Goal: Information Seeking & Learning: Learn about a topic

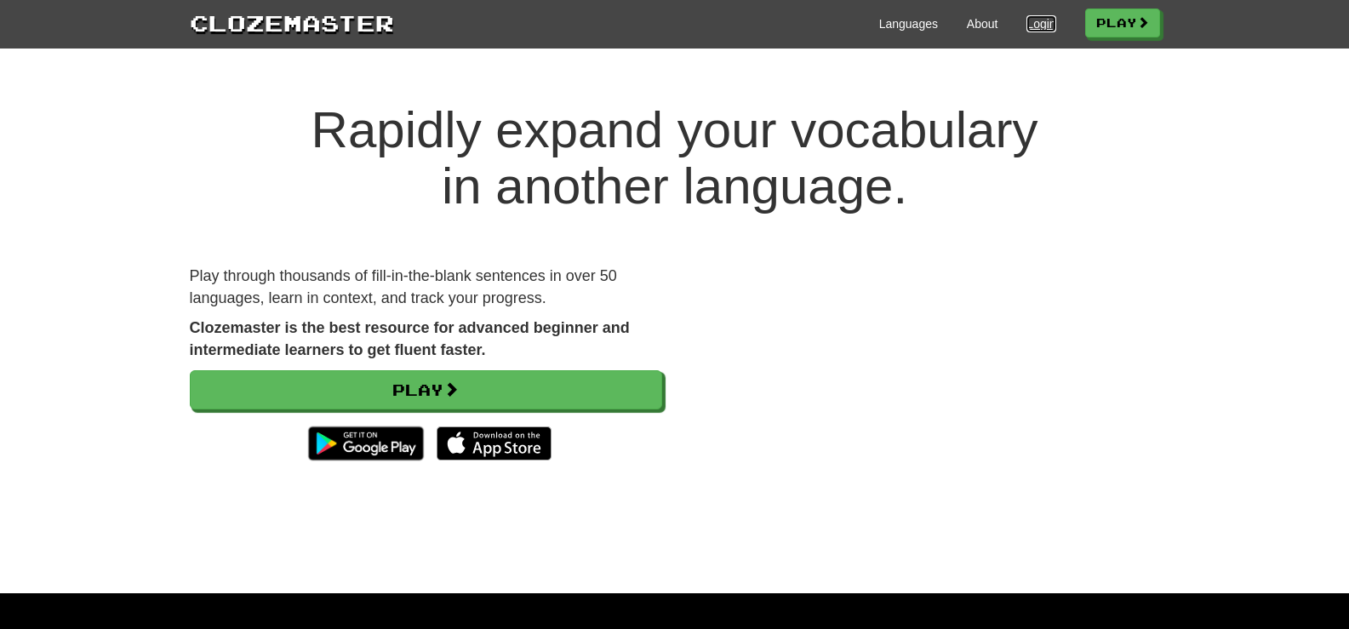
click at [1028, 19] on link "Login" at bounding box center [1041, 23] width 29 height 17
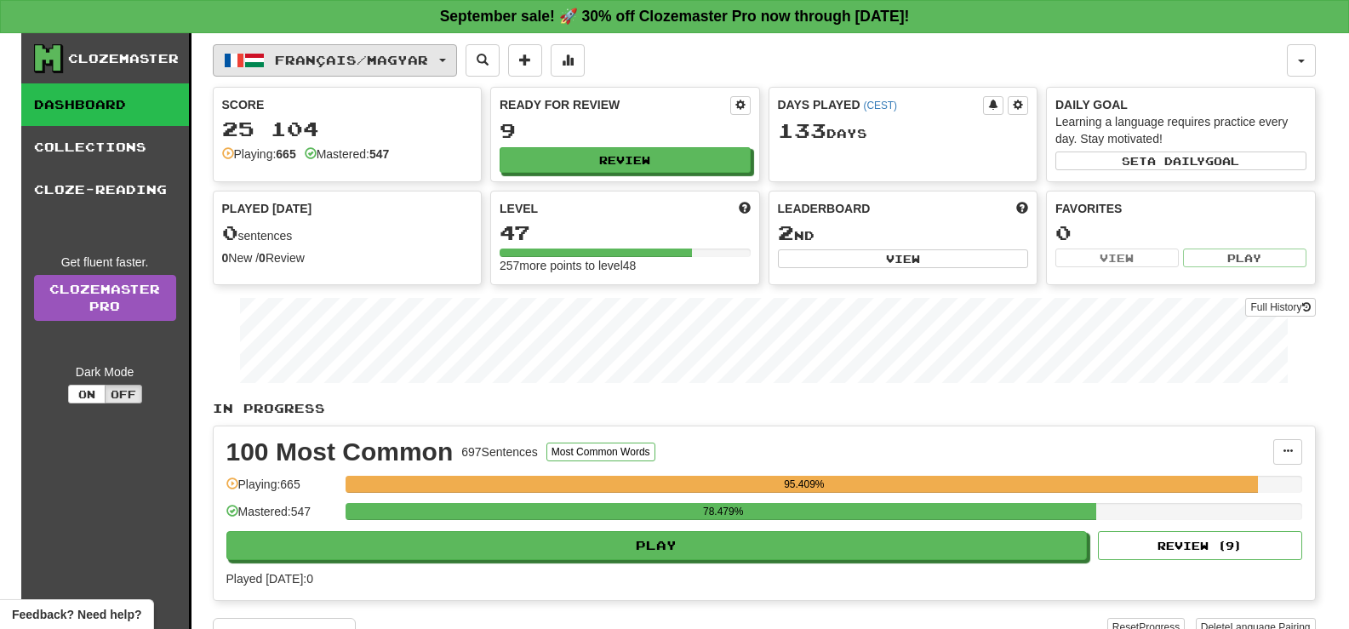
click at [373, 51] on button "Français / Magyar" at bounding box center [335, 60] width 244 height 32
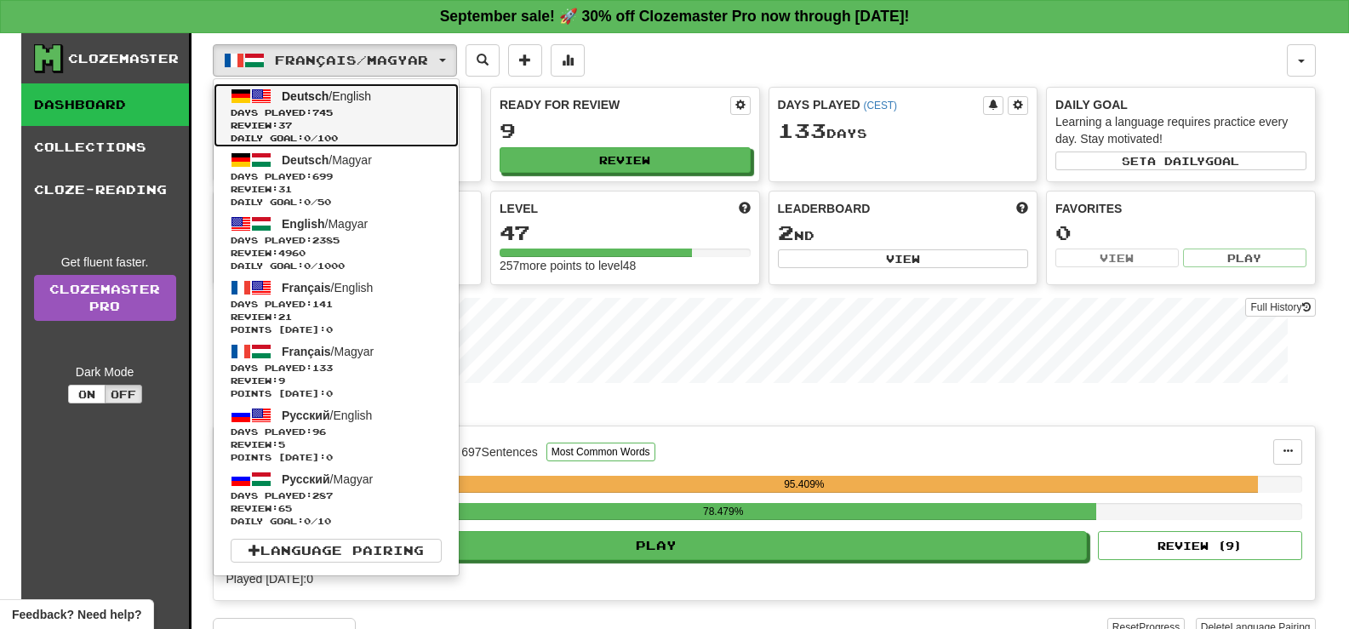
click at [382, 110] on span "Days Played: 745" at bounding box center [336, 112] width 211 height 13
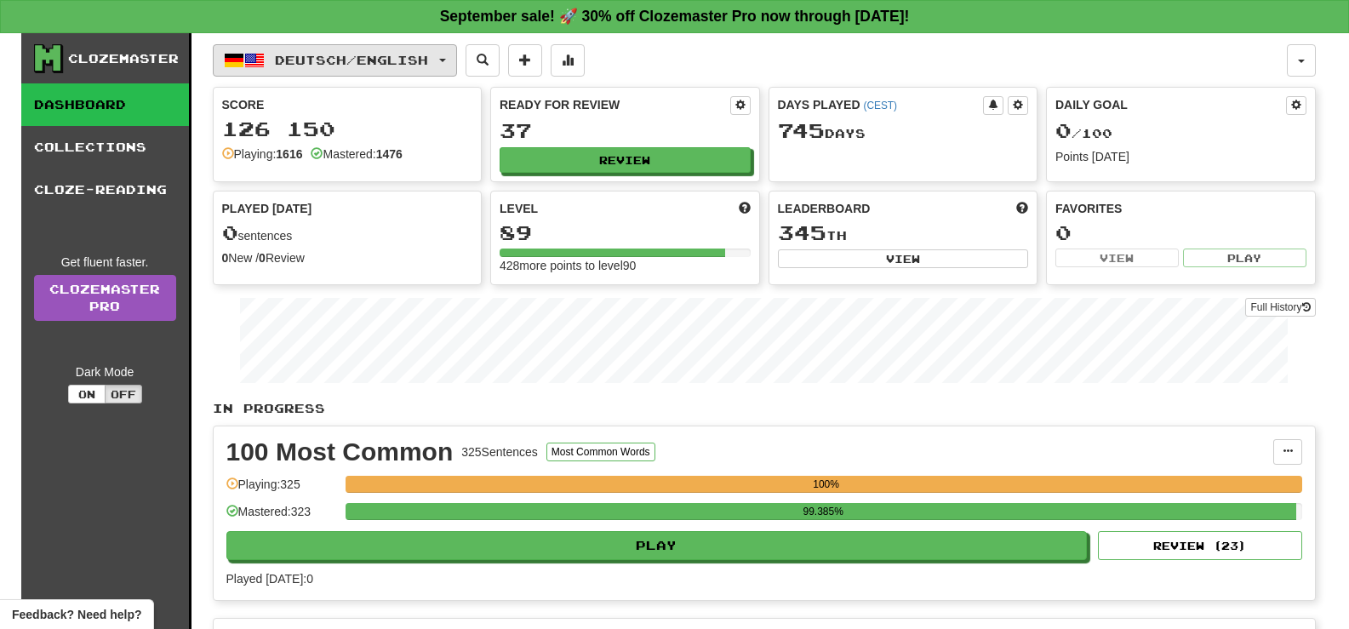
click at [357, 59] on span "Deutsch / English" at bounding box center [351, 60] width 153 height 14
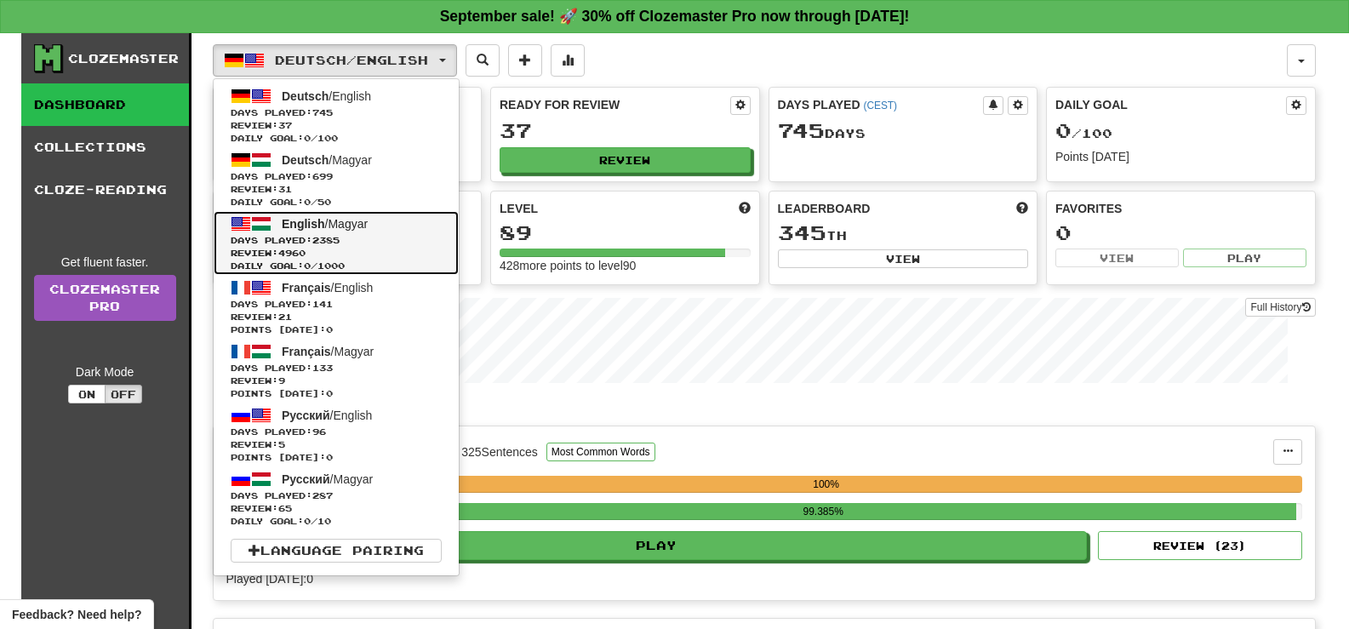
click at [312, 228] on span "English" at bounding box center [303, 224] width 43 height 14
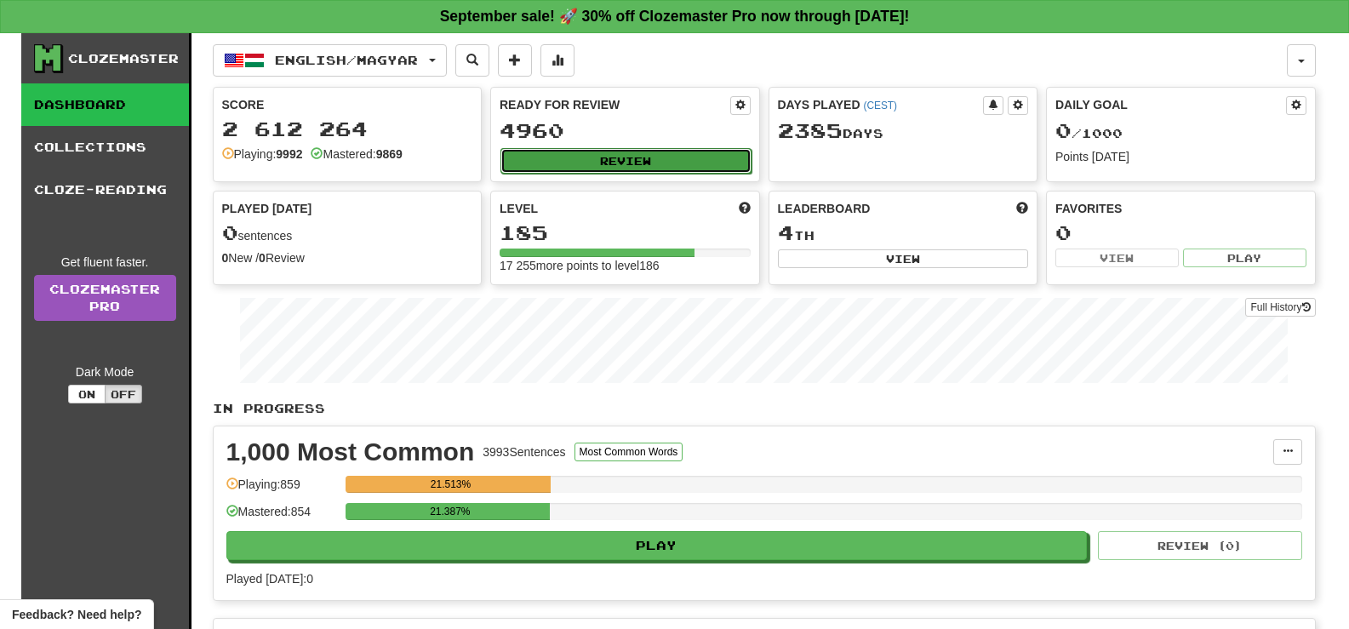
click at [730, 154] on button "Review" at bounding box center [626, 161] width 251 height 26
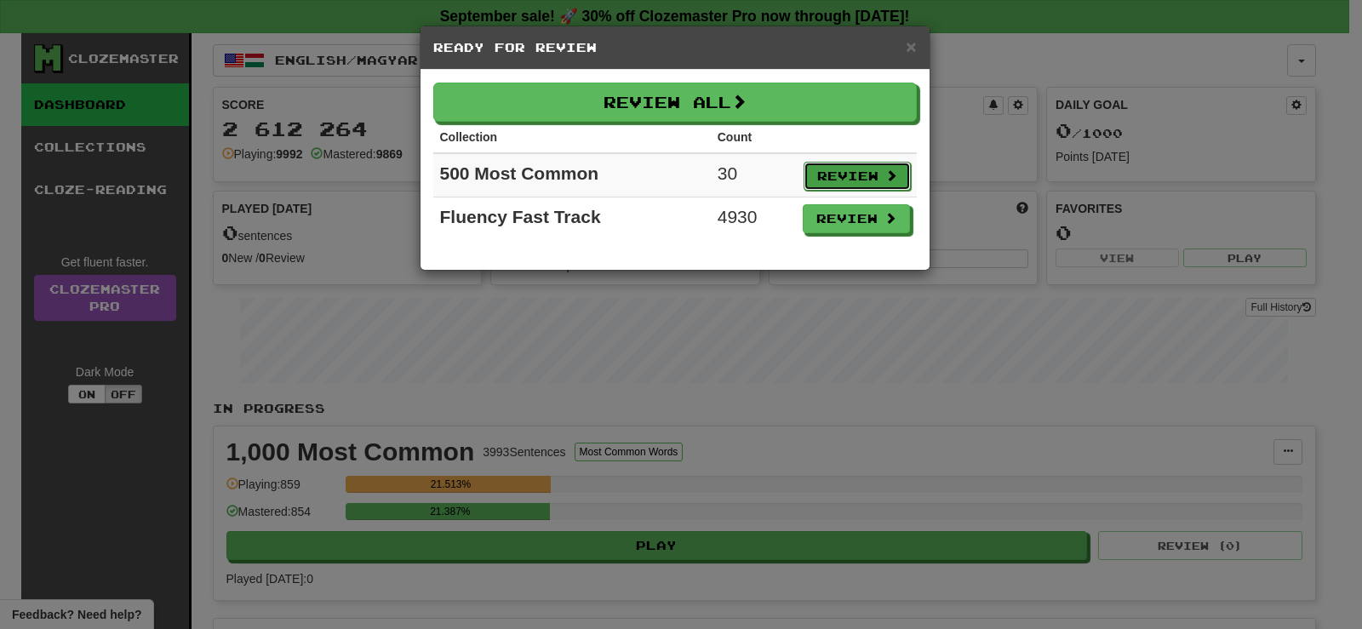
click at [840, 169] on button "Review" at bounding box center [857, 176] width 107 height 29
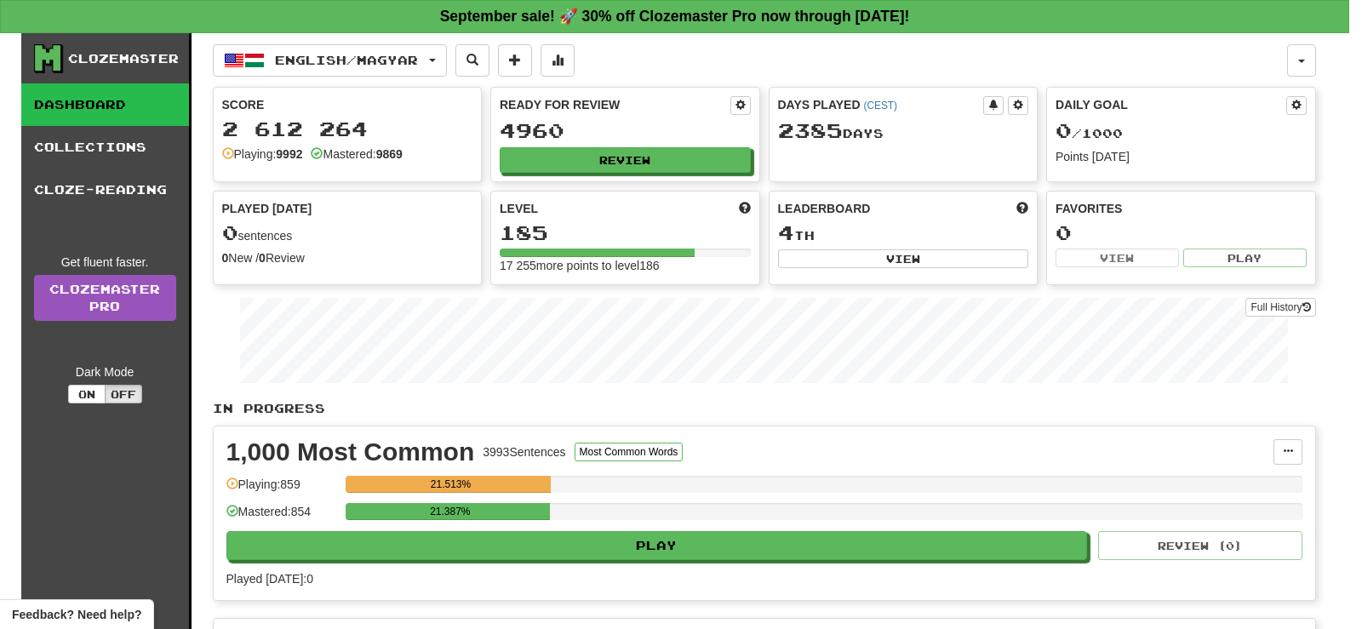
select select "**"
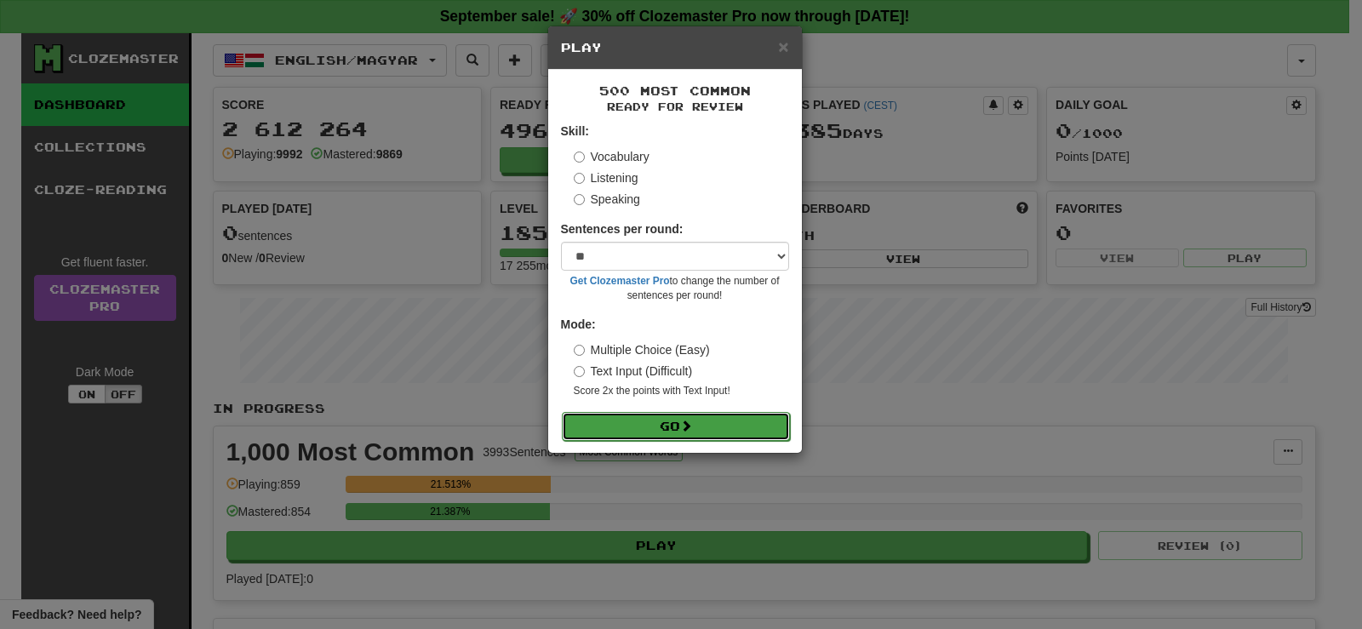
click at [722, 427] on button "Go" at bounding box center [676, 426] width 228 height 29
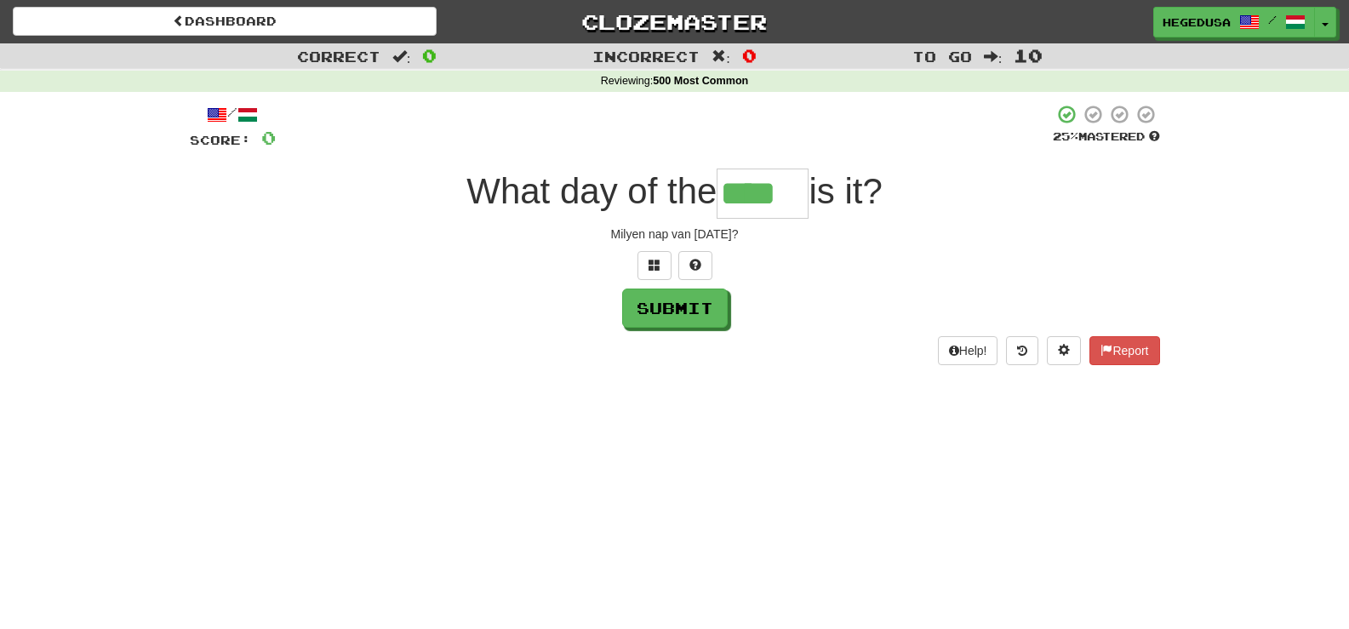
type input "****"
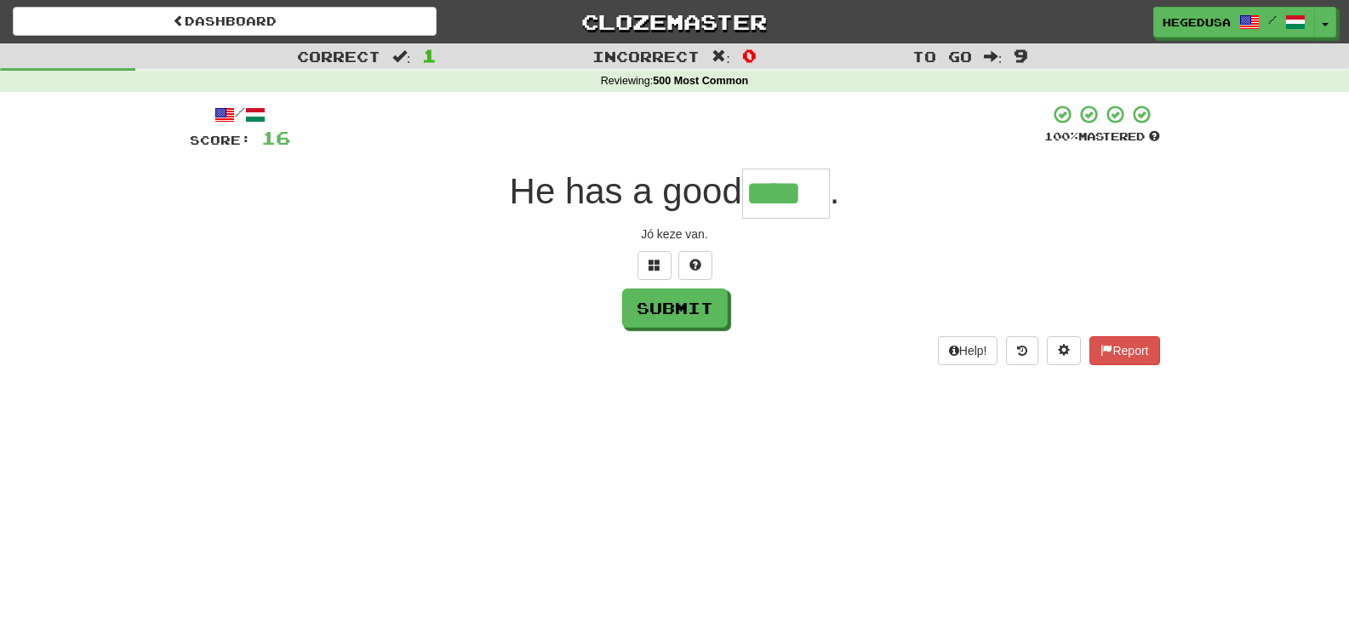
type input "****"
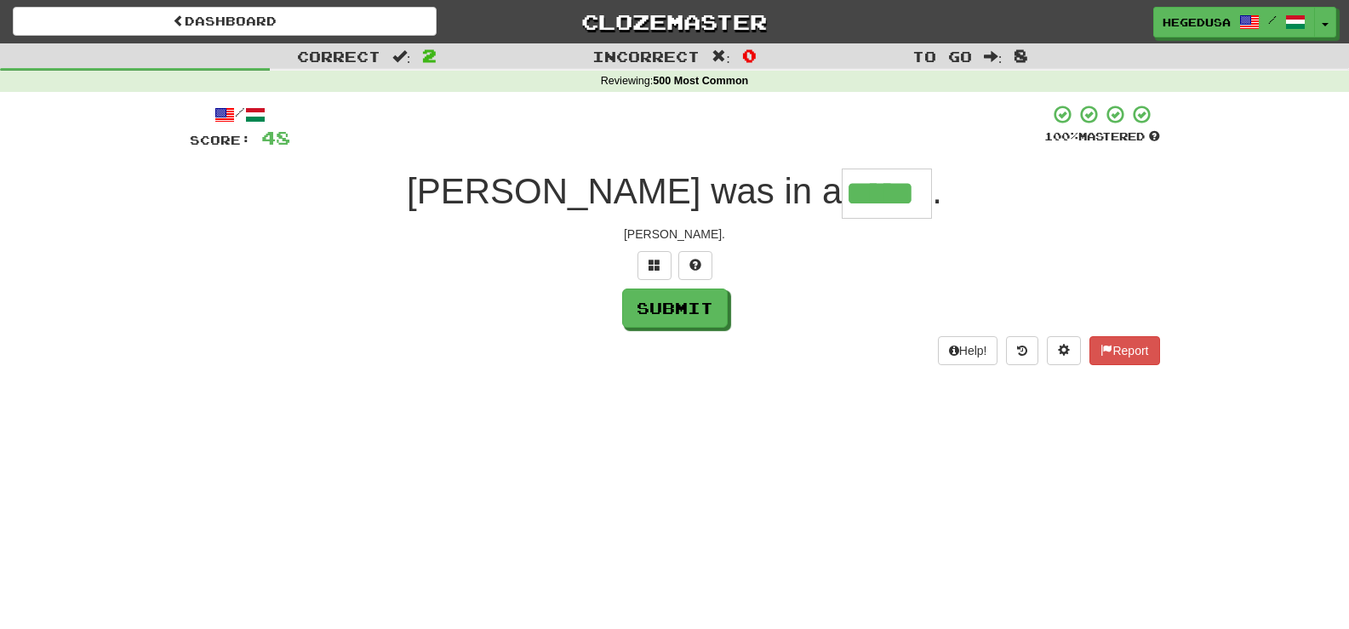
type input "*****"
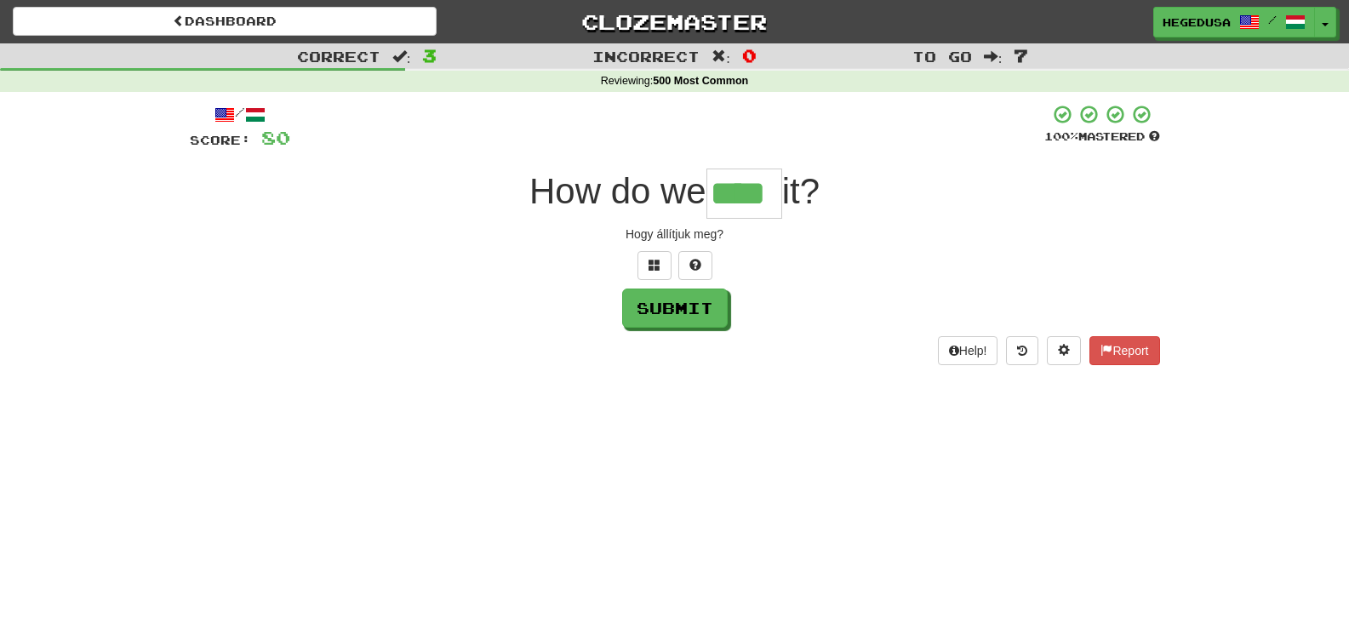
type input "****"
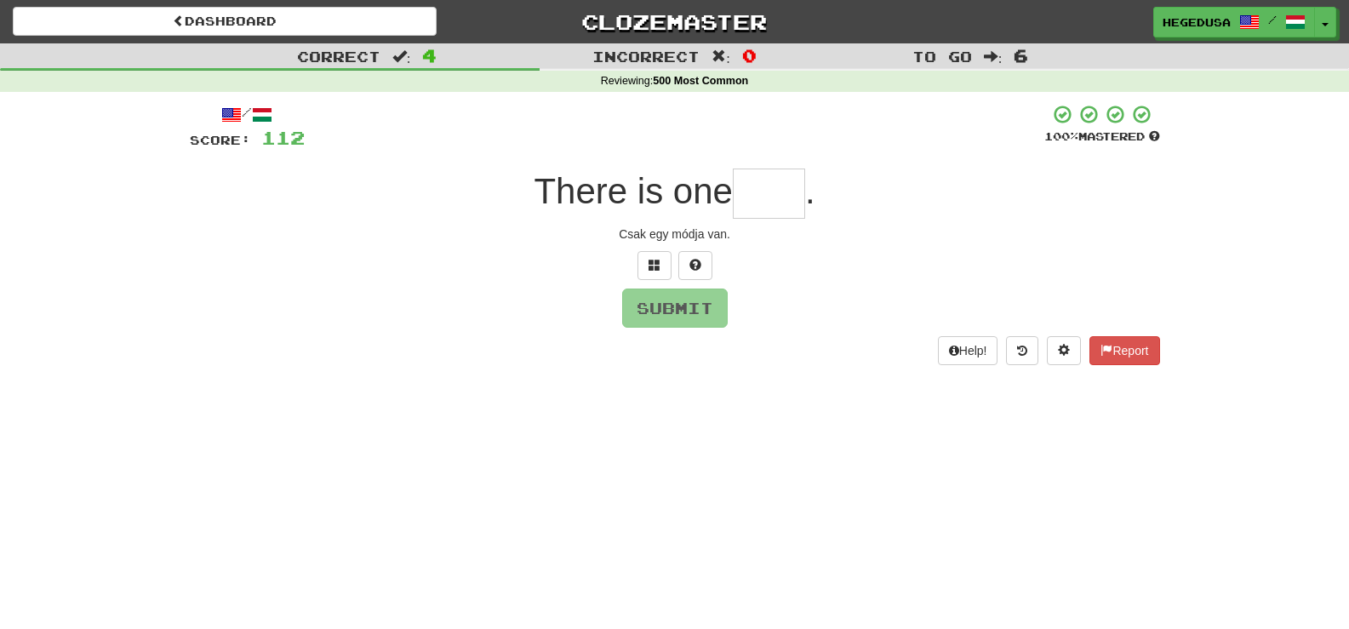
type input "*"
click at [641, 267] on button at bounding box center [655, 265] width 34 height 29
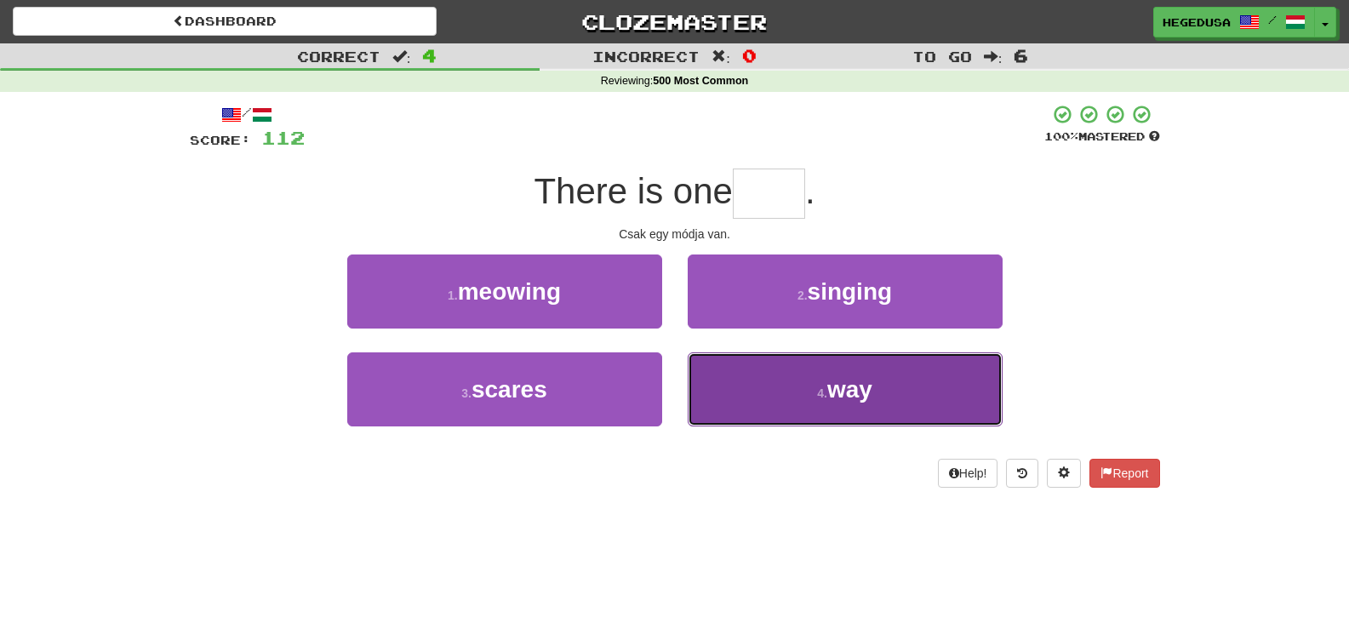
click at [769, 394] on button "4 . way" at bounding box center [845, 389] width 315 height 74
type input "***"
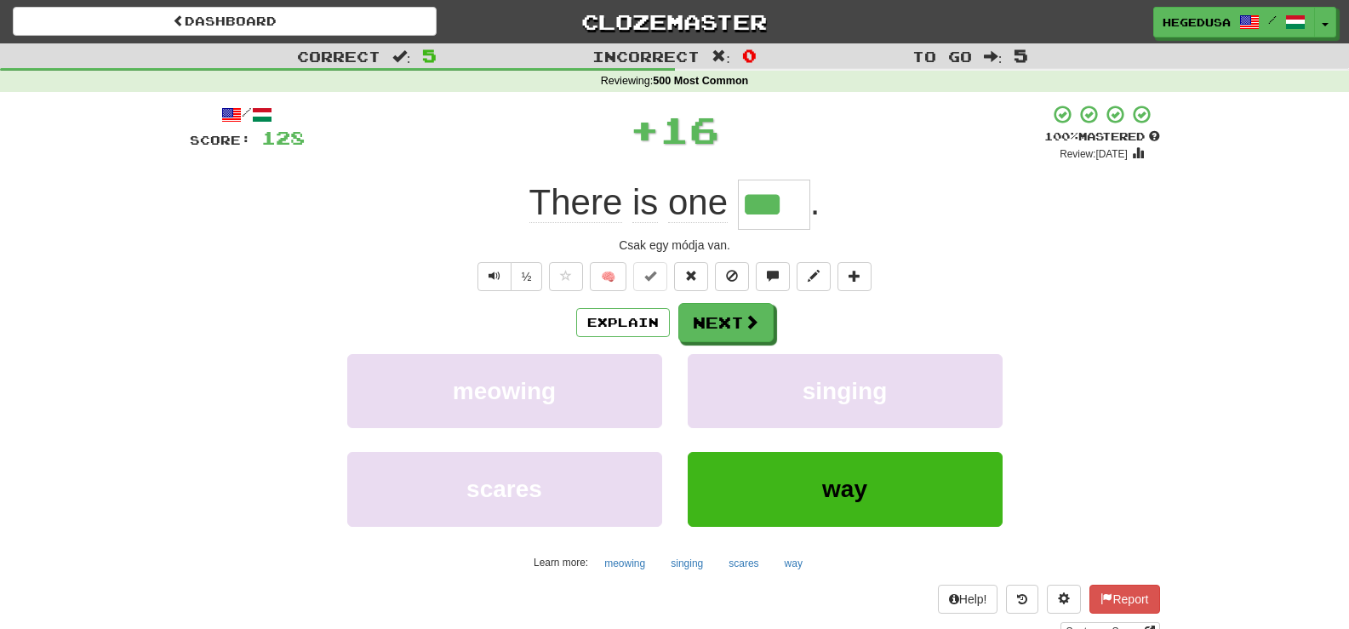
click at [708, 352] on div "Explain Next meowing singing scares way Learn more: meowing singing scares way" at bounding box center [675, 439] width 971 height 273
click at [715, 322] on button "Next" at bounding box center [726, 323] width 95 height 39
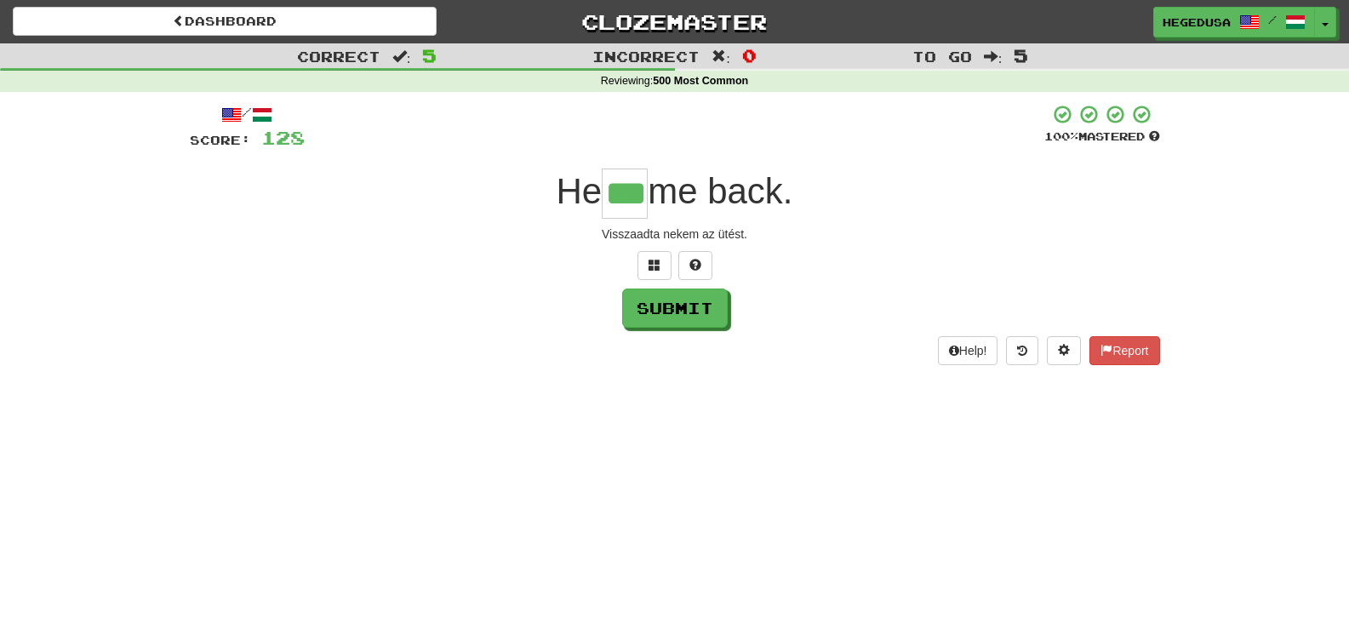
type input "***"
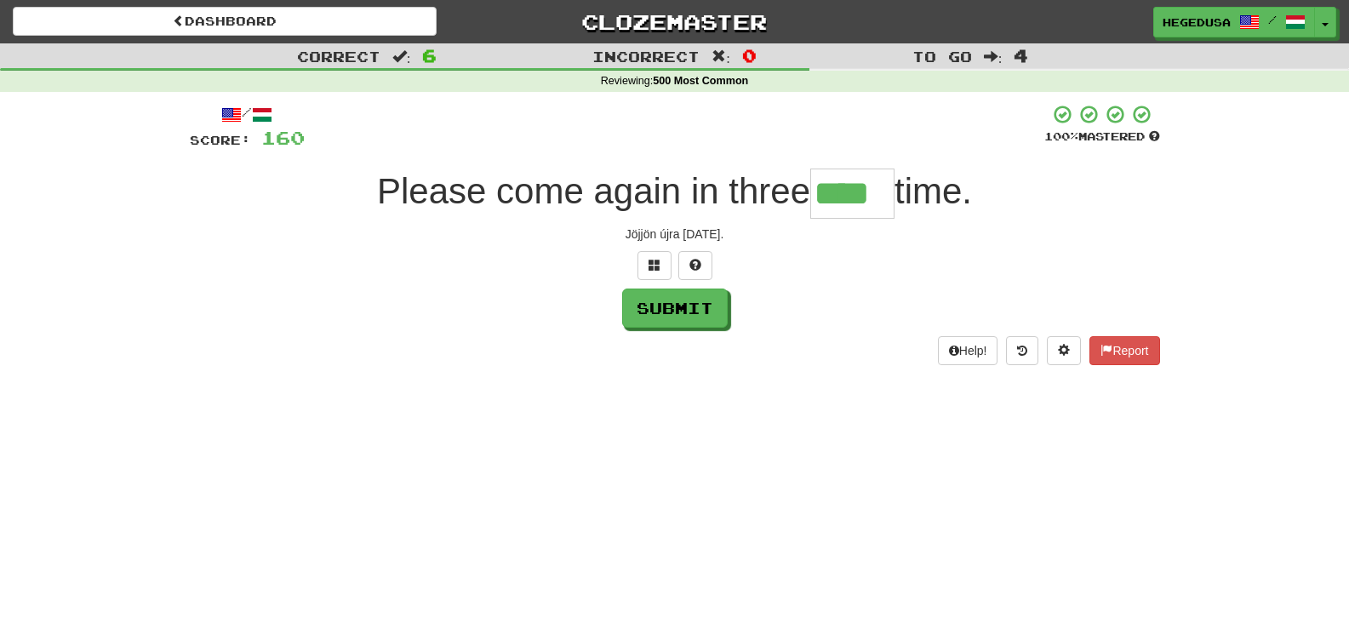
type input "****"
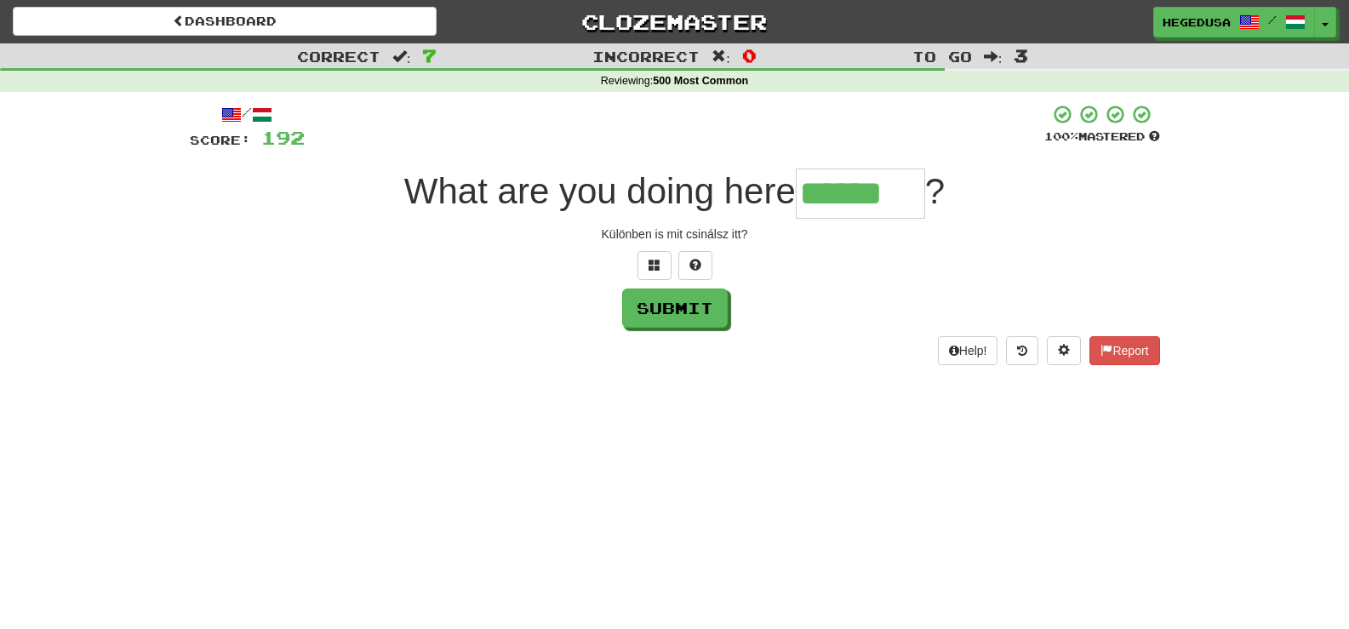
type input "******"
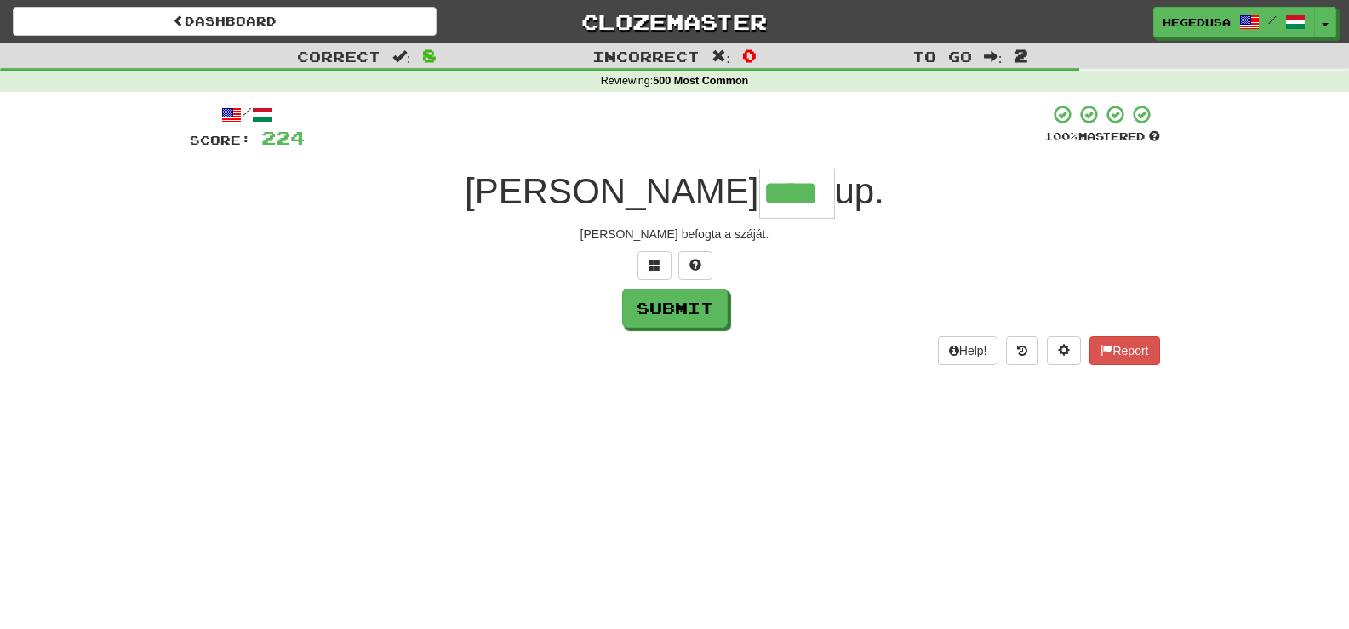
type input "****"
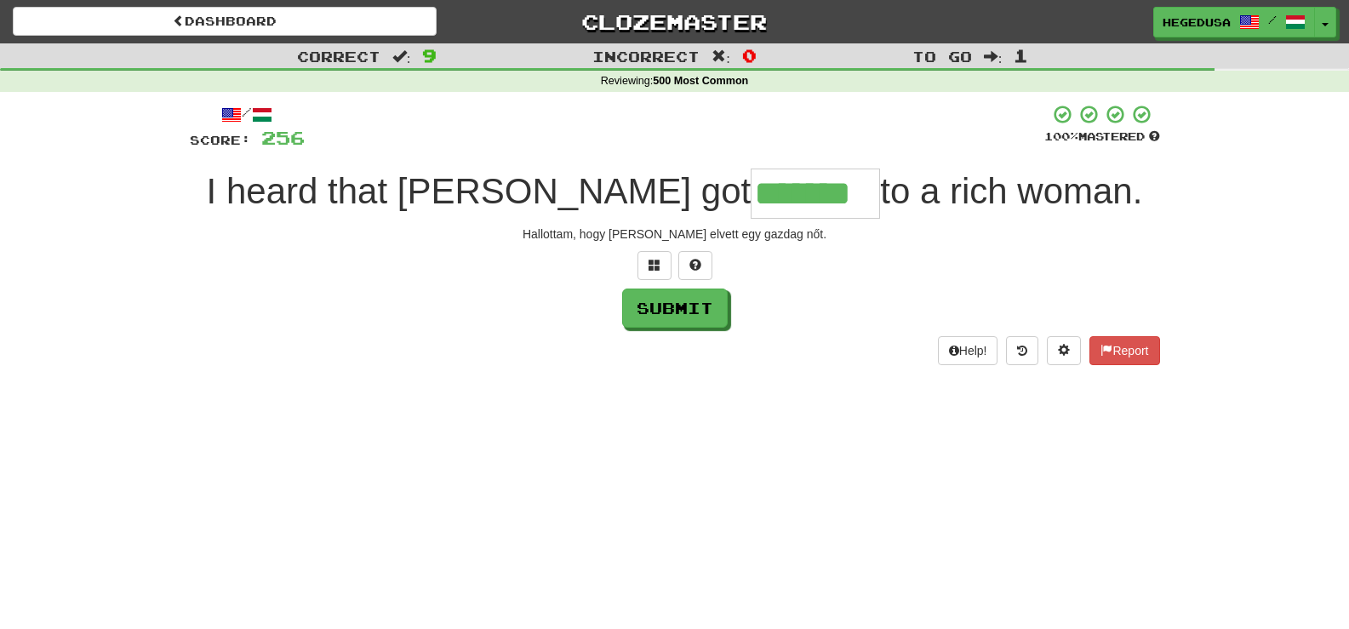
type input "*******"
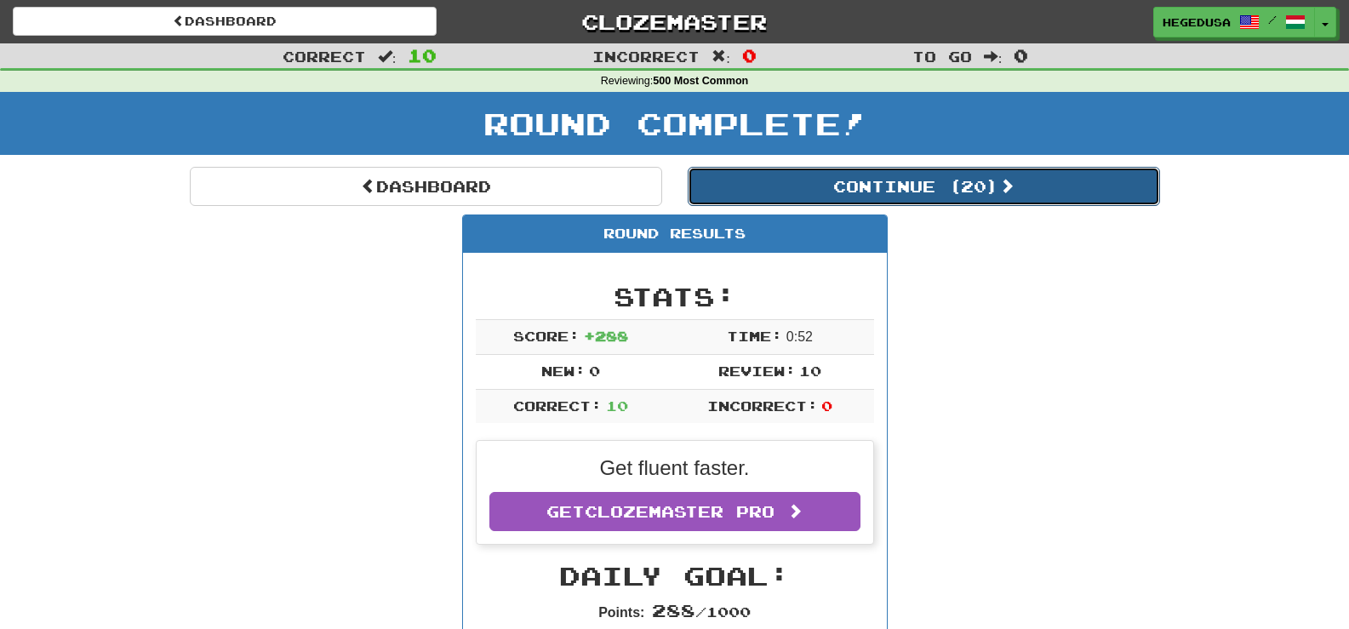
click at [972, 184] on button "Continue ( 20 )" at bounding box center [924, 186] width 472 height 39
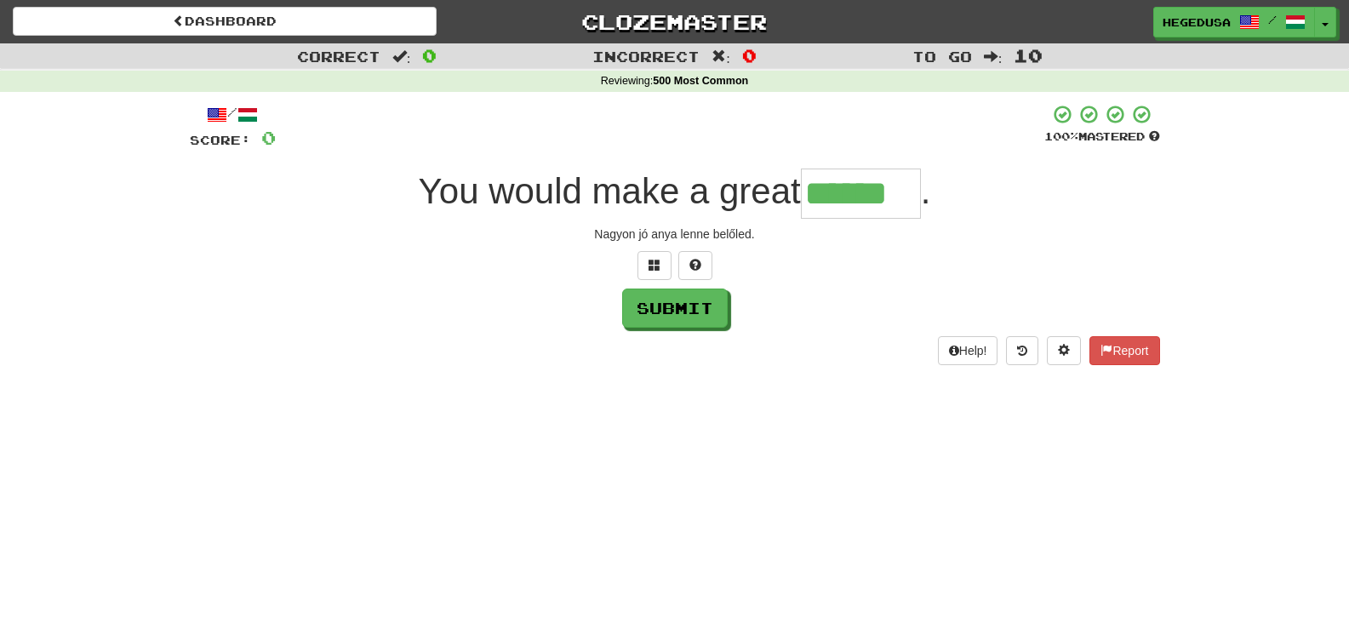
type input "******"
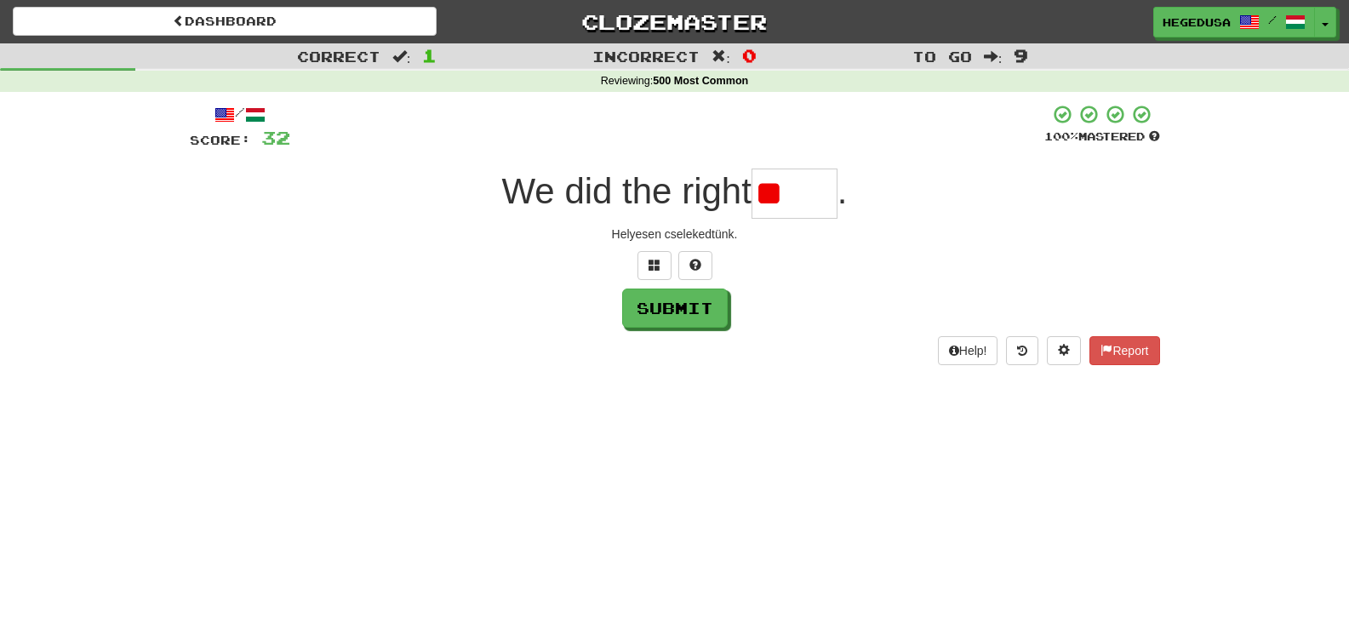
type input "*"
click at [664, 262] on button at bounding box center [655, 265] width 34 height 29
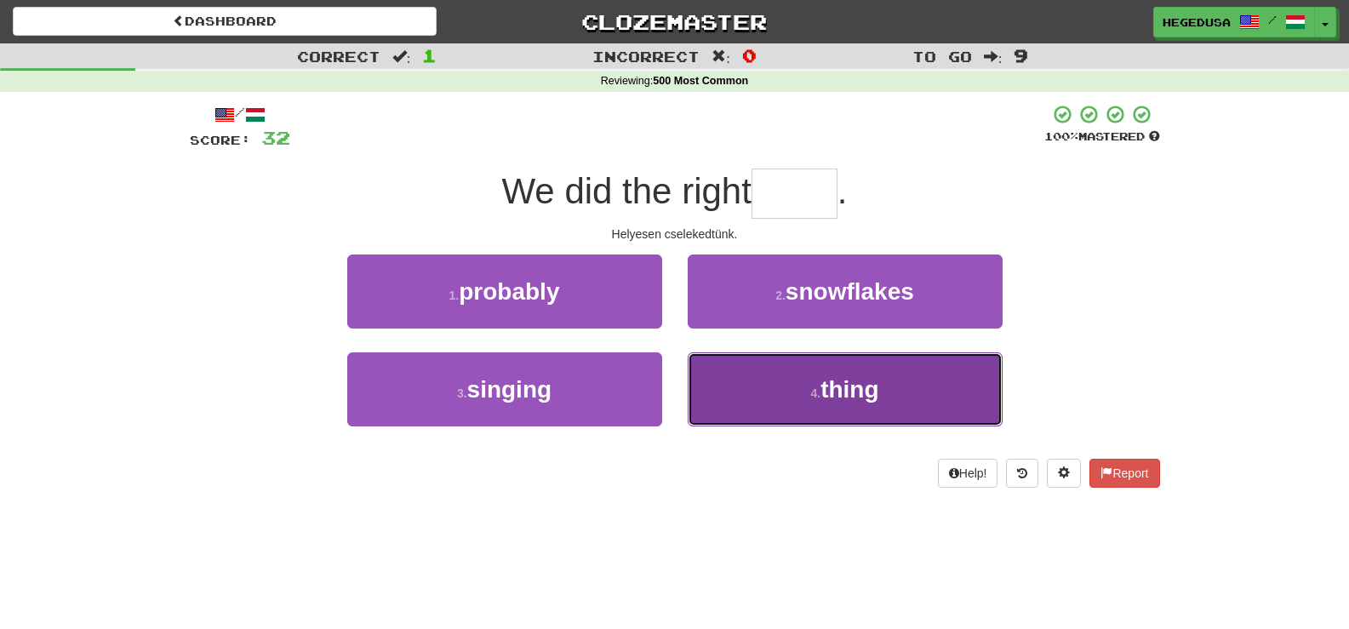
click at [762, 397] on button "4 . thing" at bounding box center [845, 389] width 315 height 74
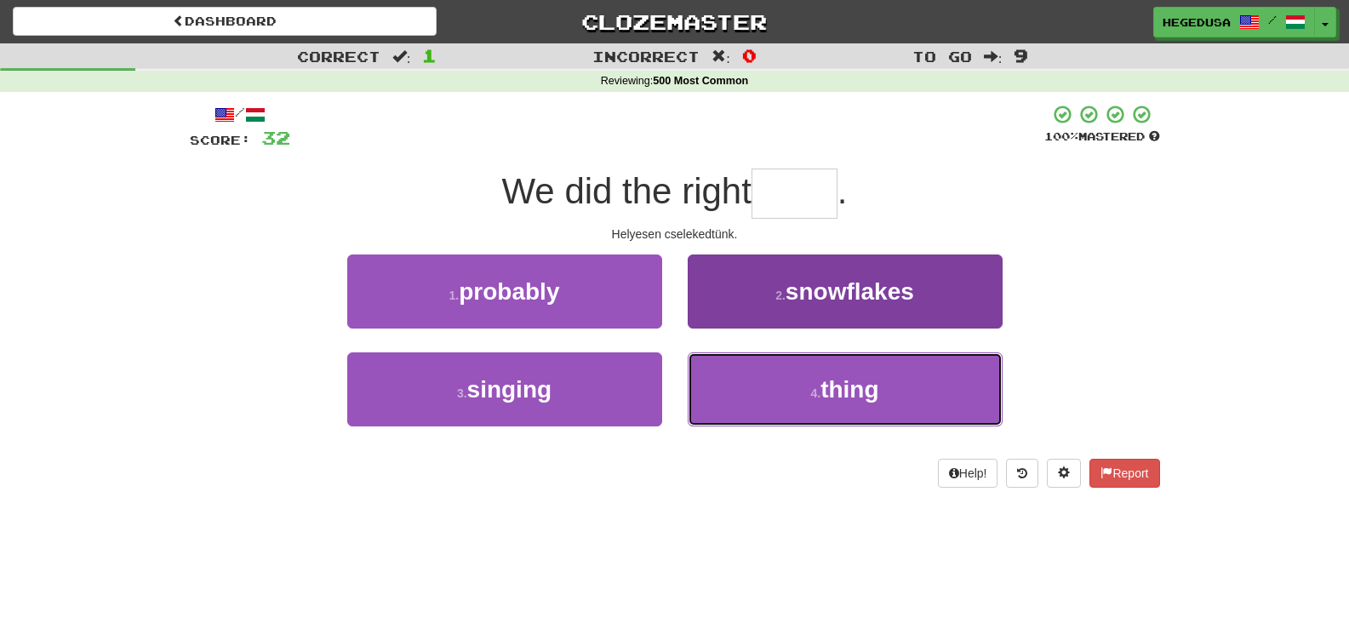
type input "*****"
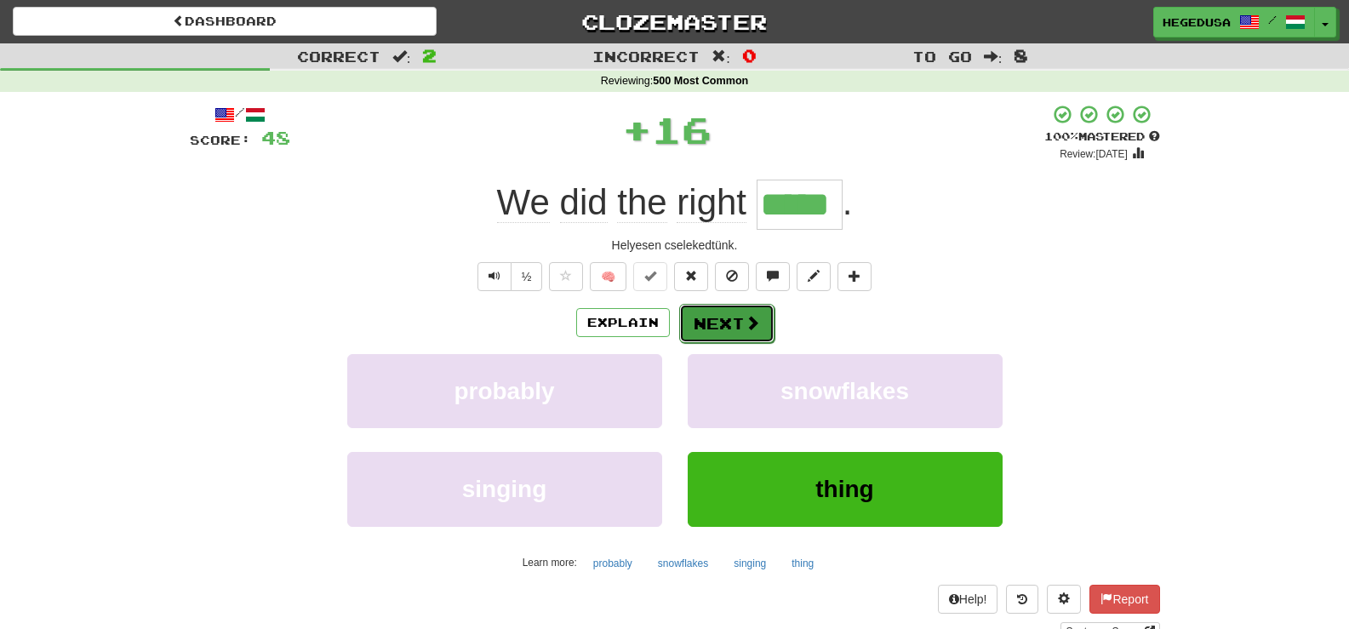
click at [711, 335] on button "Next" at bounding box center [726, 323] width 95 height 39
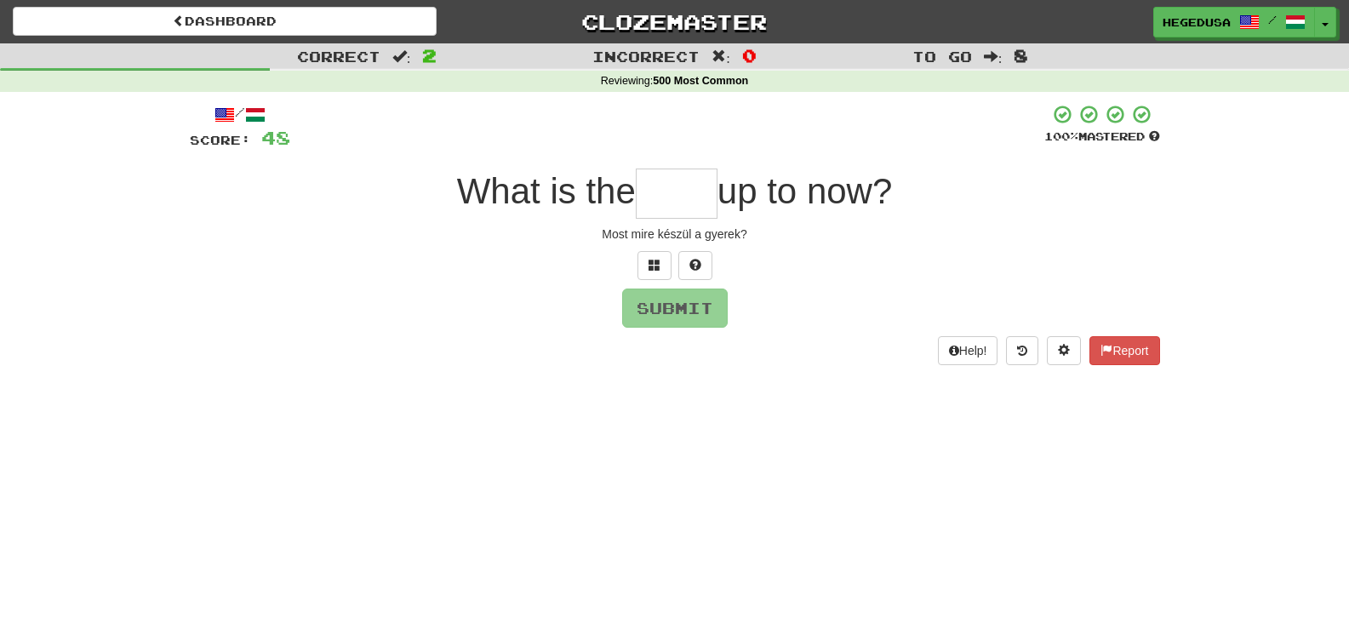
type input "*"
type input "*****"
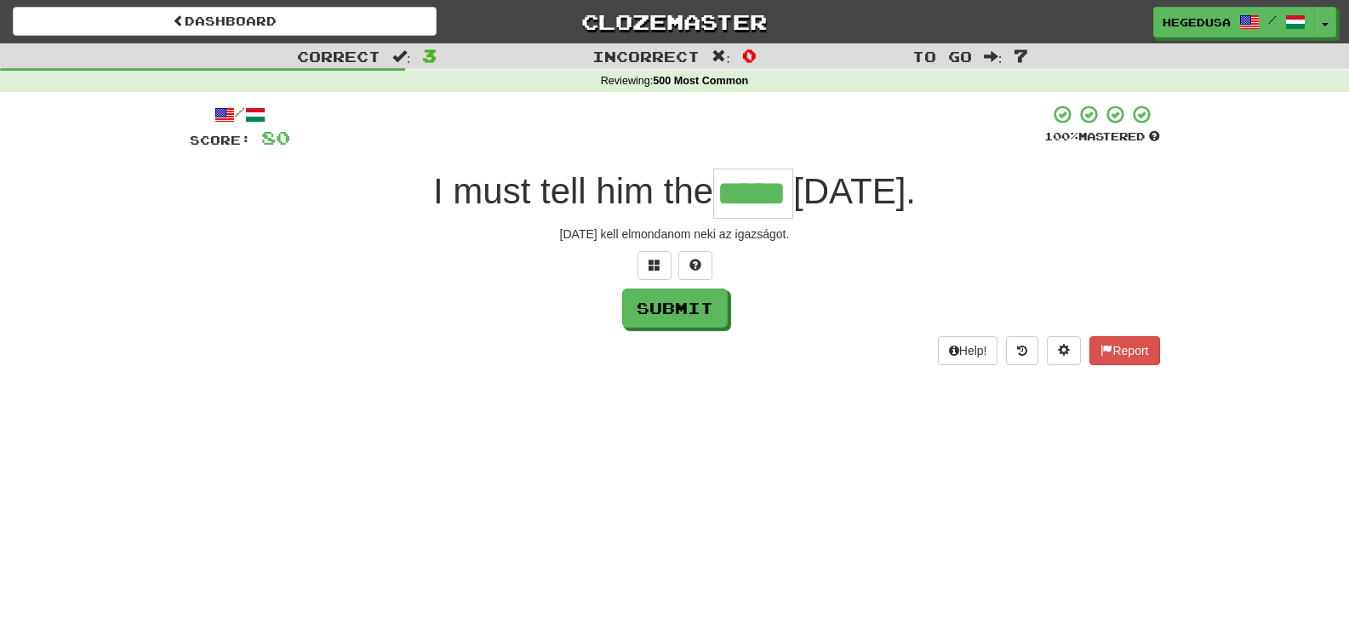
type input "*****"
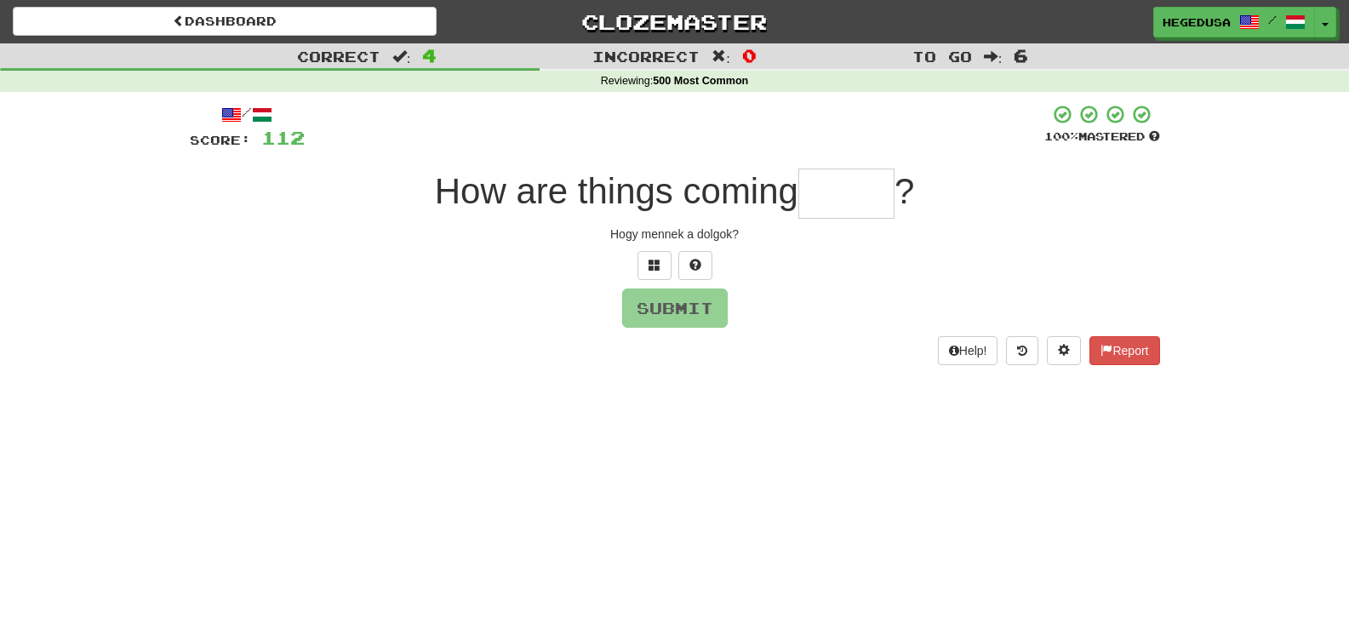
type input "*"
click at [649, 266] on span at bounding box center [655, 265] width 12 height 12
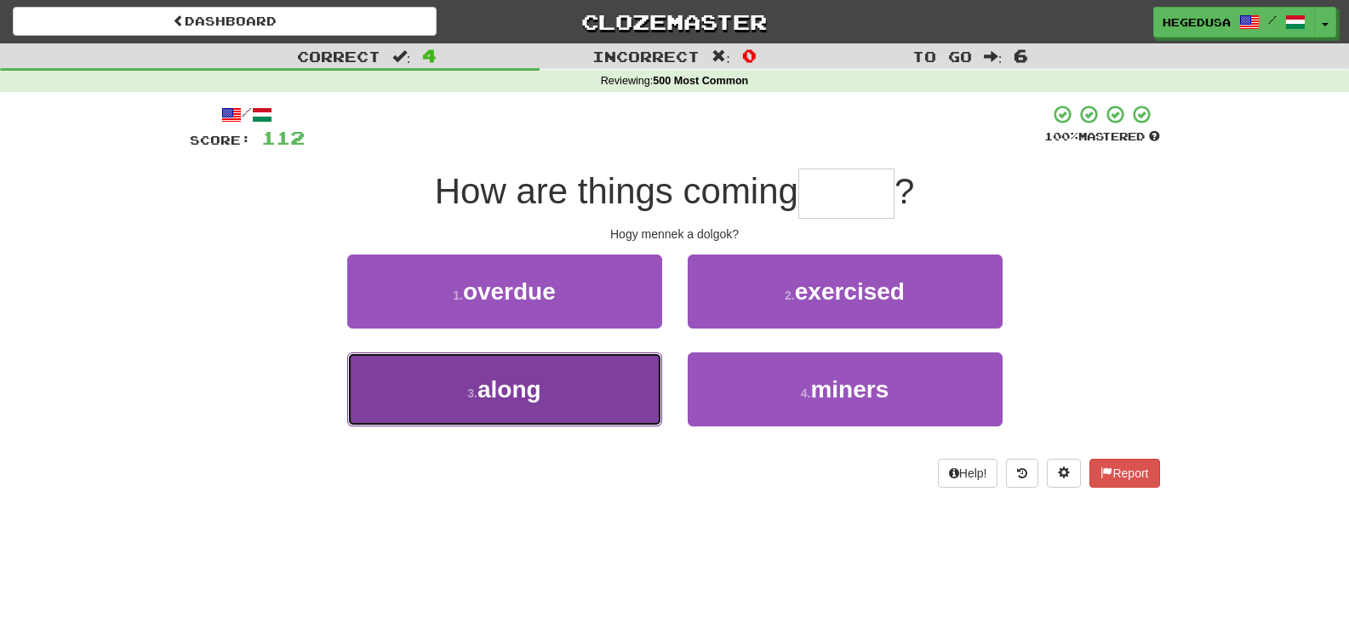
click at [585, 376] on button "3 . along" at bounding box center [504, 389] width 315 height 74
type input "*****"
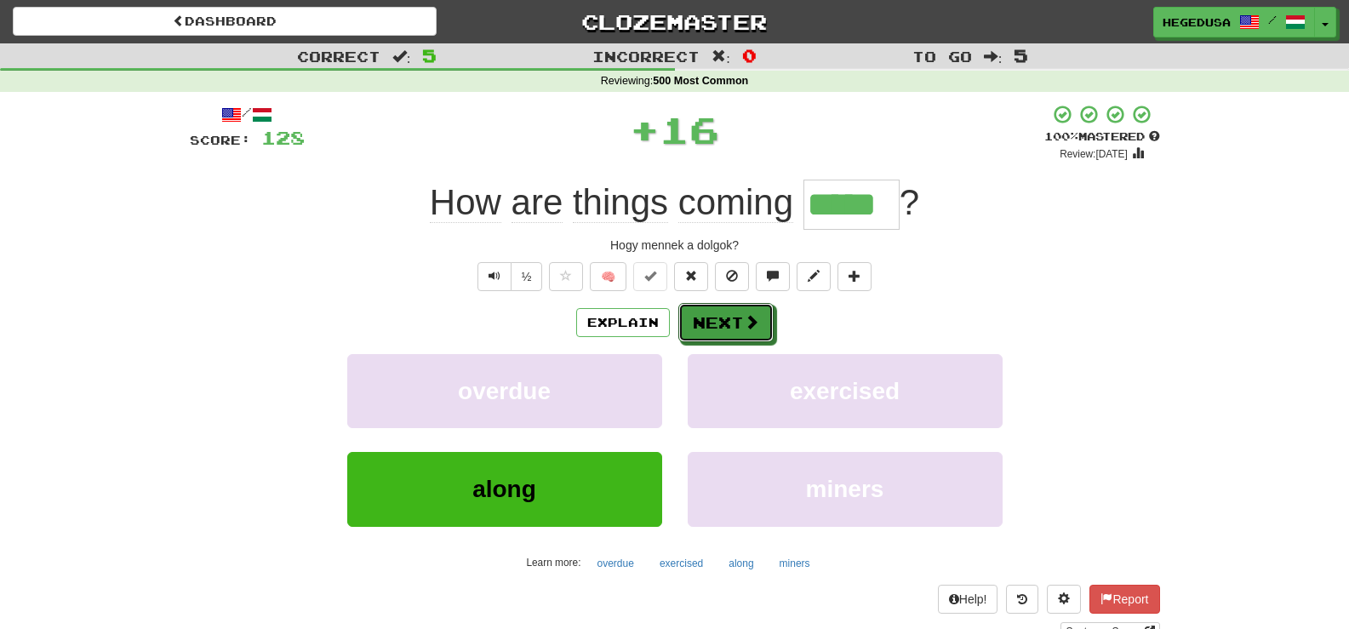
click at [698, 326] on button "Next" at bounding box center [726, 322] width 95 height 39
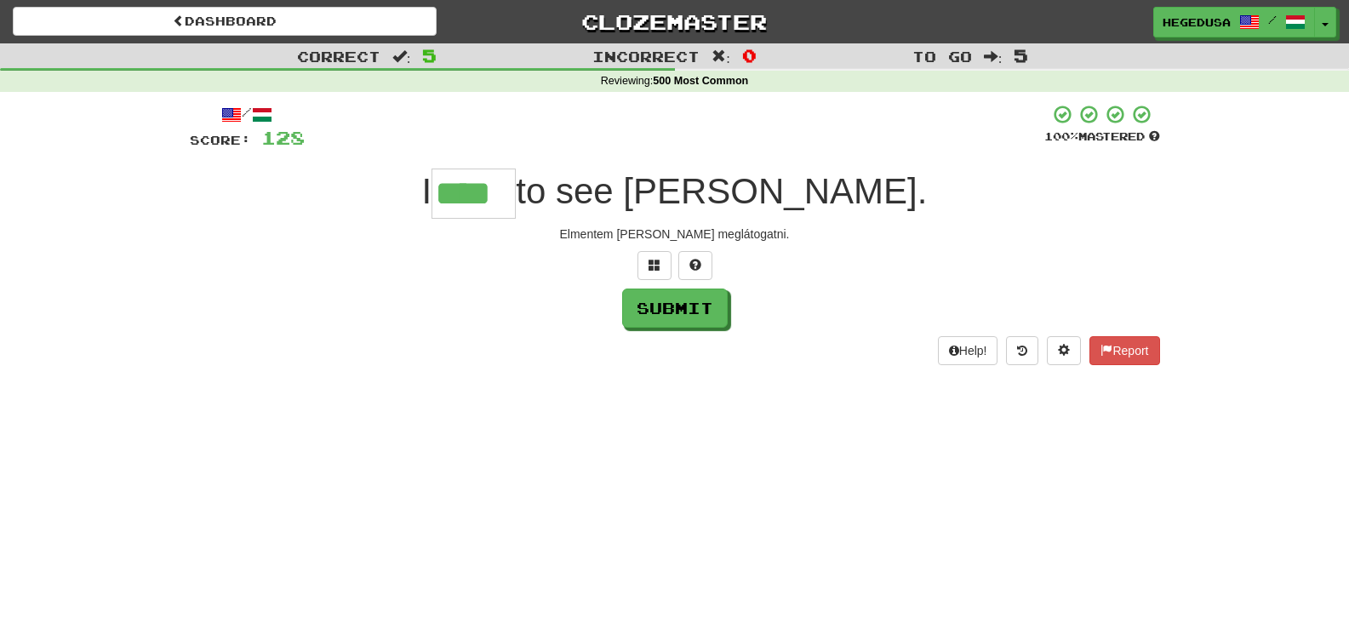
type input "****"
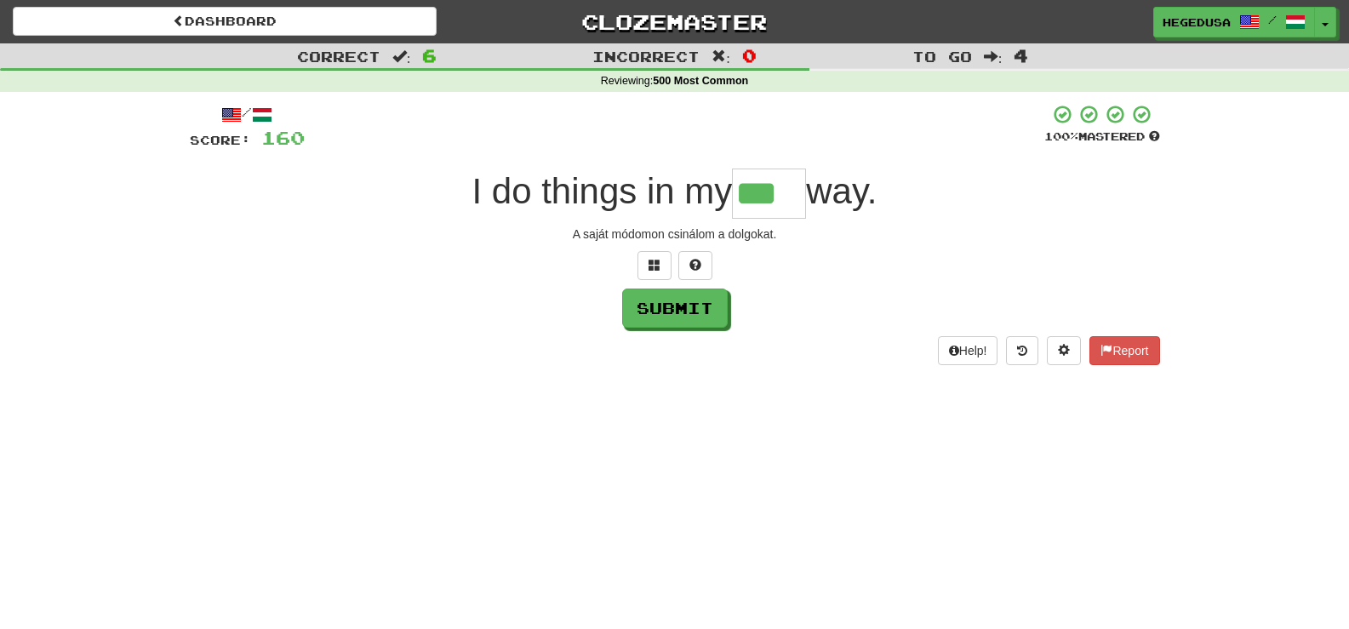
type input "***"
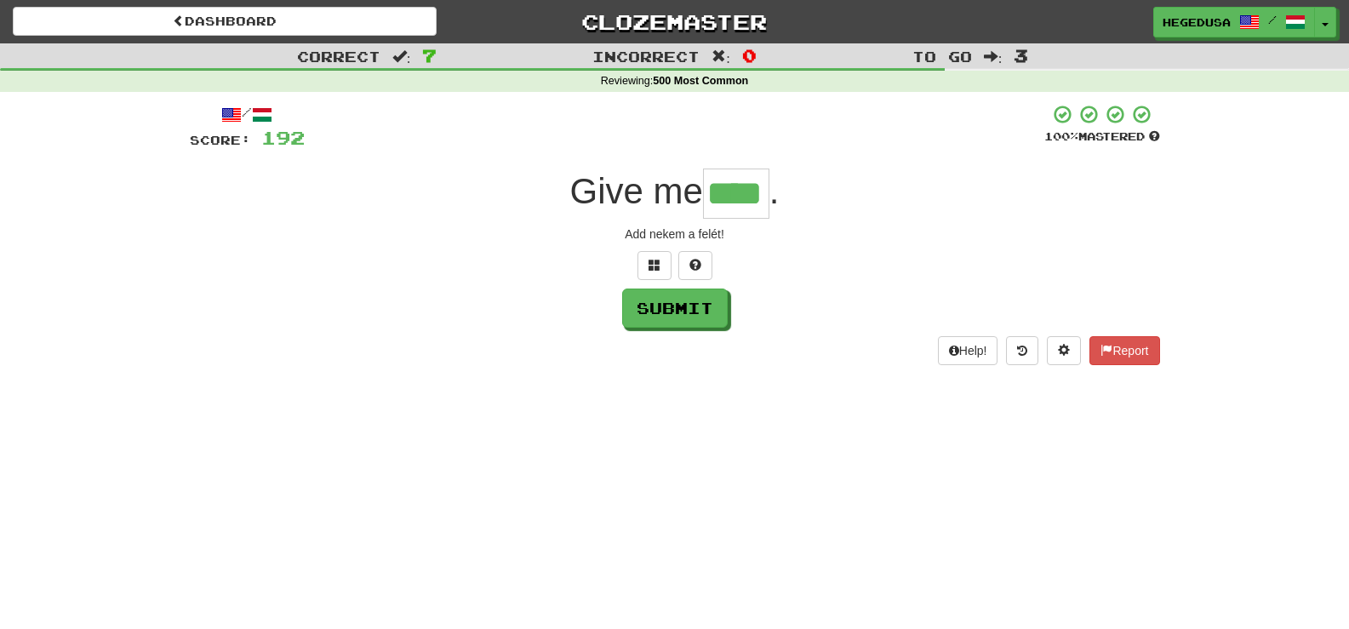
type input "****"
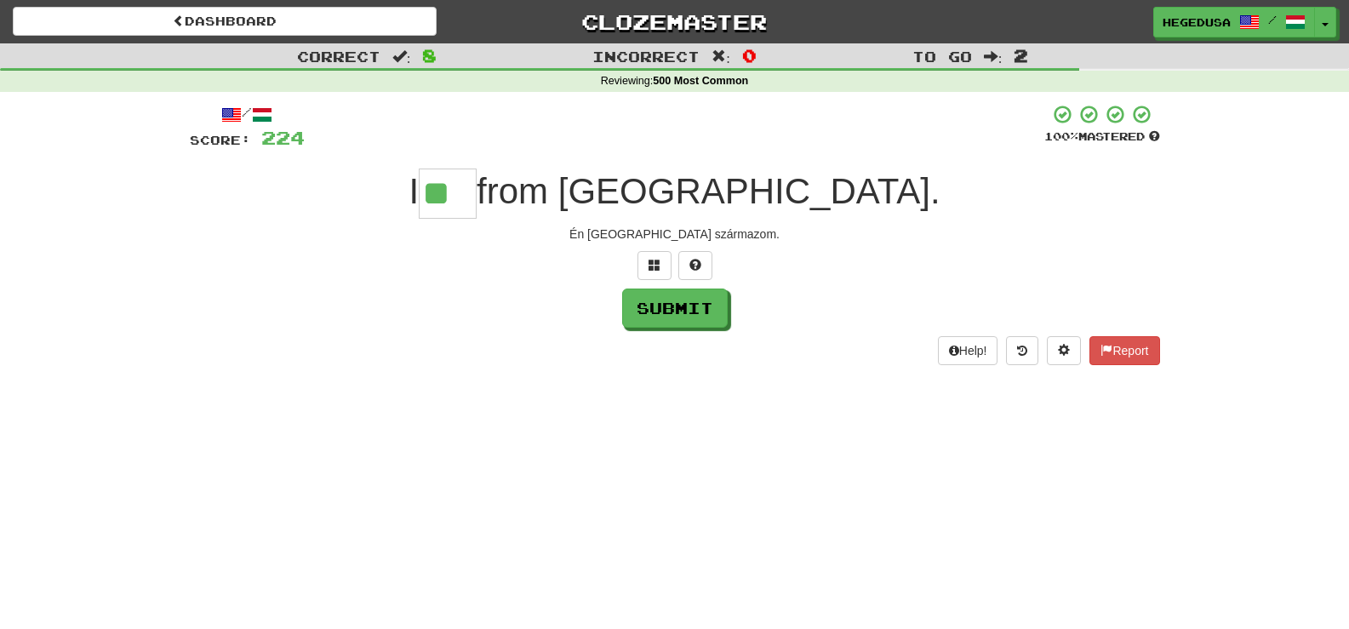
type input "**"
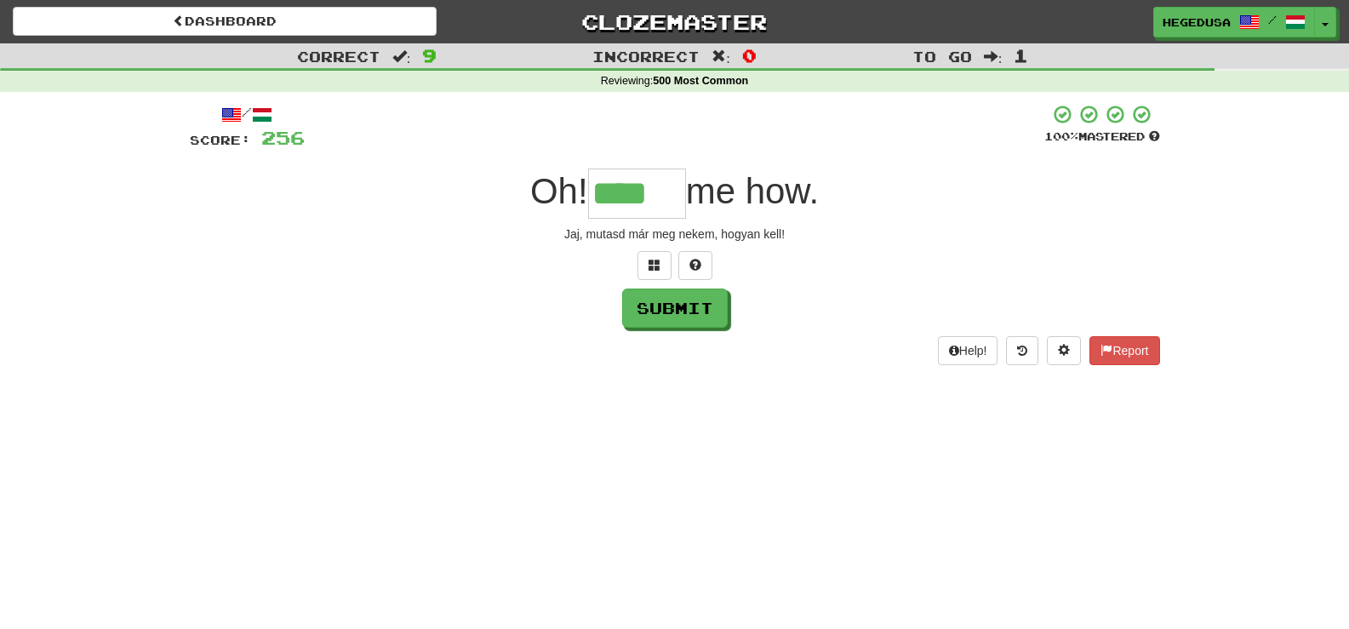
type input "****"
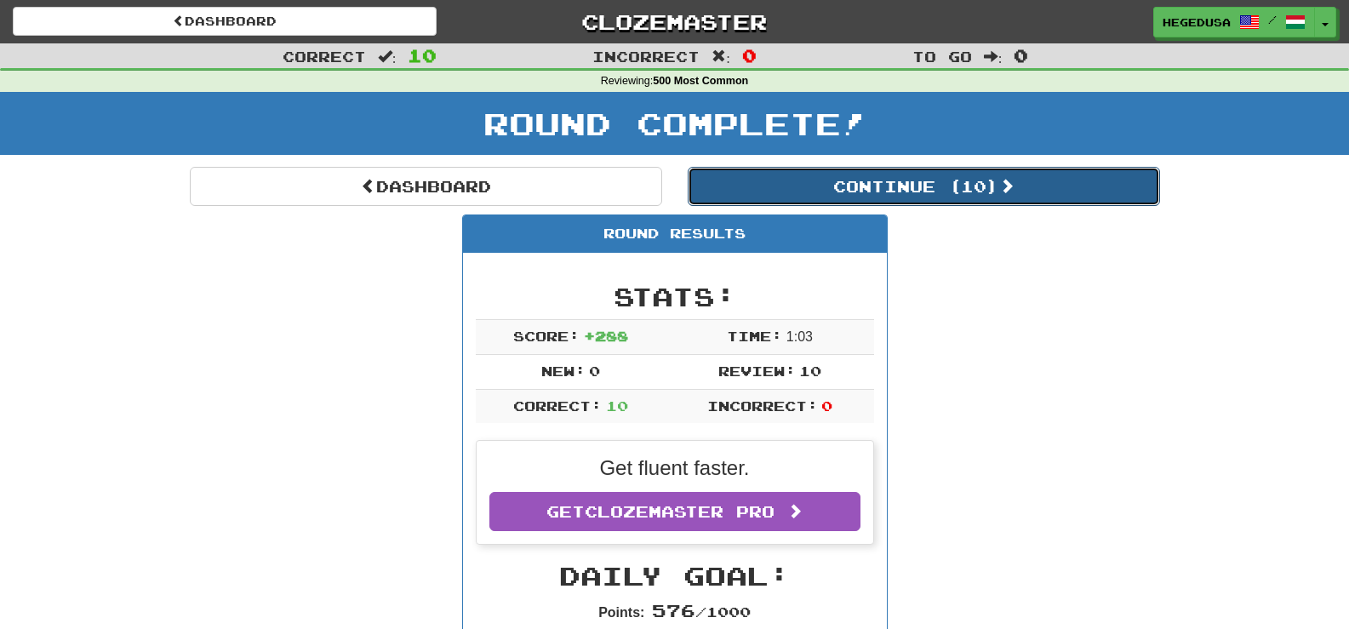
click at [1049, 178] on button "Continue ( 10 )" at bounding box center [924, 186] width 472 height 39
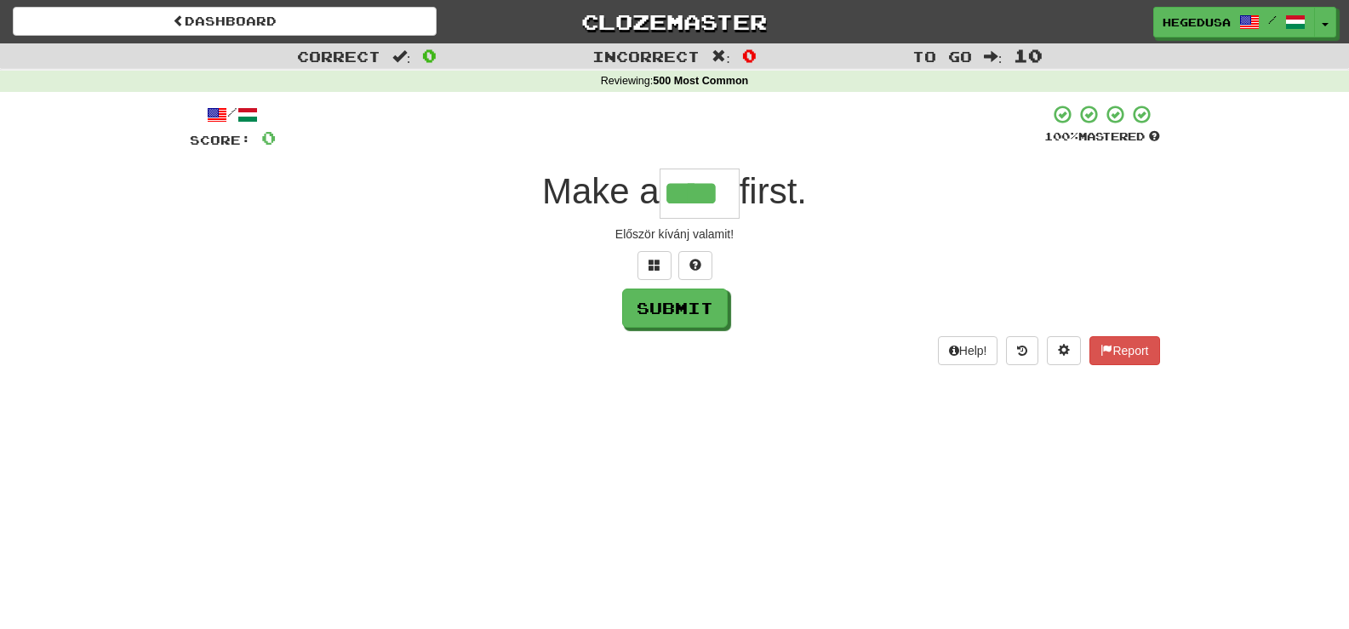
type input "****"
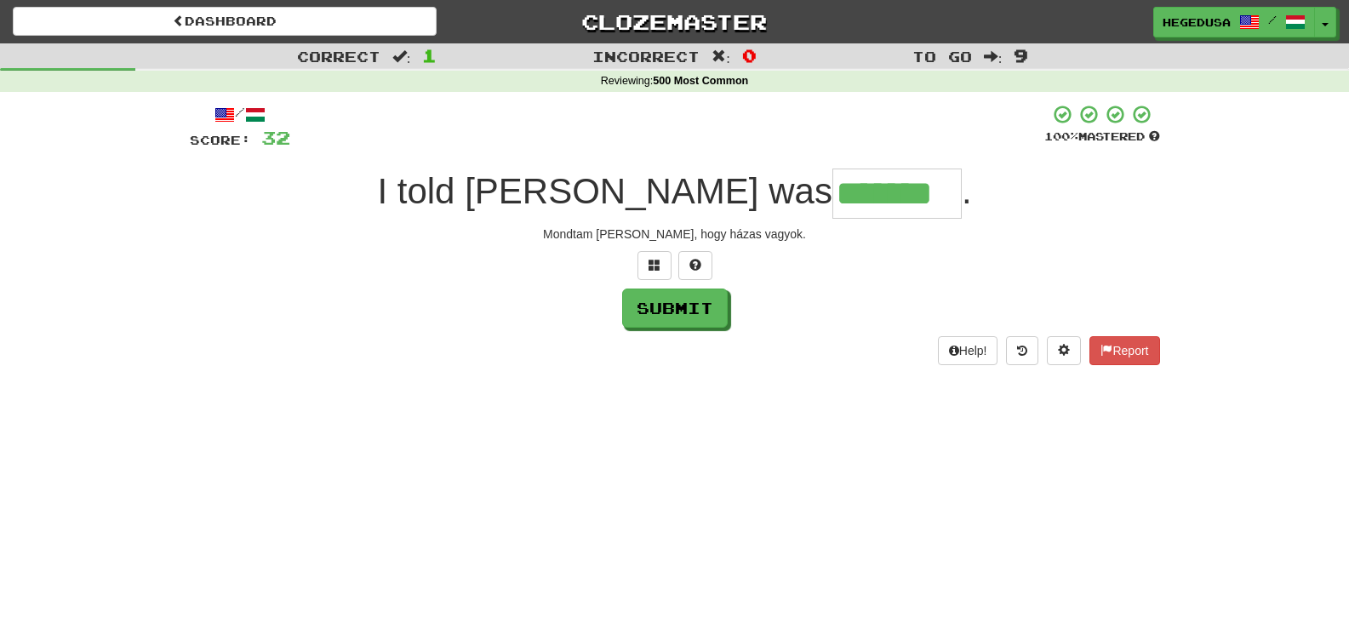
type input "*******"
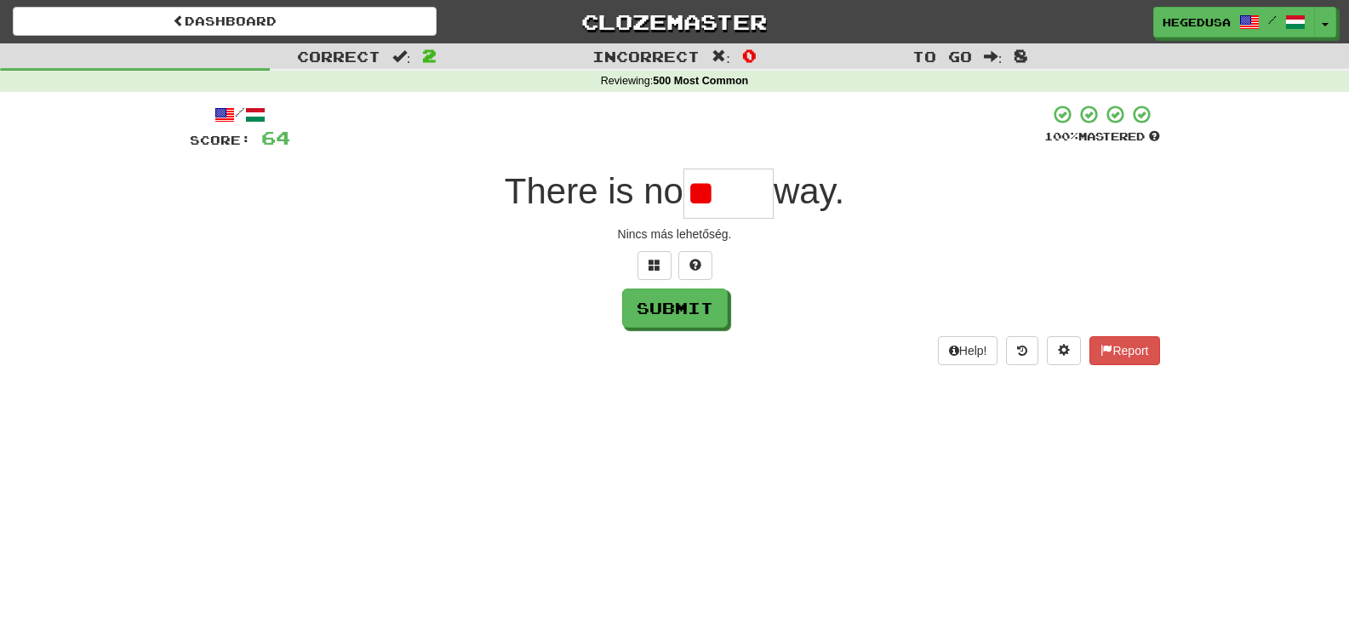
type input "*"
type input "*****"
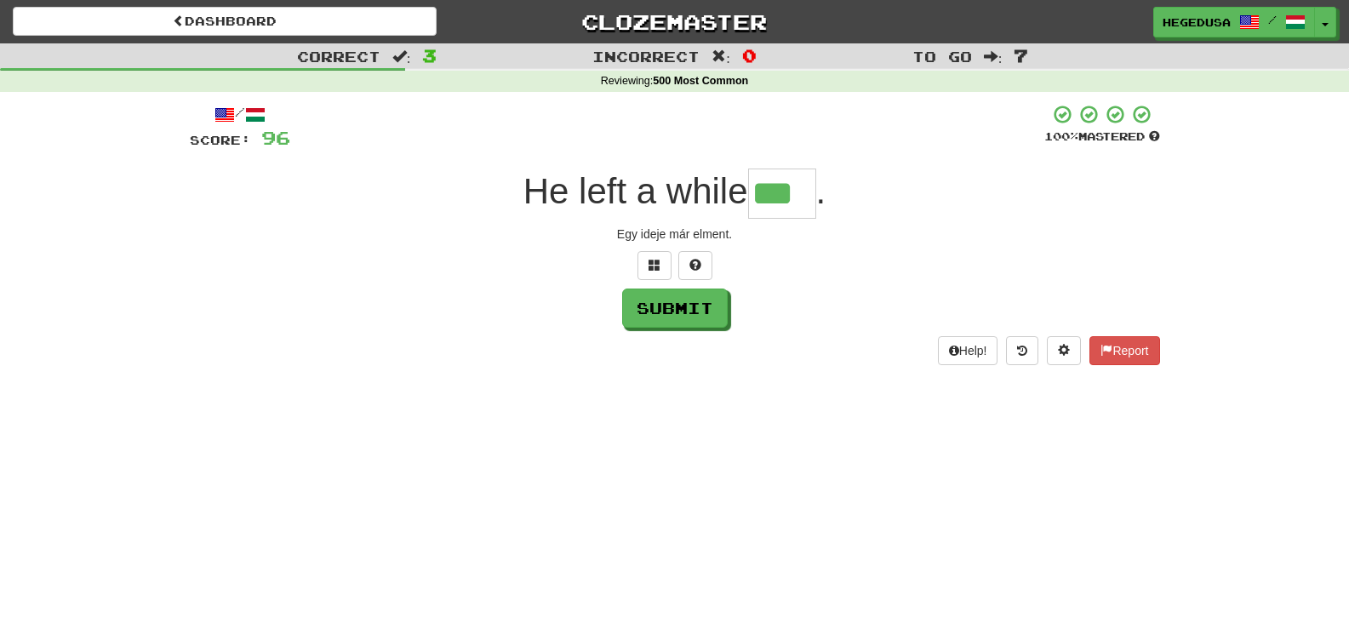
type input "***"
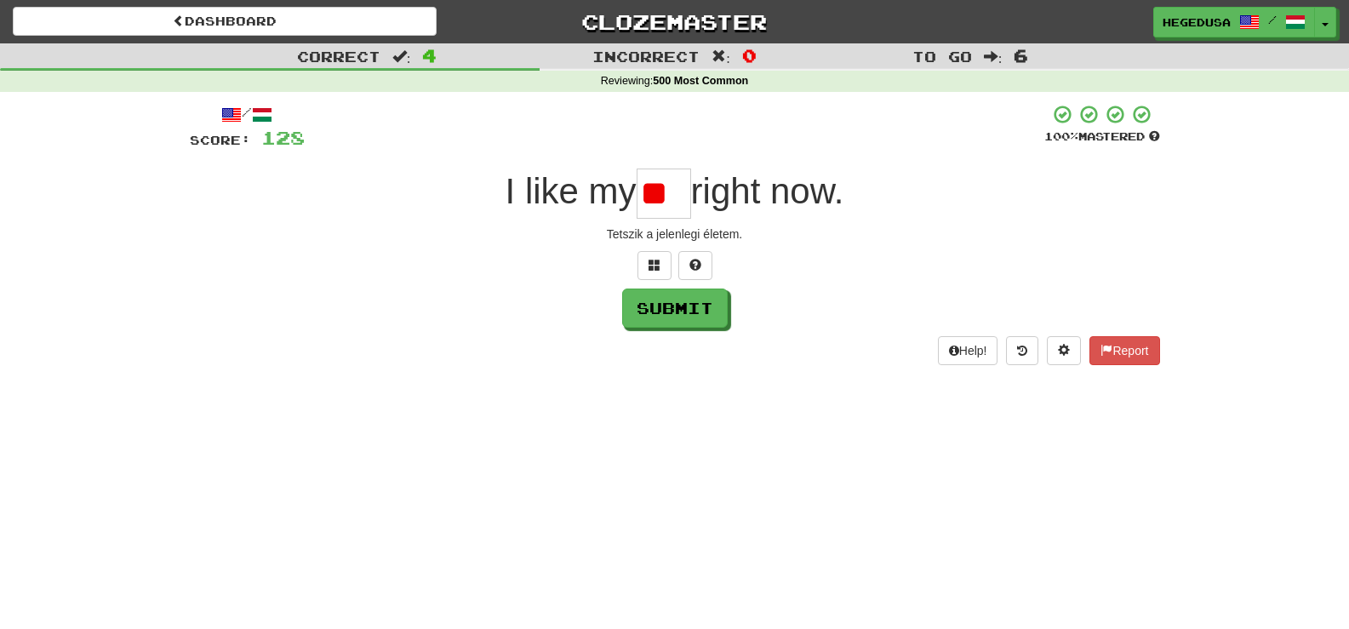
type input "*"
type input "****"
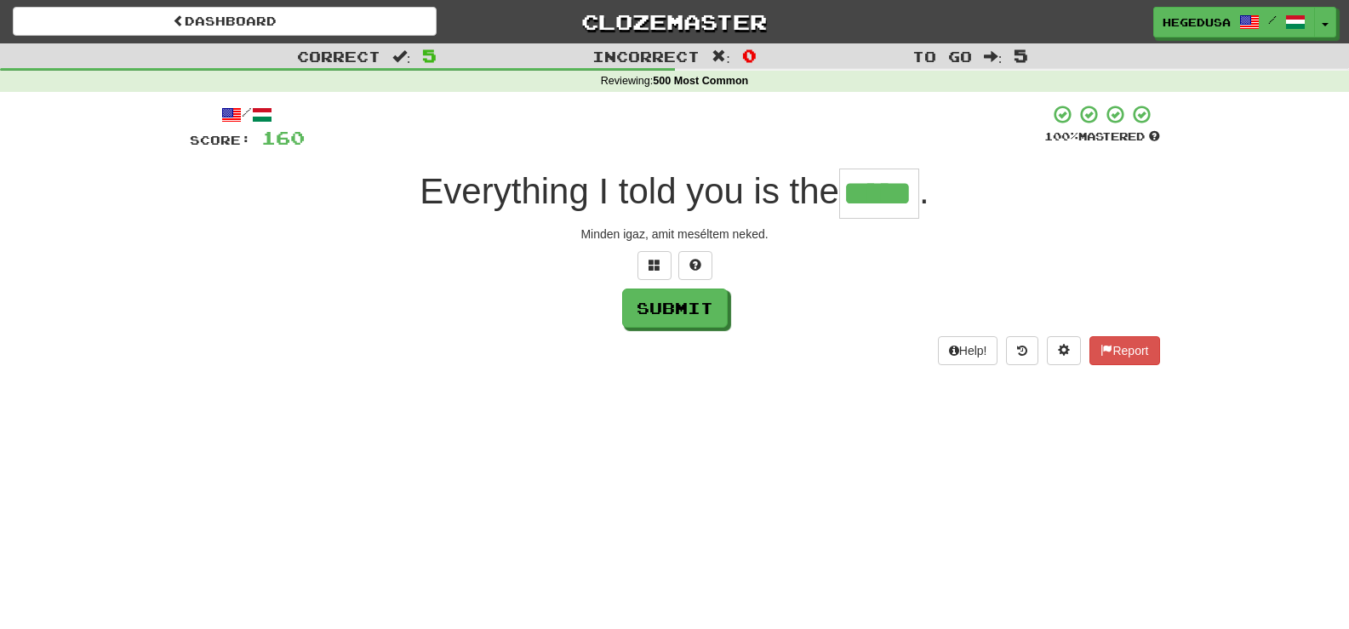
type input "*****"
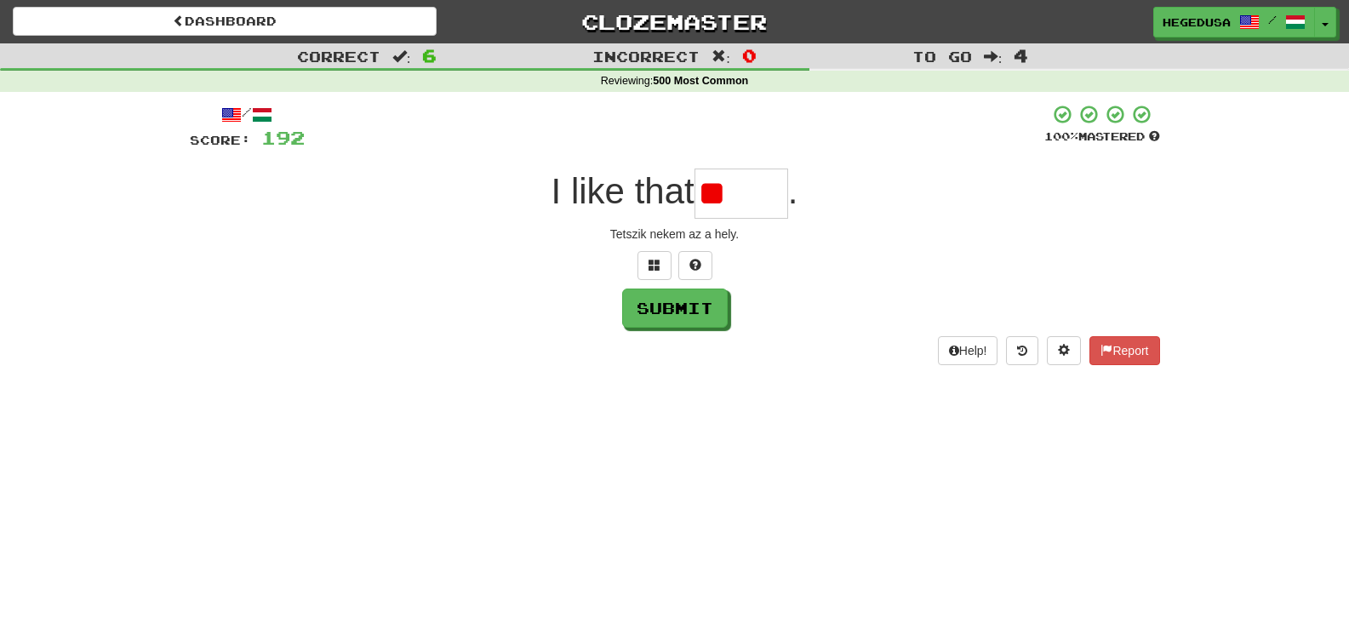
type input "*"
type input "*****"
type input "***"
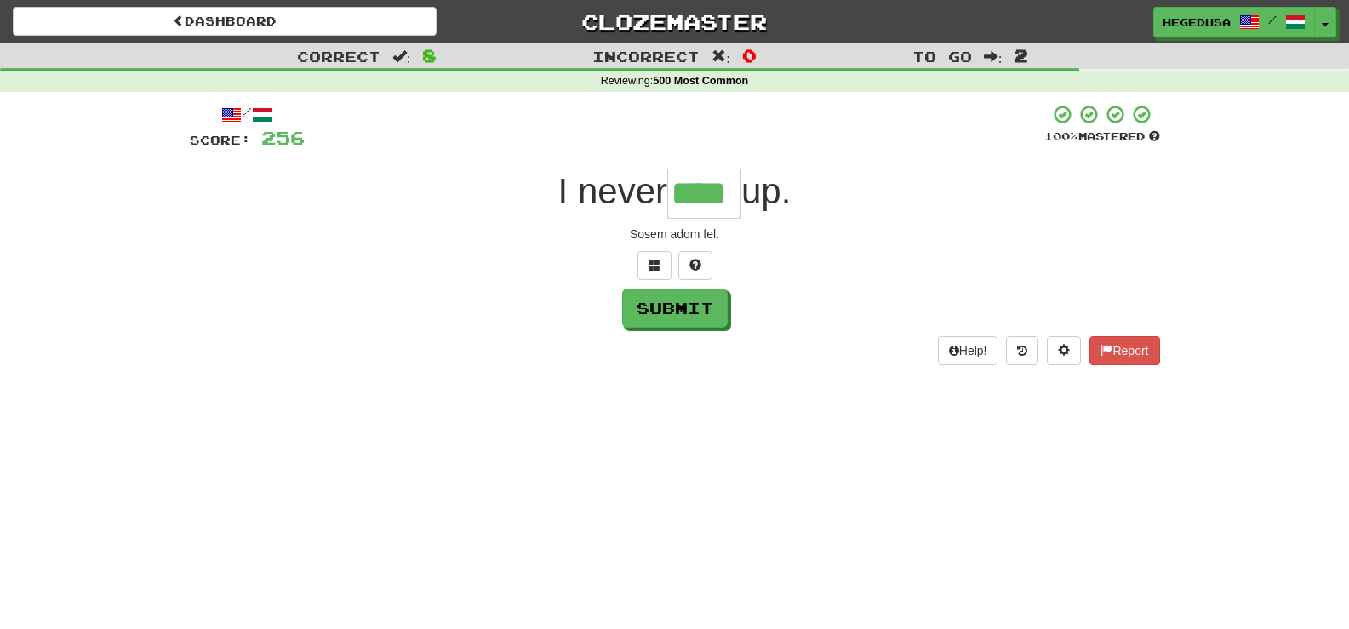
type input "****"
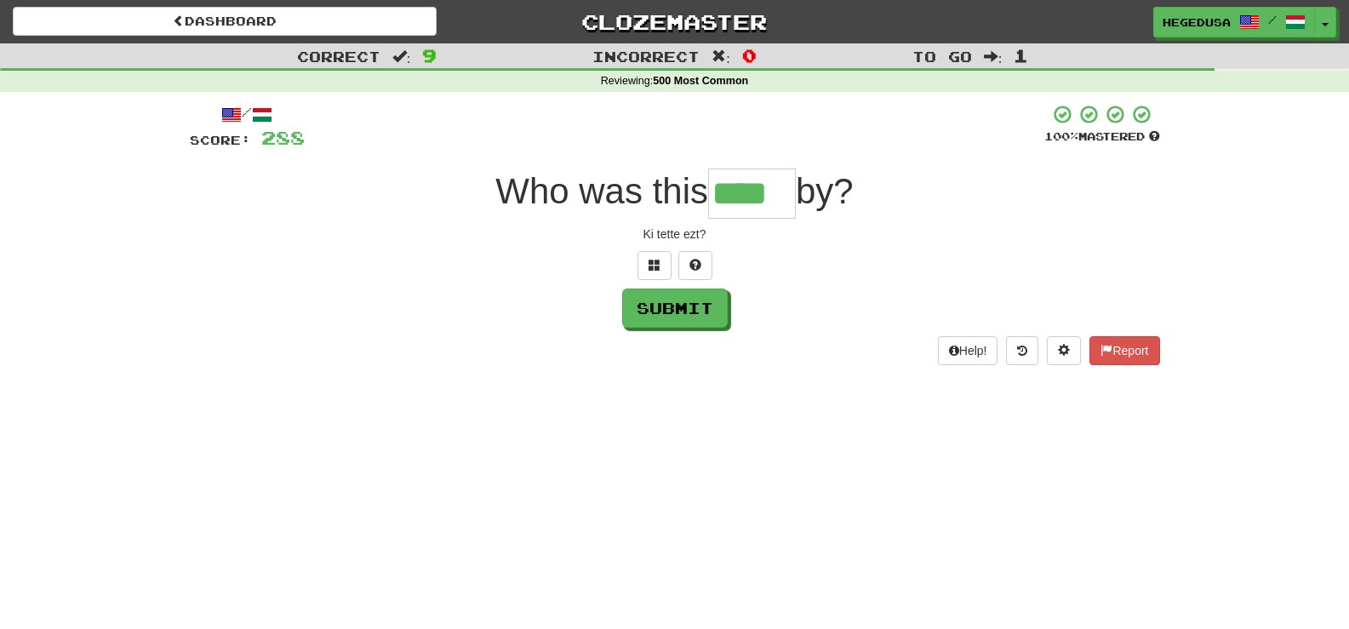
type input "****"
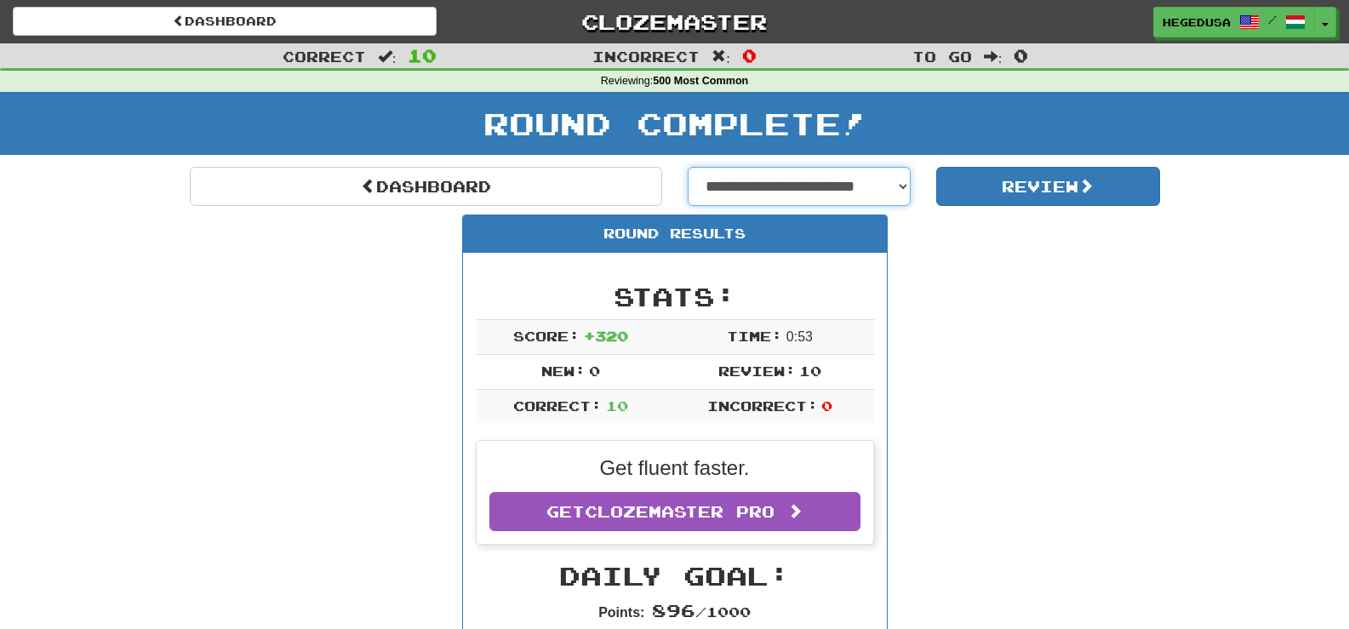
click at [896, 198] on select "**********" at bounding box center [800, 186] width 224 height 39
drag, startPoint x: 896, startPoint y: 198, endPoint x: 976, endPoint y: 202, distance: 79.2
click at [896, 198] on select "**********" at bounding box center [800, 186] width 224 height 39
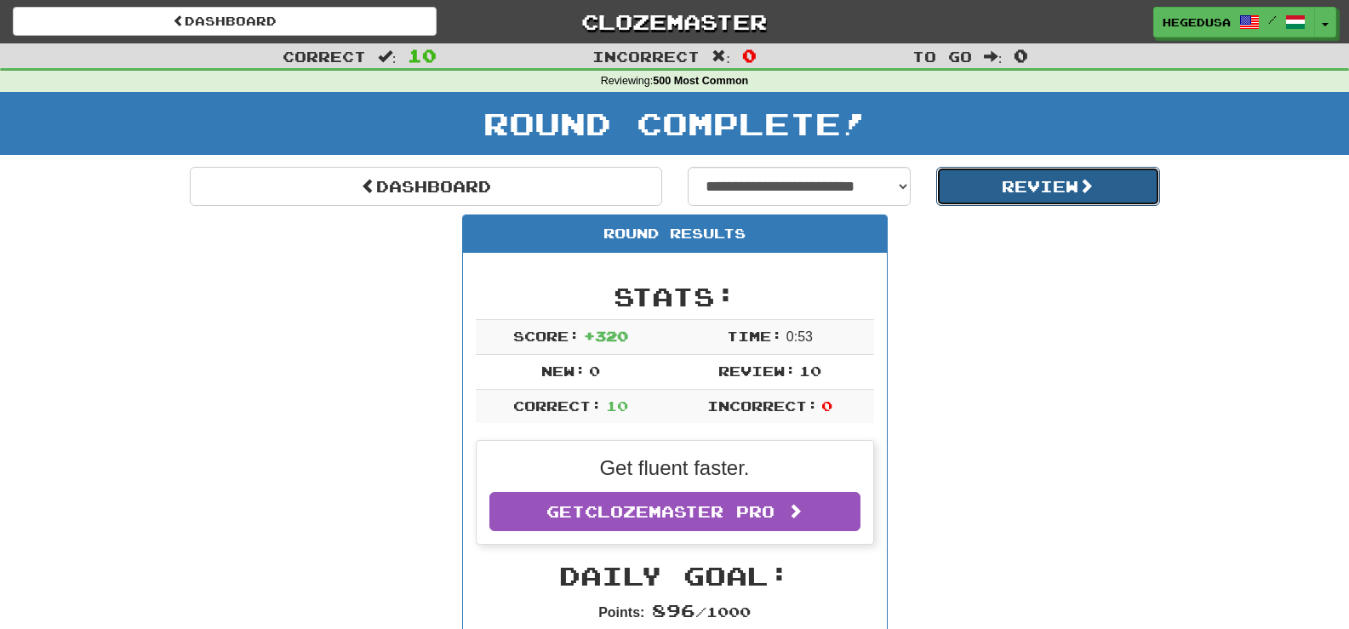
click at [1005, 198] on button "Review" at bounding box center [1048, 186] width 224 height 39
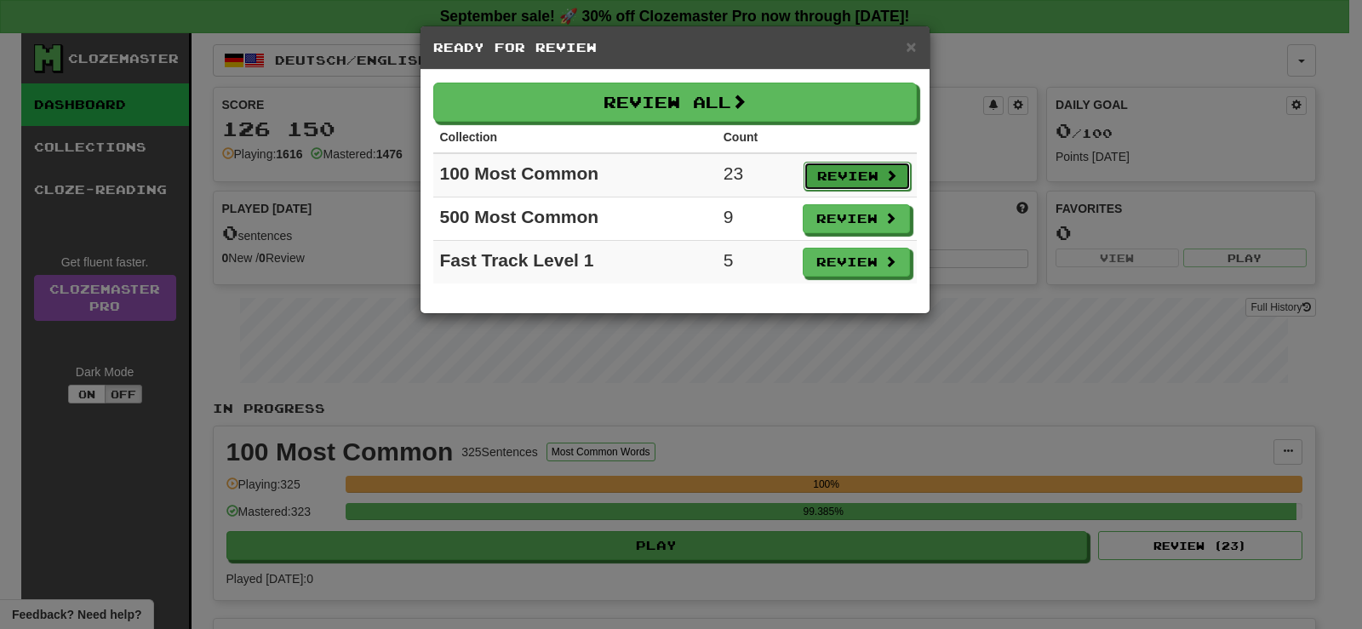
click at [867, 180] on button "Review" at bounding box center [857, 176] width 107 height 29
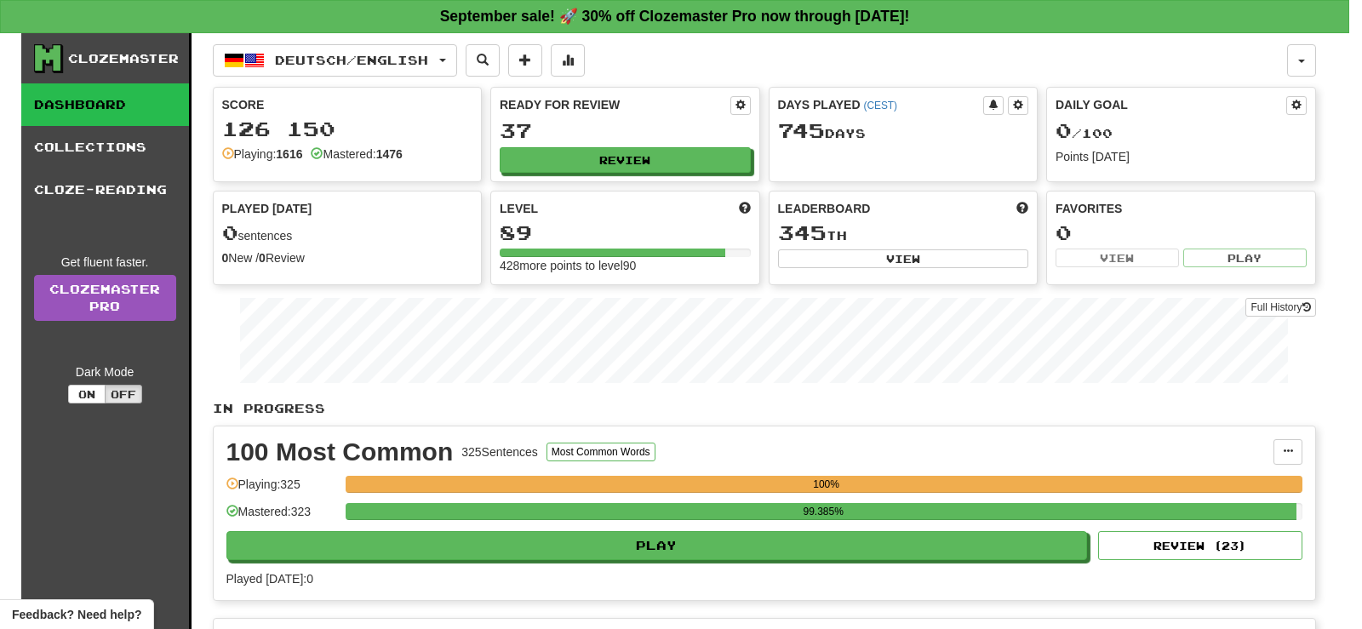
select select "**"
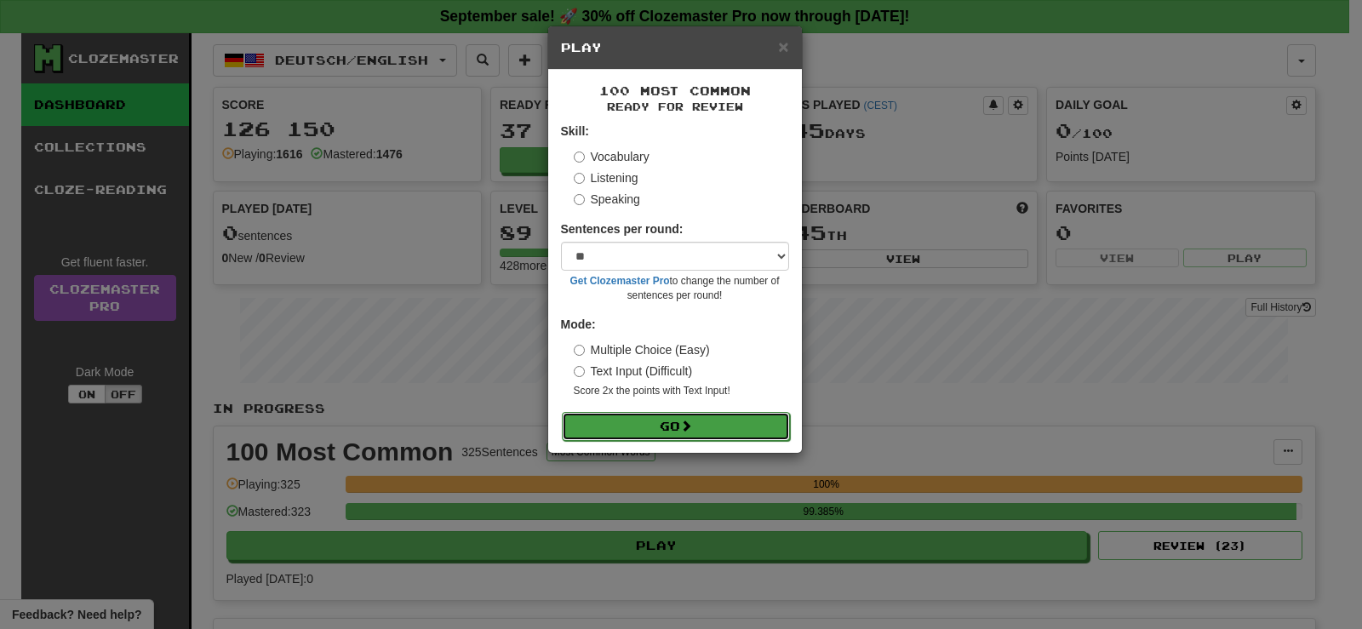
click at [659, 430] on button "Go" at bounding box center [676, 426] width 228 height 29
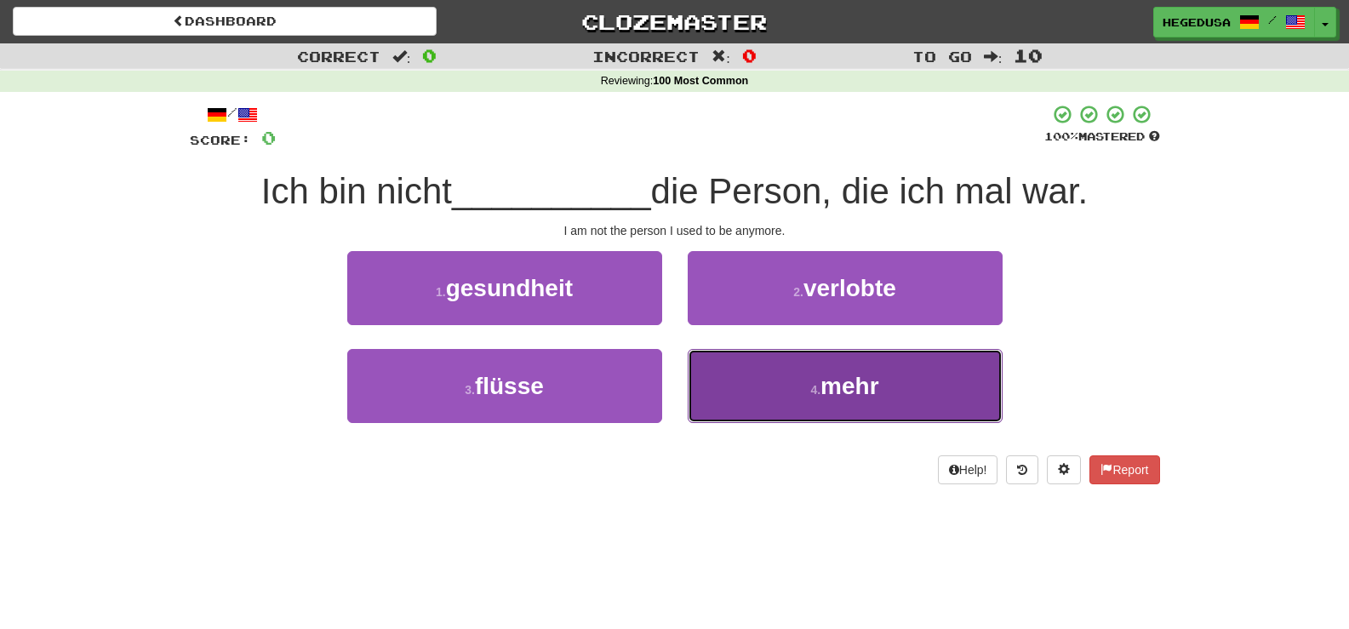
click at [815, 379] on button "4 . mehr" at bounding box center [845, 386] width 315 height 74
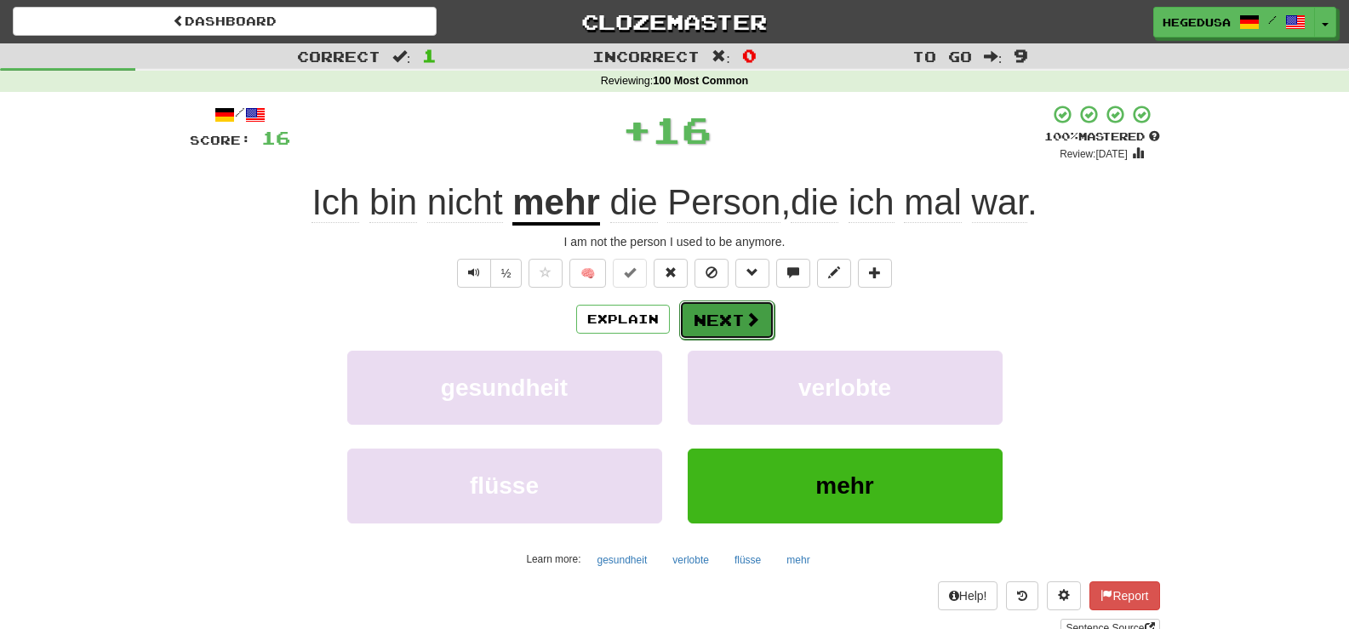
click at [711, 324] on button "Next" at bounding box center [726, 320] width 95 height 39
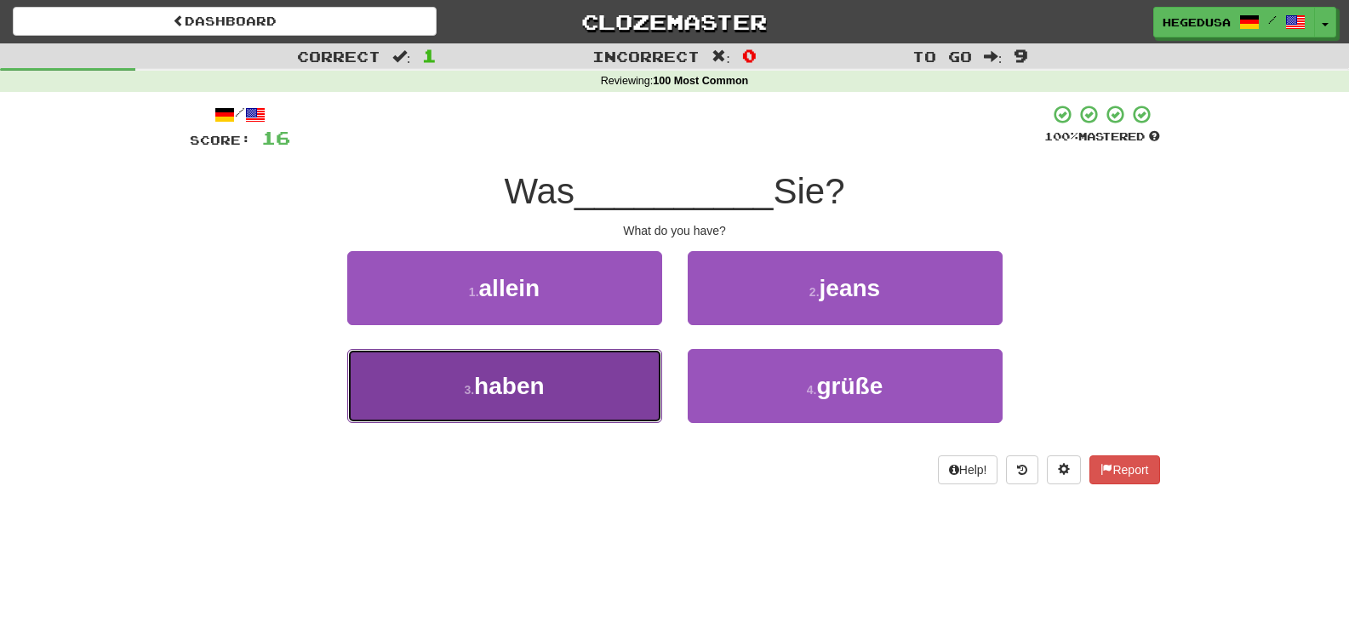
click at [539, 409] on button "3 . haben" at bounding box center [504, 386] width 315 height 74
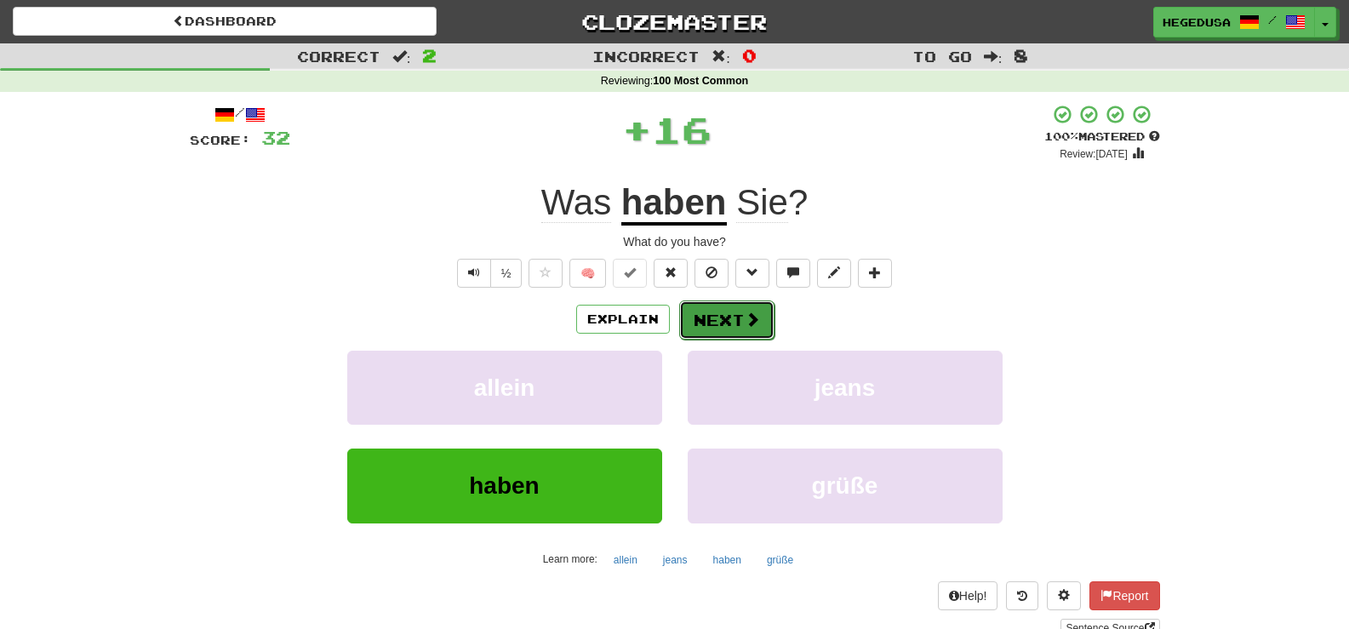
click at [723, 318] on button "Next" at bounding box center [726, 320] width 95 height 39
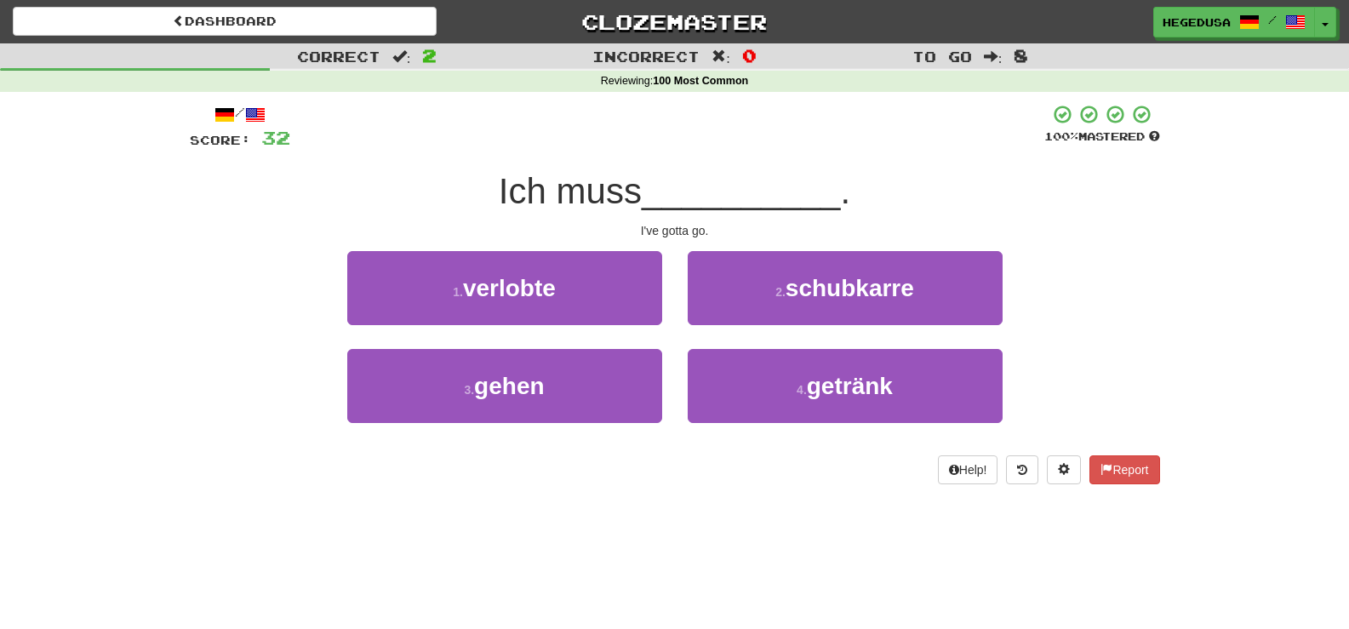
click at [668, 363] on div "3 . gehen" at bounding box center [505, 398] width 341 height 98
click at [588, 376] on button "3 . gehen" at bounding box center [504, 386] width 315 height 74
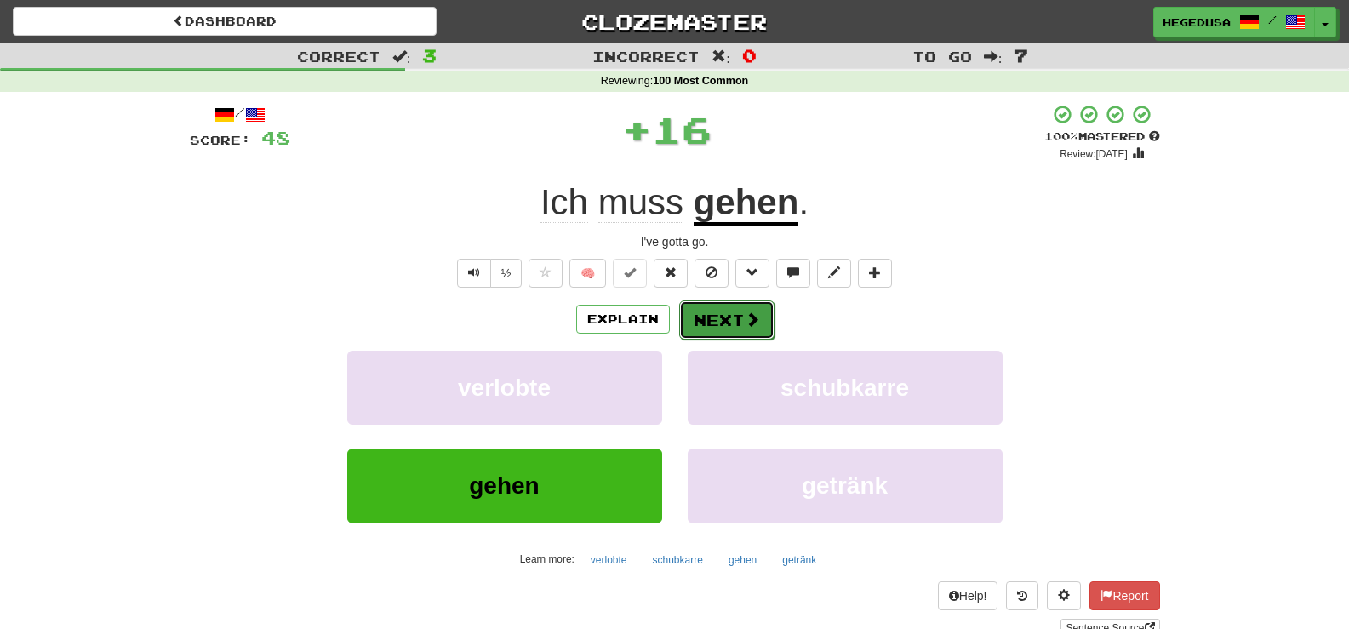
click at [752, 312] on span at bounding box center [752, 319] width 15 height 15
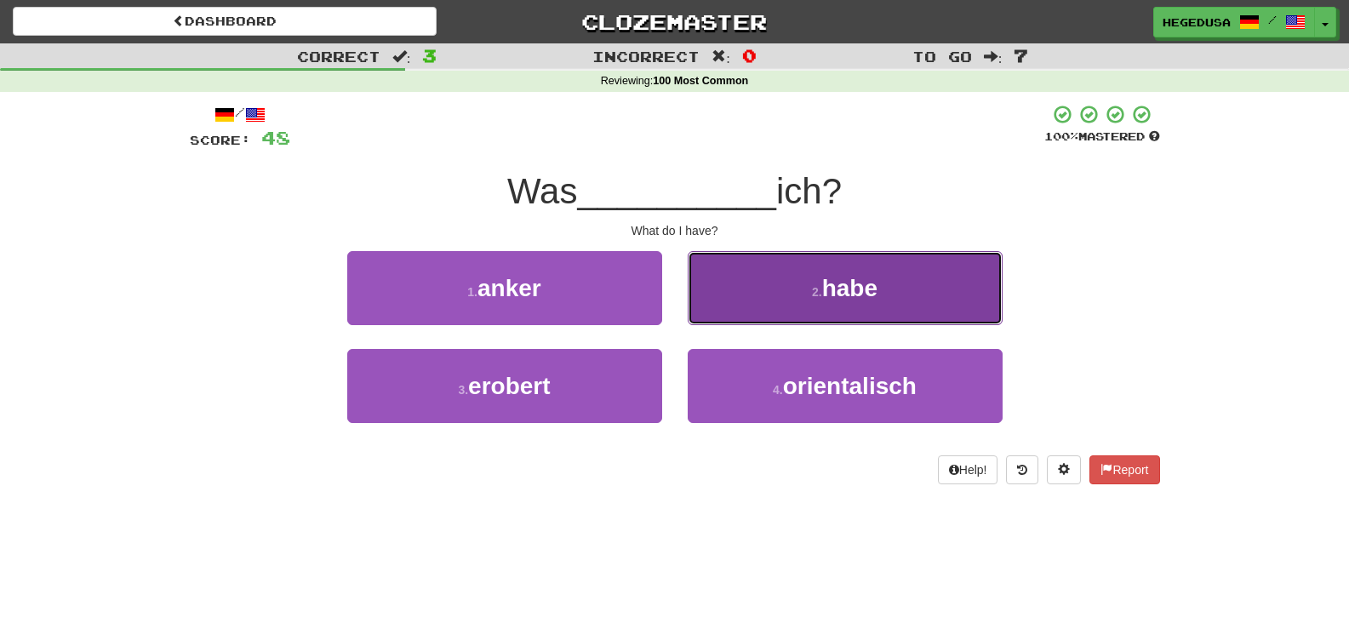
click at [793, 309] on button "2 . habe" at bounding box center [845, 288] width 315 height 74
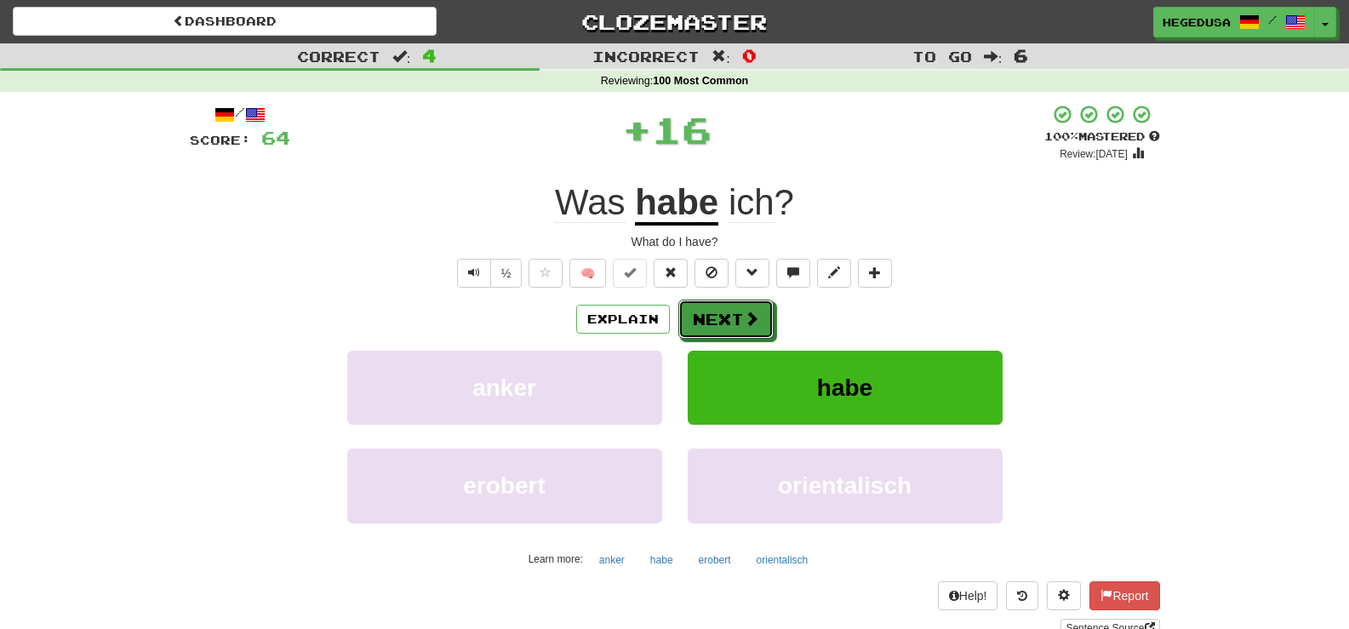
click at [750, 317] on span at bounding box center [751, 318] width 15 height 15
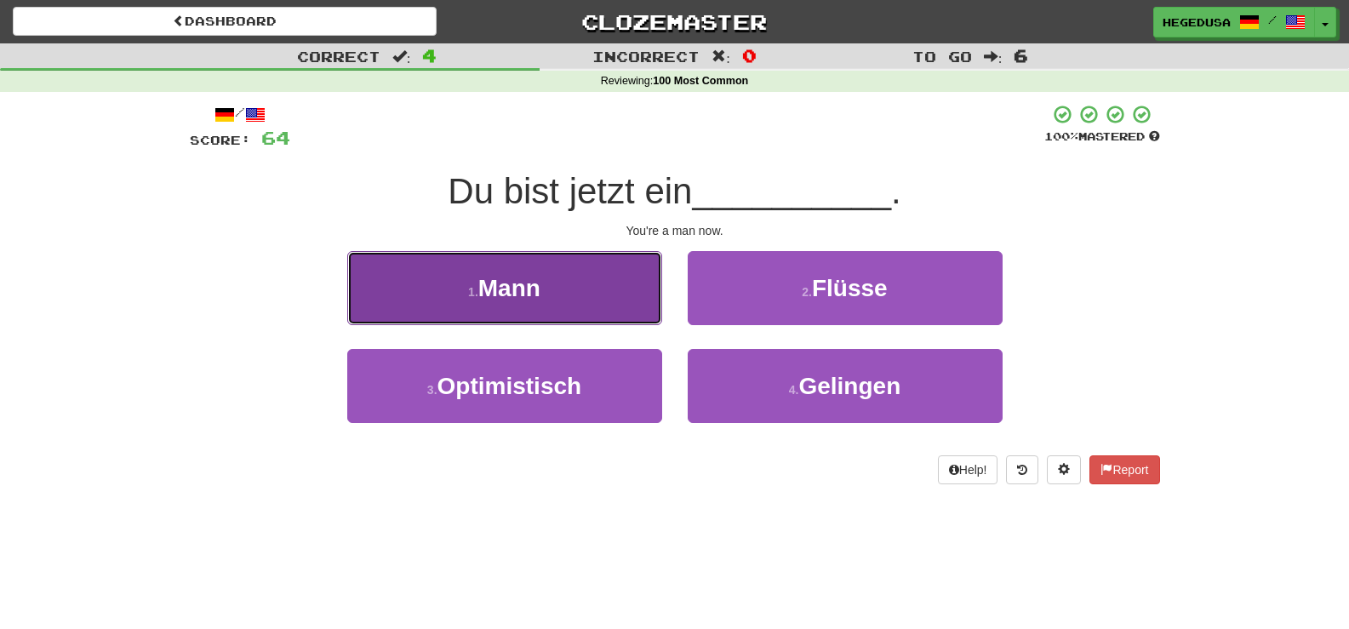
click at [581, 283] on button "1 . Mann" at bounding box center [504, 288] width 315 height 74
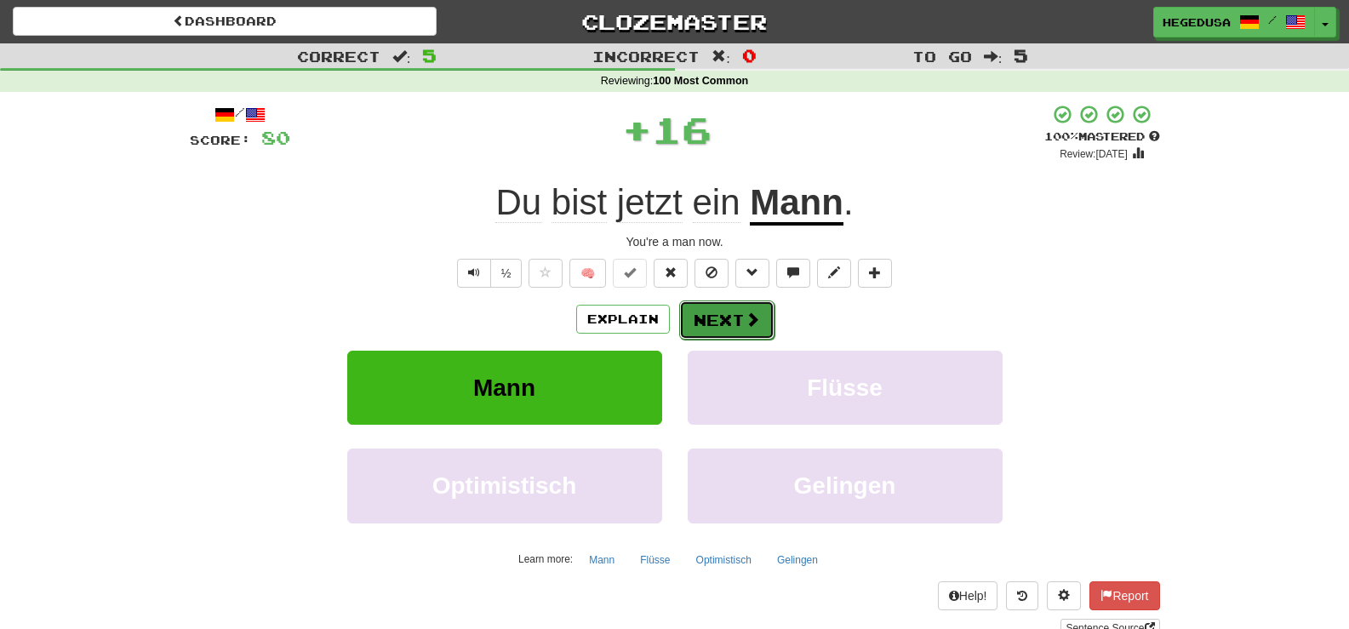
click at [749, 316] on span at bounding box center [752, 319] width 15 height 15
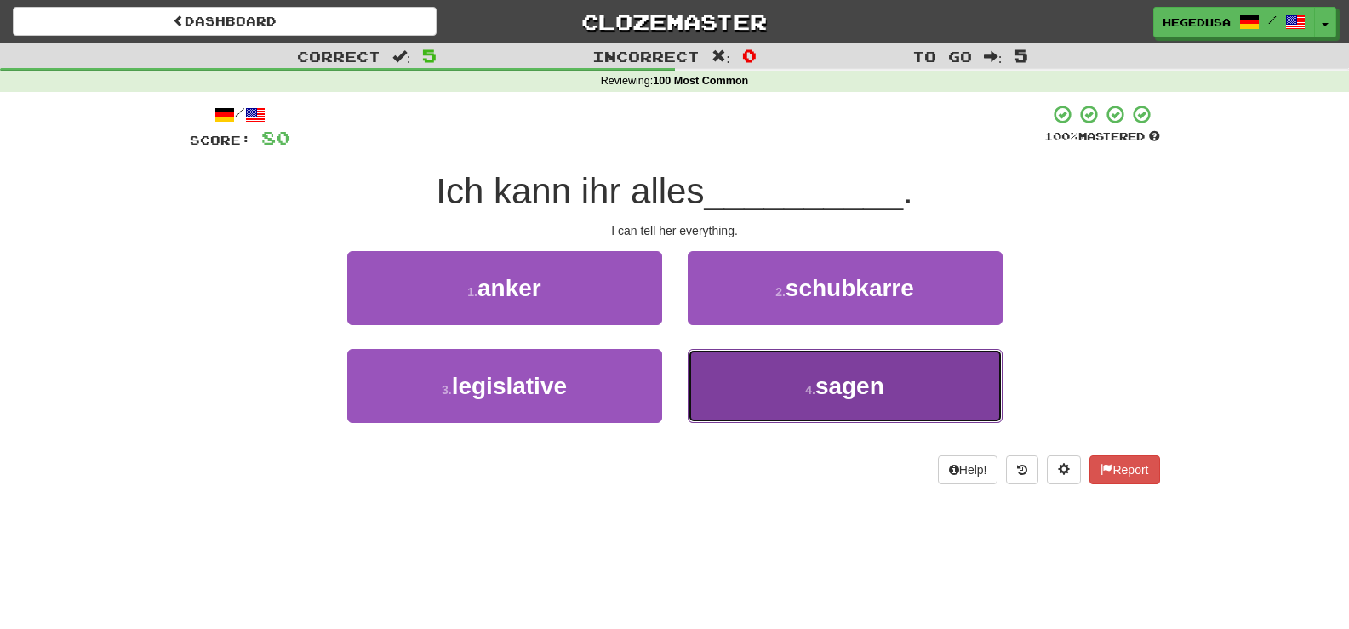
click at [786, 370] on button "4 . sagen" at bounding box center [845, 386] width 315 height 74
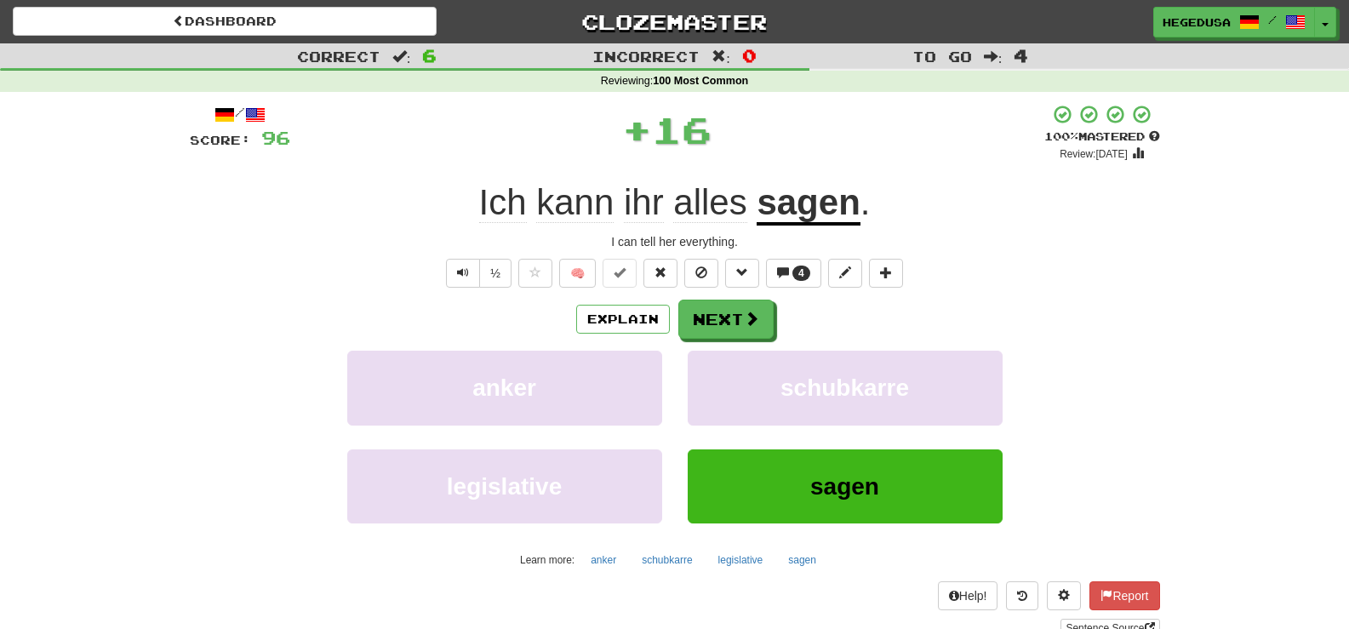
click at [727, 294] on div "/ Score: 96 + 16 100 % Mastered Review: 2026-03-18 Ich kann ihr alles sagen . I…" at bounding box center [675, 371] width 971 height 534
click at [745, 318] on span at bounding box center [752, 319] width 15 height 15
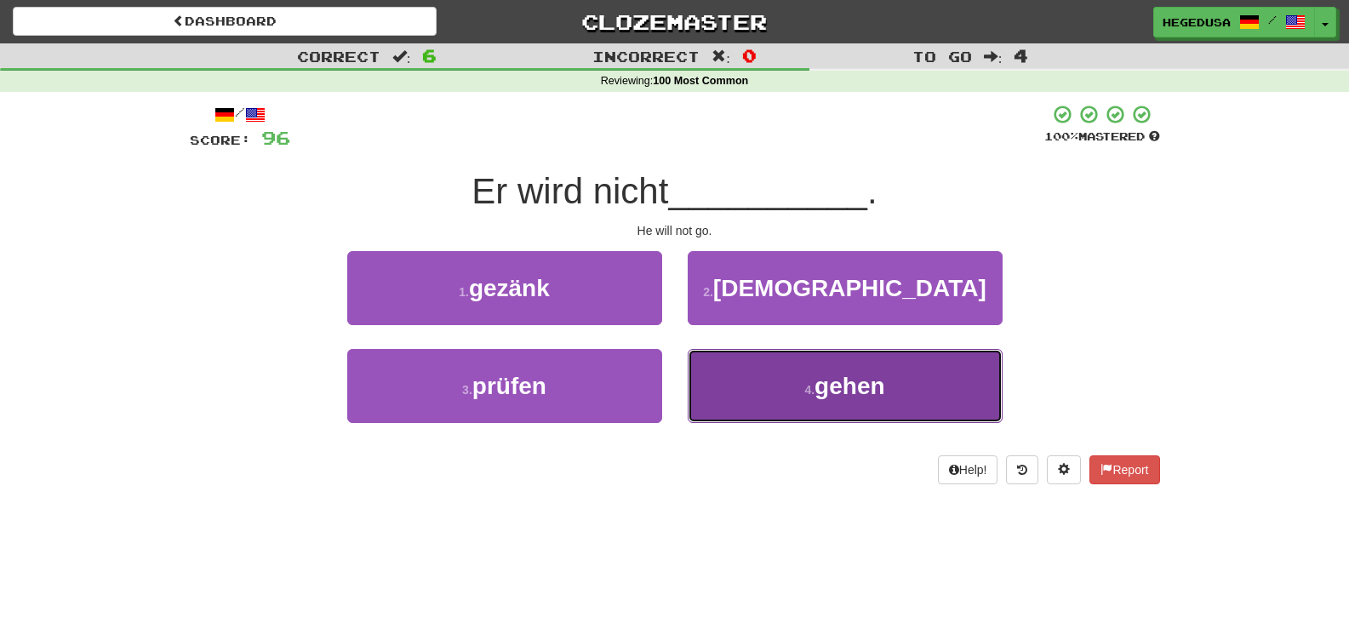
click at [803, 397] on button "4 . gehen" at bounding box center [845, 386] width 315 height 74
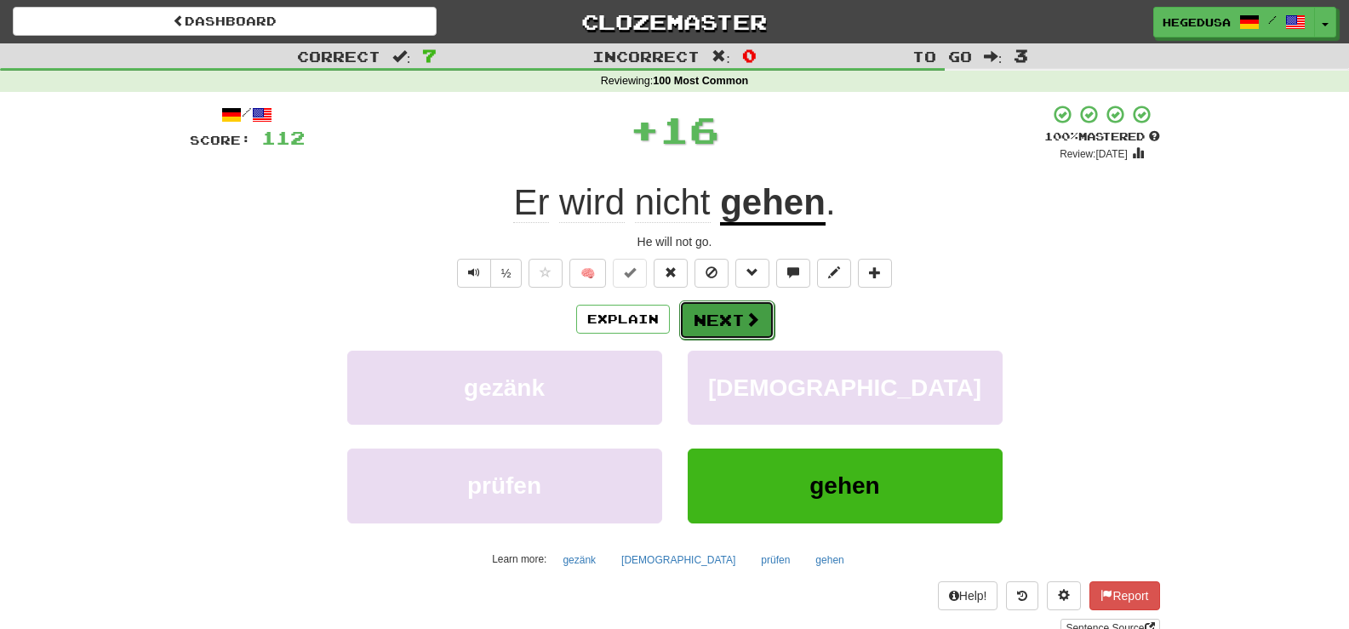
click at [718, 325] on button "Next" at bounding box center [726, 320] width 95 height 39
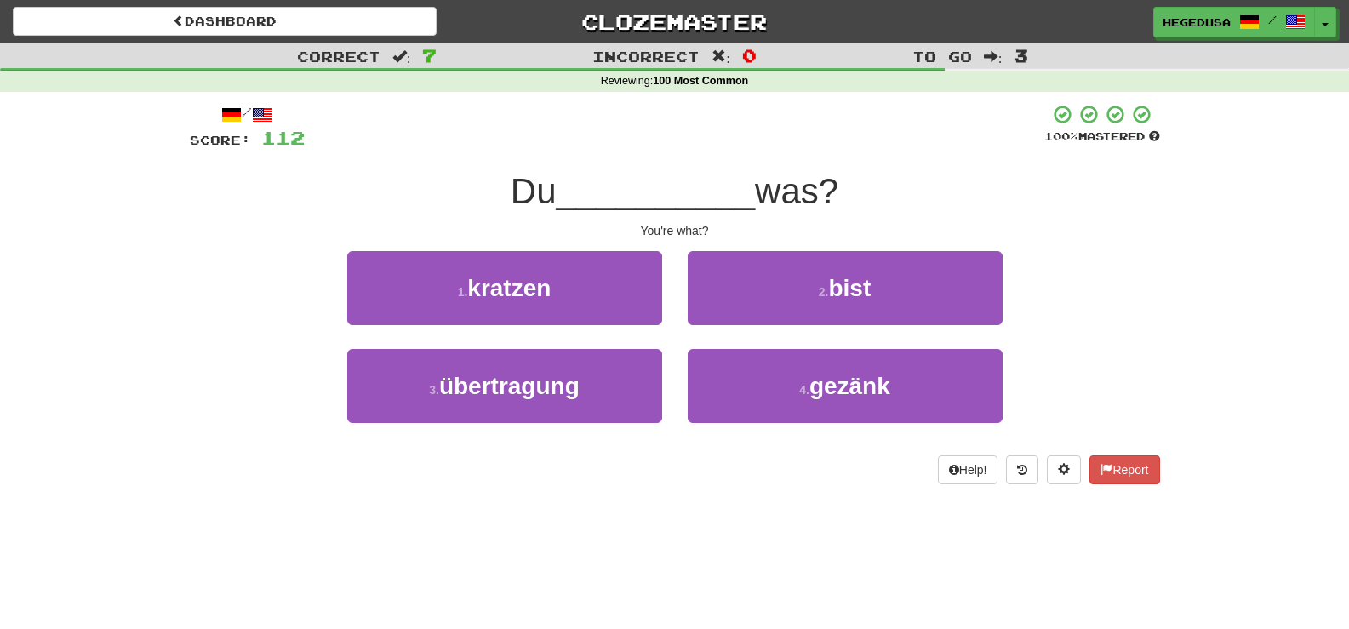
click at [718, 325] on div "2 . bist" at bounding box center [845, 300] width 341 height 98
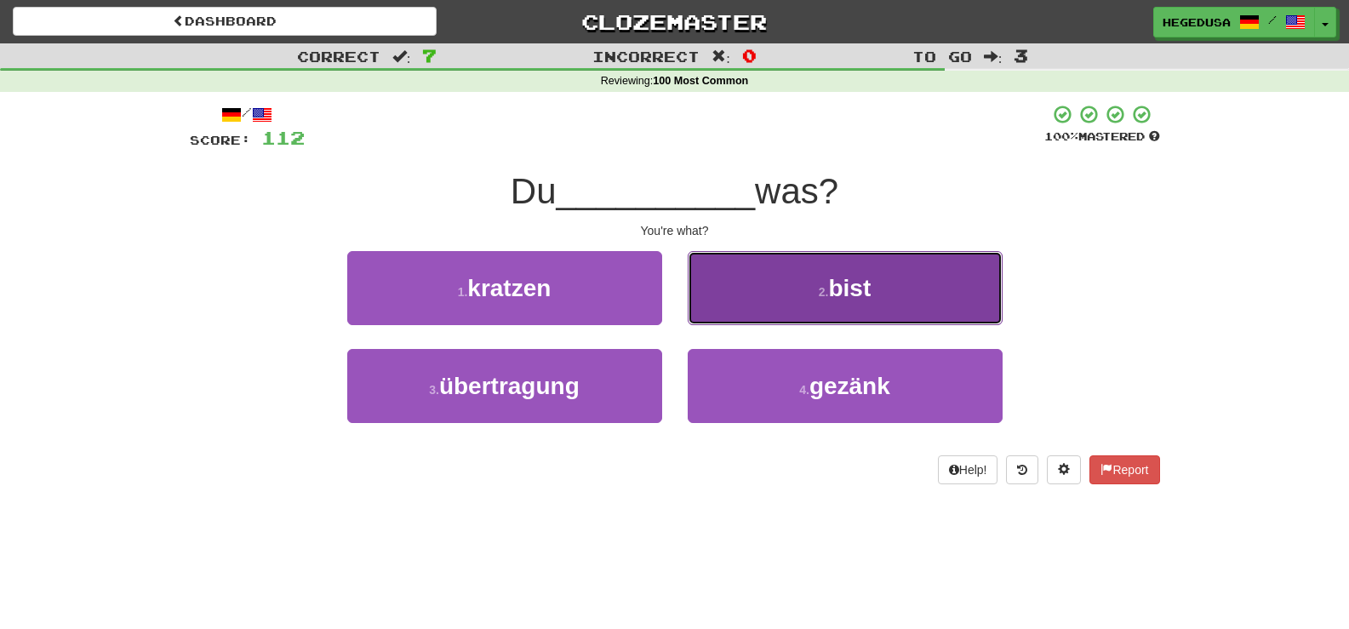
click at [731, 302] on button "2 . bist" at bounding box center [845, 288] width 315 height 74
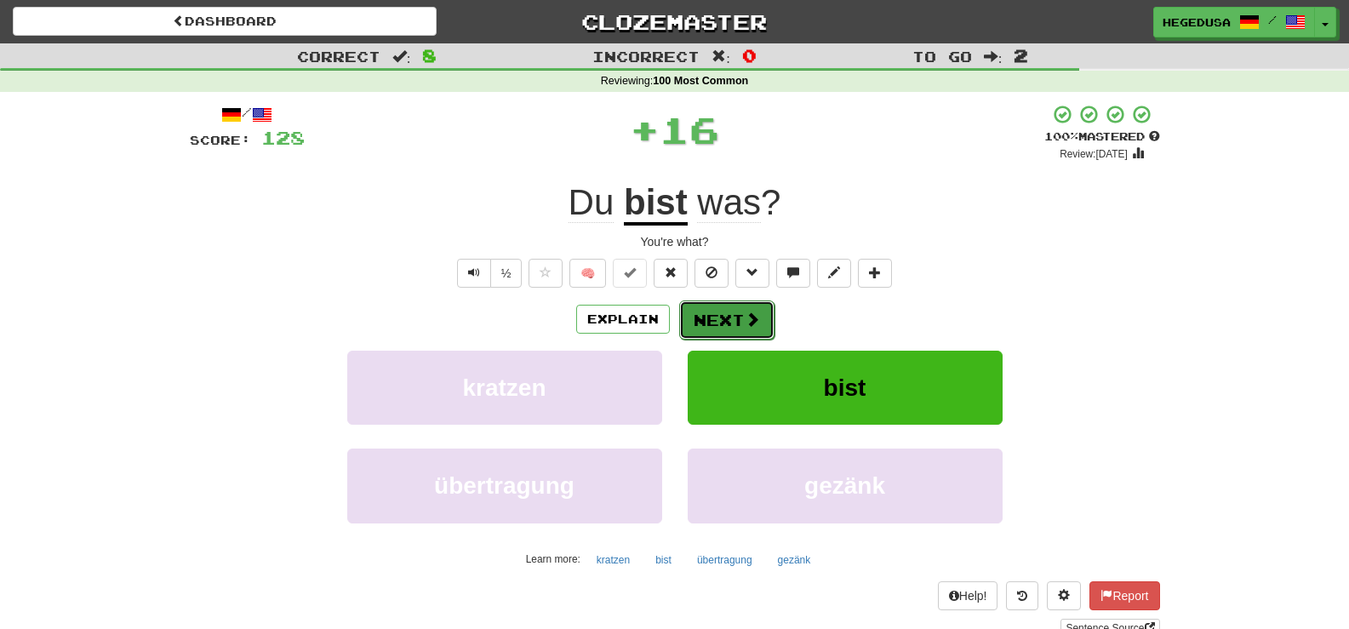
click at [687, 313] on button "Next" at bounding box center [726, 320] width 95 height 39
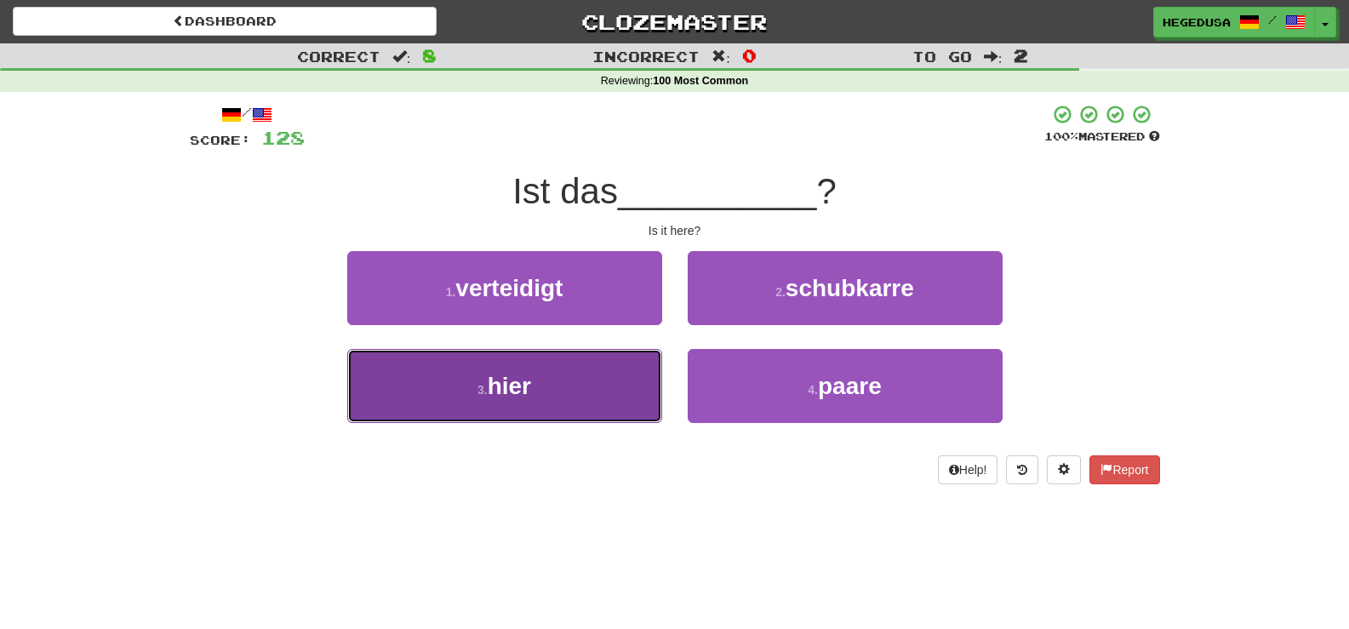
click at [622, 410] on button "3 . hier" at bounding box center [504, 386] width 315 height 74
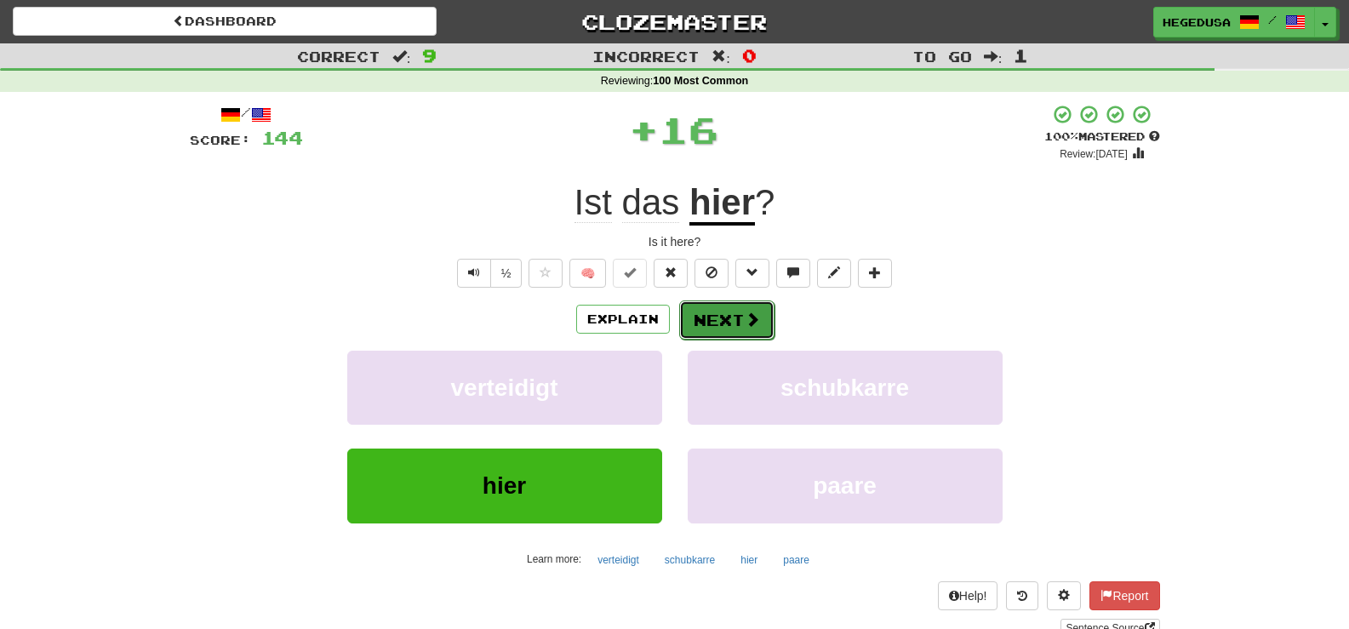
click at [706, 316] on button "Next" at bounding box center [726, 320] width 95 height 39
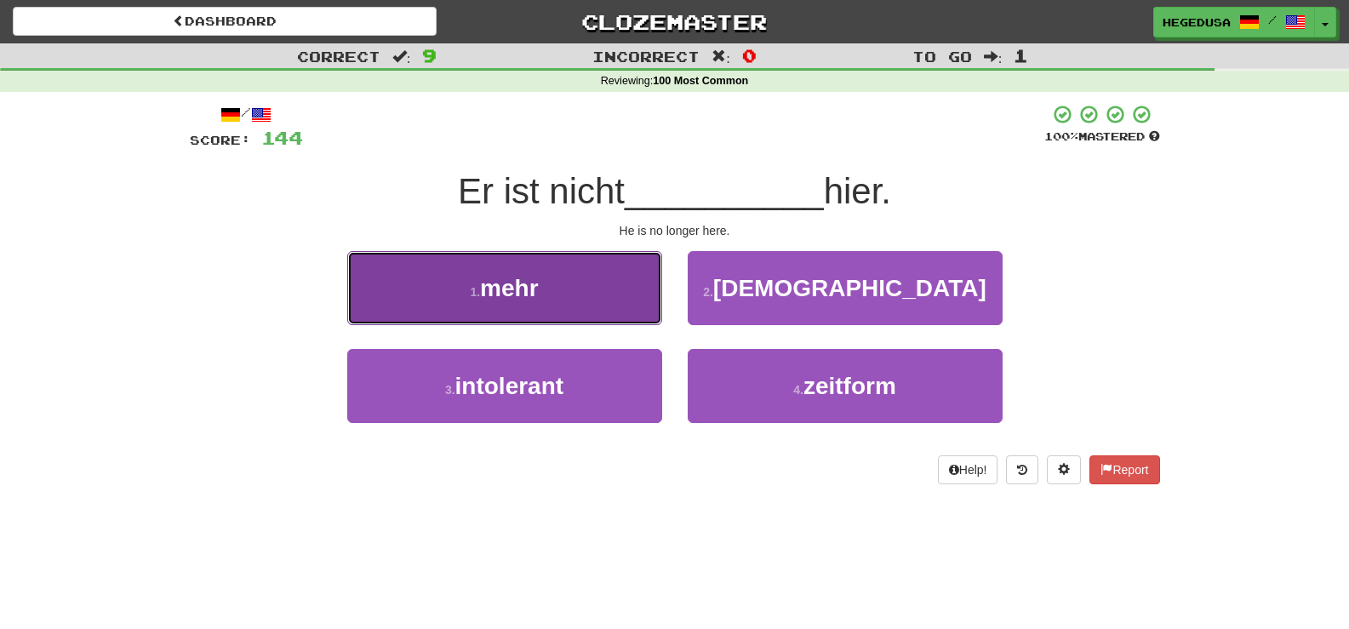
click at [590, 315] on button "1 . mehr" at bounding box center [504, 288] width 315 height 74
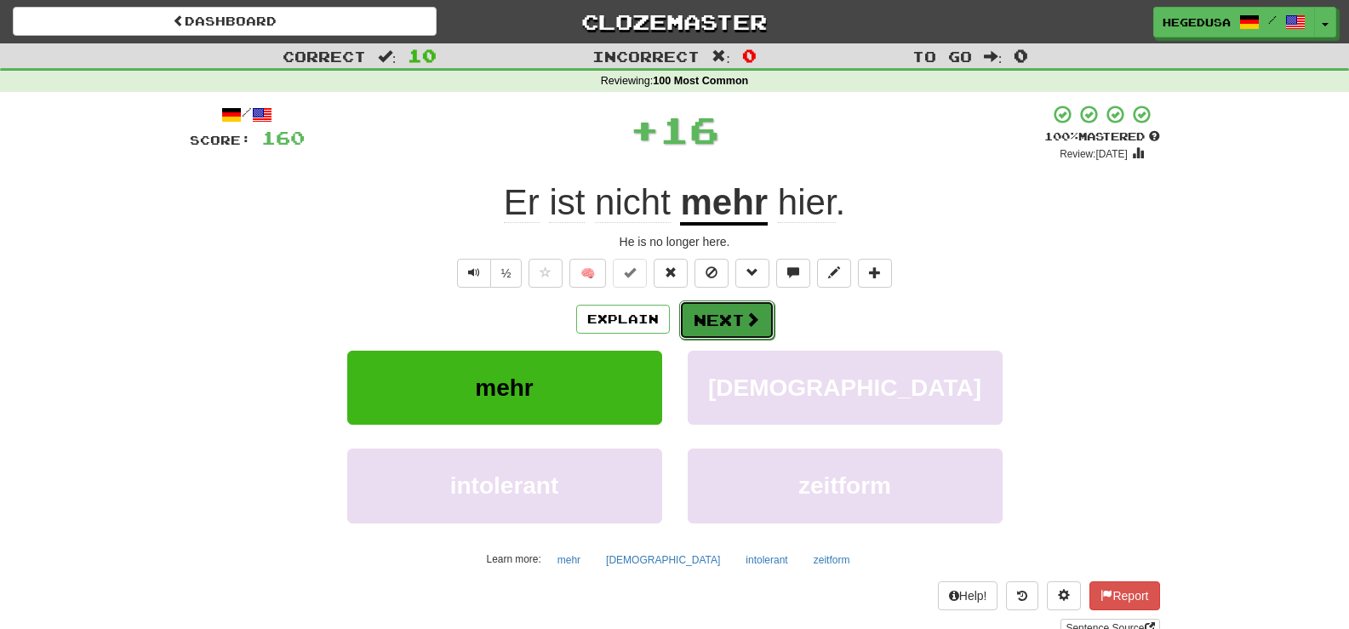
click at [758, 318] on span at bounding box center [752, 319] width 15 height 15
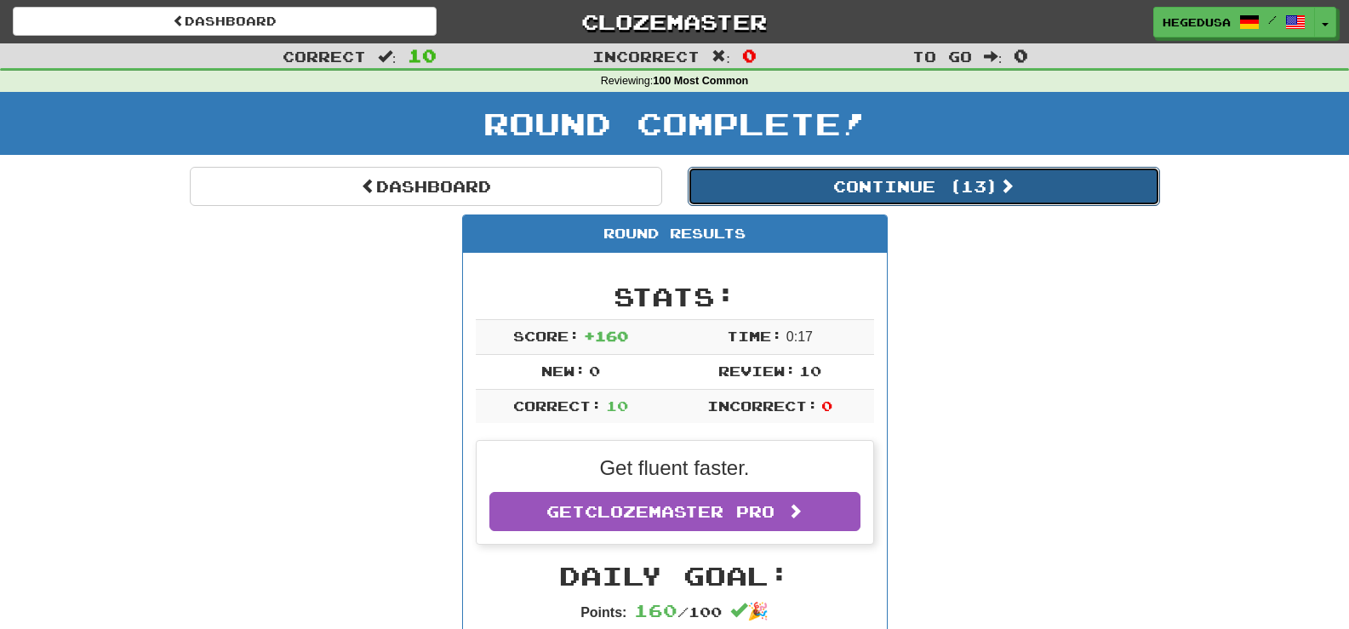
click at [976, 199] on button "Continue ( 13 )" at bounding box center [924, 186] width 472 height 39
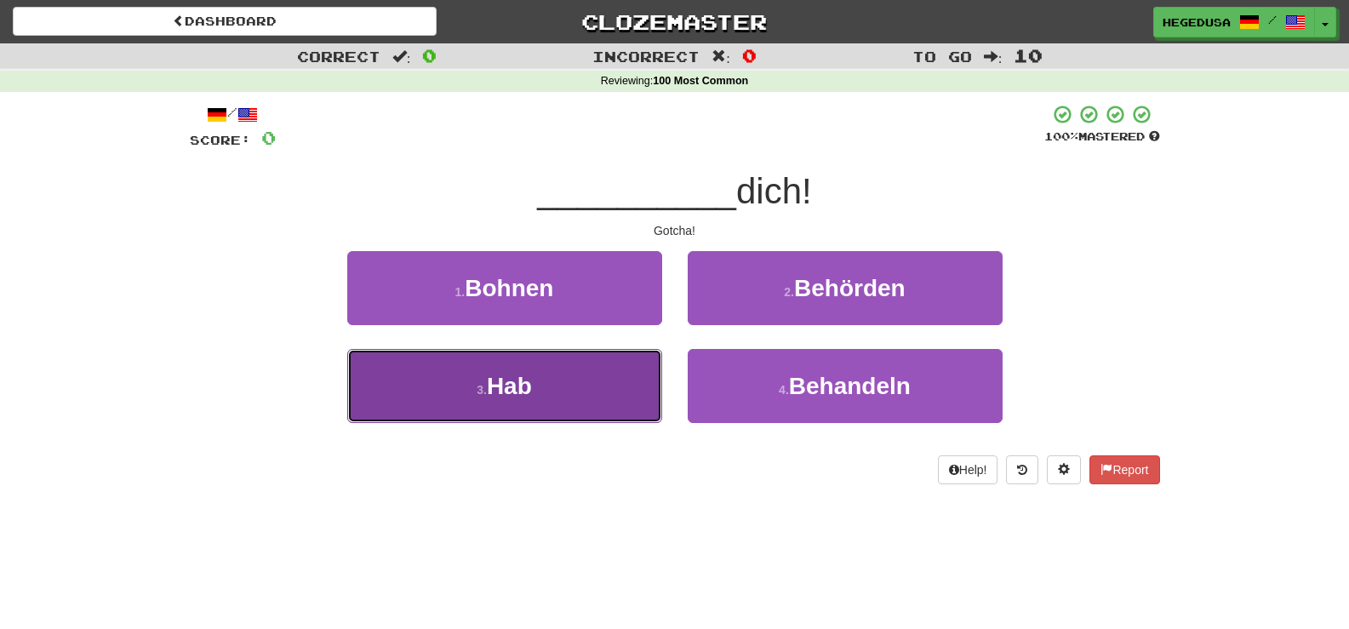
click at [651, 388] on button "3 . Hab" at bounding box center [504, 386] width 315 height 74
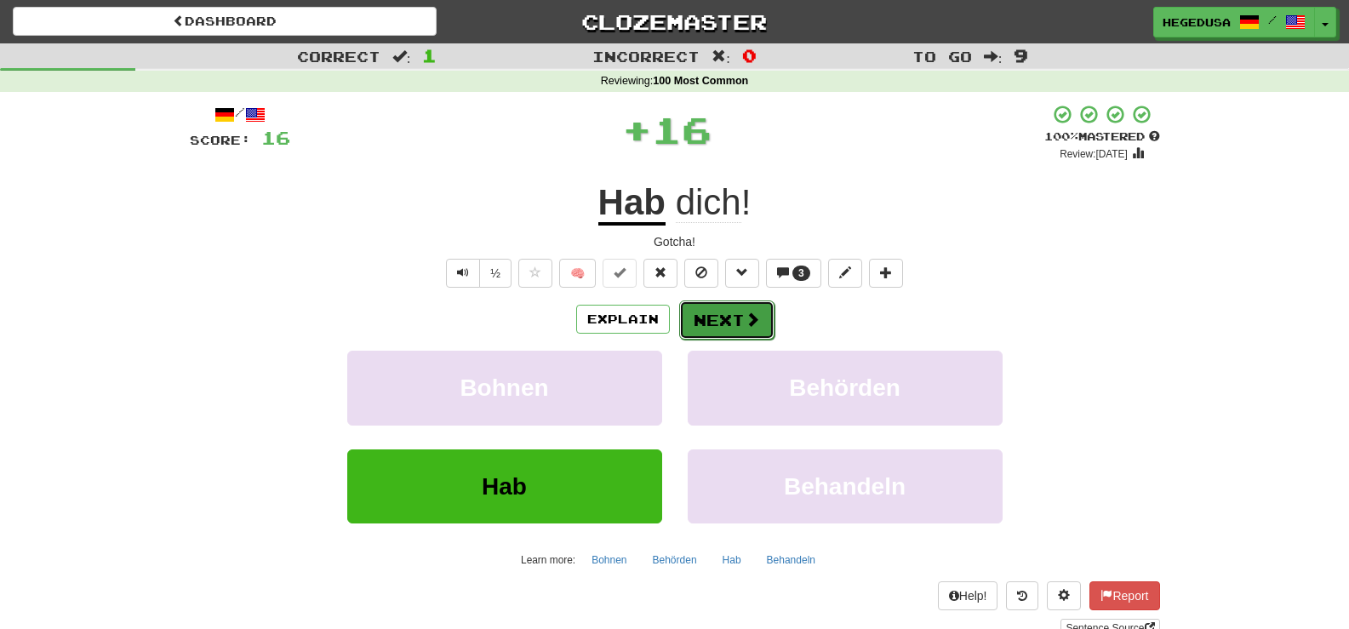
click at [704, 312] on button "Next" at bounding box center [726, 320] width 95 height 39
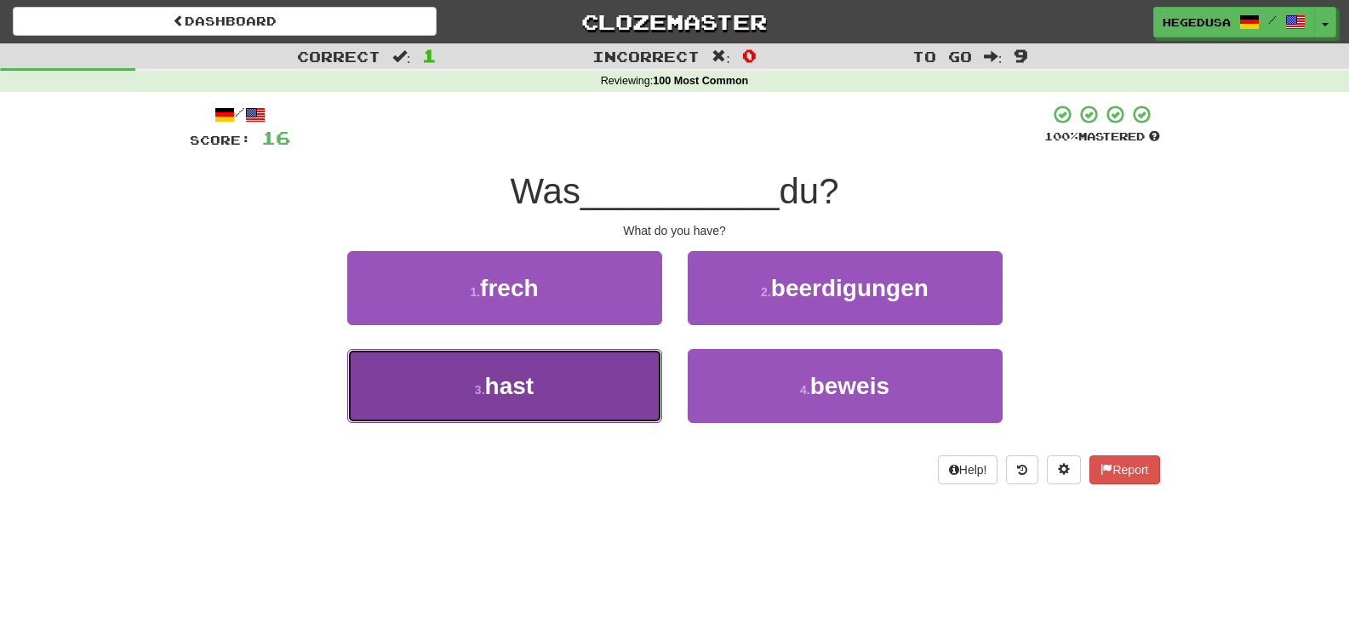
click at [593, 387] on button "3 . hast" at bounding box center [504, 386] width 315 height 74
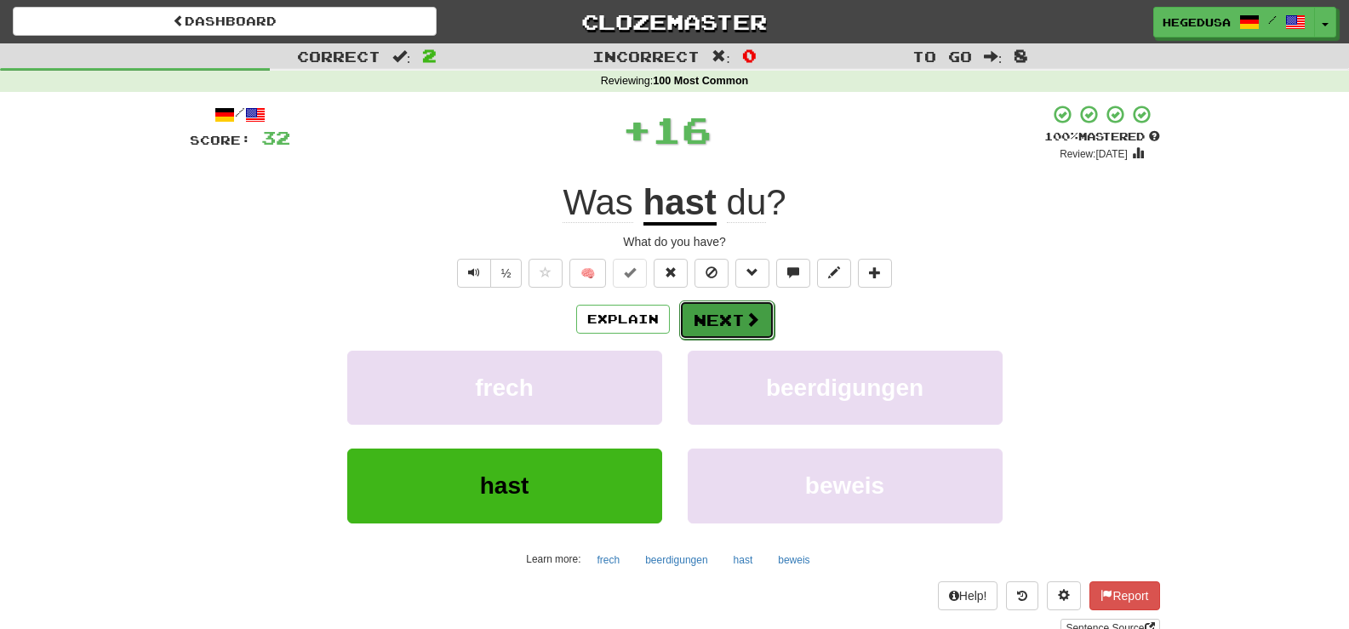
click at [713, 316] on button "Next" at bounding box center [726, 320] width 95 height 39
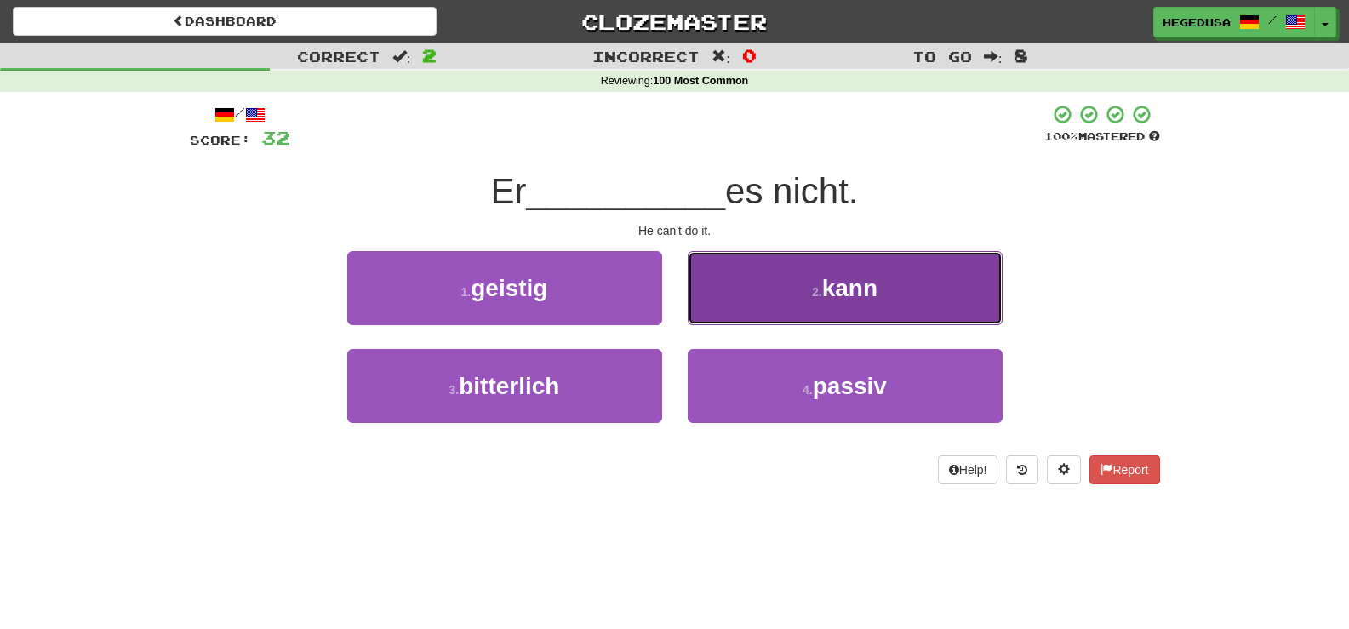
click at [747, 301] on button "2 . kann" at bounding box center [845, 288] width 315 height 74
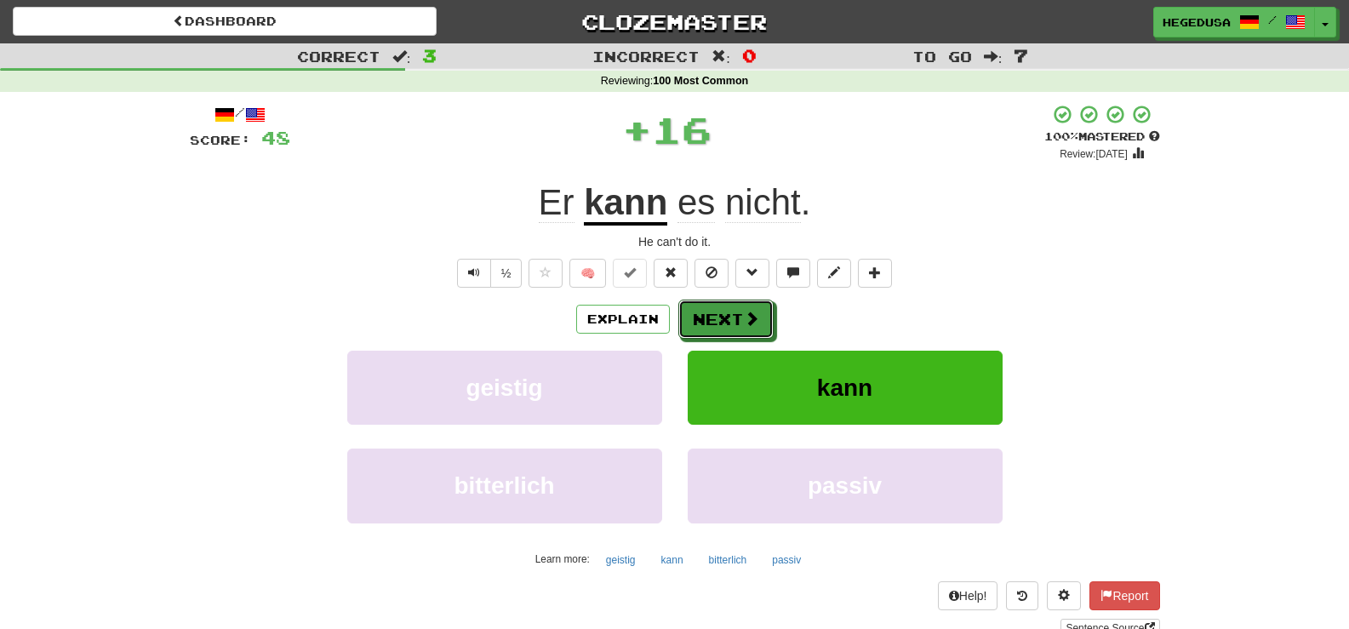
click at [731, 310] on button "Next" at bounding box center [726, 319] width 95 height 39
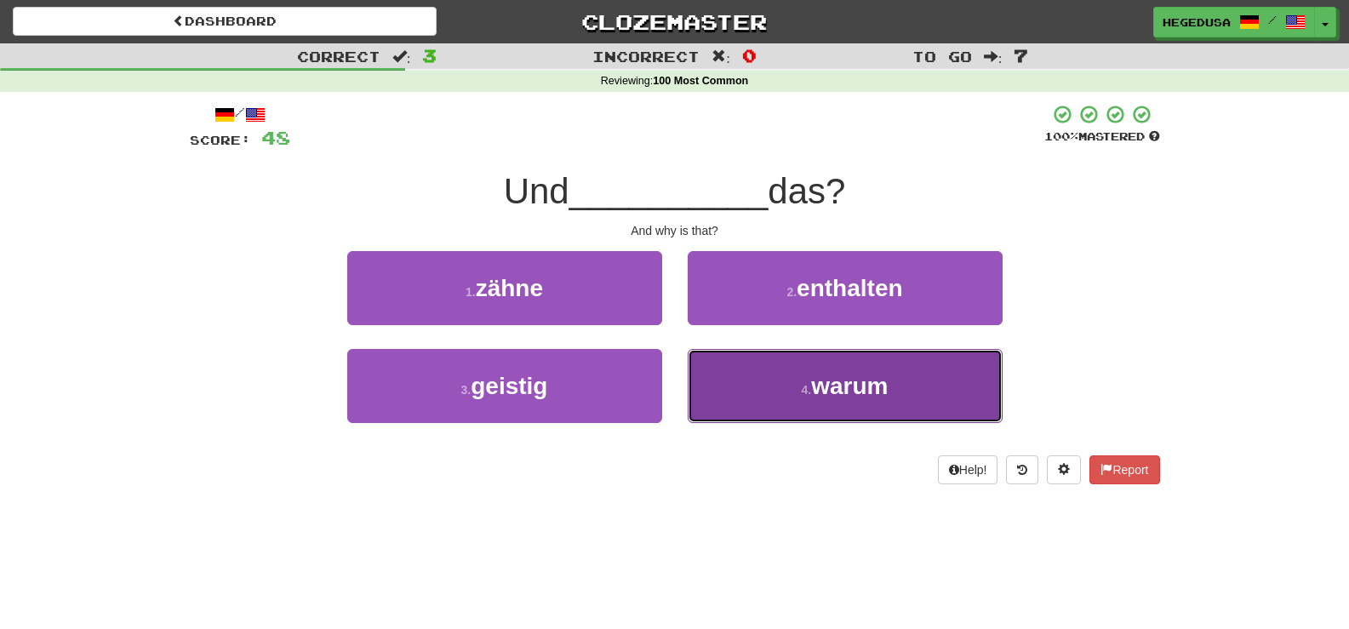
click at [755, 373] on button "4 . warum" at bounding box center [845, 386] width 315 height 74
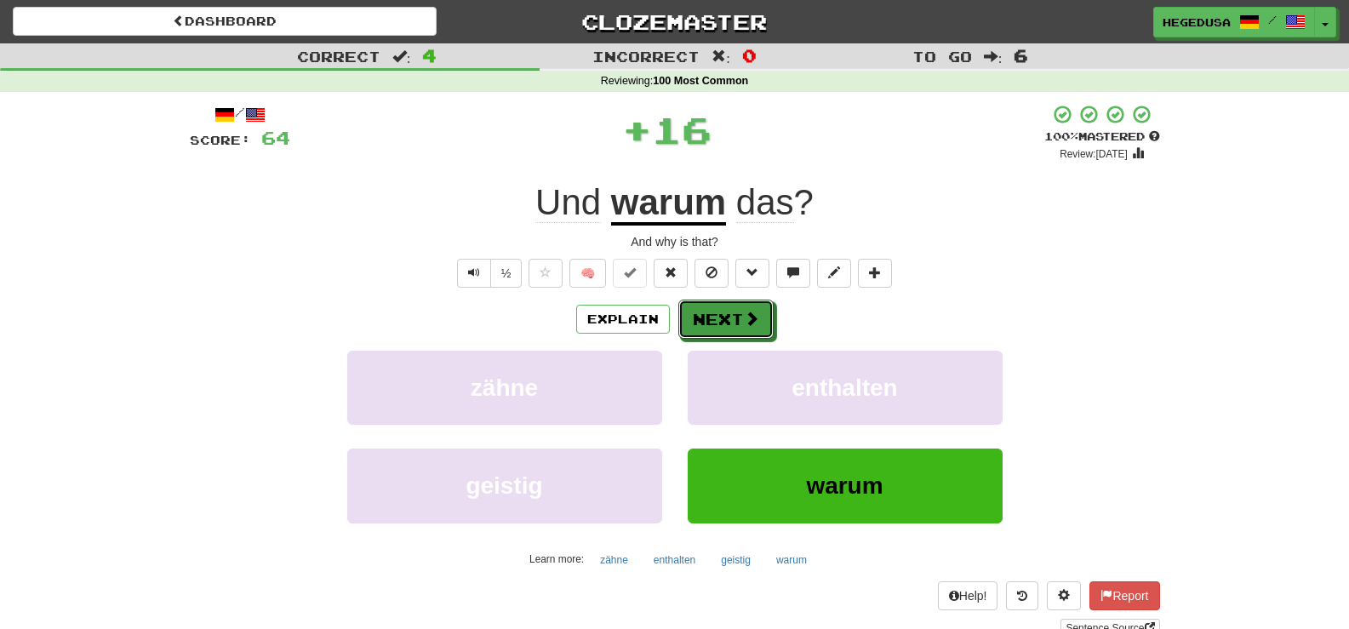
click at [729, 306] on button "Next" at bounding box center [726, 319] width 95 height 39
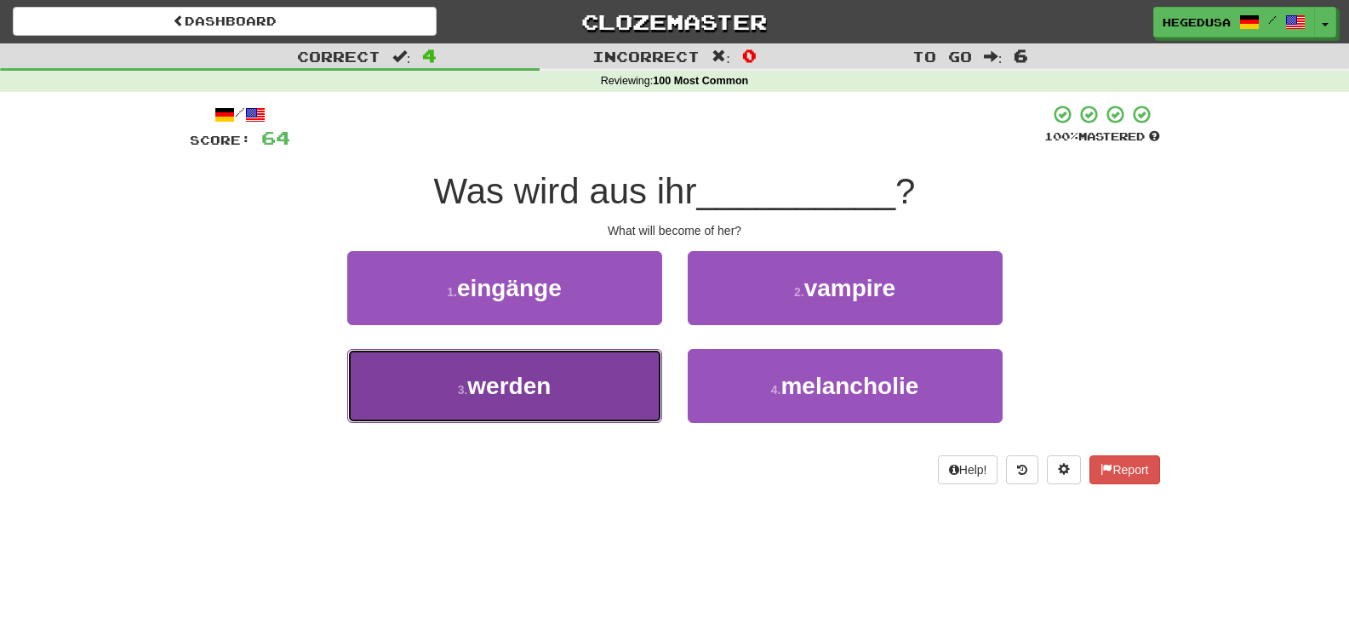
click at [538, 415] on button "3 . werden" at bounding box center [504, 386] width 315 height 74
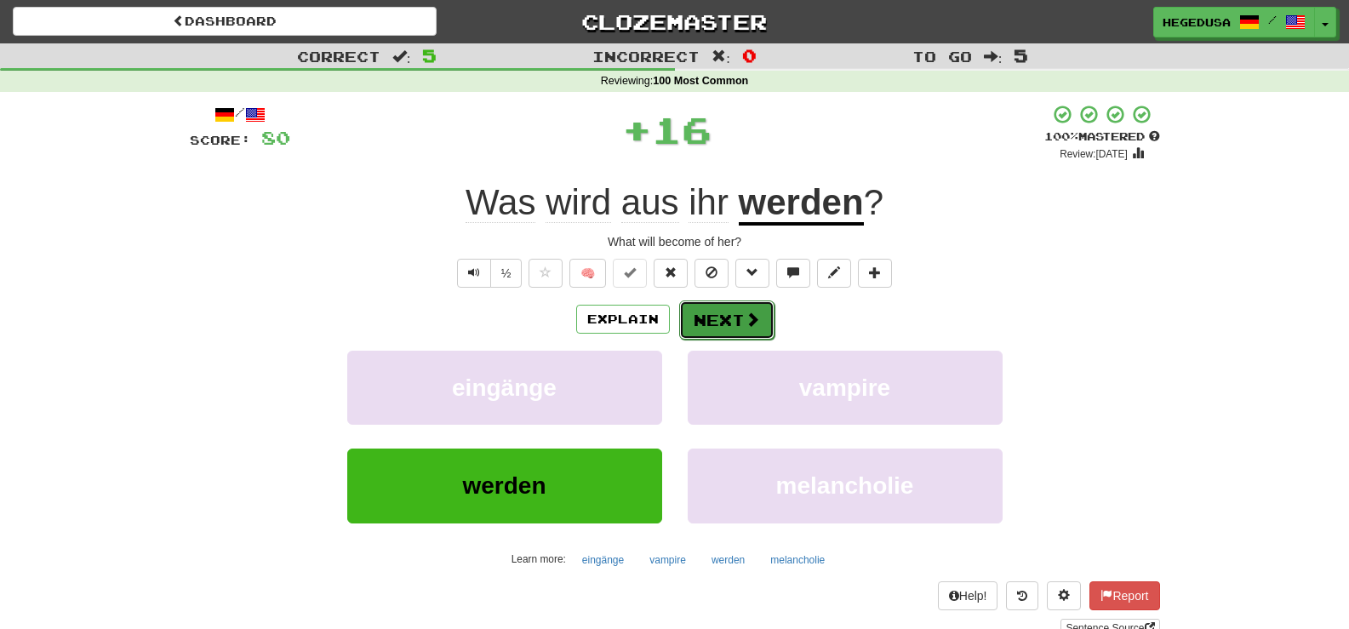
click at [710, 312] on button "Next" at bounding box center [726, 320] width 95 height 39
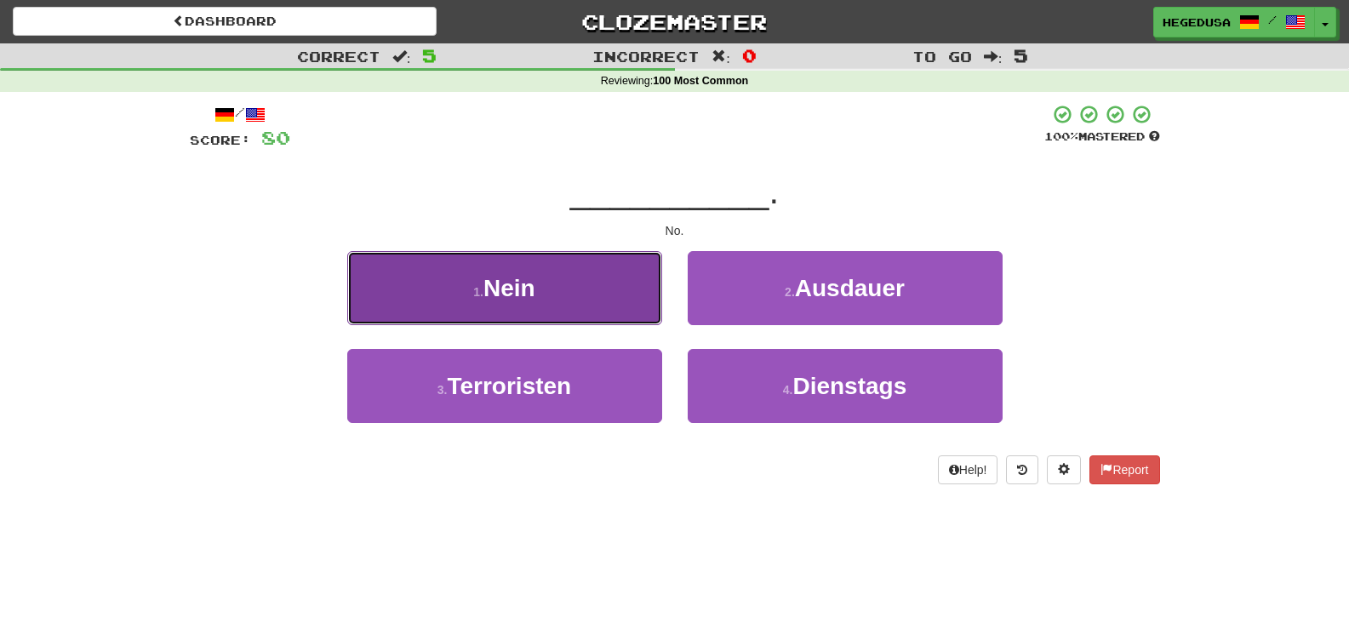
click at [593, 305] on button "1 . Nein" at bounding box center [504, 288] width 315 height 74
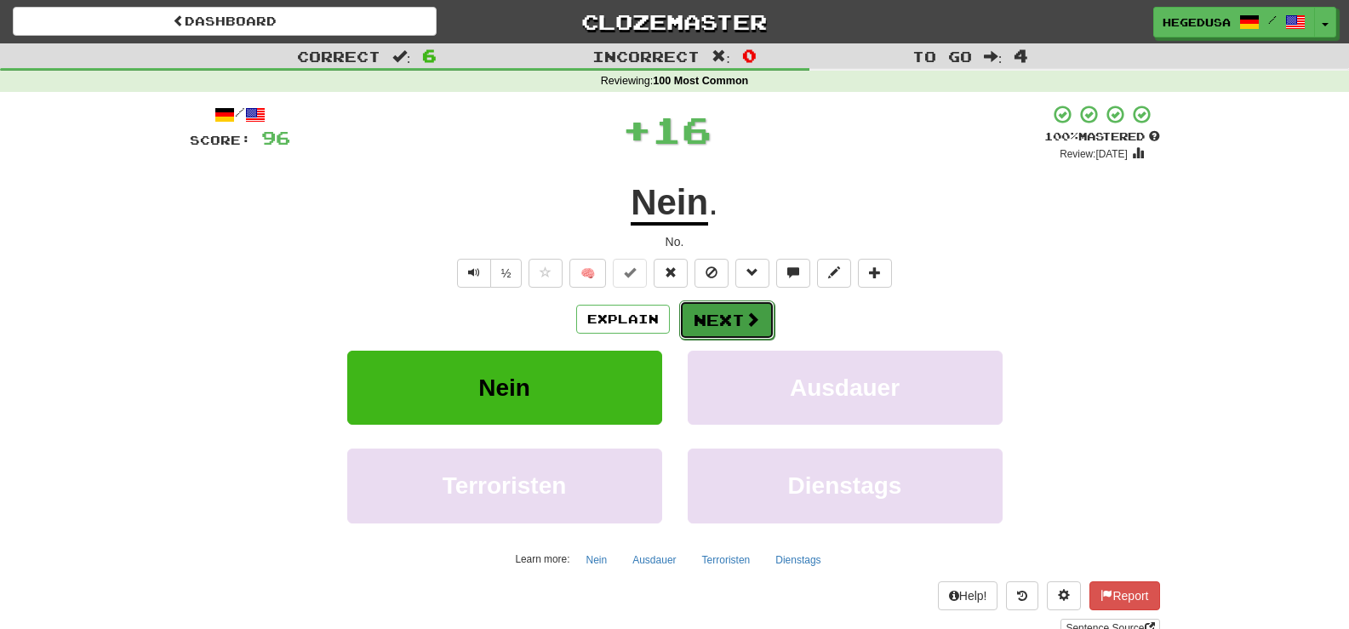
click at [690, 312] on button "Next" at bounding box center [726, 320] width 95 height 39
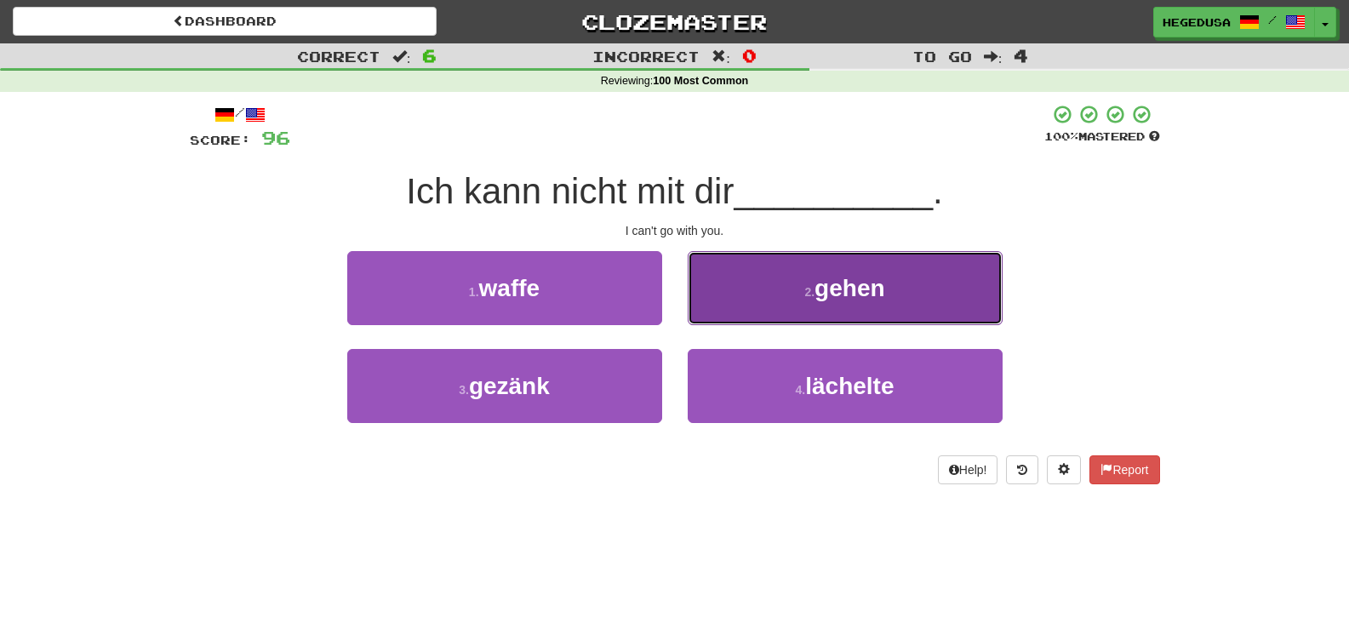
click at [753, 300] on button "2 . gehen" at bounding box center [845, 288] width 315 height 74
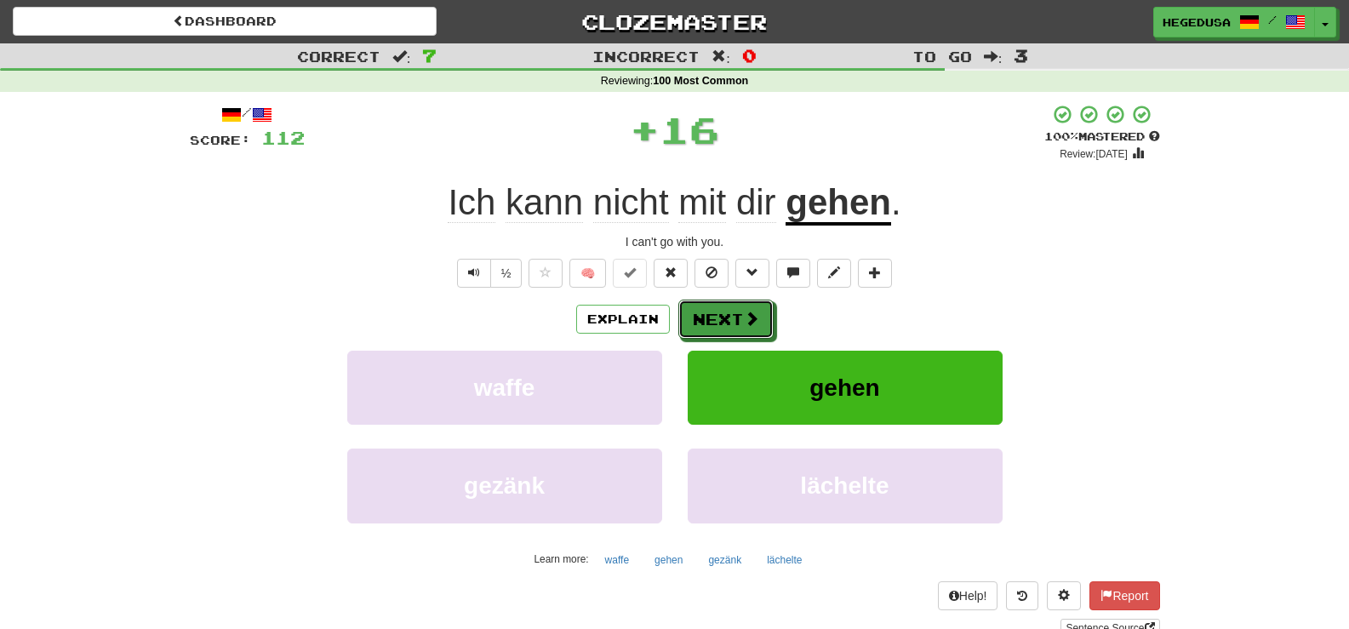
click at [711, 311] on button "Next" at bounding box center [726, 319] width 95 height 39
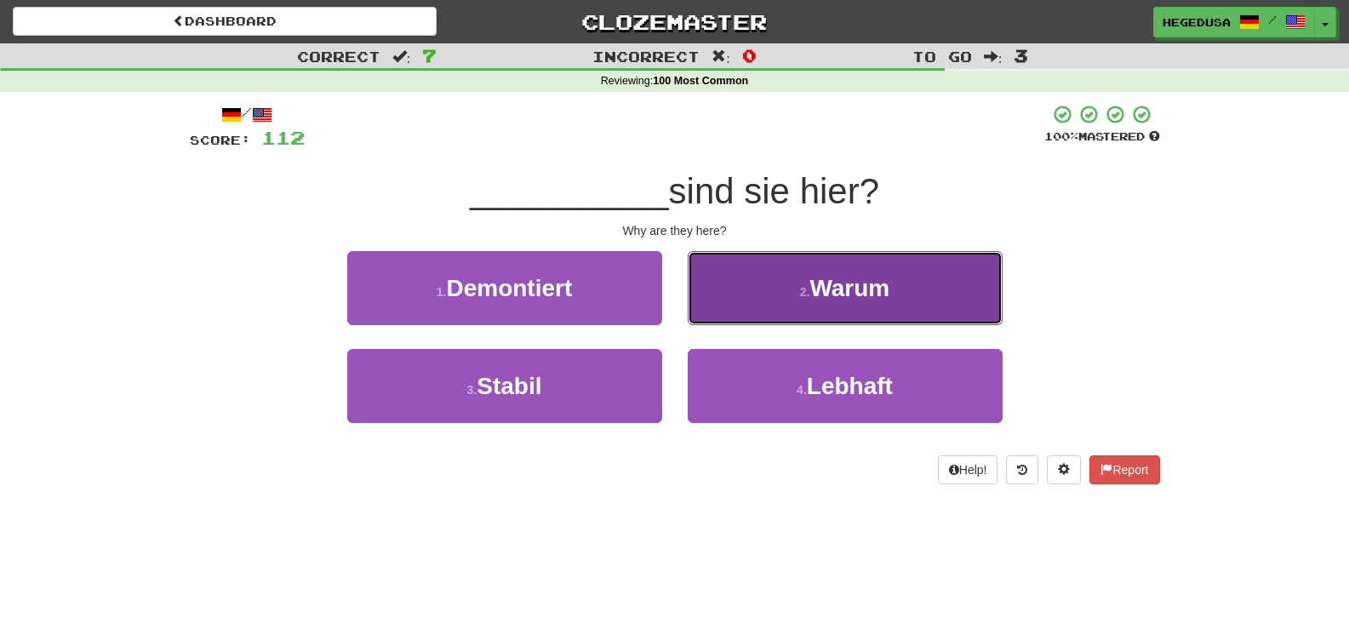
click at [768, 297] on button "2 . Warum" at bounding box center [845, 288] width 315 height 74
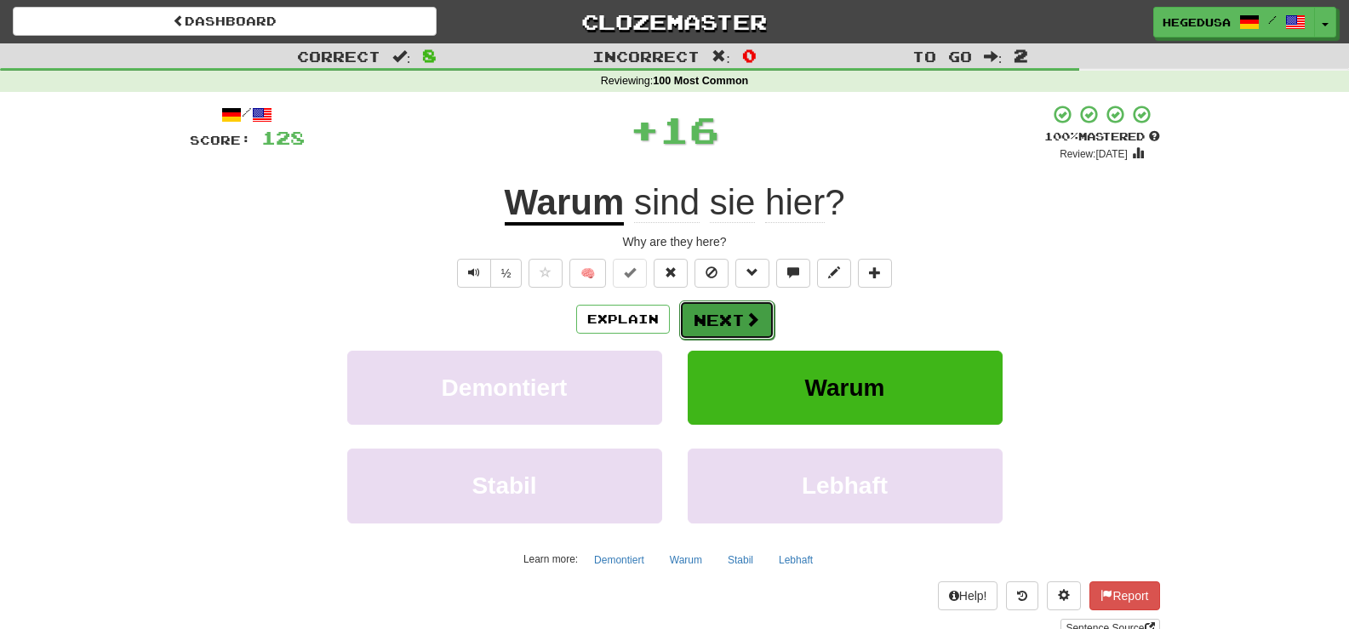
click at [707, 314] on button "Next" at bounding box center [726, 320] width 95 height 39
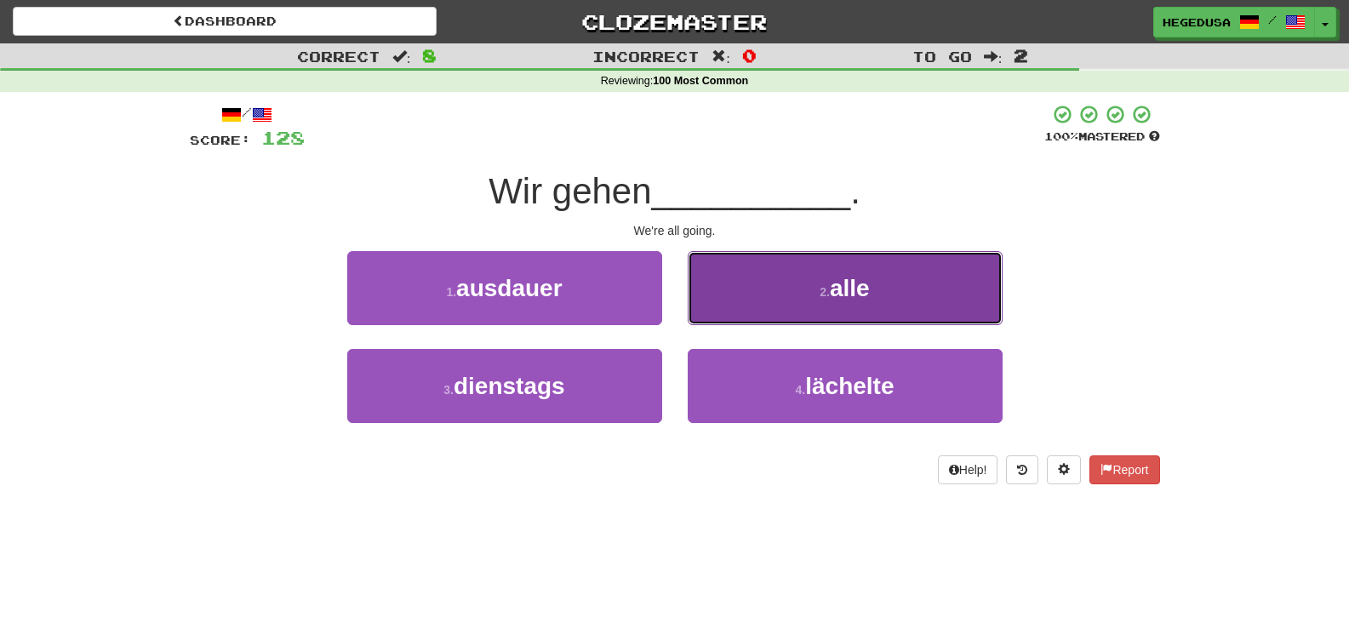
click at [722, 308] on button "2 . alle" at bounding box center [845, 288] width 315 height 74
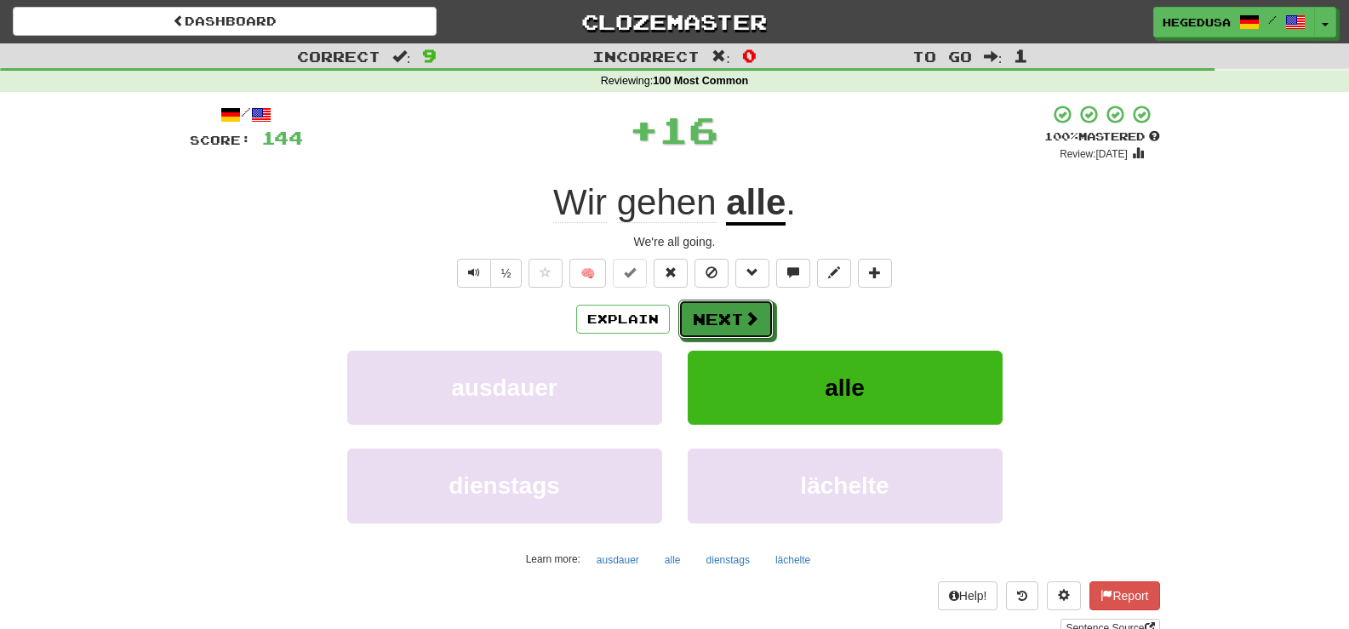
click at [722, 308] on button "Next" at bounding box center [726, 319] width 95 height 39
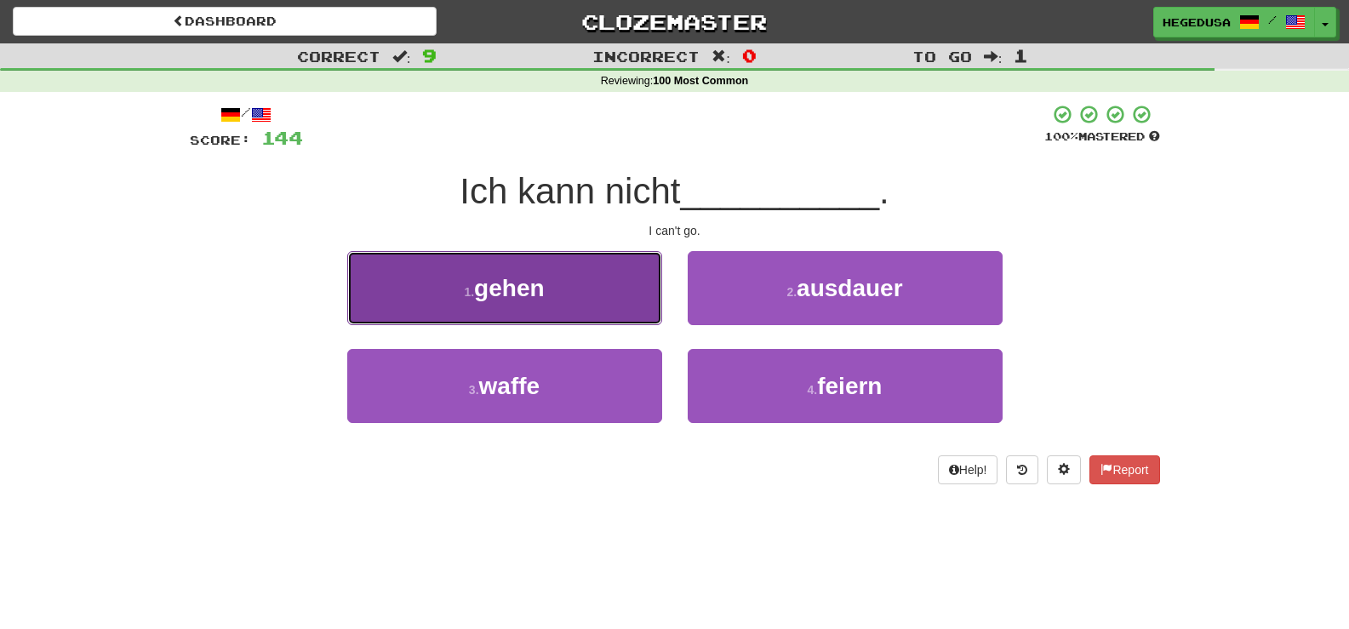
click at [587, 293] on button "1 . gehen" at bounding box center [504, 288] width 315 height 74
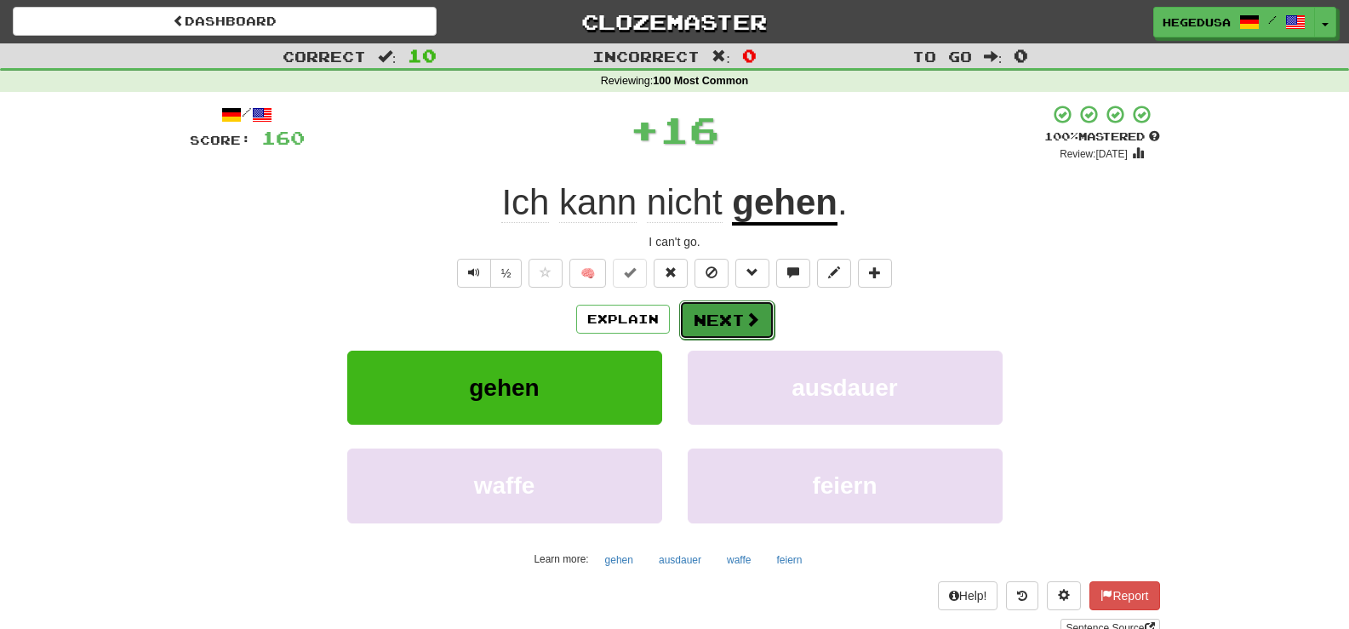
click at [730, 301] on button "Next" at bounding box center [726, 320] width 95 height 39
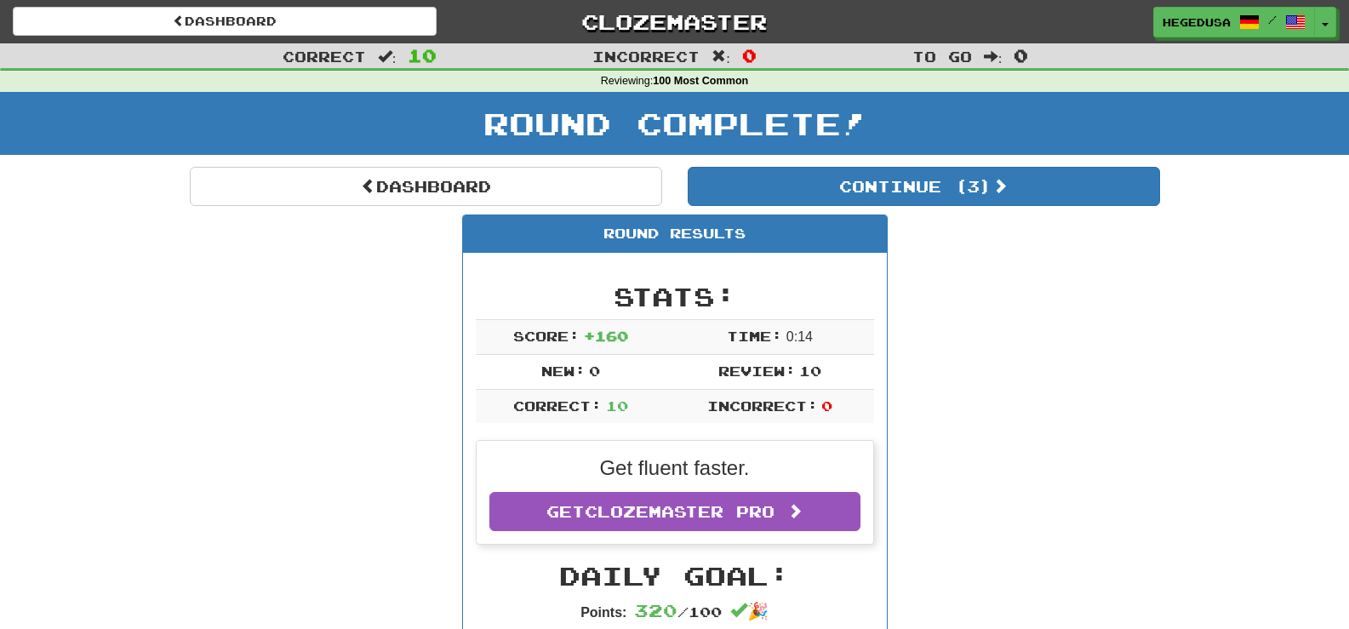
click at [886, 220] on div "Round Results" at bounding box center [675, 233] width 424 height 37
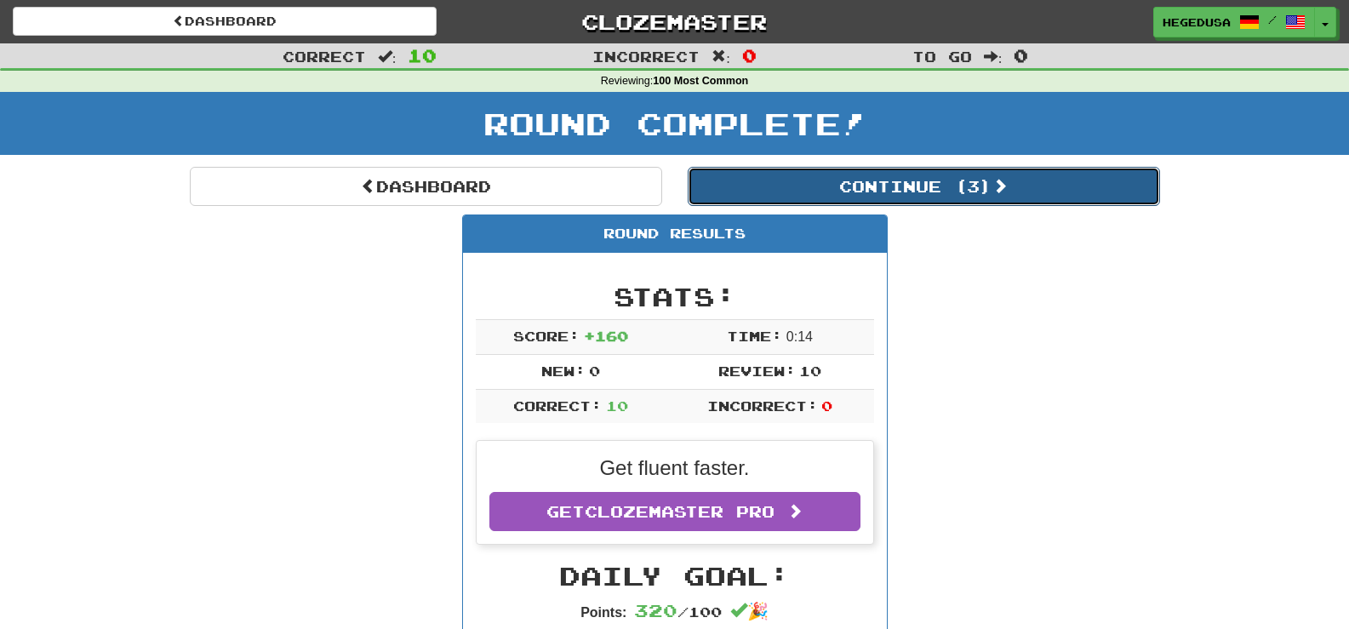
click at [887, 193] on button "Continue ( 3 )" at bounding box center [924, 186] width 472 height 39
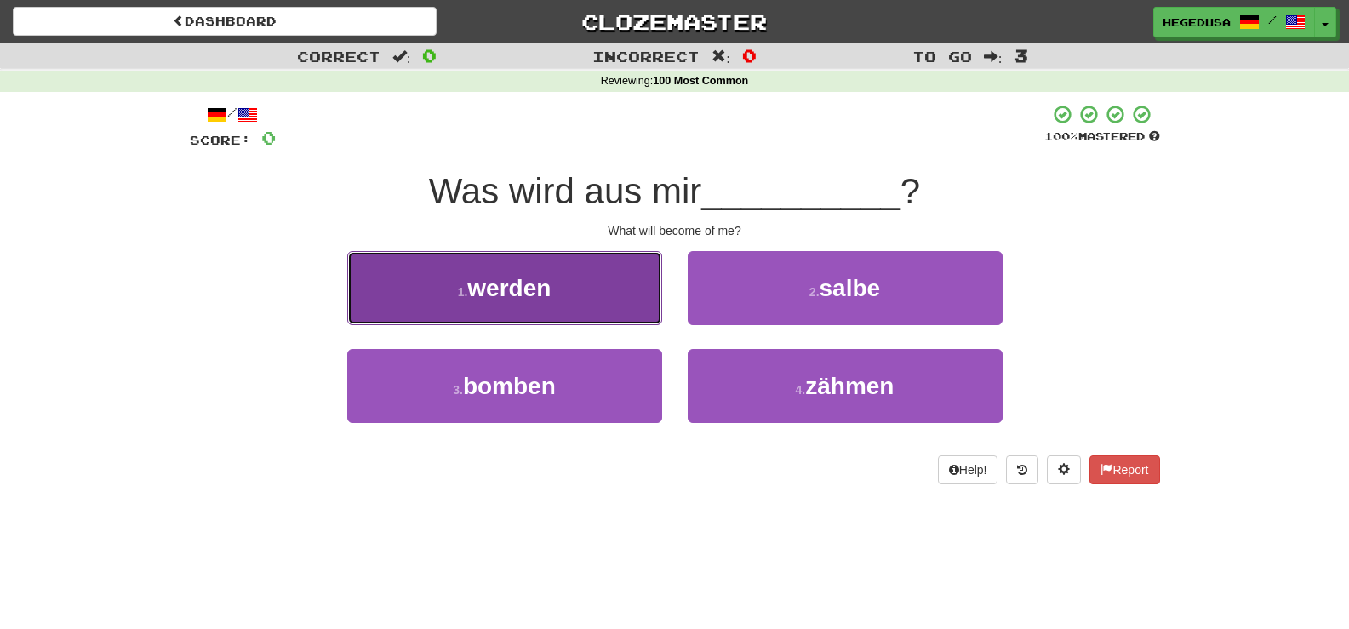
click at [550, 301] on span "werden" at bounding box center [508, 288] width 83 height 26
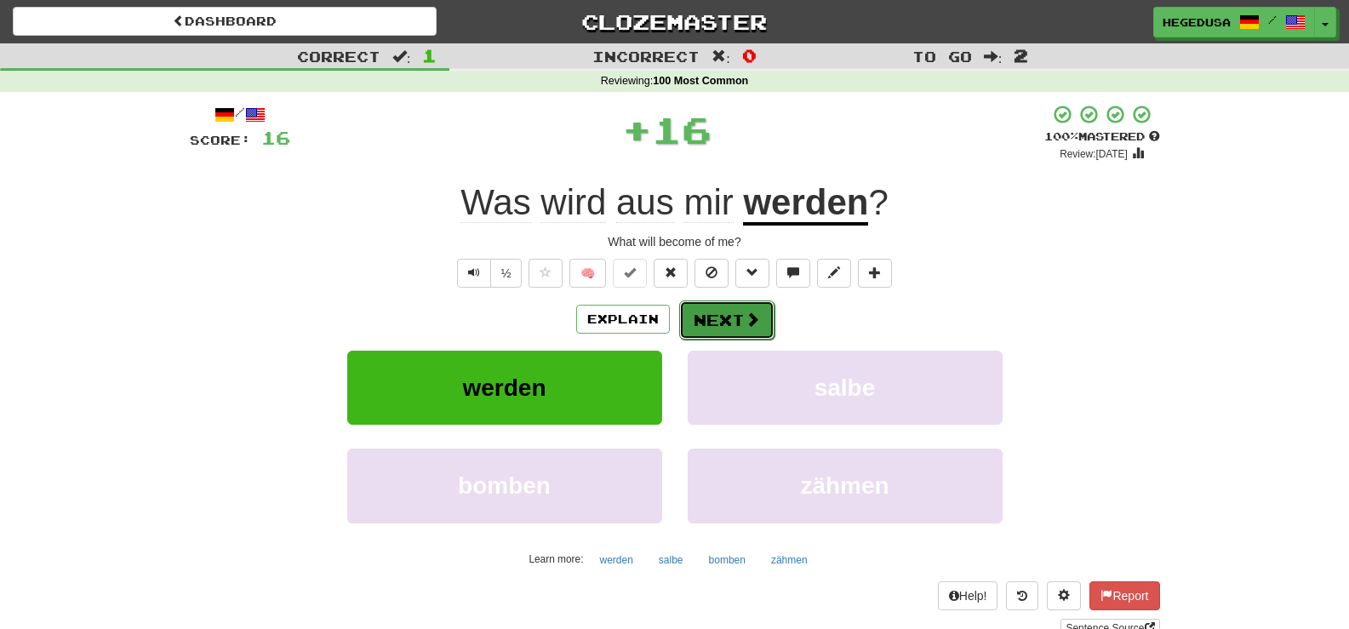
click at [695, 311] on button "Next" at bounding box center [726, 320] width 95 height 39
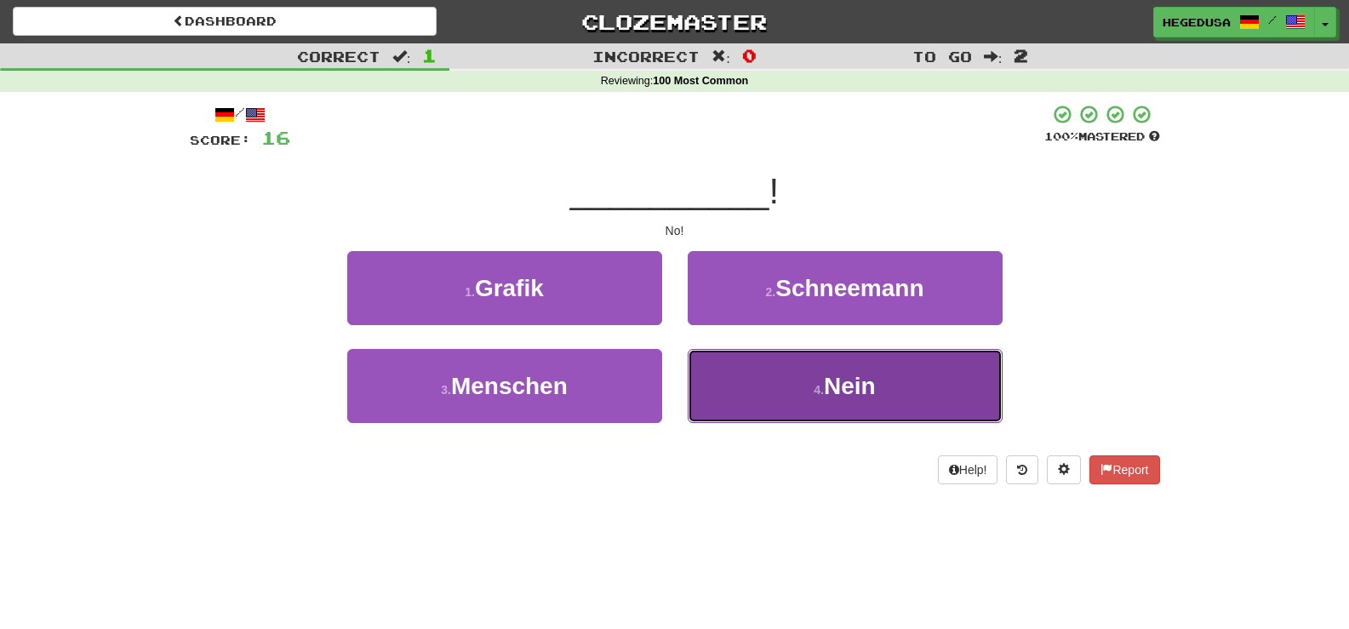
click at [768, 398] on button "4 . Nein" at bounding box center [845, 386] width 315 height 74
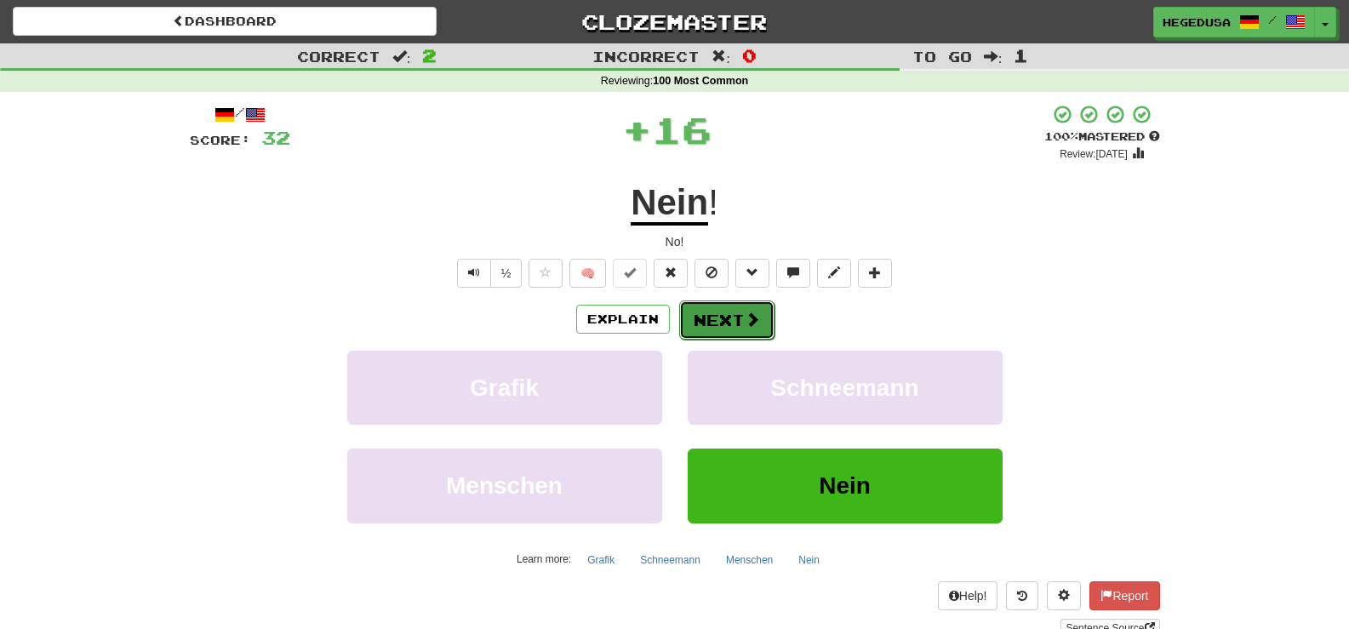
click at [706, 307] on button "Next" at bounding box center [726, 320] width 95 height 39
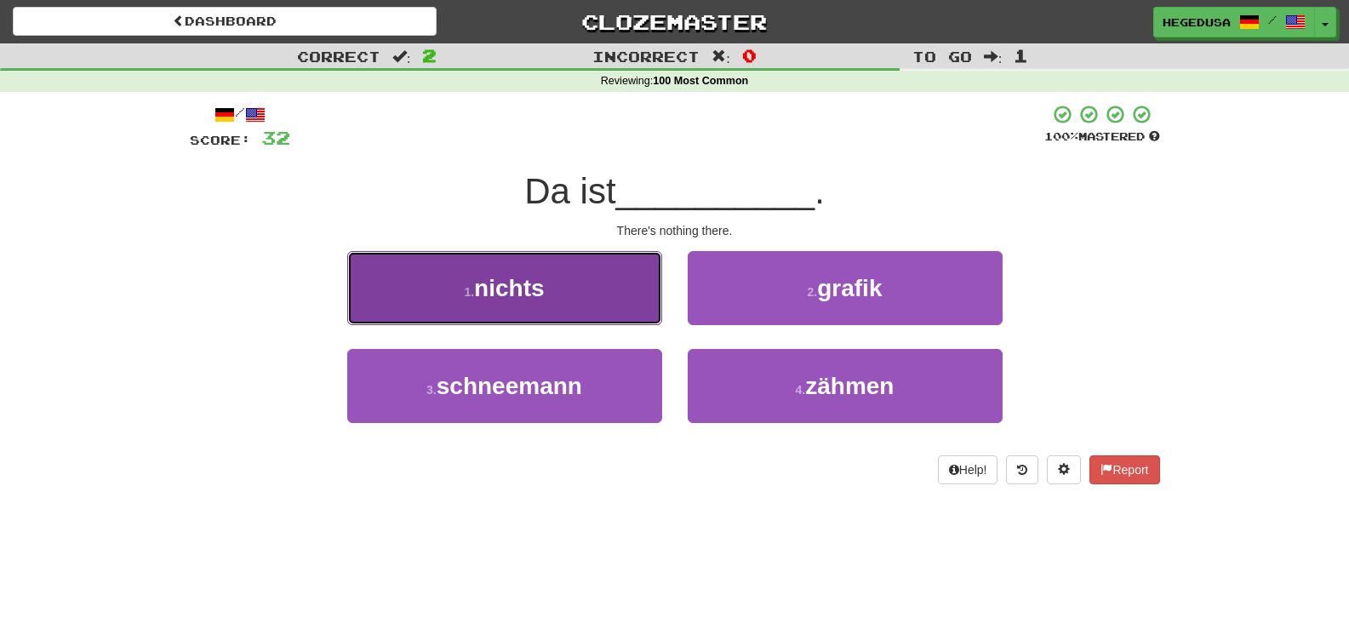
click at [573, 306] on button "1 . nichts" at bounding box center [504, 288] width 315 height 74
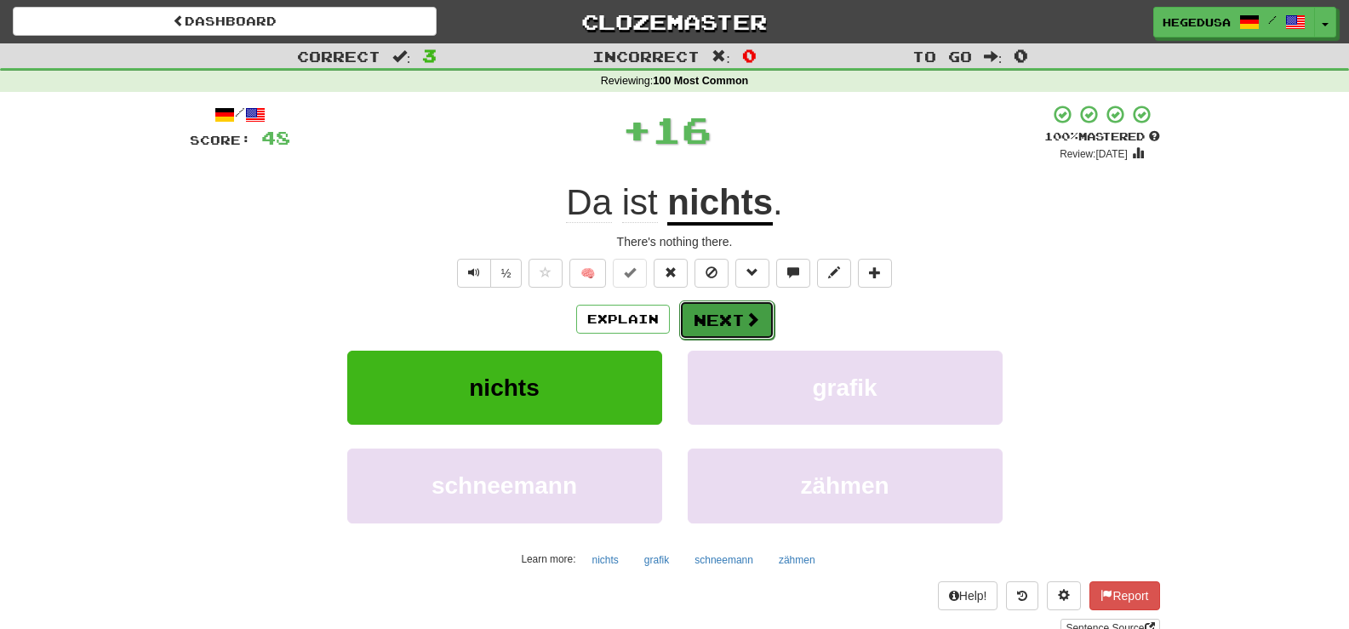
click at [727, 335] on button "Next" at bounding box center [726, 320] width 95 height 39
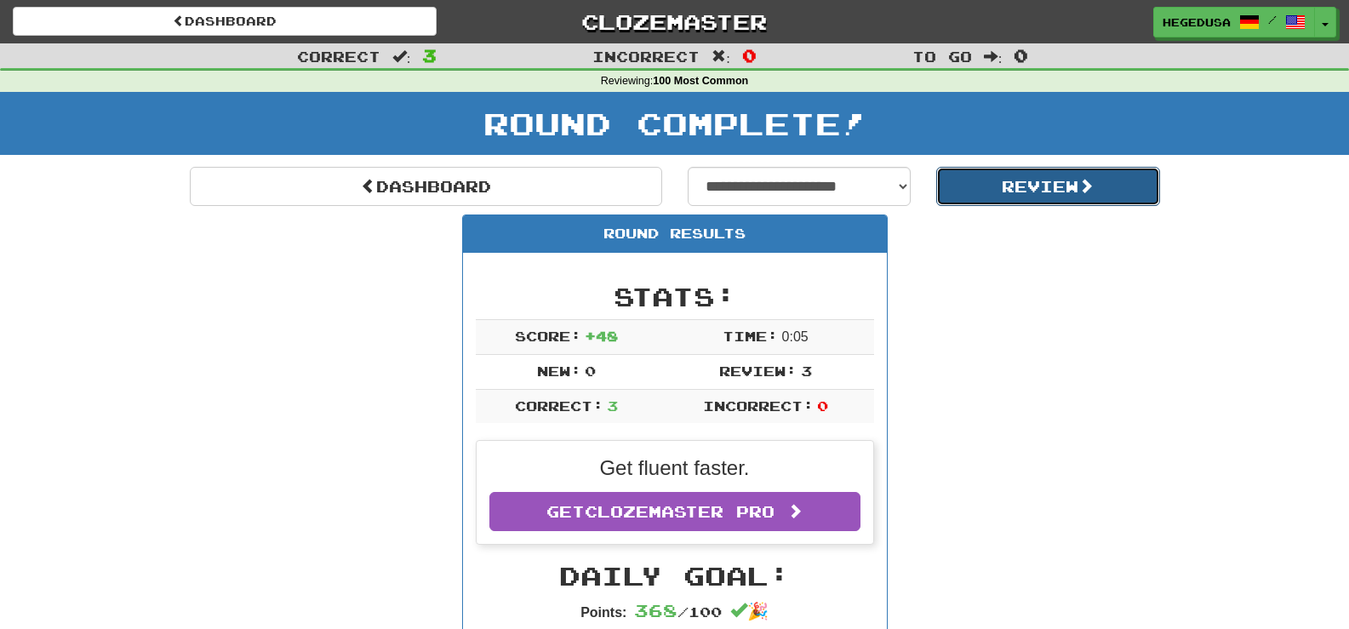
click at [1005, 197] on button "Review" at bounding box center [1048, 186] width 224 height 39
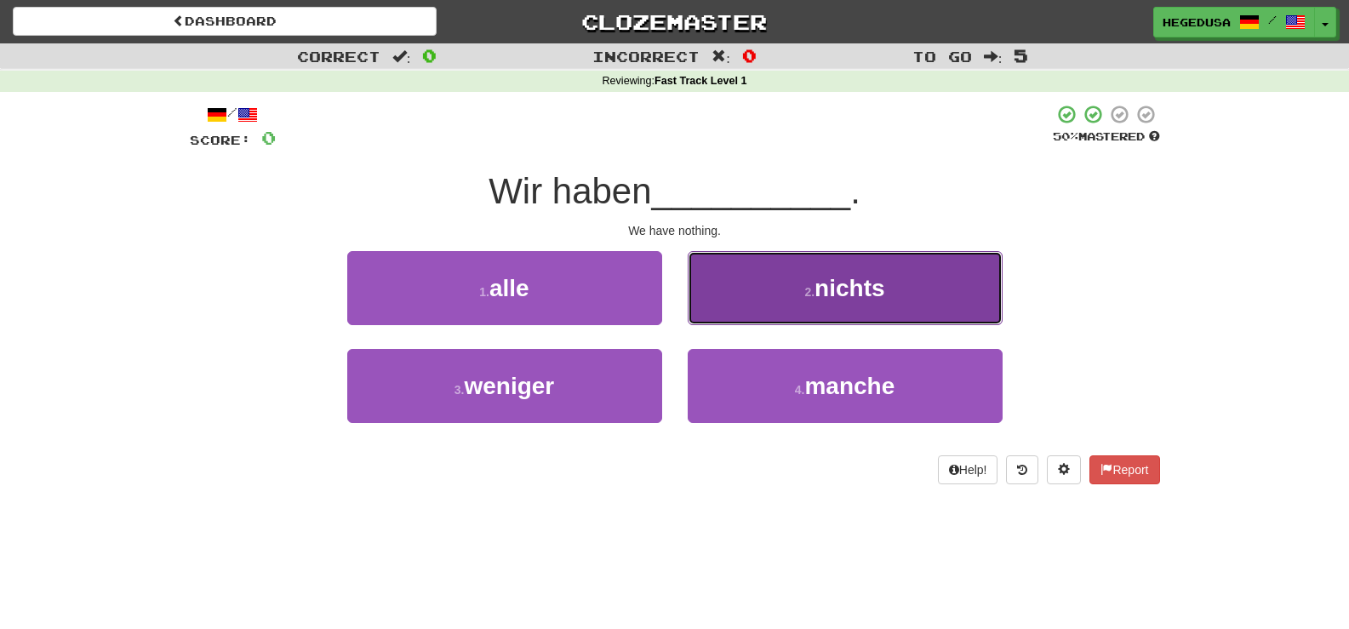
click at [841, 318] on button "2 . nichts" at bounding box center [845, 288] width 315 height 74
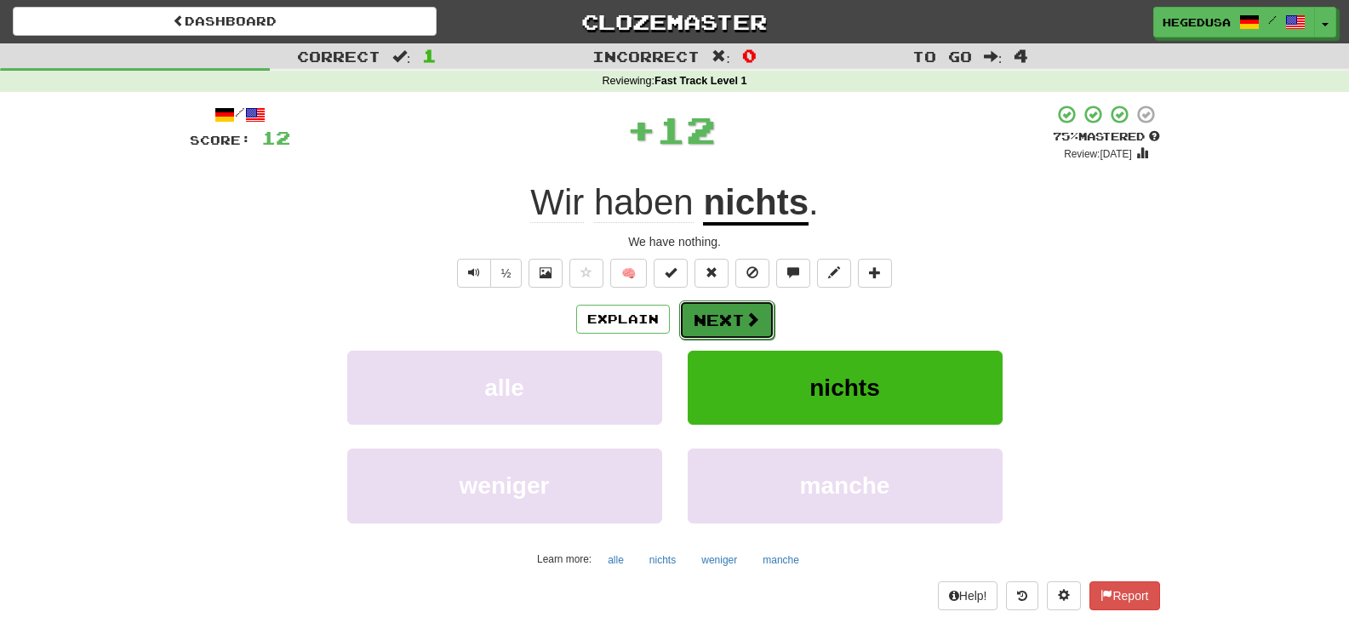
click at [720, 319] on button "Next" at bounding box center [726, 320] width 95 height 39
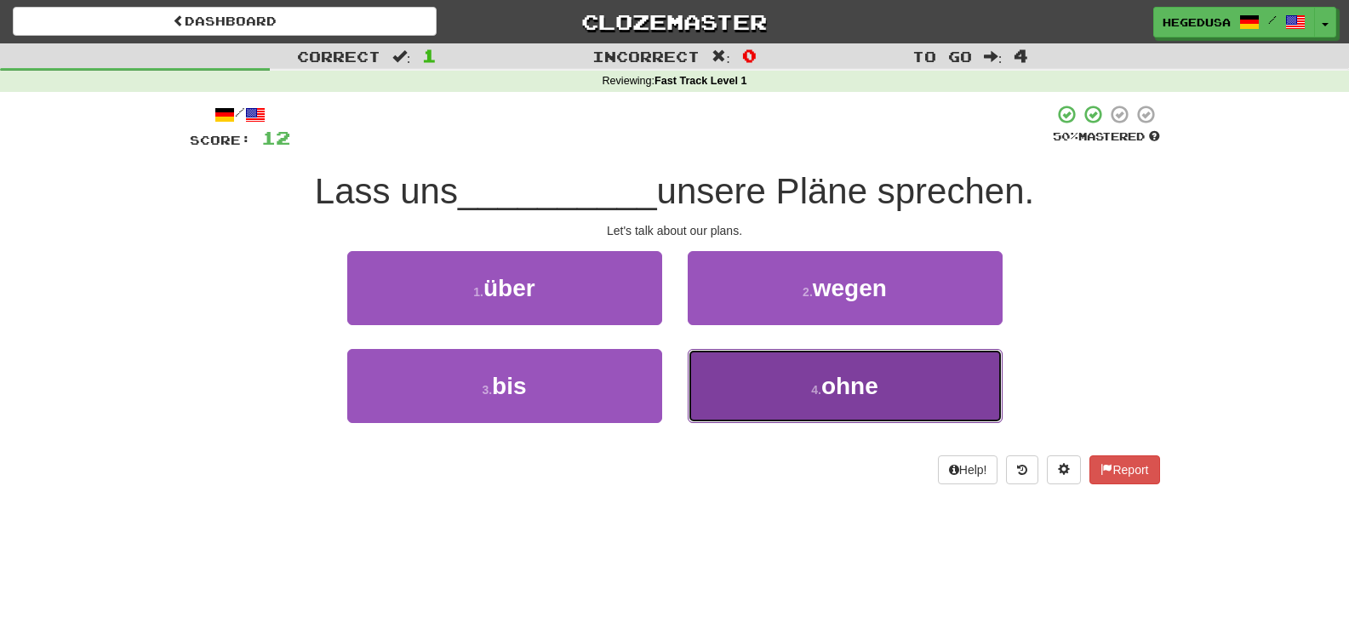
click at [871, 362] on button "4 . ohne" at bounding box center [845, 386] width 315 height 74
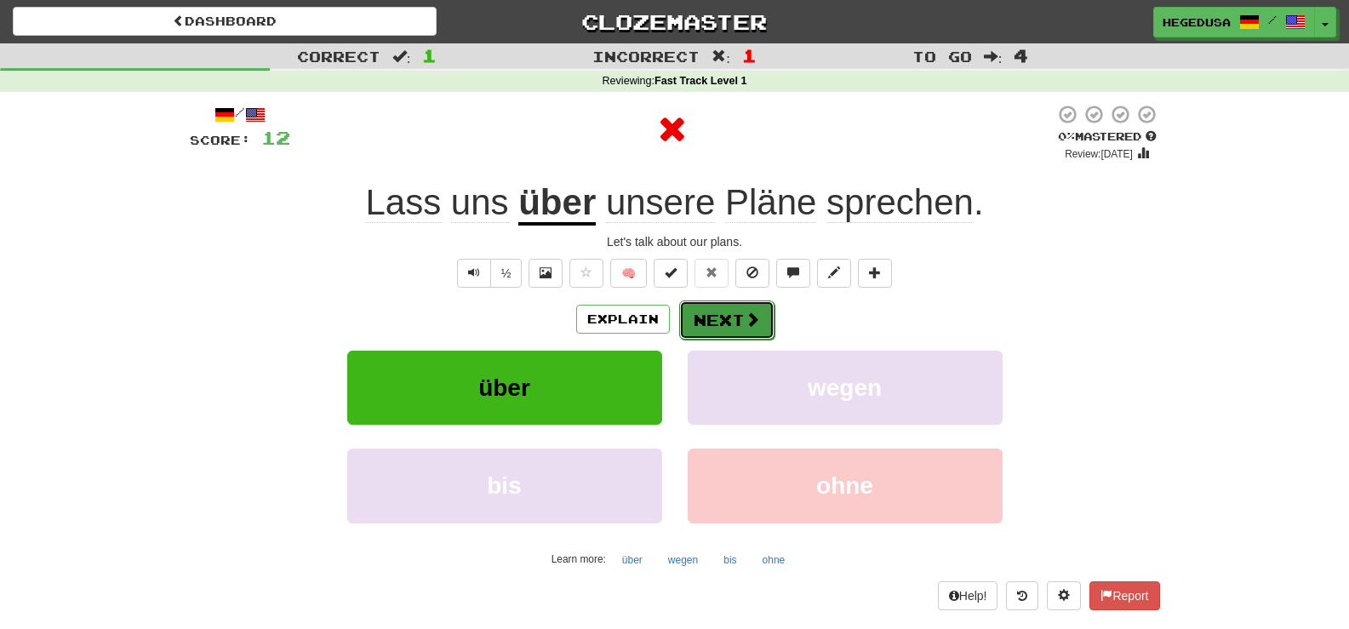
click at [710, 324] on button "Next" at bounding box center [726, 320] width 95 height 39
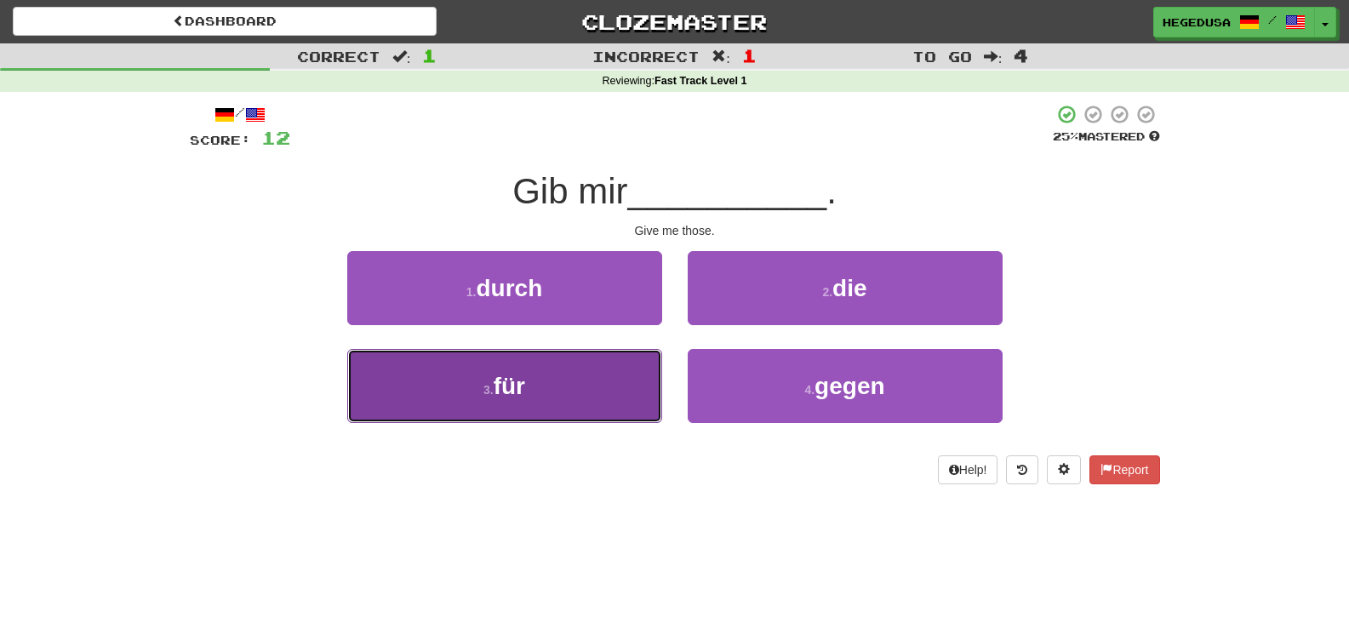
click at [625, 397] on button "3 . für" at bounding box center [504, 386] width 315 height 74
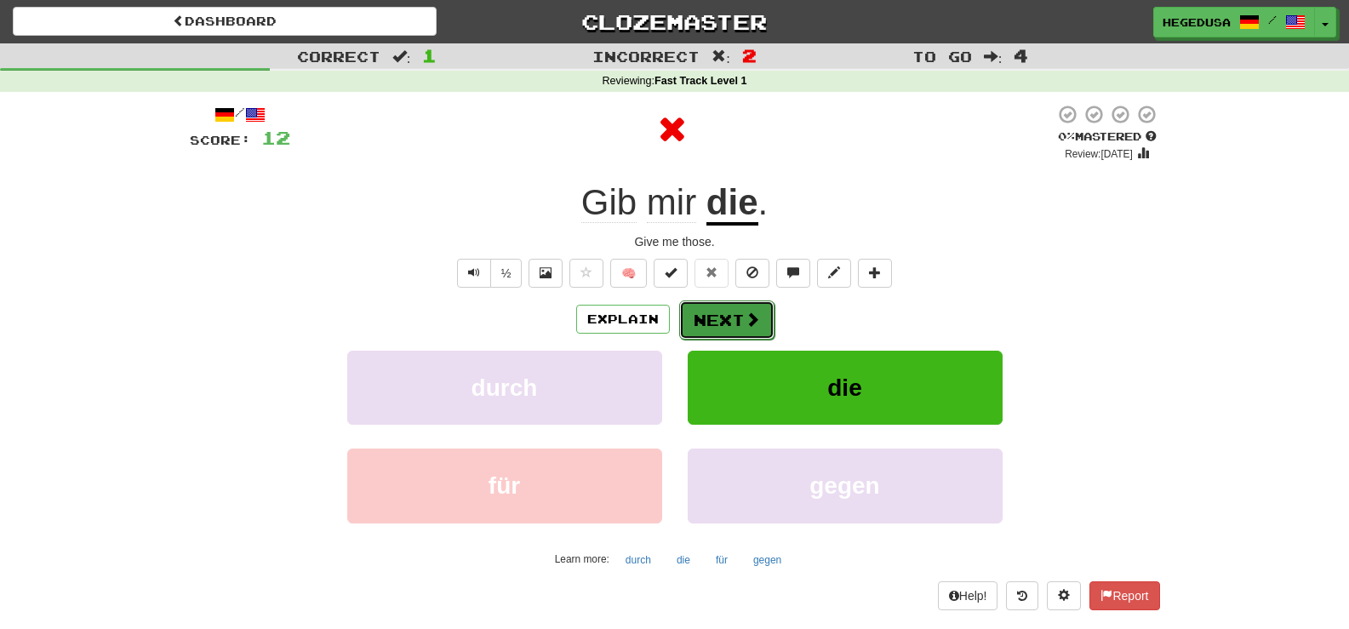
click at [737, 320] on button "Next" at bounding box center [726, 320] width 95 height 39
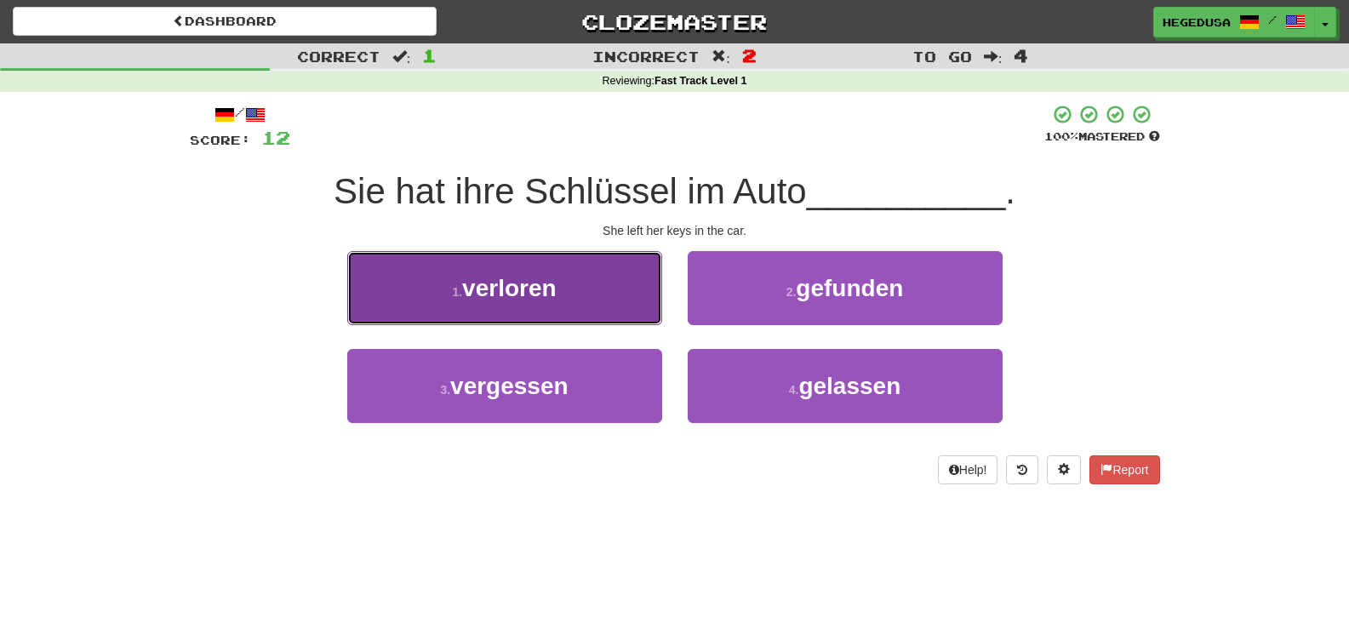
click at [539, 292] on span "verloren" at bounding box center [509, 288] width 94 height 26
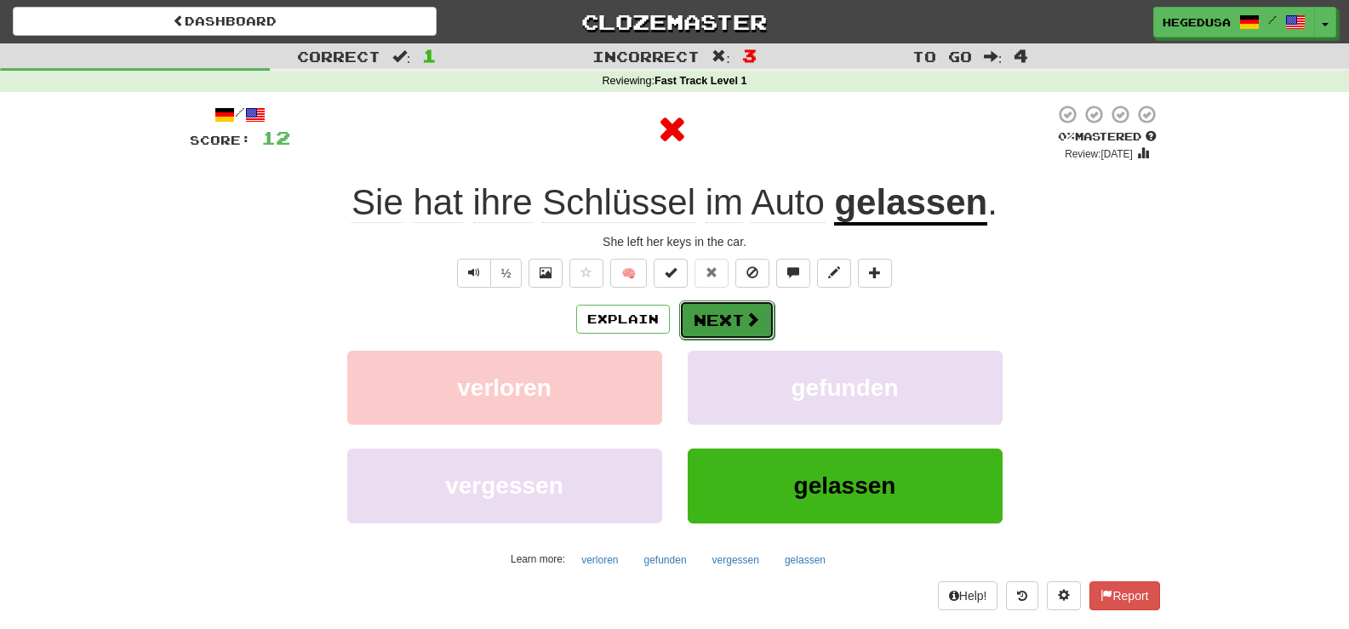
click at [690, 322] on button "Next" at bounding box center [726, 320] width 95 height 39
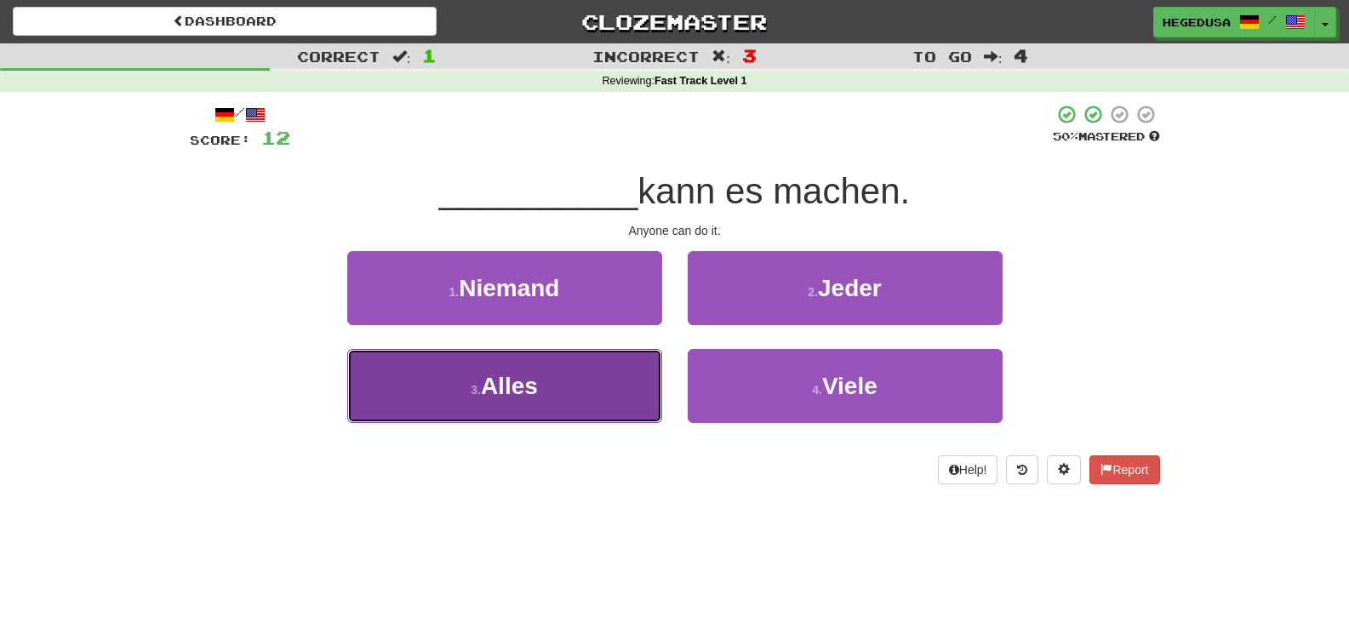
click at [642, 375] on button "3 . Alles" at bounding box center [504, 386] width 315 height 74
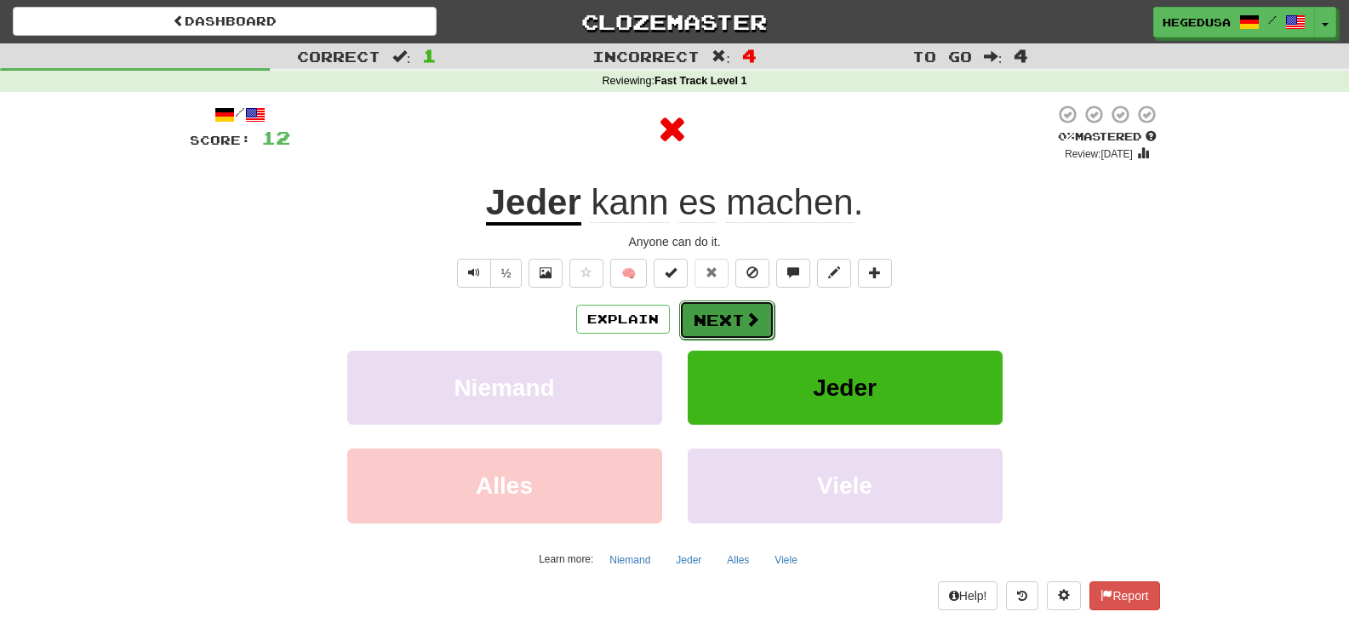
click at [727, 322] on button "Next" at bounding box center [726, 320] width 95 height 39
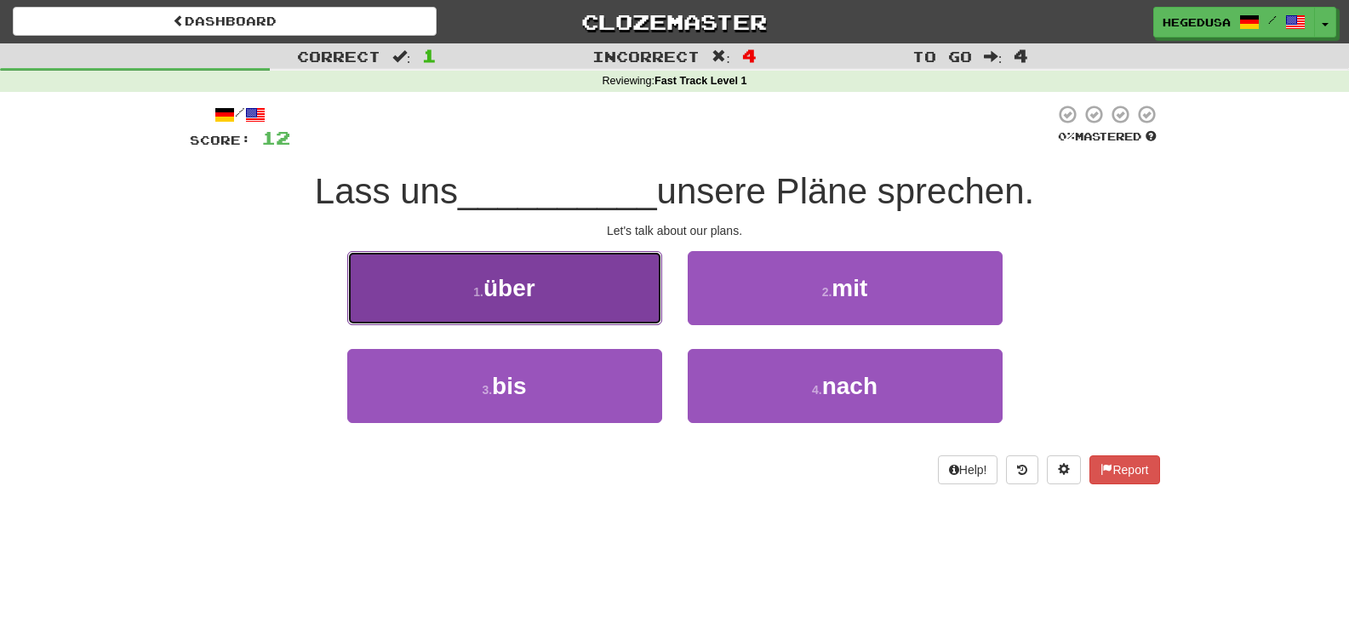
click at [583, 306] on button "1 . über" at bounding box center [504, 288] width 315 height 74
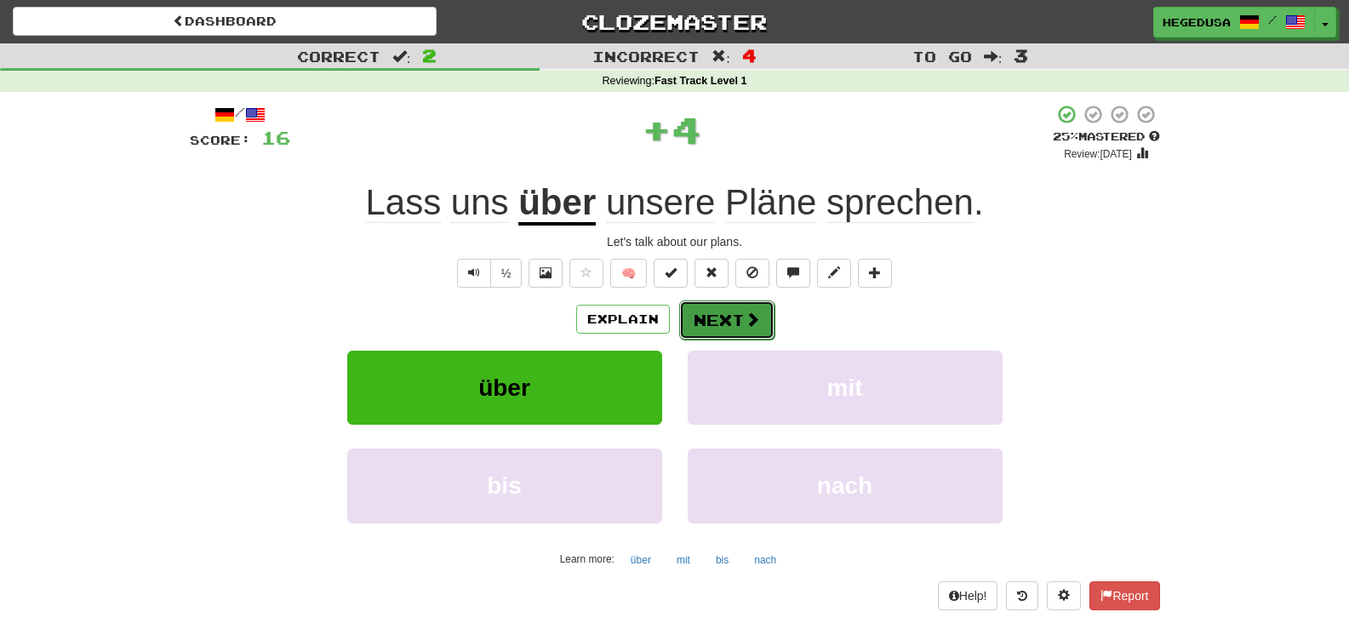
click at [748, 329] on button "Next" at bounding box center [726, 320] width 95 height 39
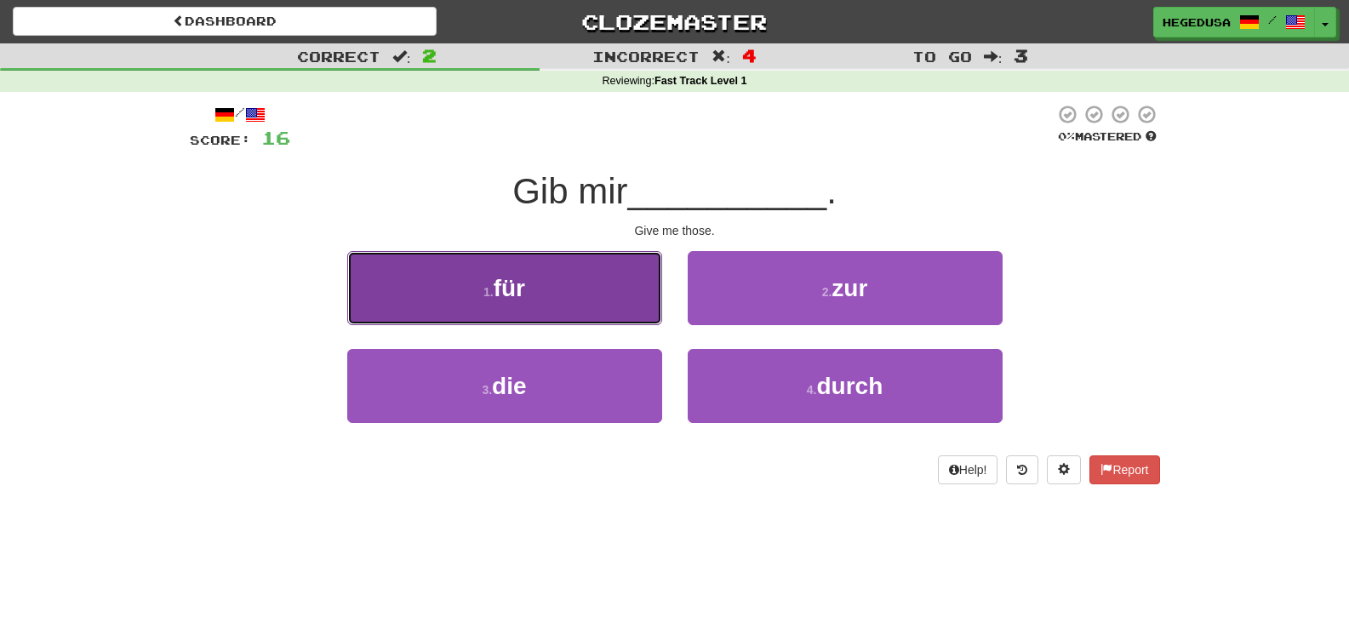
click at [567, 298] on button "1 . für" at bounding box center [504, 288] width 315 height 74
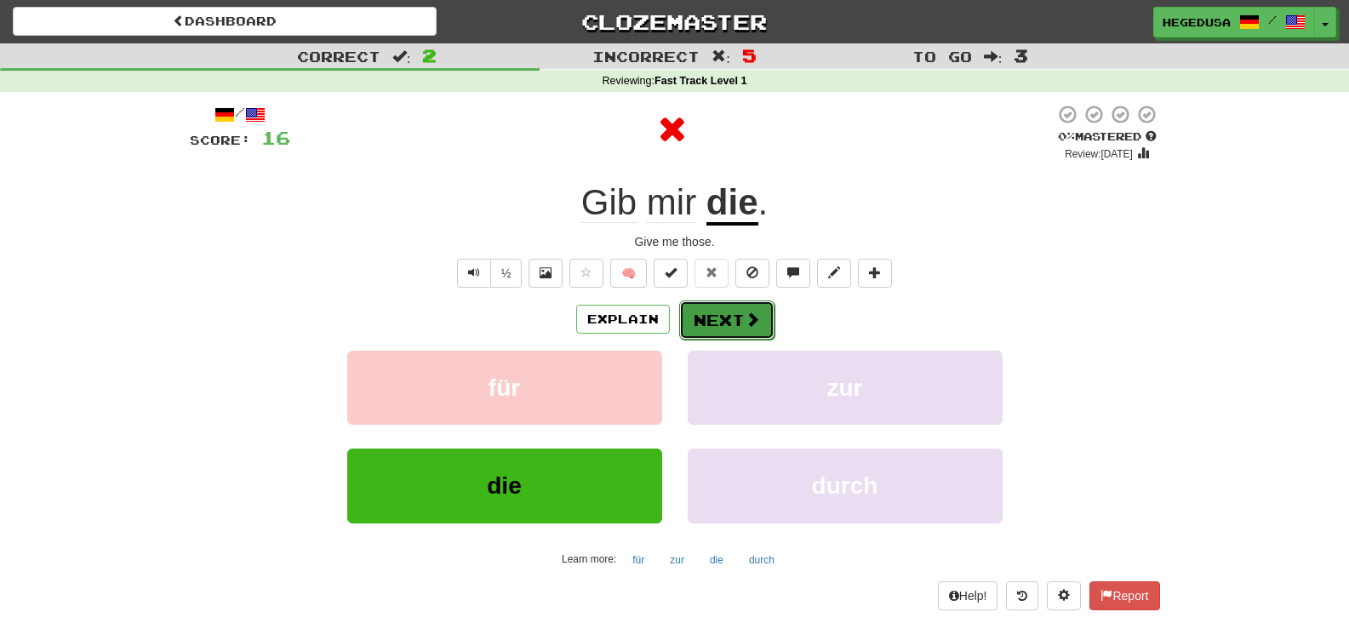
click at [736, 320] on button "Next" at bounding box center [726, 320] width 95 height 39
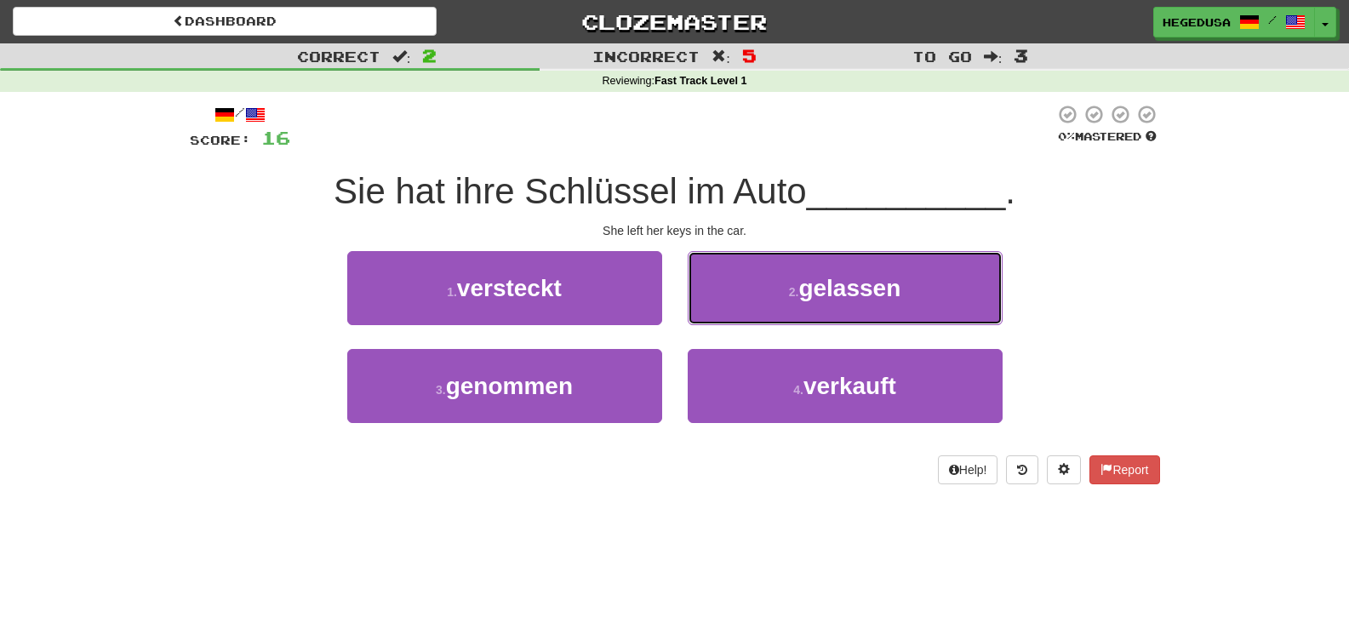
click at [736, 320] on button "2 . gelassen" at bounding box center [845, 288] width 315 height 74
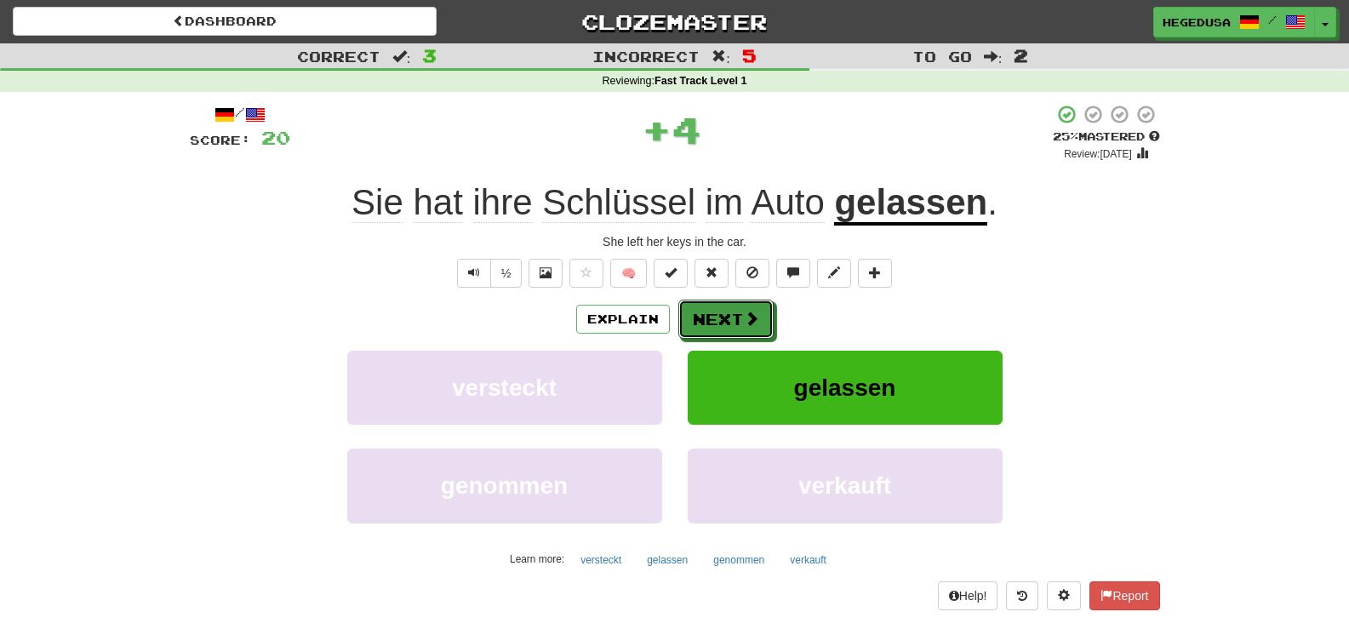
click at [736, 320] on button "Next" at bounding box center [726, 319] width 95 height 39
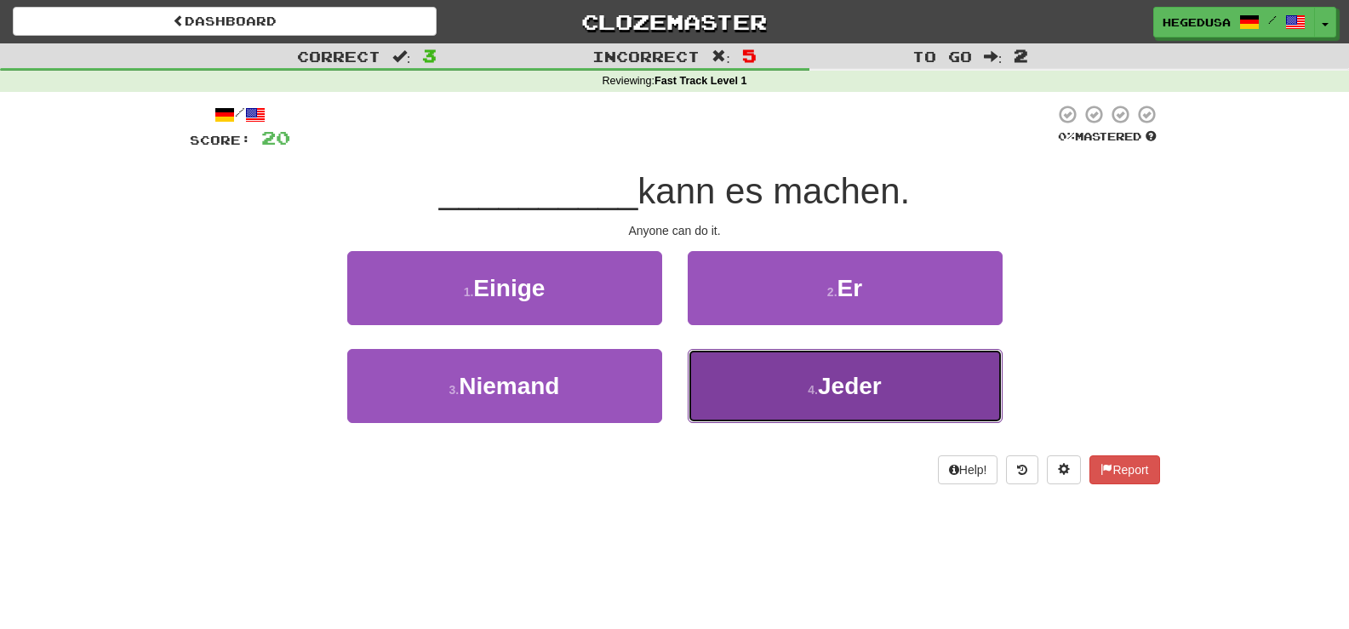
click at [831, 398] on span "Jeder" at bounding box center [850, 386] width 64 height 26
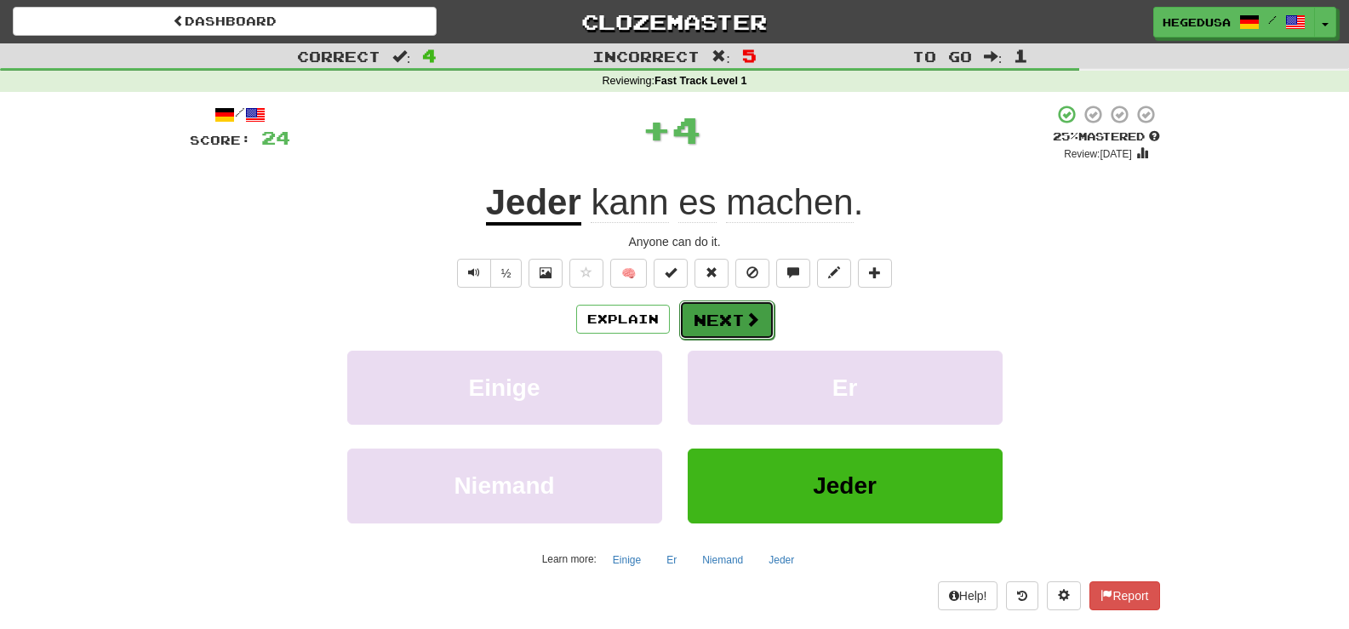
click at [733, 335] on button "Next" at bounding box center [726, 320] width 95 height 39
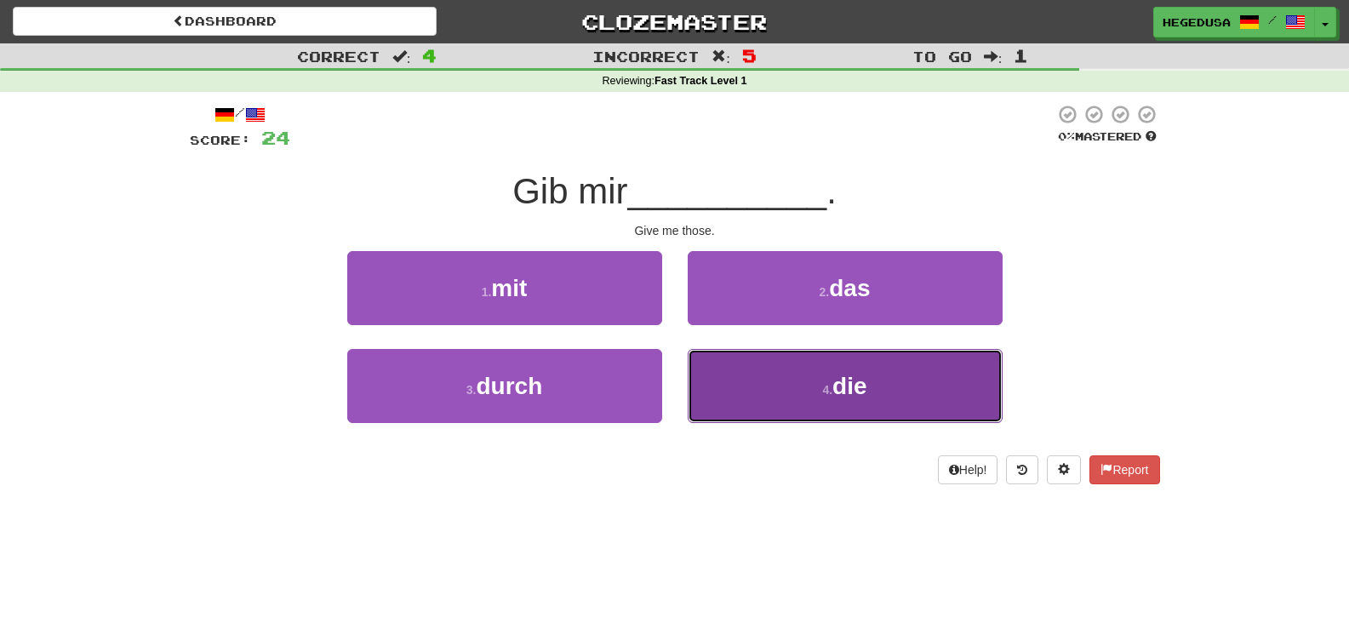
click at [779, 397] on button "4 . die" at bounding box center [845, 386] width 315 height 74
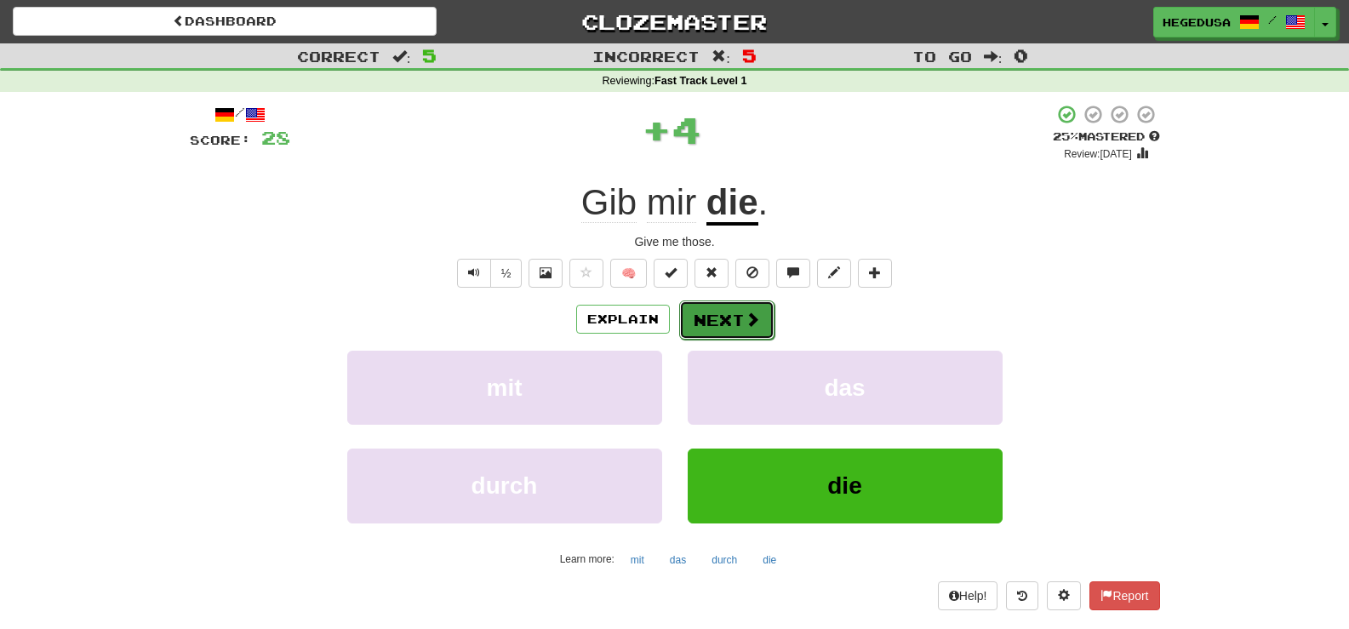
click at [724, 323] on button "Next" at bounding box center [726, 320] width 95 height 39
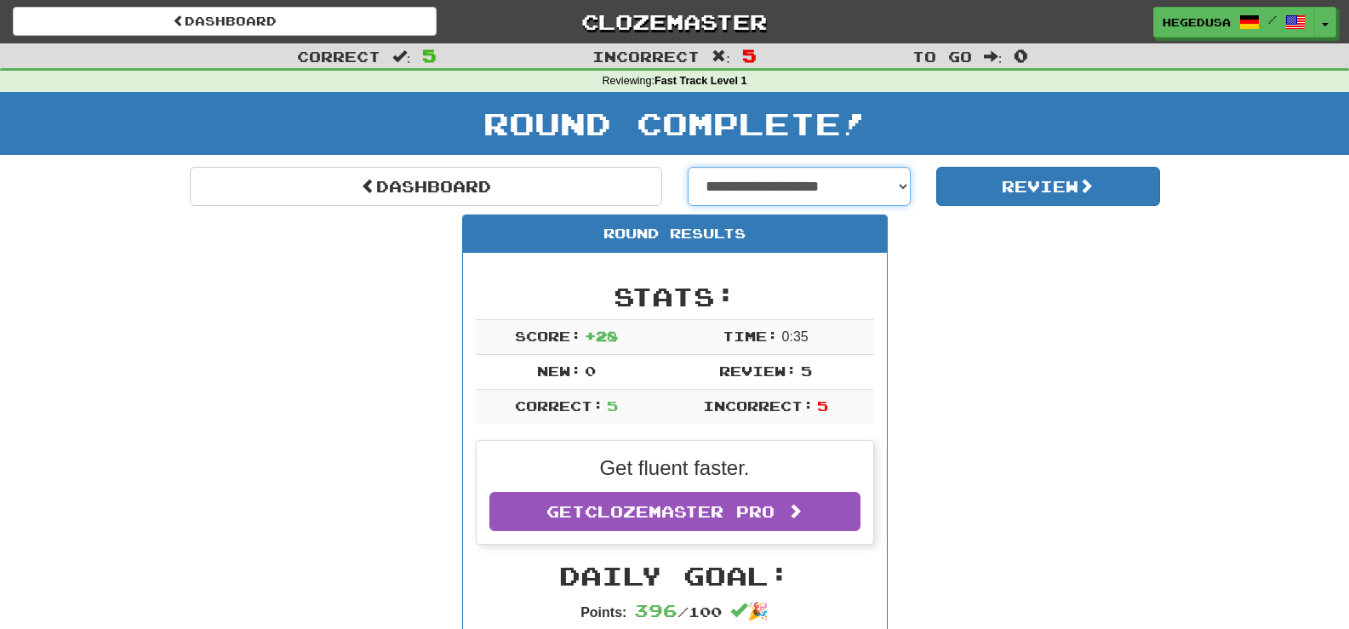
click at [853, 191] on select "**********" at bounding box center [800, 186] width 224 height 39
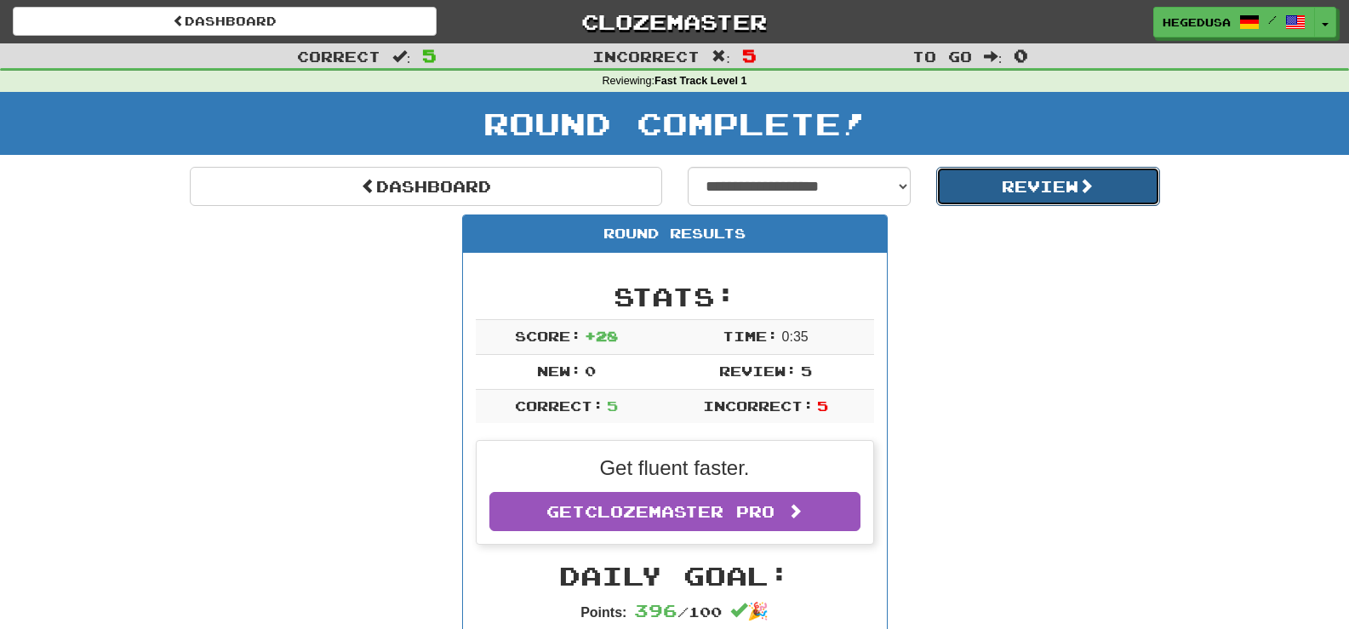
click at [1059, 186] on button "Review" at bounding box center [1048, 186] width 224 height 39
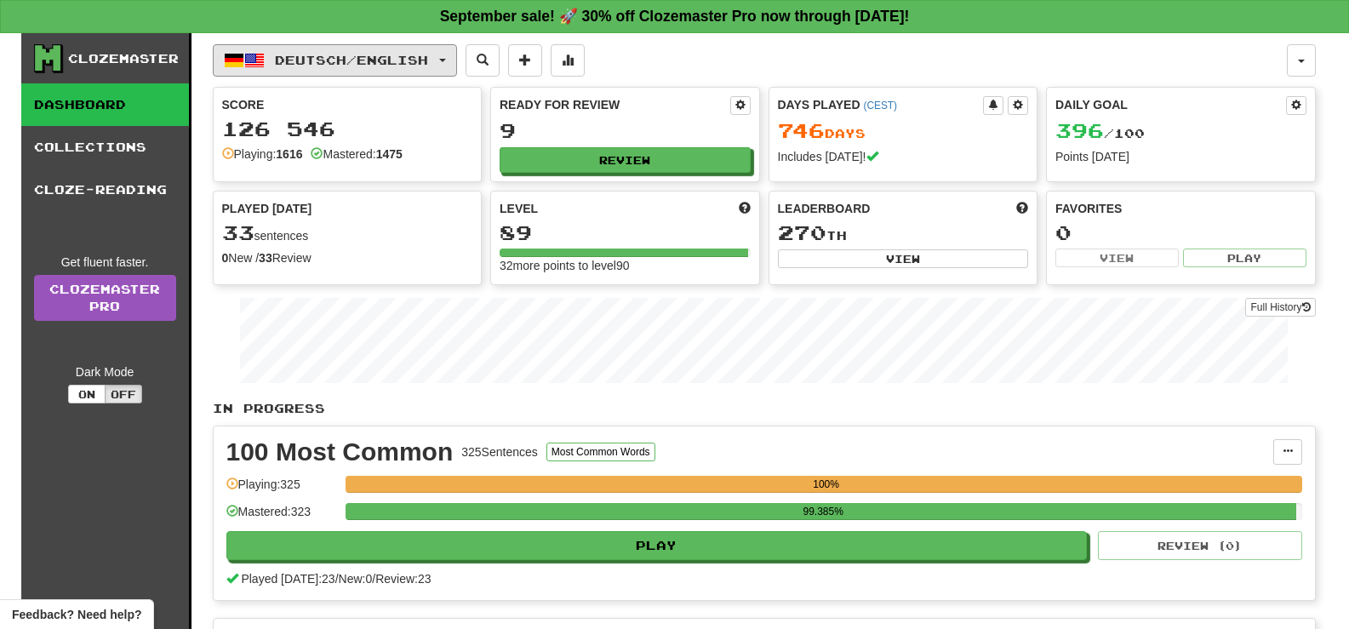
click at [452, 68] on button "Deutsch / English" at bounding box center [335, 60] width 244 height 32
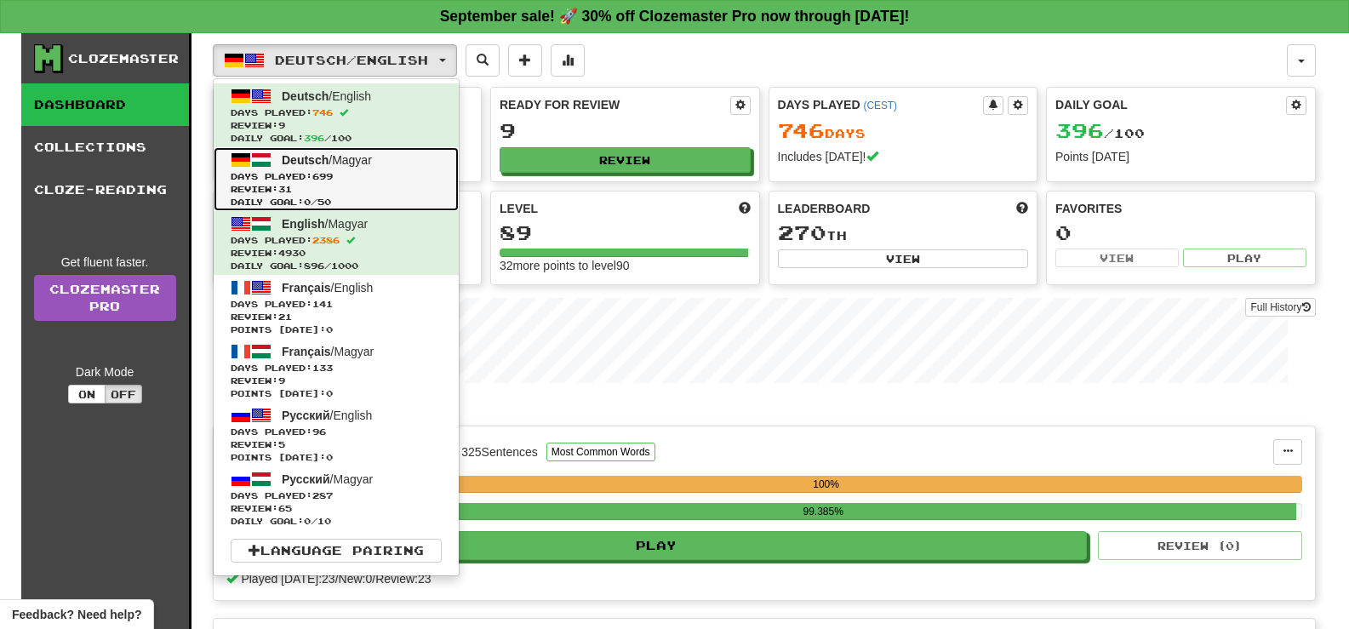
click at [402, 165] on link "Deutsch / Magyar Days Played: 699 Review: 31 Daily Goal: 0 / 50" at bounding box center [336, 179] width 245 height 64
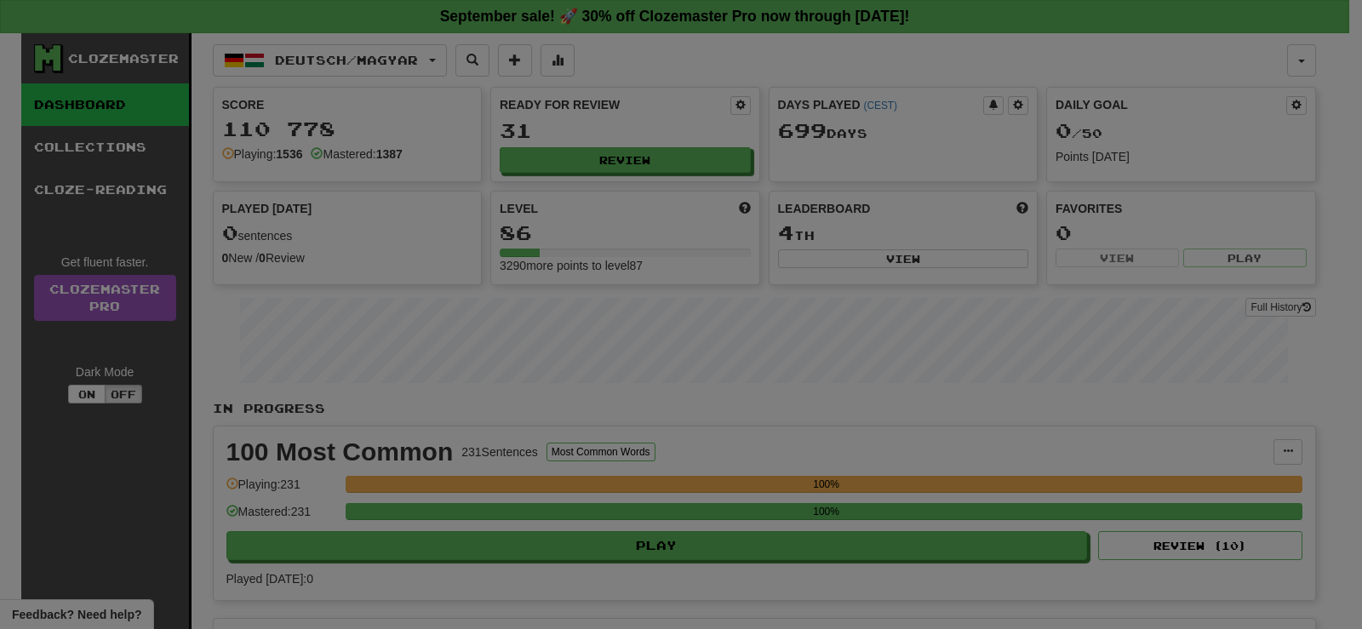
select select "**"
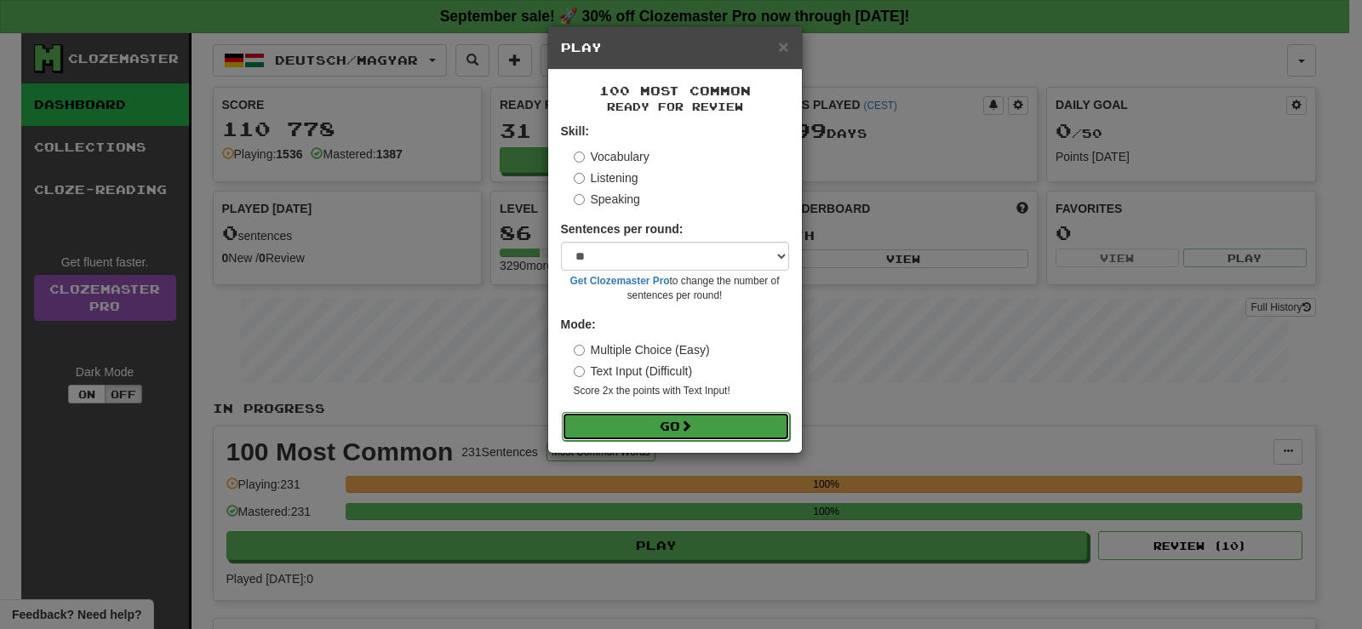
click at [753, 430] on button "Go" at bounding box center [676, 426] width 228 height 29
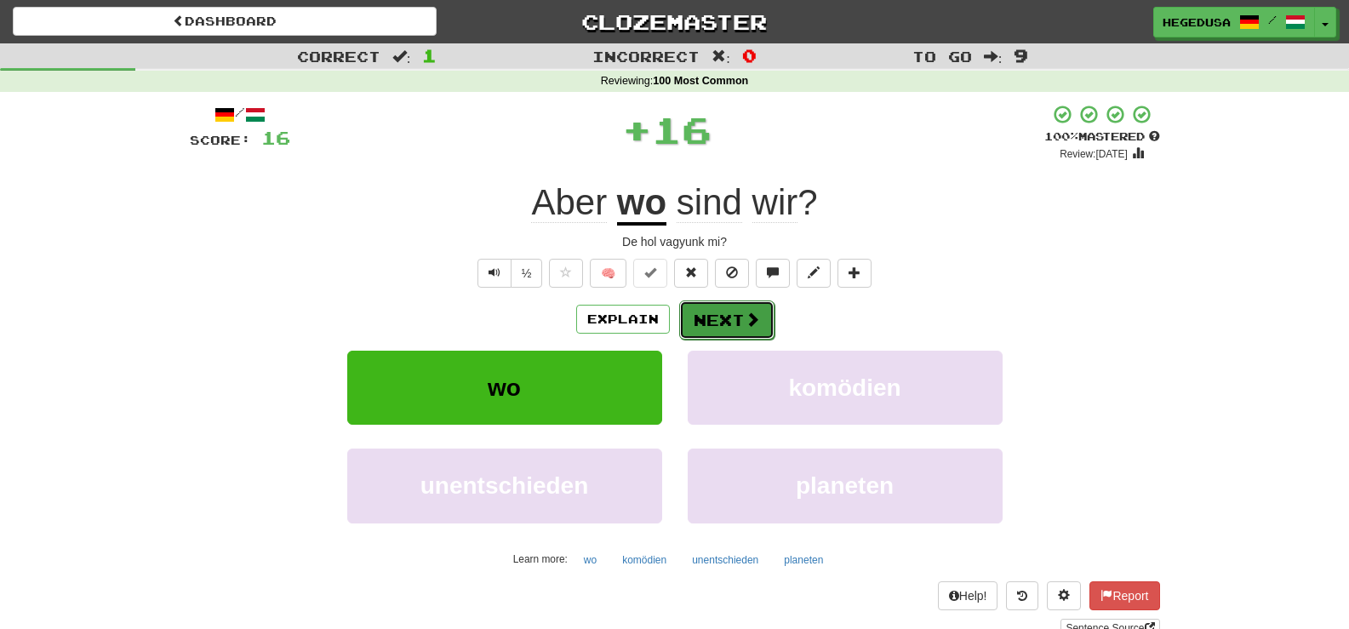
click at [722, 319] on button "Next" at bounding box center [726, 320] width 95 height 39
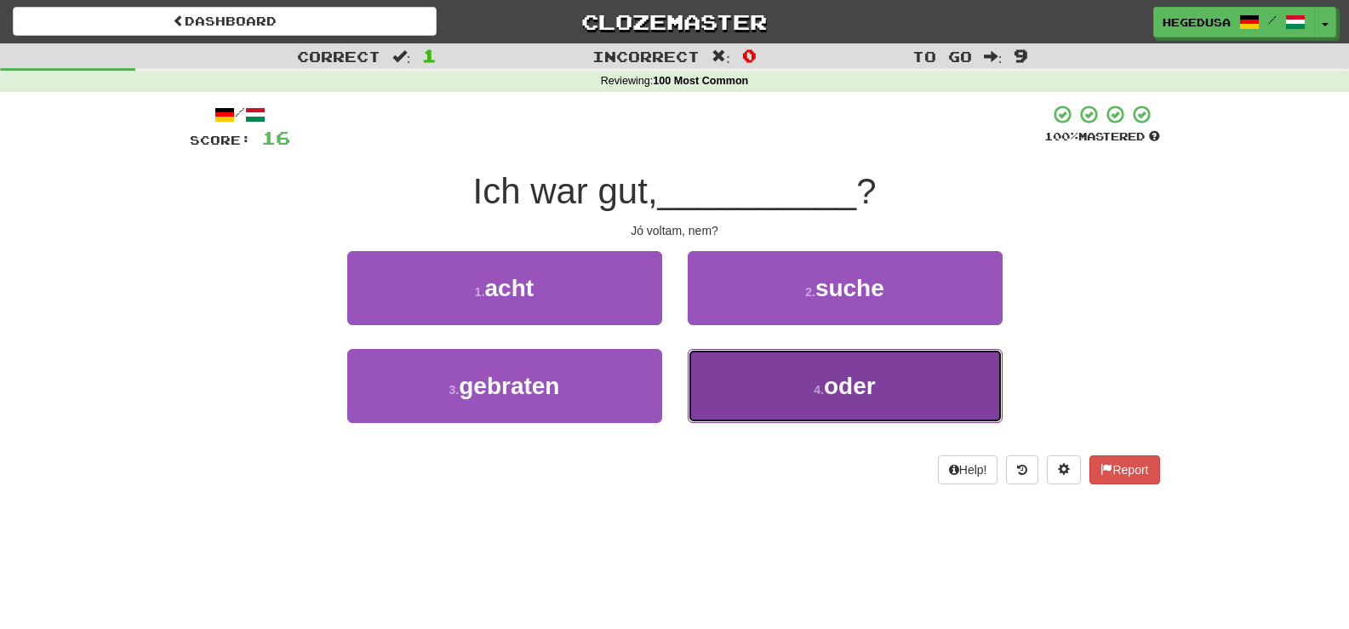
click at [753, 366] on button "4 . oder" at bounding box center [845, 386] width 315 height 74
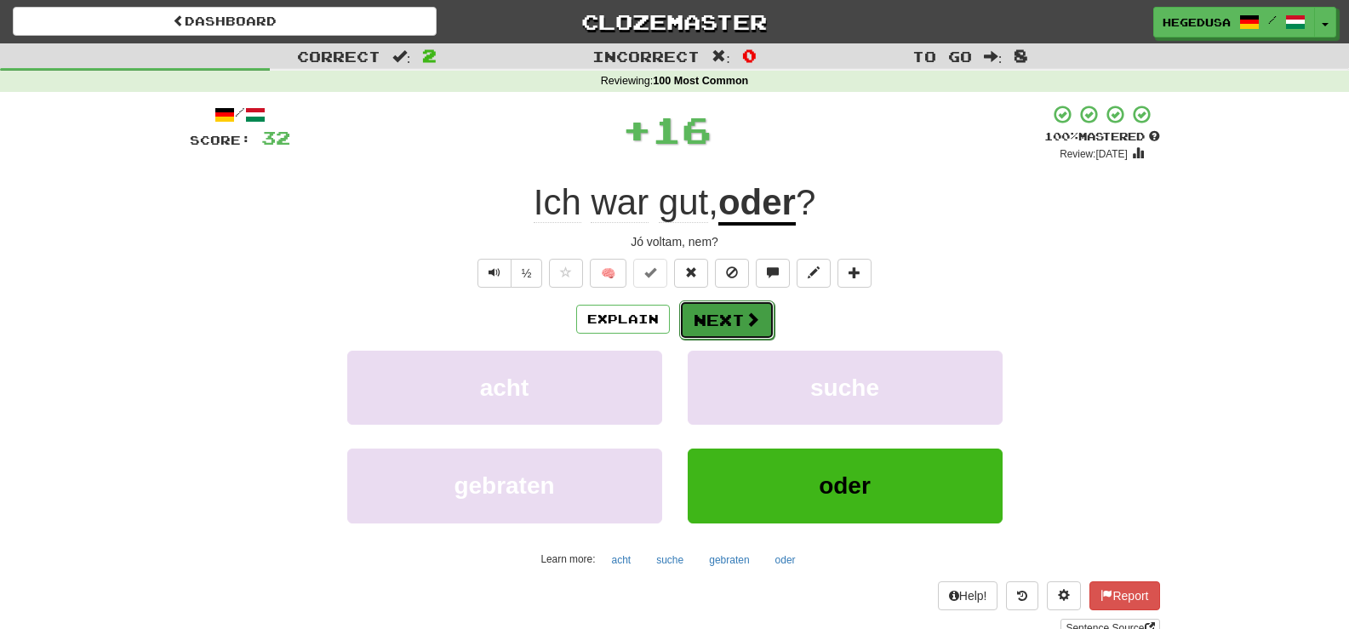
click at [709, 312] on button "Next" at bounding box center [726, 320] width 95 height 39
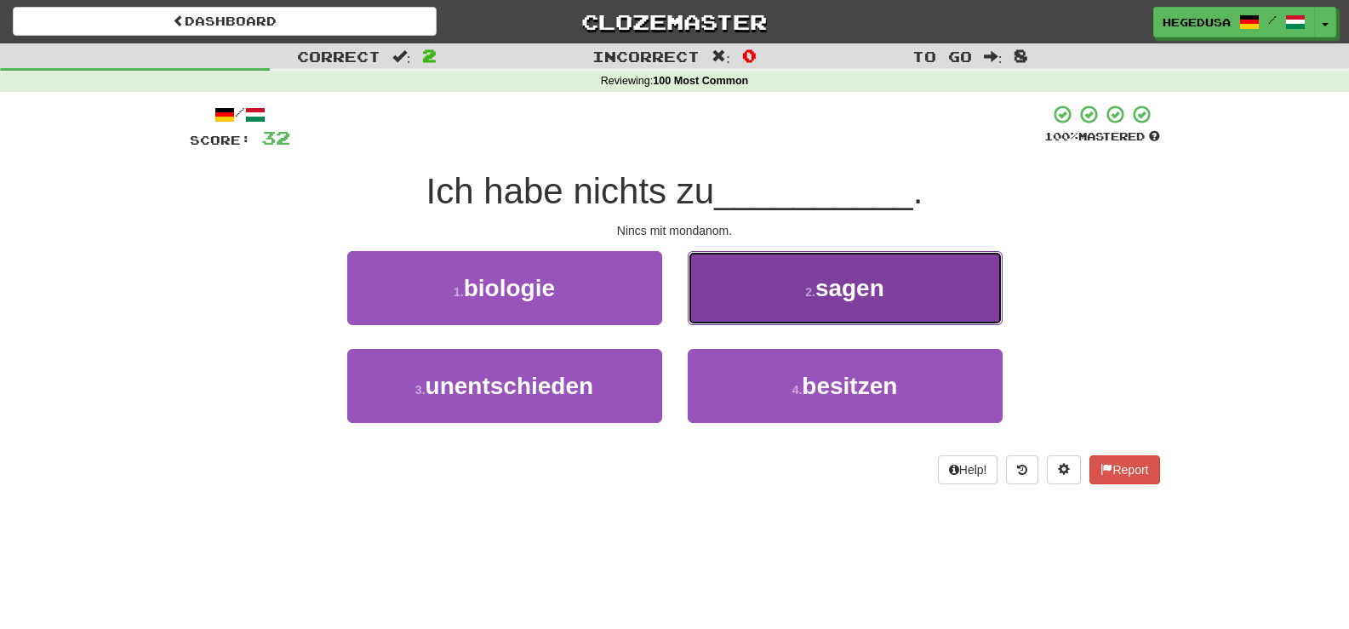
click at [730, 294] on button "2 . sagen" at bounding box center [845, 288] width 315 height 74
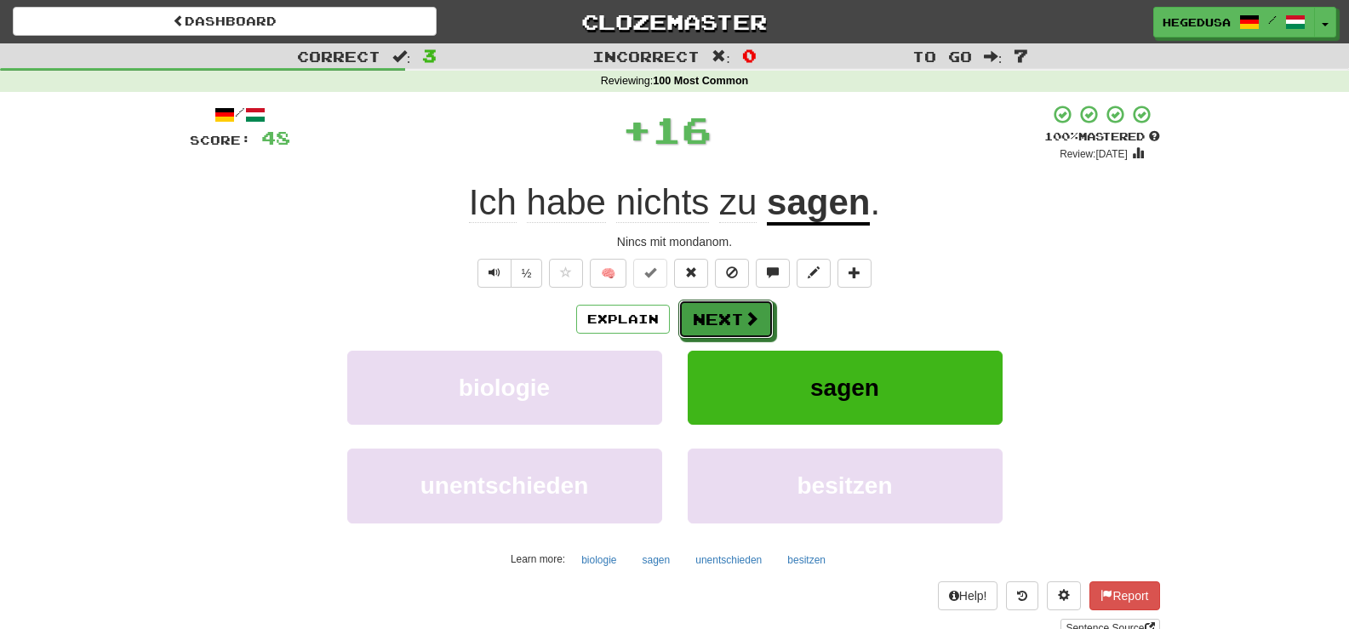
click at [716, 316] on button "Next" at bounding box center [726, 319] width 95 height 39
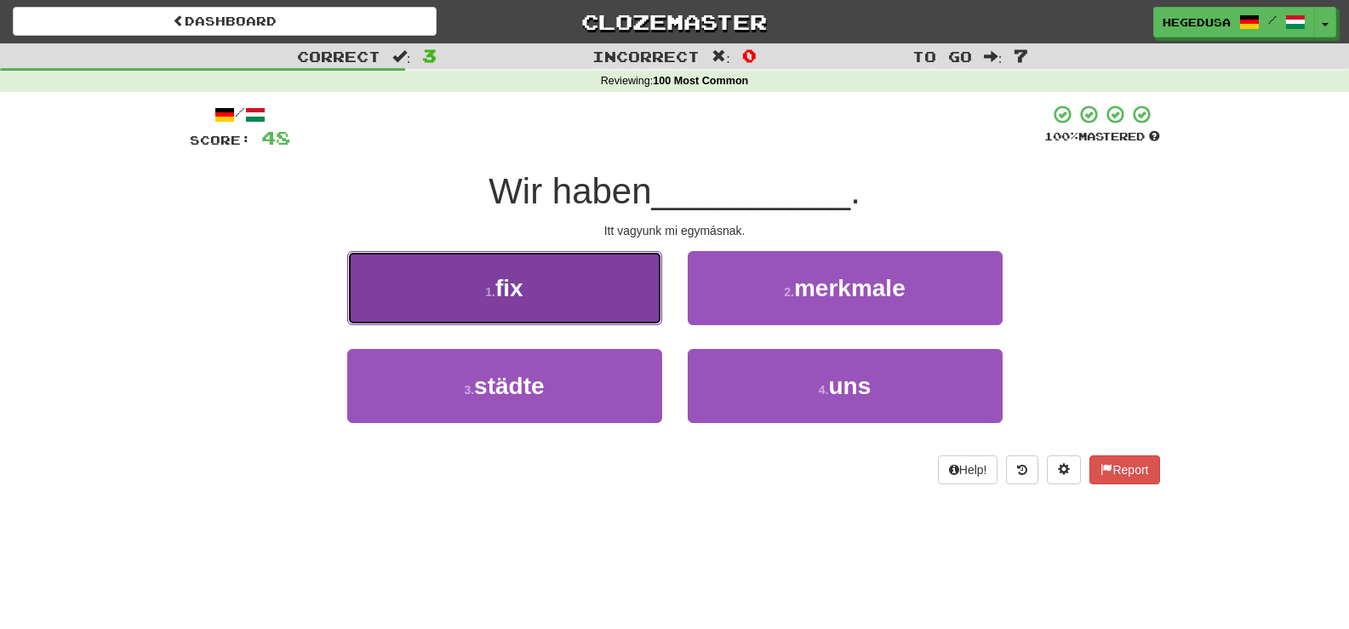
click at [533, 279] on button "1 . fix" at bounding box center [504, 288] width 315 height 74
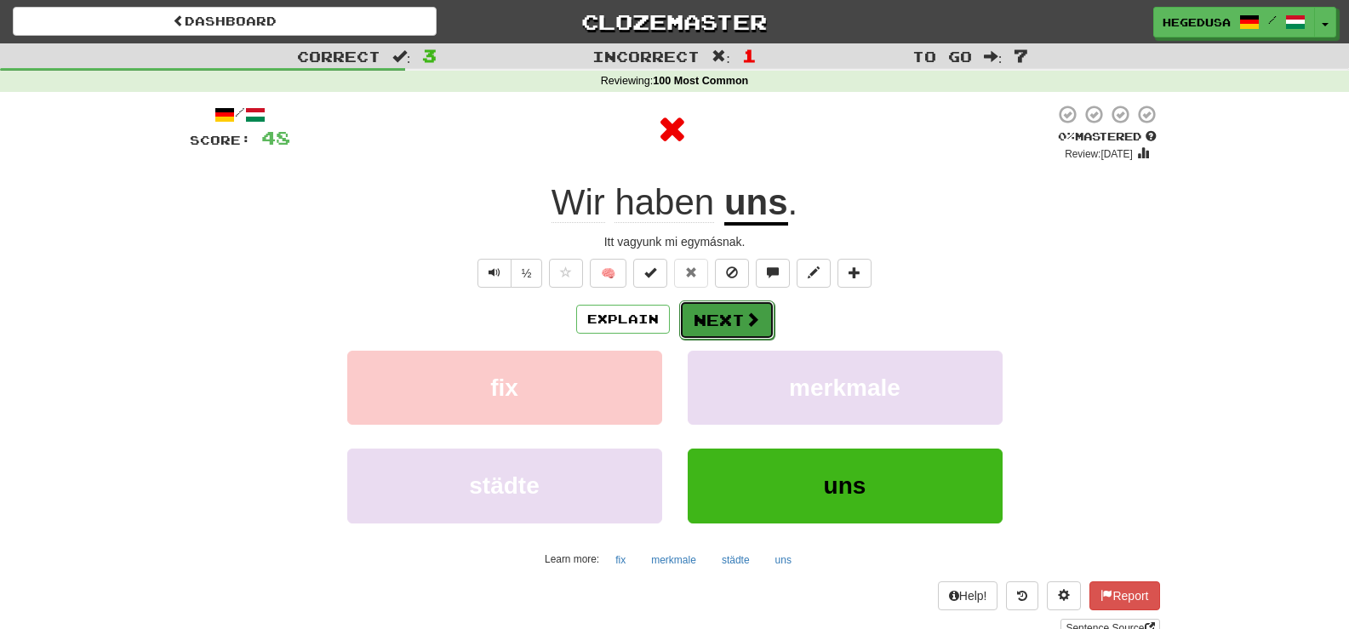
click at [705, 308] on button "Next" at bounding box center [726, 320] width 95 height 39
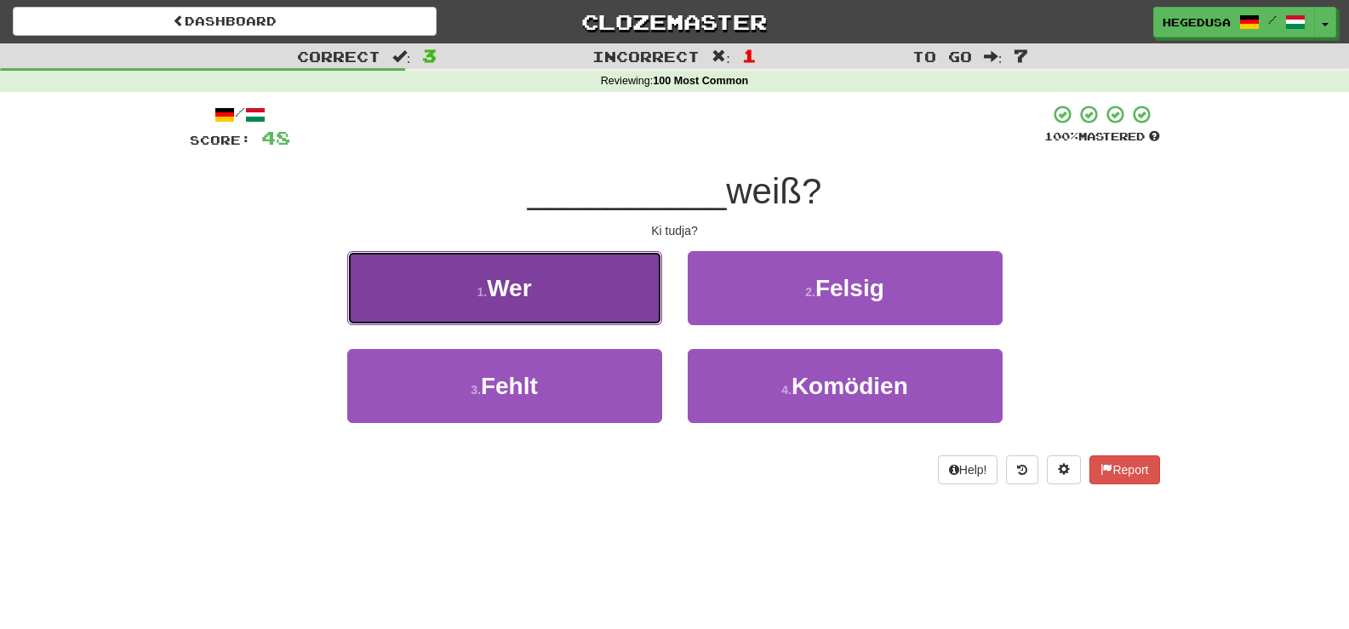
click at [561, 297] on button "1 . Wer" at bounding box center [504, 288] width 315 height 74
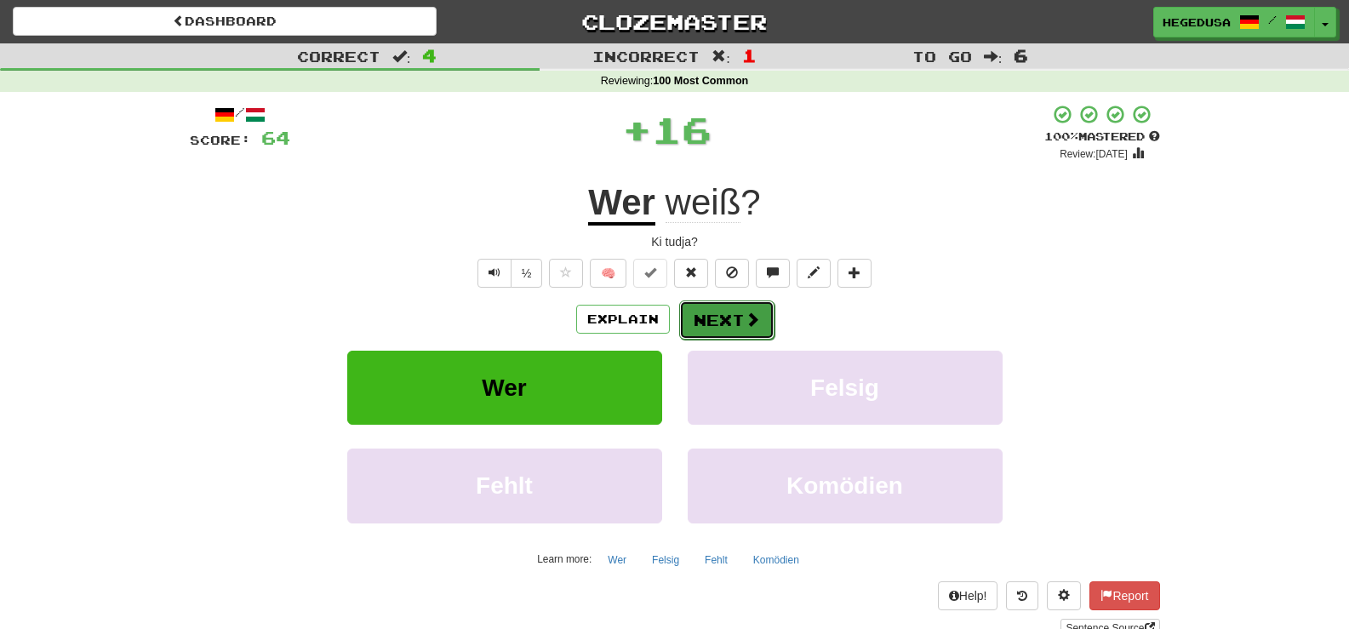
click at [745, 313] on span at bounding box center [752, 319] width 15 height 15
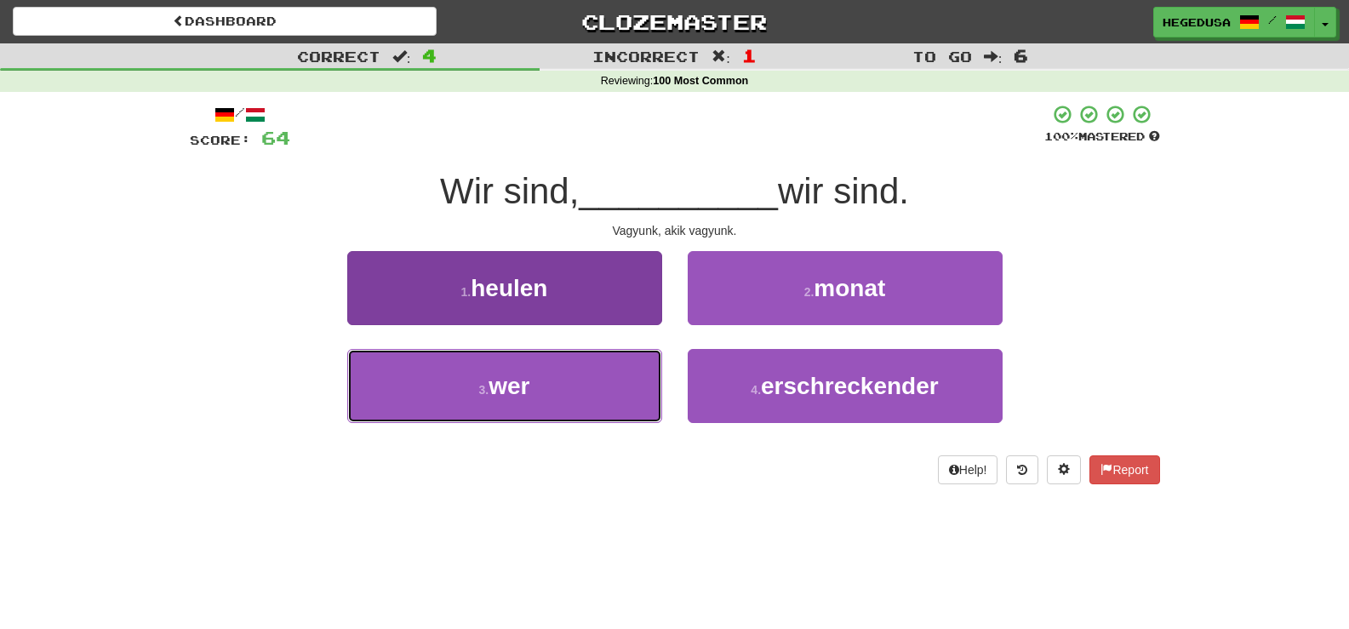
click at [587, 381] on button "3 . wer" at bounding box center [504, 386] width 315 height 74
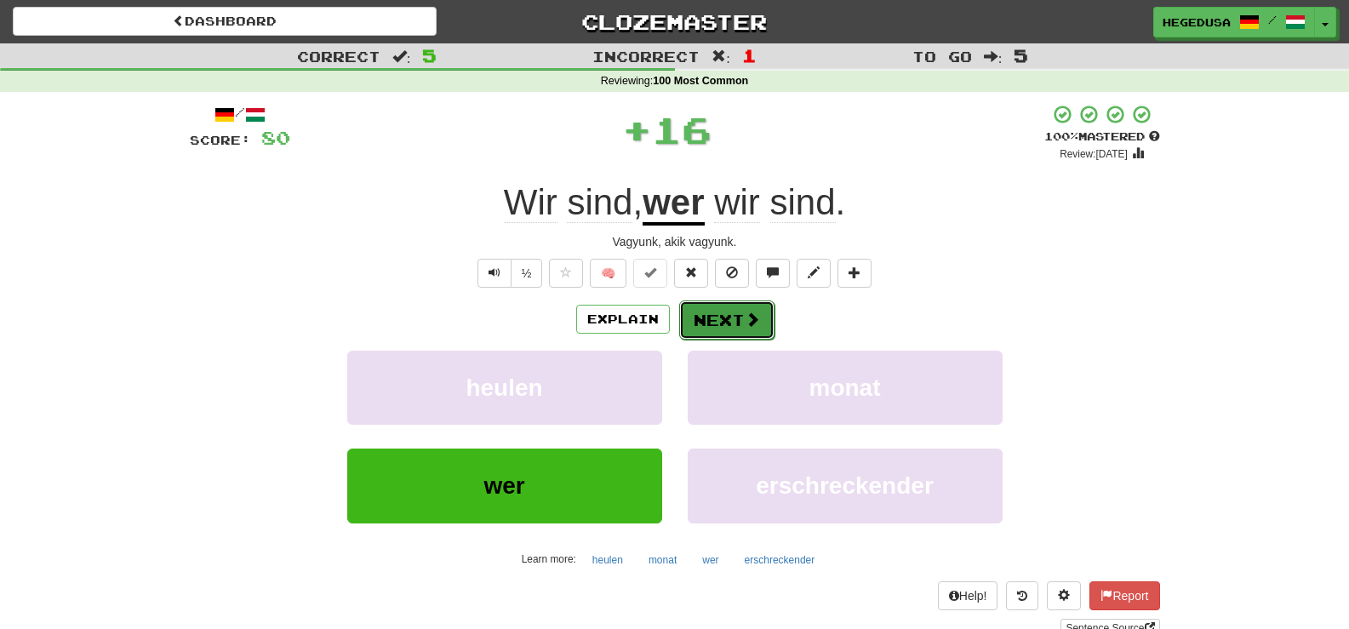
click at [724, 318] on button "Next" at bounding box center [726, 320] width 95 height 39
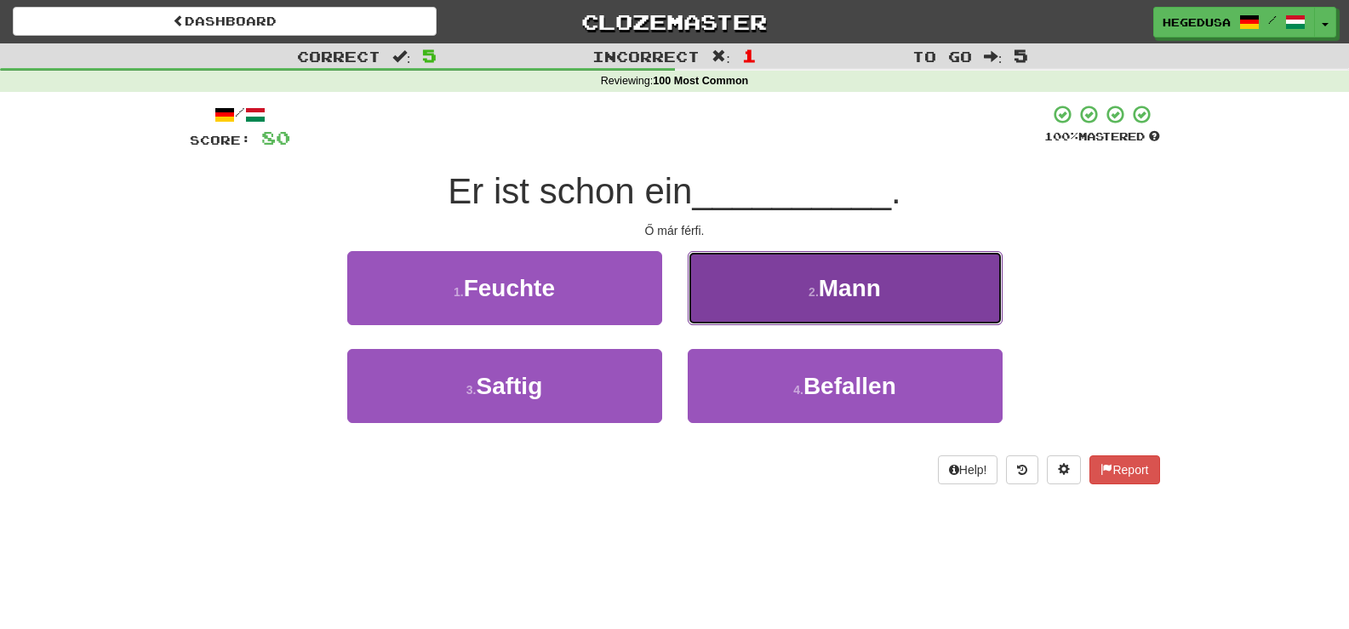
click at [743, 301] on button "2 . Mann" at bounding box center [845, 288] width 315 height 74
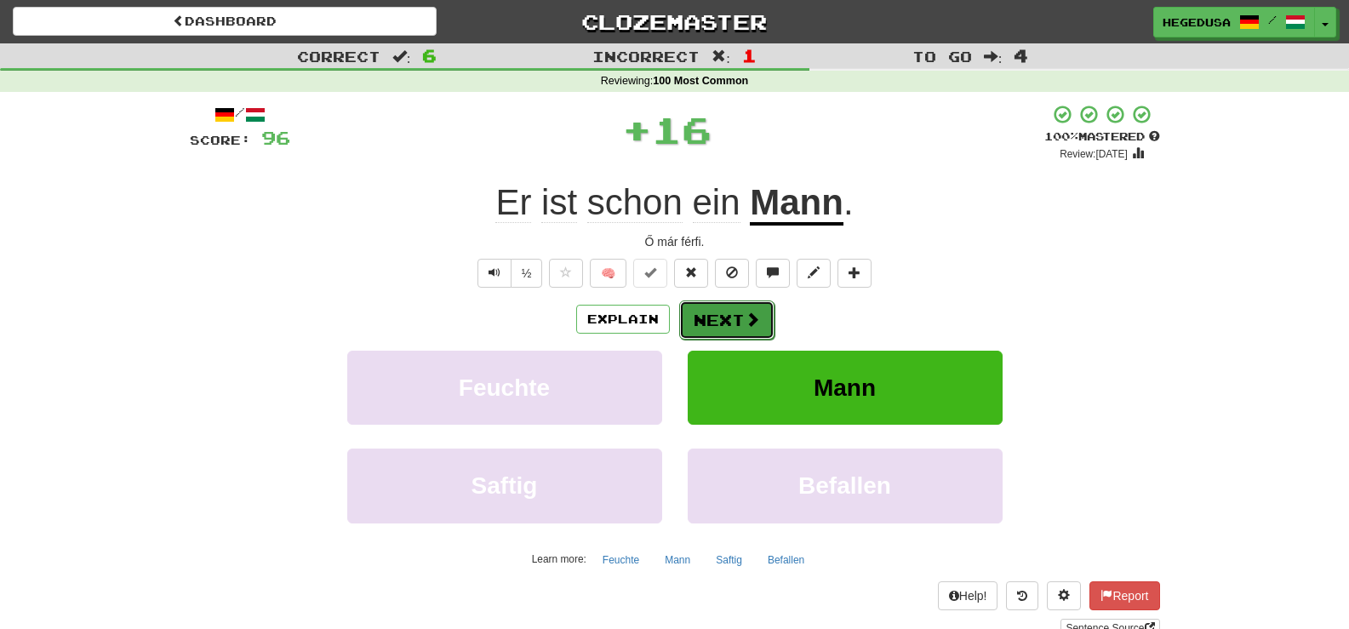
click at [711, 335] on button "Next" at bounding box center [726, 320] width 95 height 39
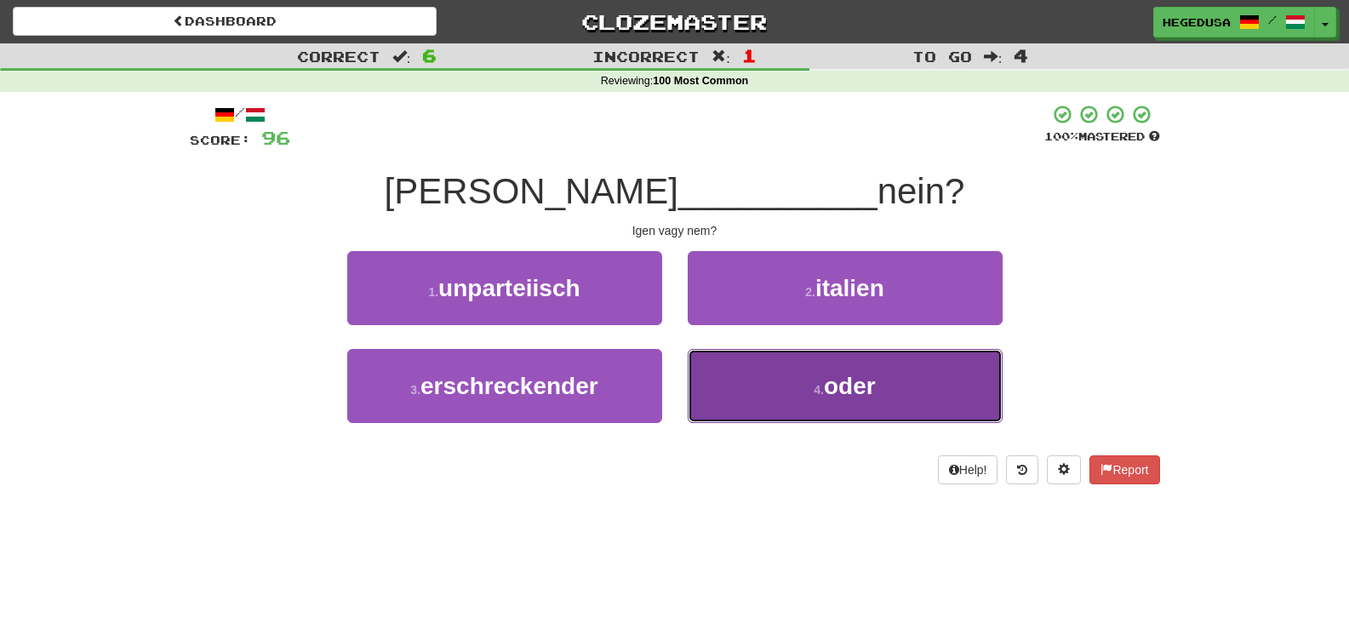
click at [774, 389] on button "4 . oder" at bounding box center [845, 386] width 315 height 74
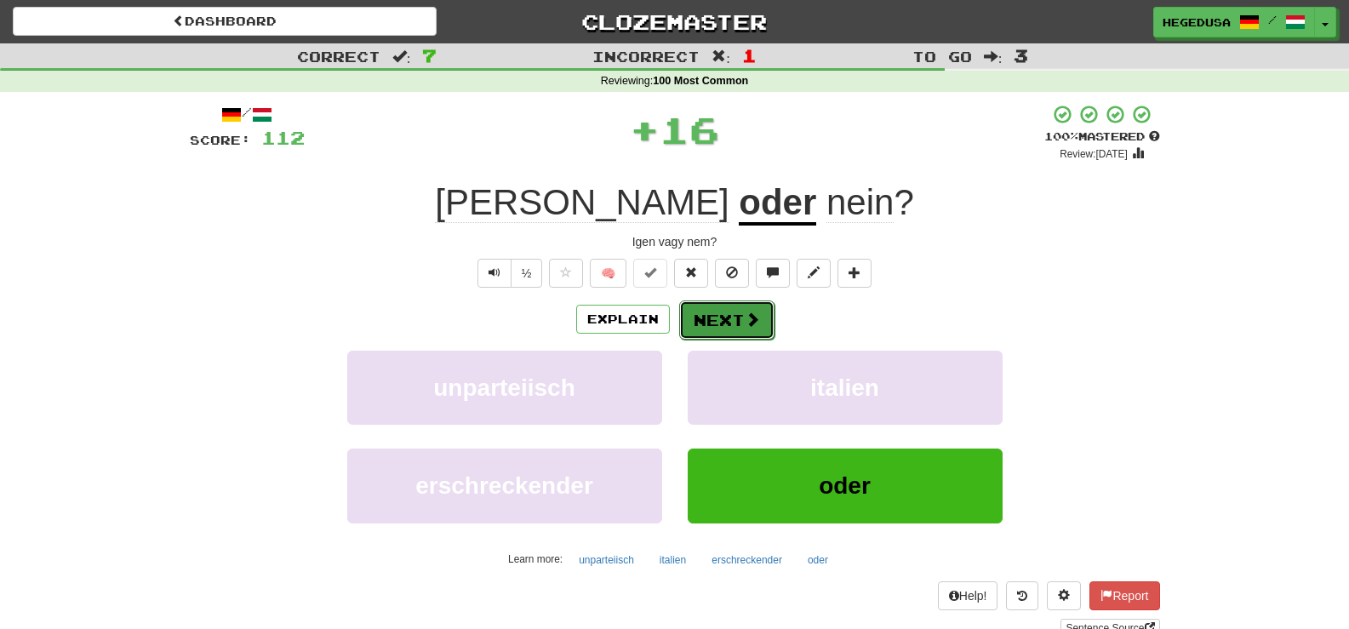
click at [736, 318] on button "Next" at bounding box center [726, 320] width 95 height 39
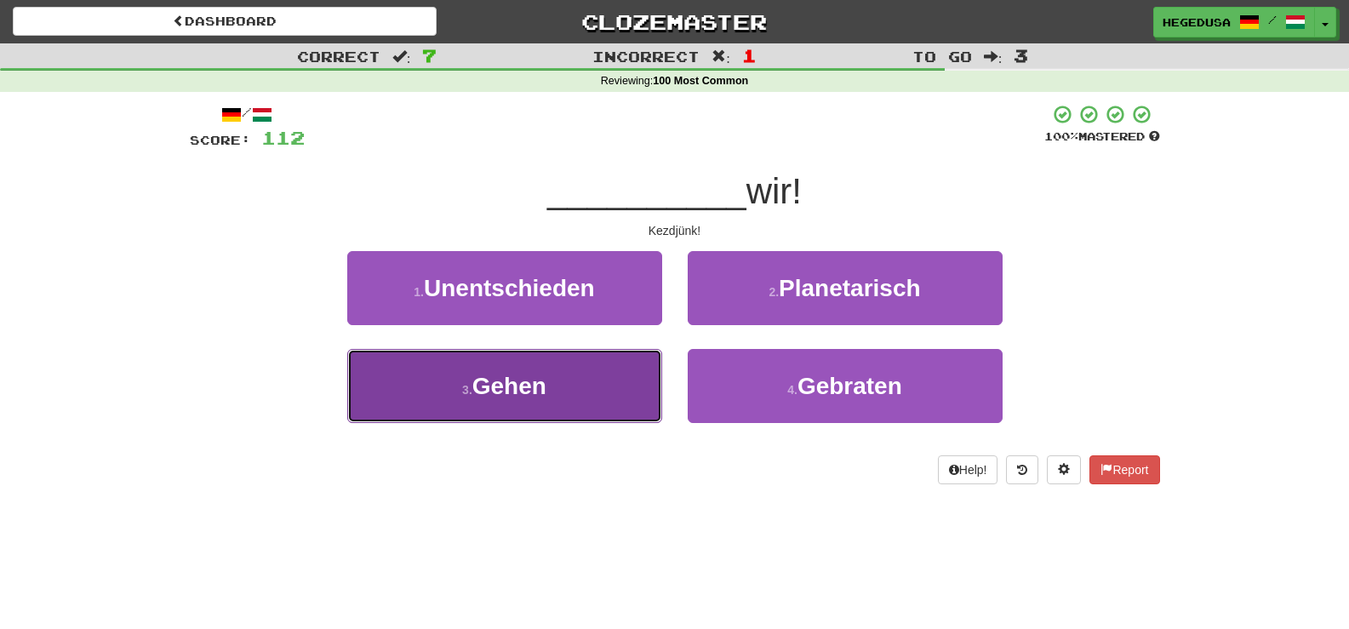
click at [638, 397] on button "3 . Gehen" at bounding box center [504, 386] width 315 height 74
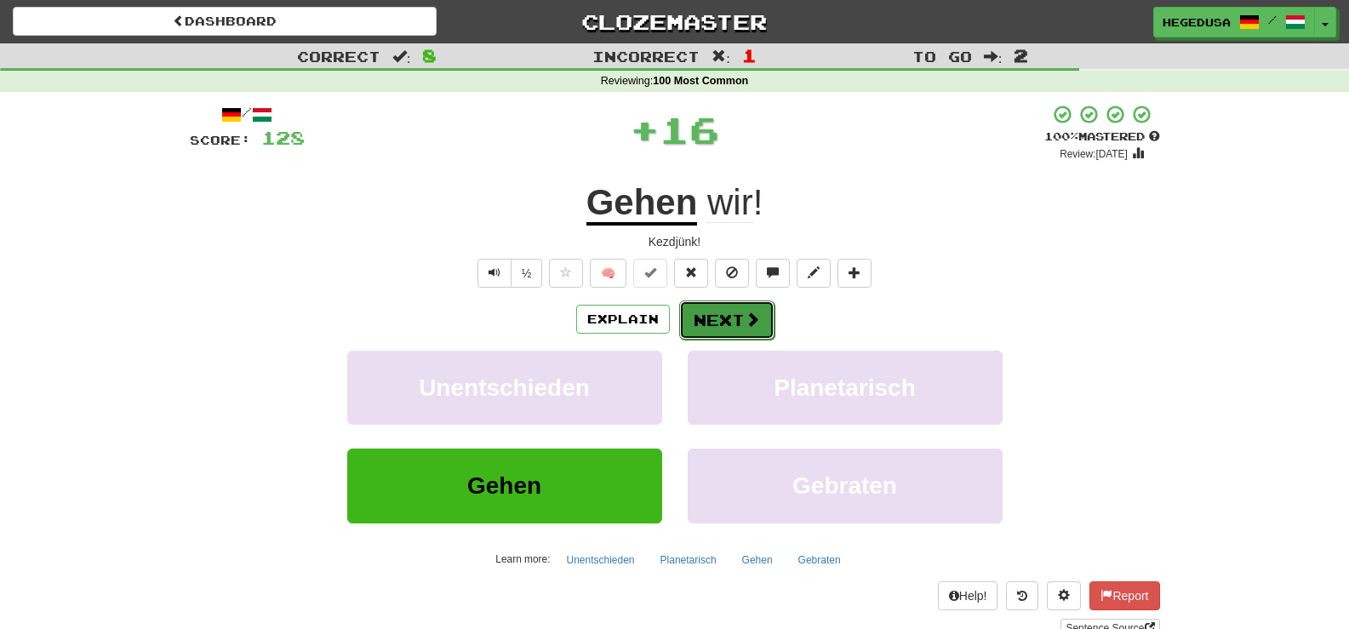
click at [704, 323] on button "Next" at bounding box center [726, 320] width 95 height 39
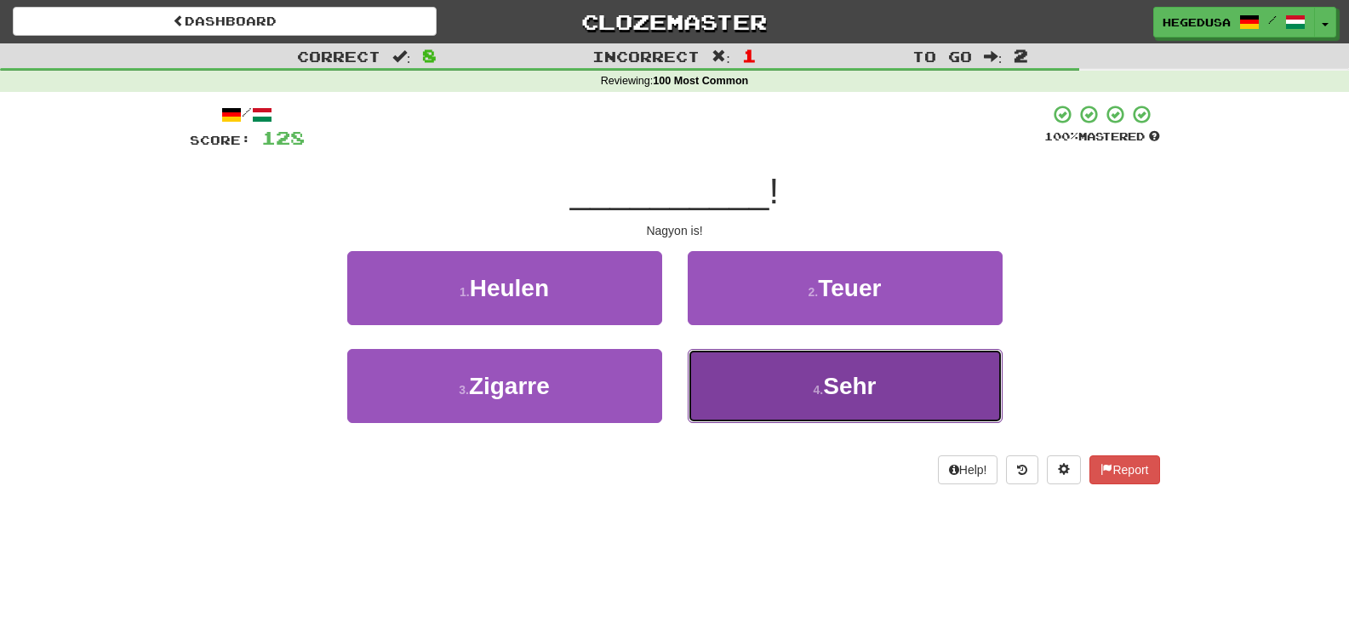
click at [760, 372] on button "4 . Sehr" at bounding box center [845, 386] width 315 height 74
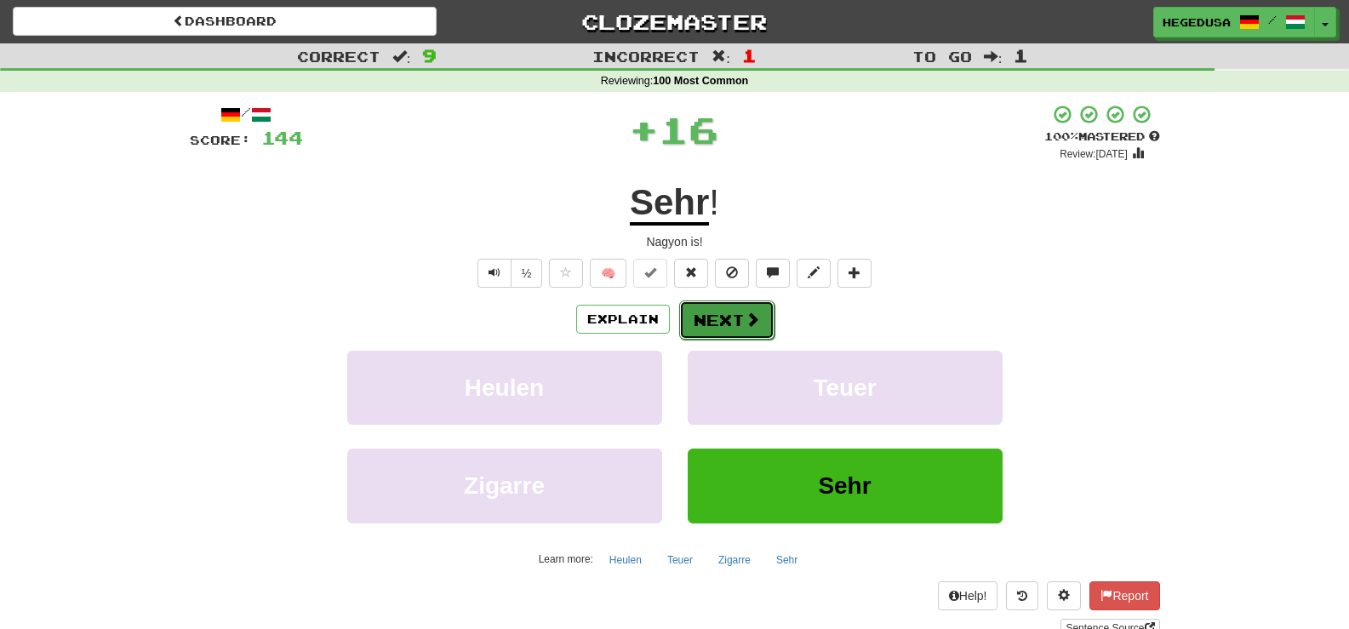
click at [725, 328] on button "Next" at bounding box center [726, 320] width 95 height 39
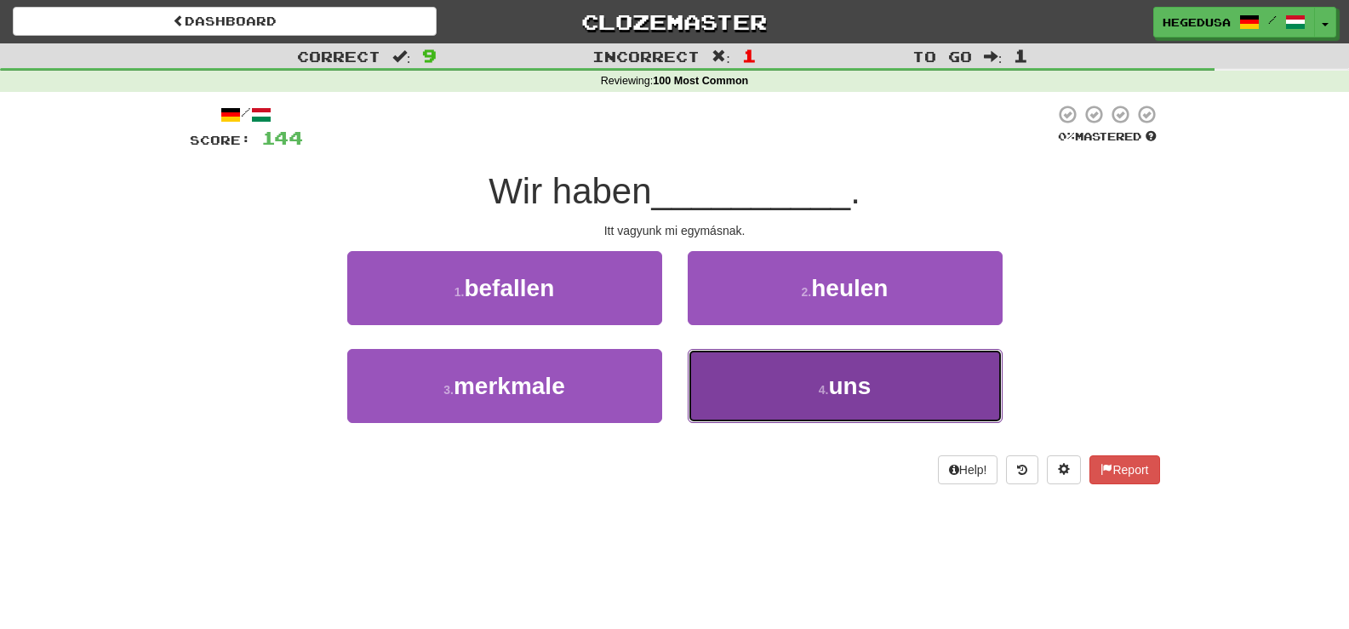
click at [765, 379] on button "4 . uns" at bounding box center [845, 386] width 315 height 74
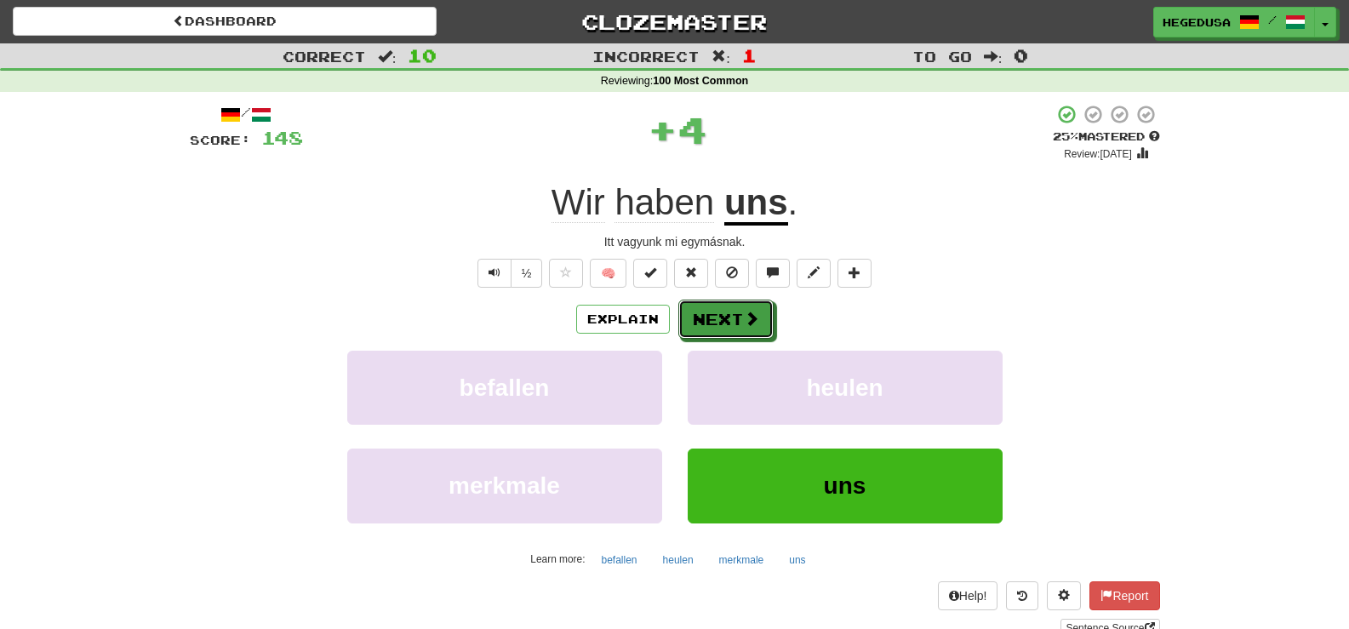
click at [744, 323] on span at bounding box center [751, 318] width 15 height 15
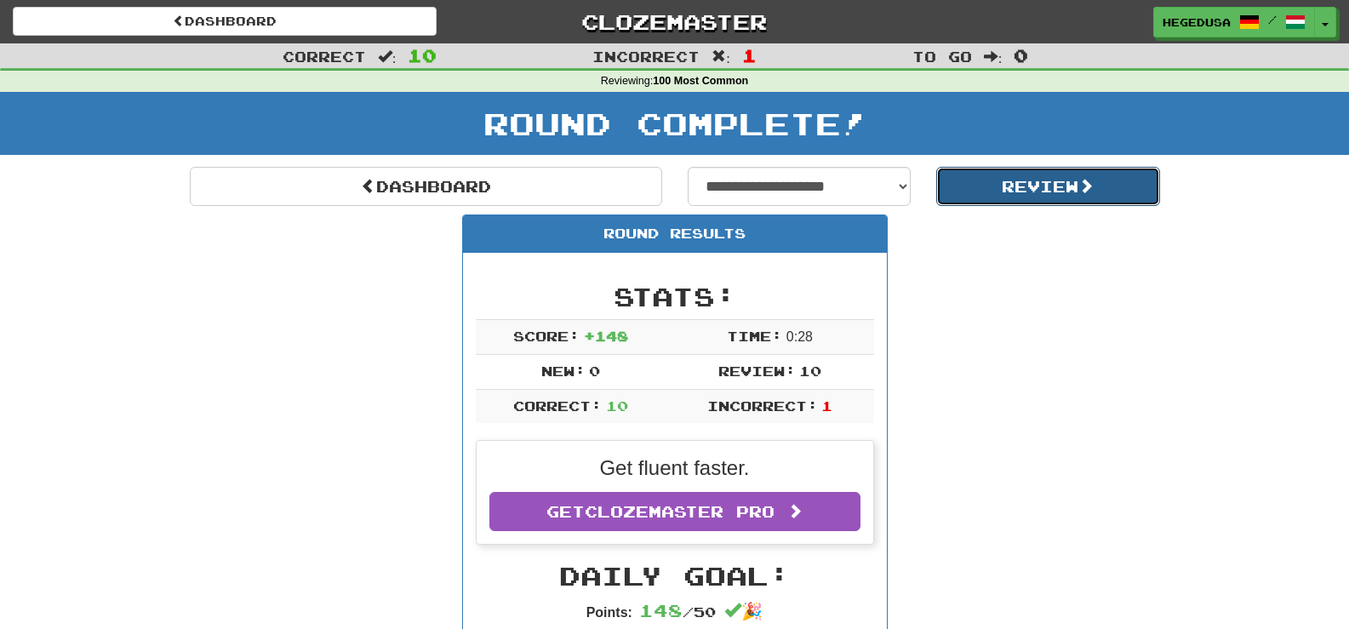
click at [1052, 192] on button "Review" at bounding box center [1048, 186] width 224 height 39
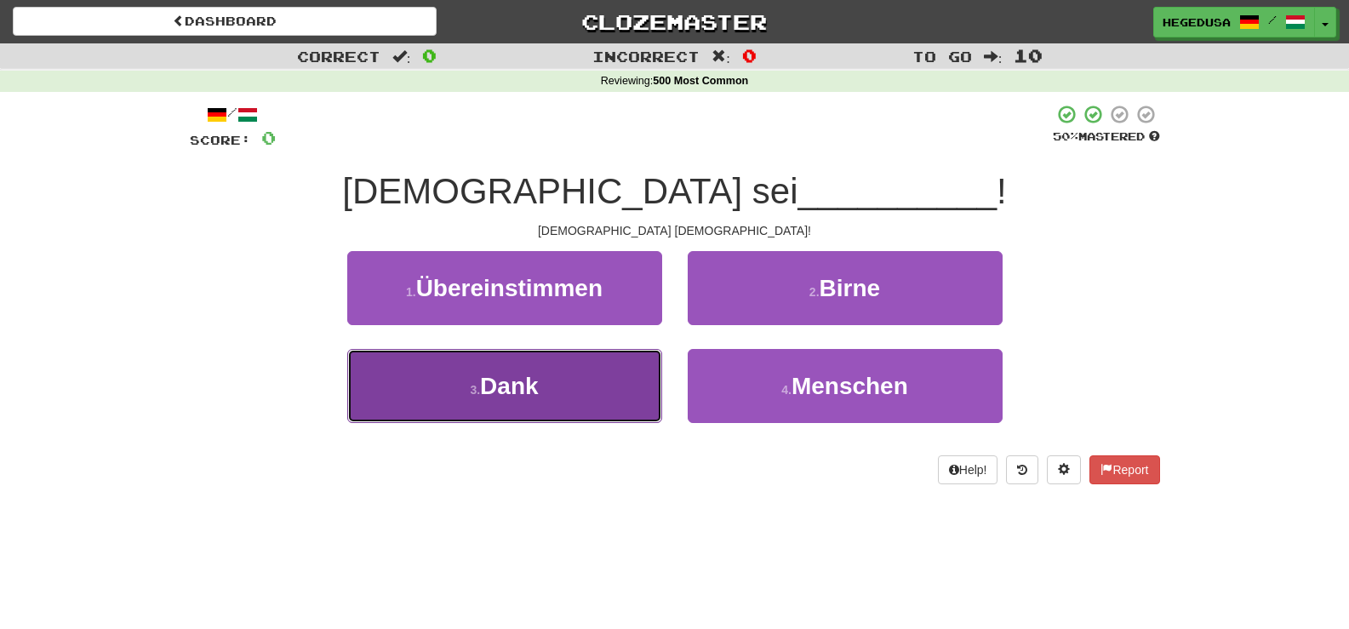
click at [626, 390] on button "3 . Dank" at bounding box center [504, 386] width 315 height 74
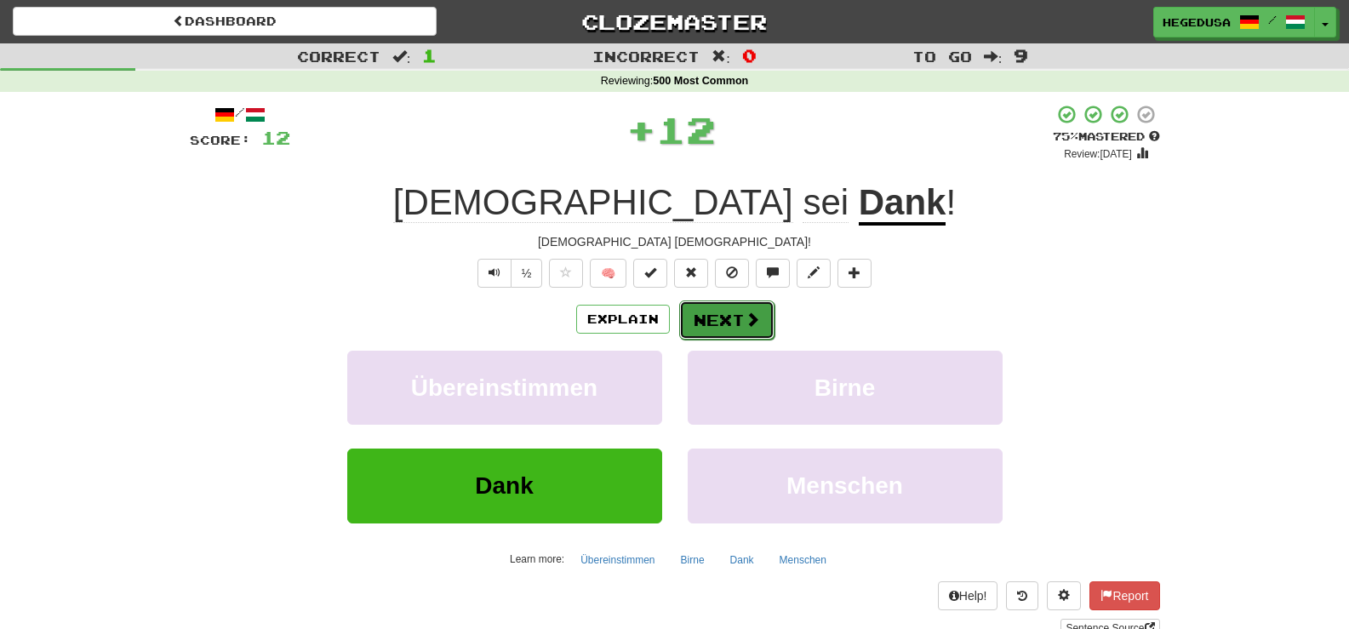
click at [737, 335] on button "Next" at bounding box center [726, 320] width 95 height 39
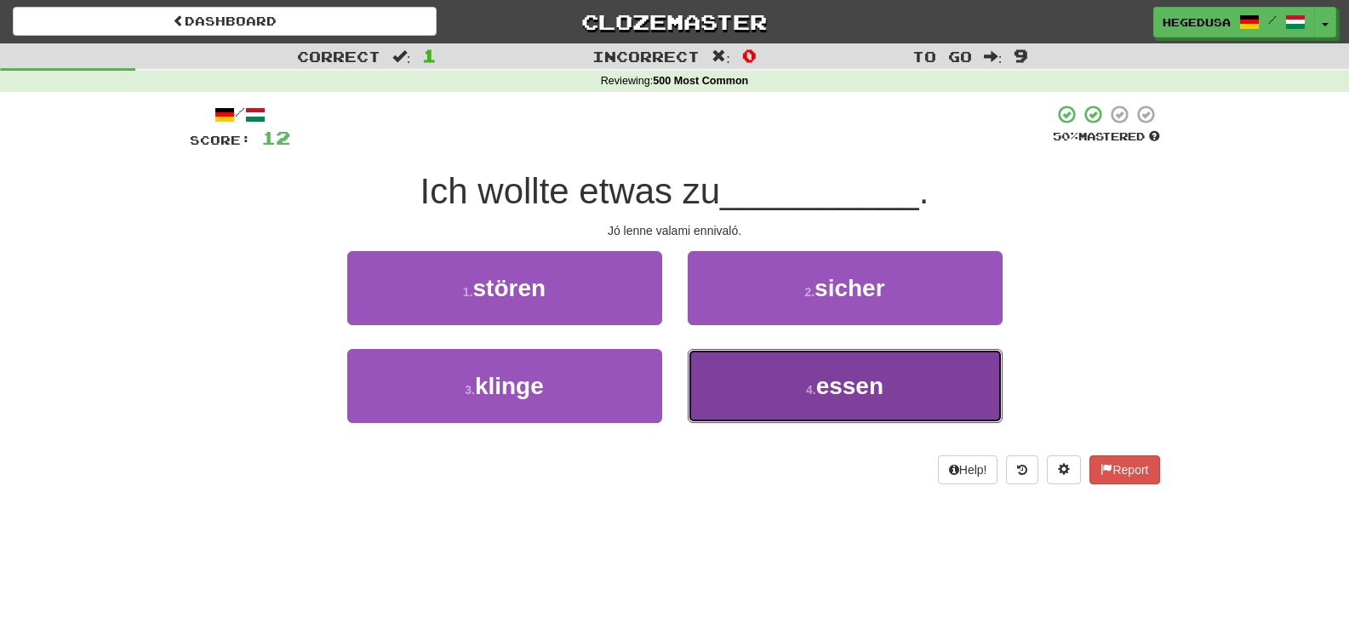
click at [797, 396] on button "4 . essen" at bounding box center [845, 386] width 315 height 74
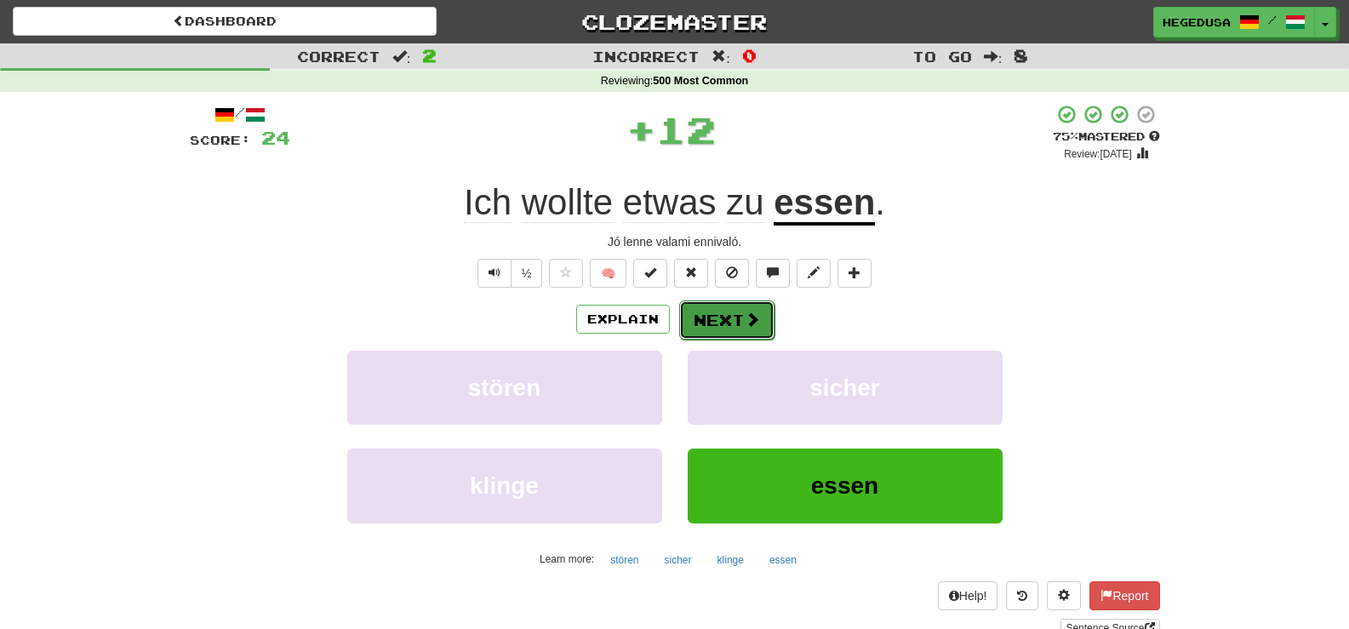
click at [746, 314] on span at bounding box center [752, 319] width 15 height 15
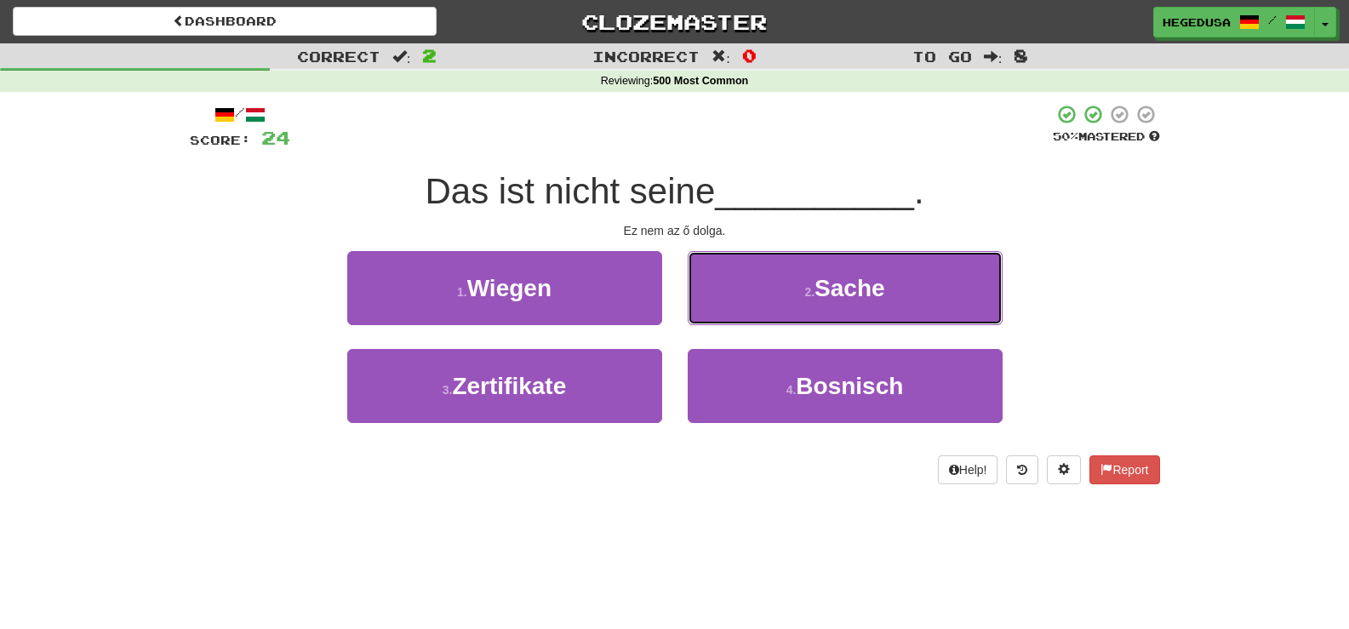
click at [746, 314] on button "2 . Sache" at bounding box center [845, 288] width 315 height 74
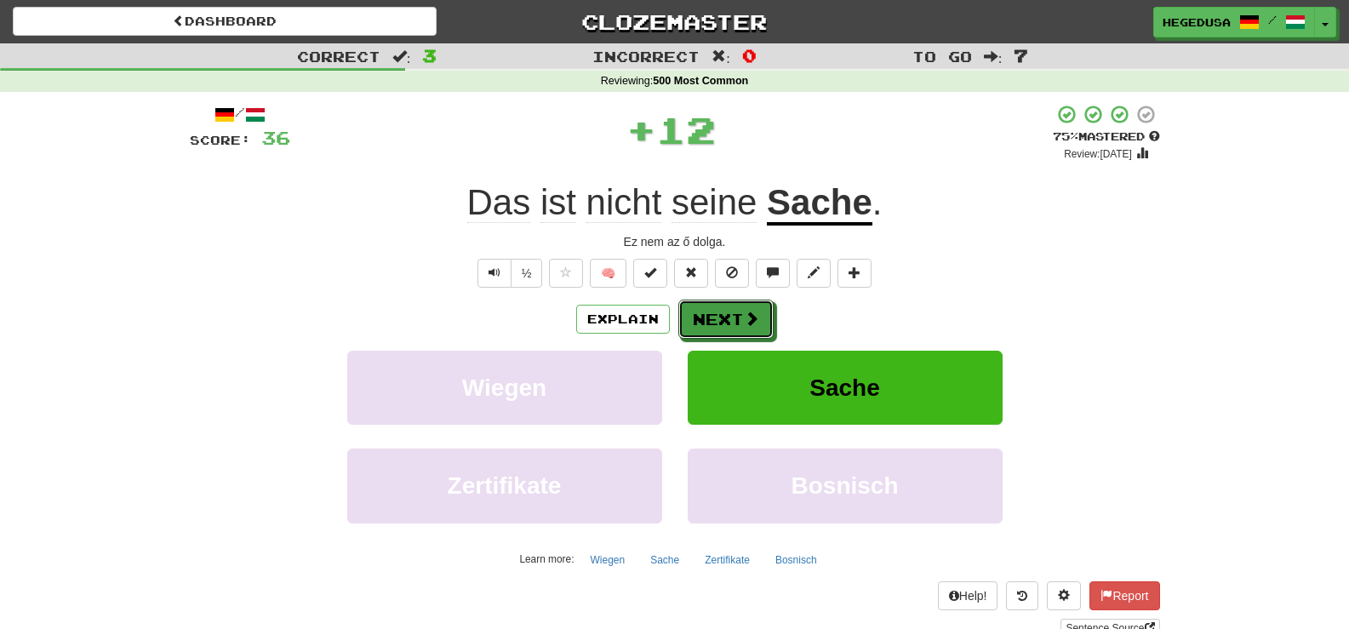
click at [746, 314] on span at bounding box center [751, 318] width 15 height 15
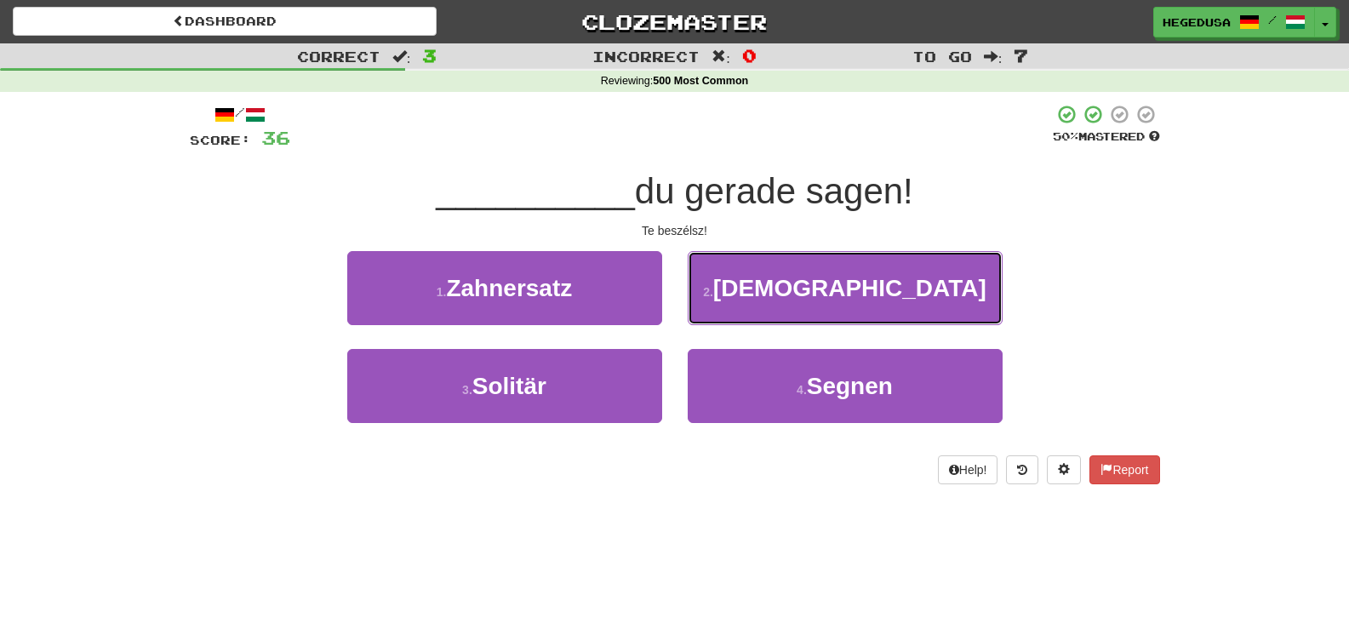
click at [745, 314] on button "2 . [DEMOGRAPHIC_DATA]" at bounding box center [845, 288] width 315 height 74
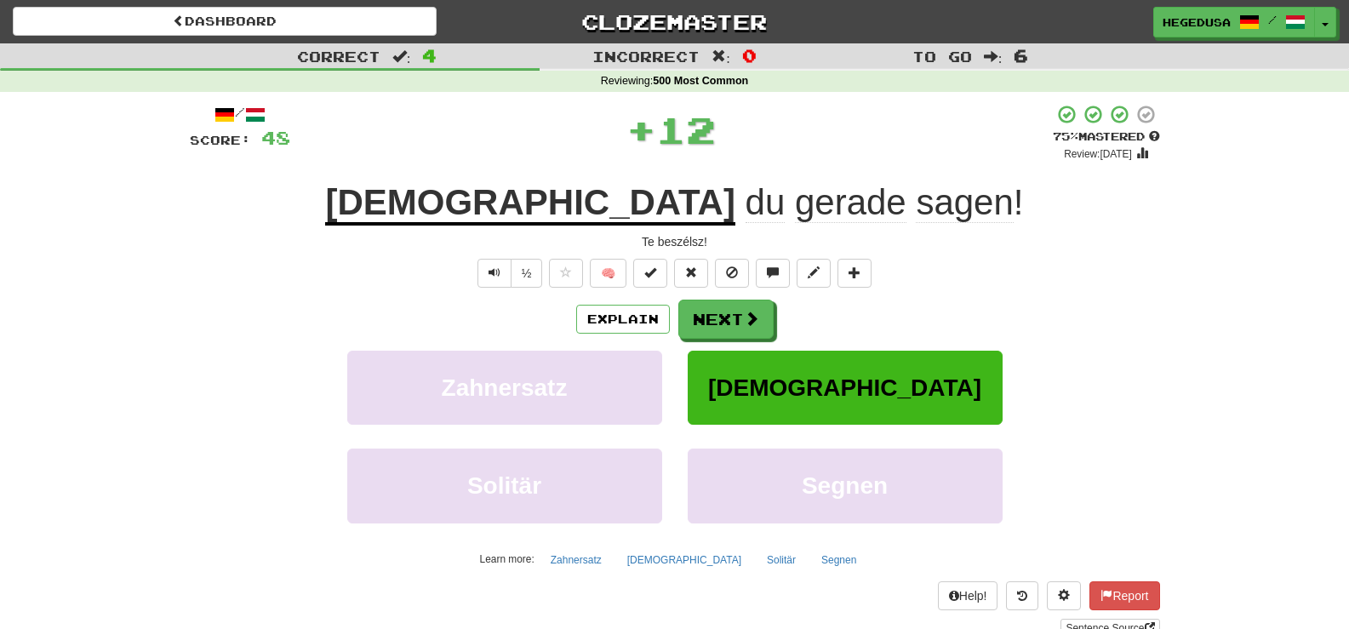
click at [745, 314] on span at bounding box center [751, 318] width 15 height 15
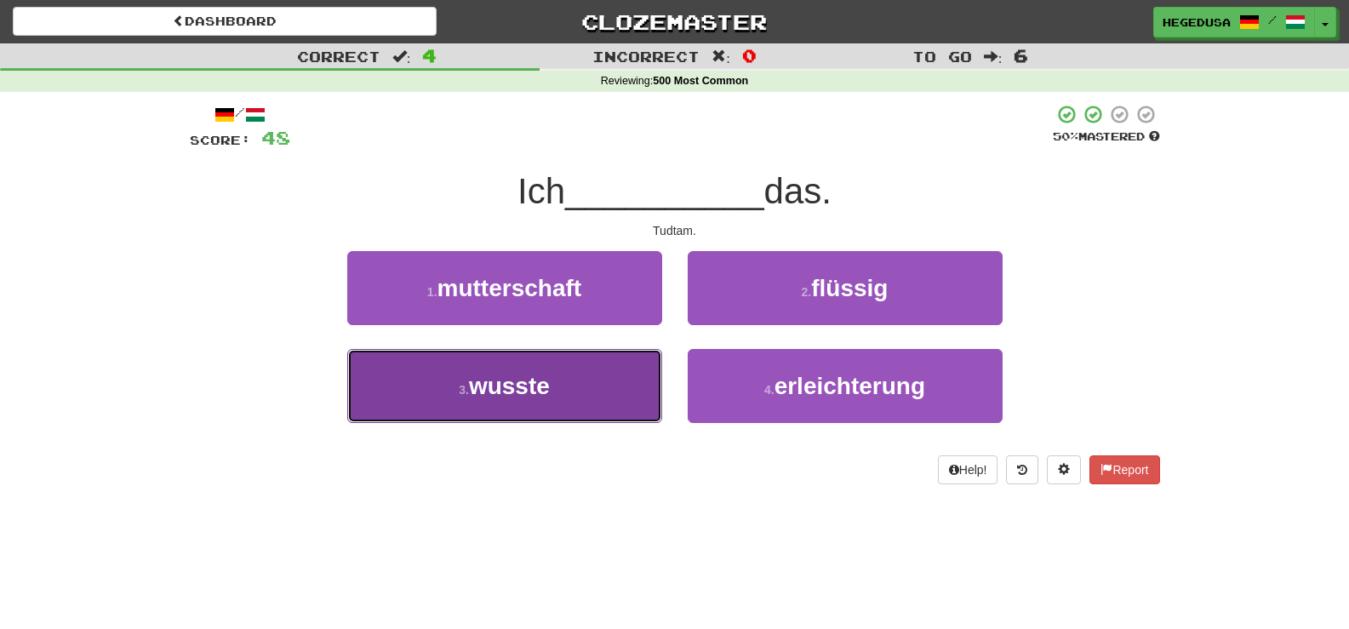
click at [638, 371] on button "3 . wusste" at bounding box center [504, 386] width 315 height 74
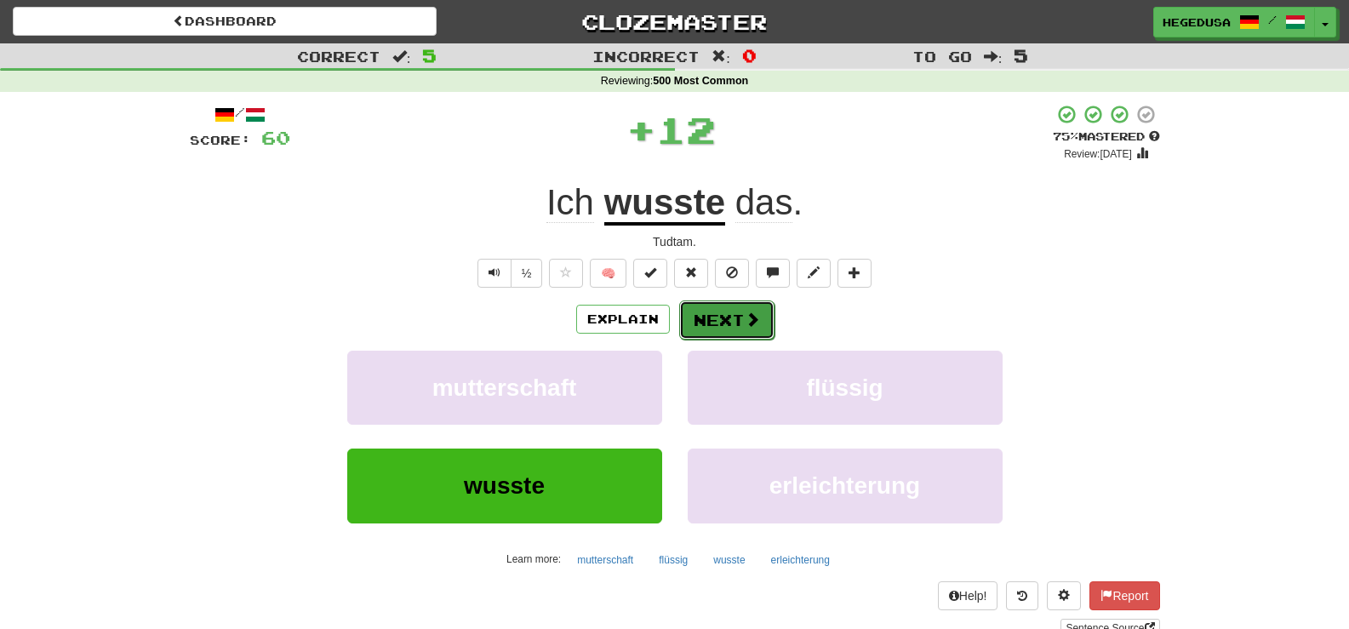
click at [740, 313] on button "Next" at bounding box center [726, 320] width 95 height 39
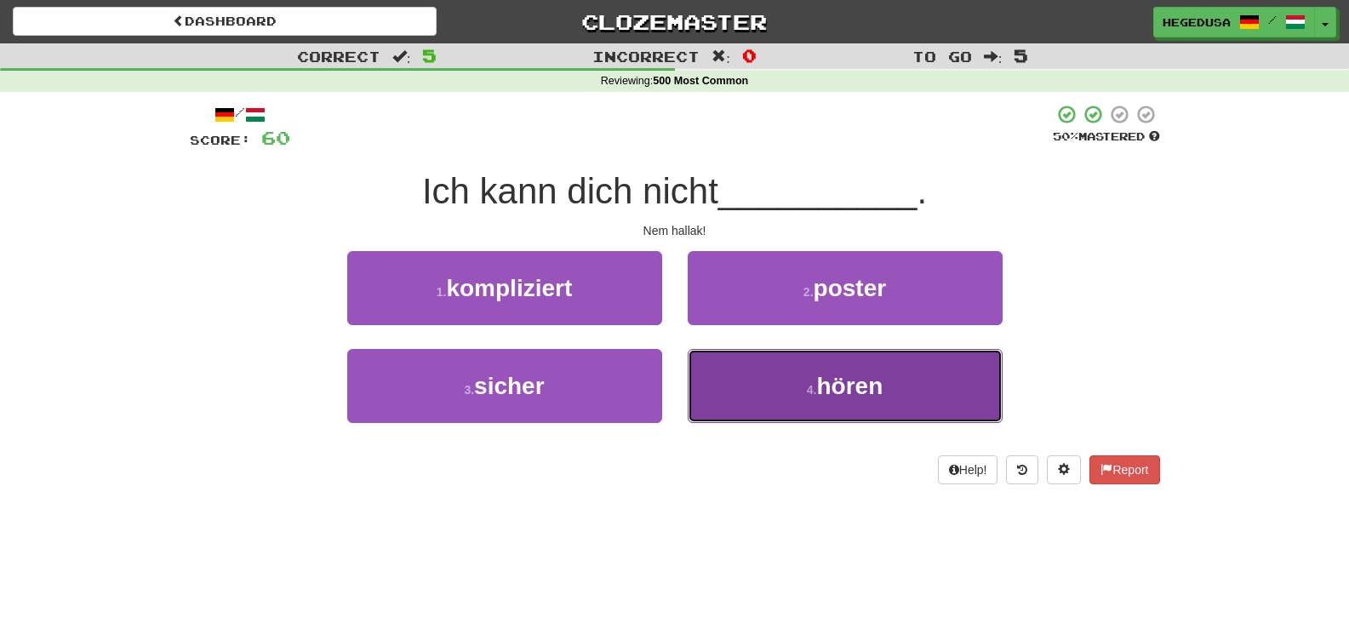
click at [787, 383] on button "4 . hören" at bounding box center [845, 386] width 315 height 74
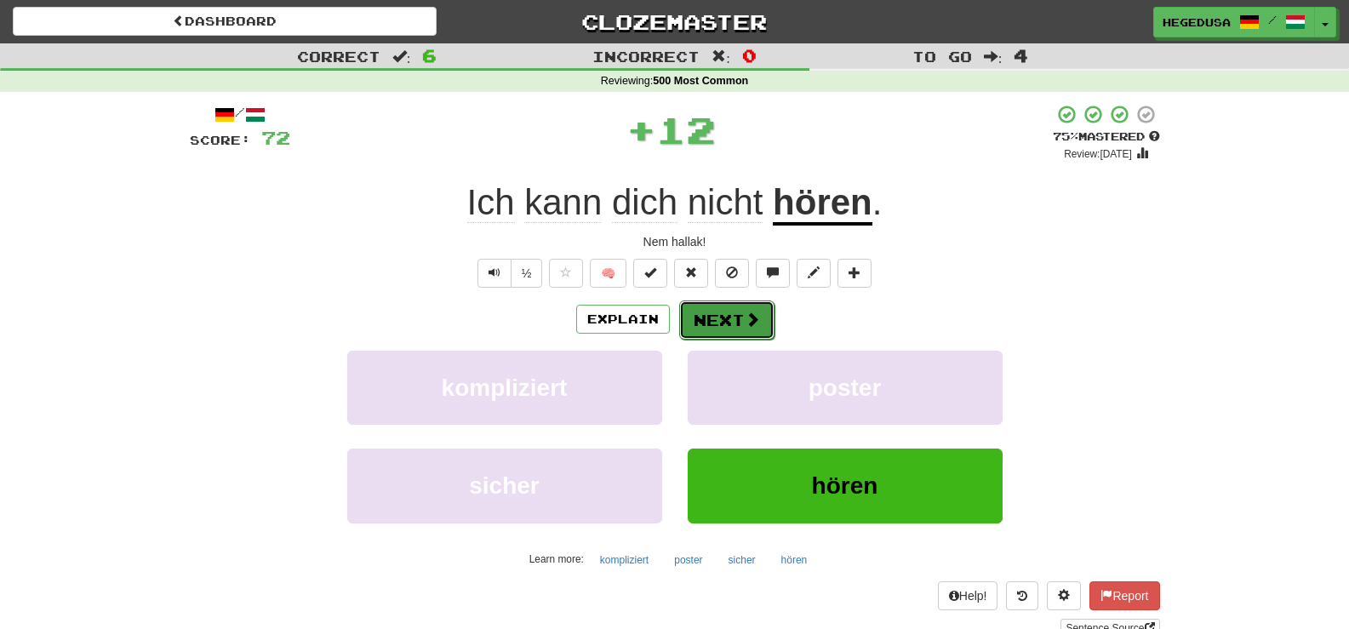
click at [755, 325] on span at bounding box center [752, 319] width 15 height 15
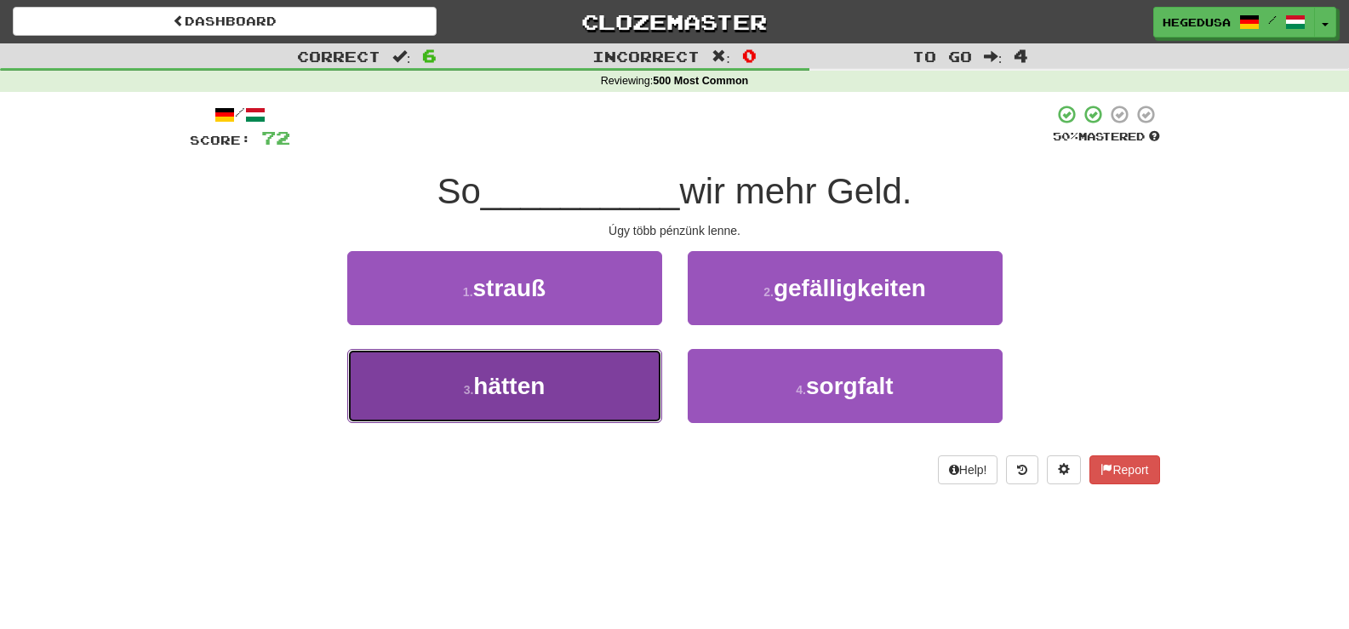
click at [609, 387] on button "3 . hätten" at bounding box center [504, 386] width 315 height 74
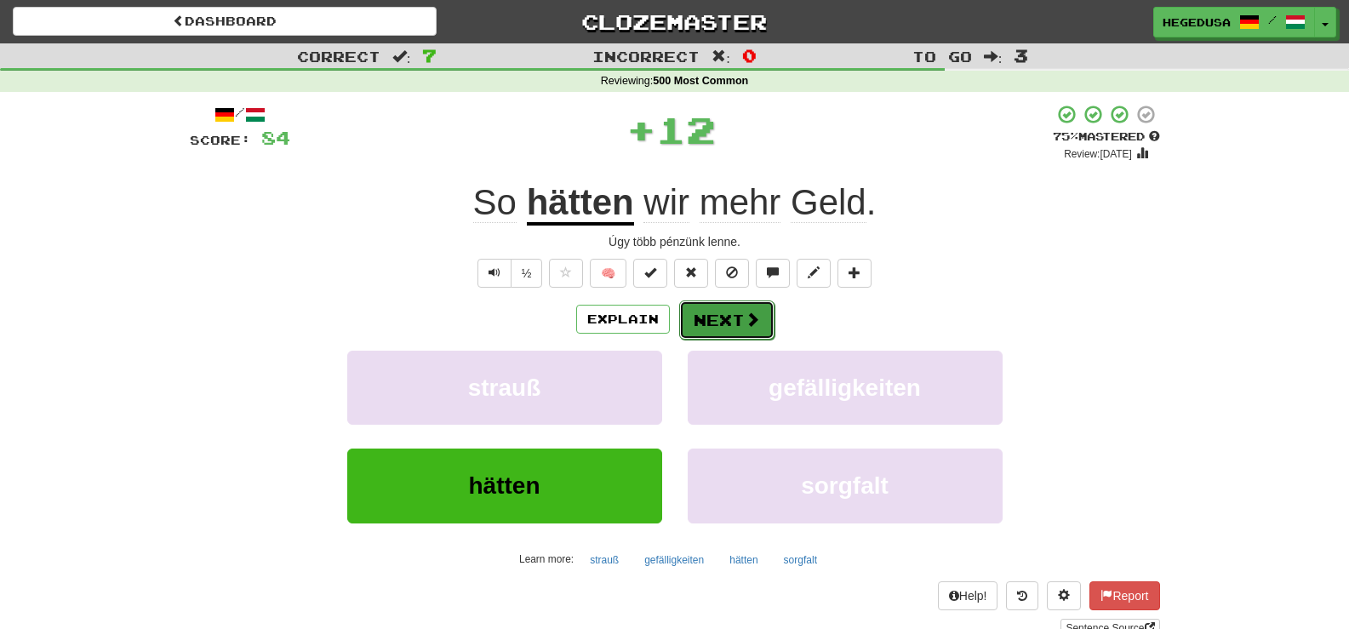
click at [722, 318] on button "Next" at bounding box center [726, 320] width 95 height 39
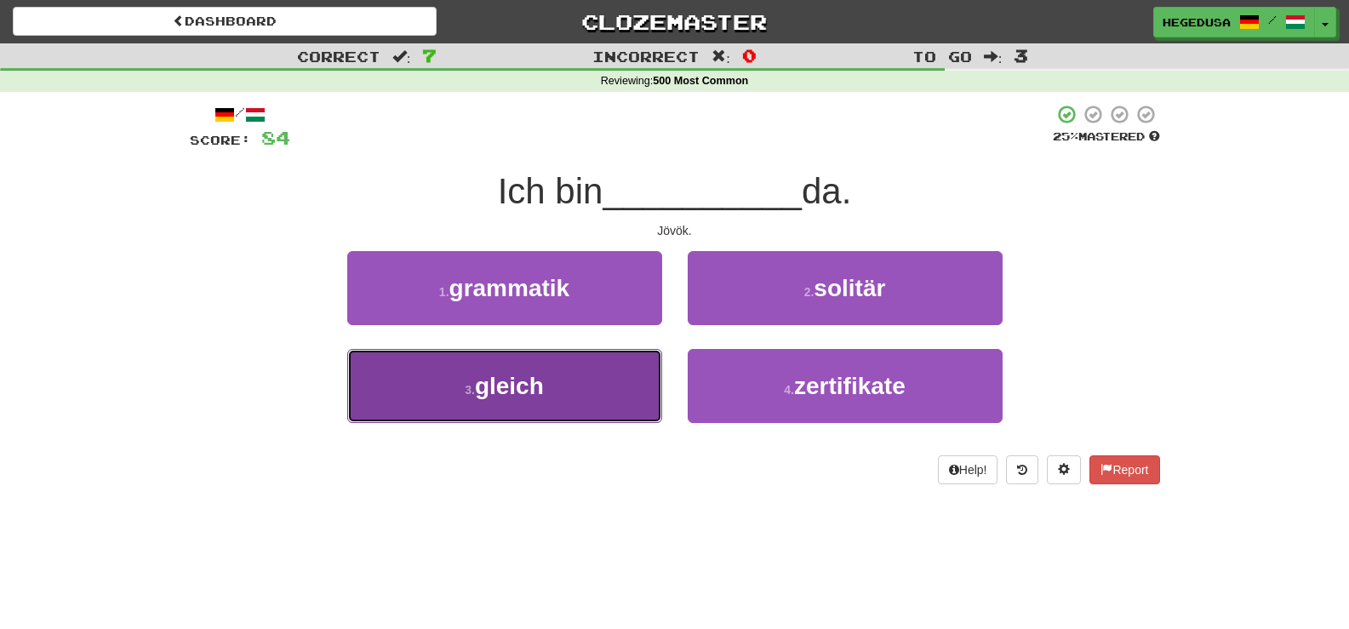
click at [574, 397] on button "3 . gleich" at bounding box center [504, 386] width 315 height 74
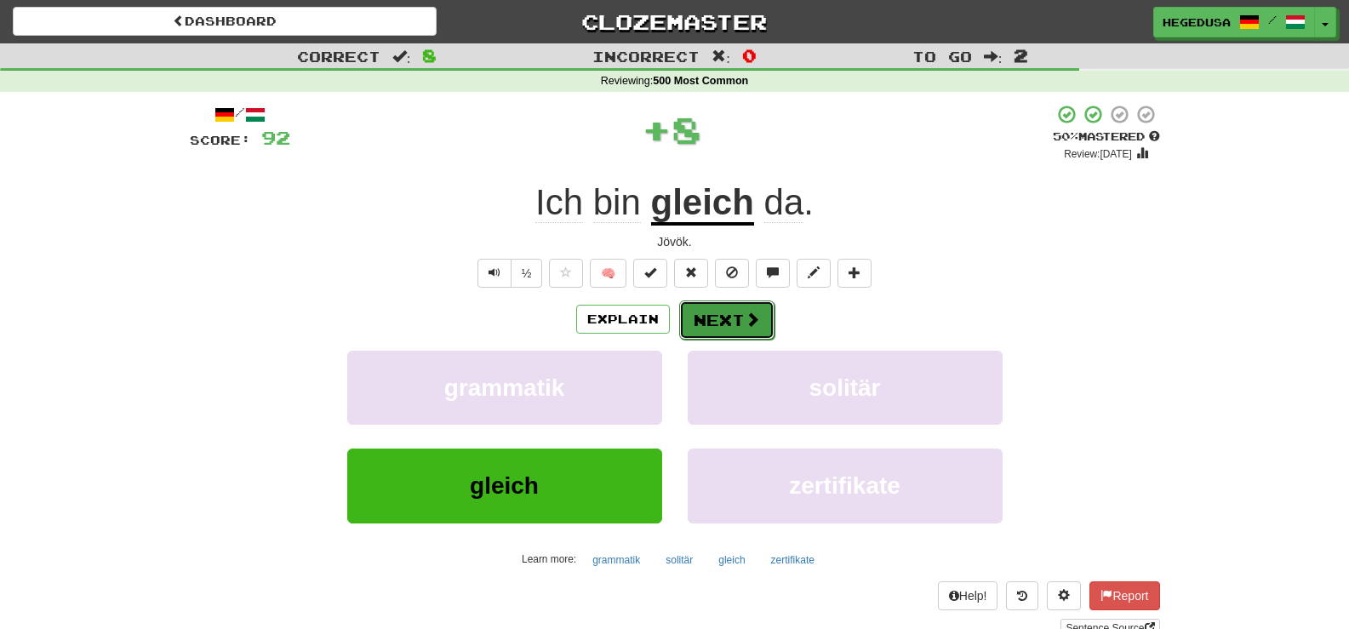
click at [722, 329] on button "Next" at bounding box center [726, 320] width 95 height 39
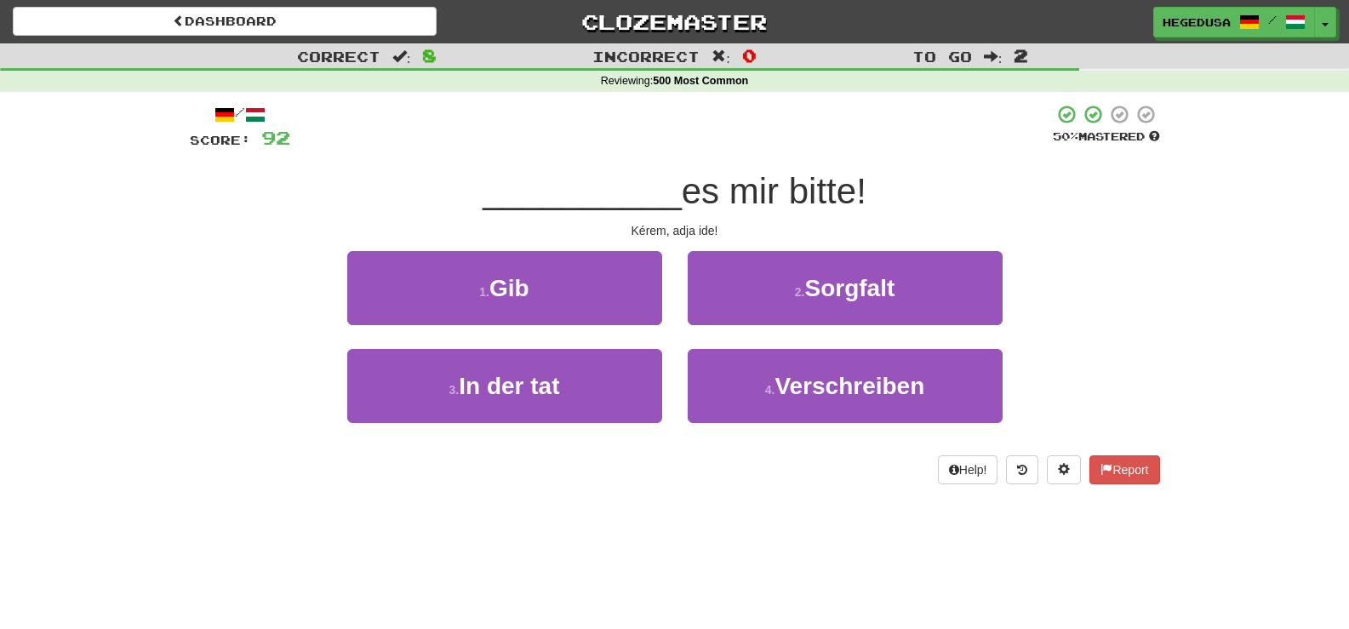
click at [565, 326] on div "1 . Gib" at bounding box center [505, 300] width 341 height 98
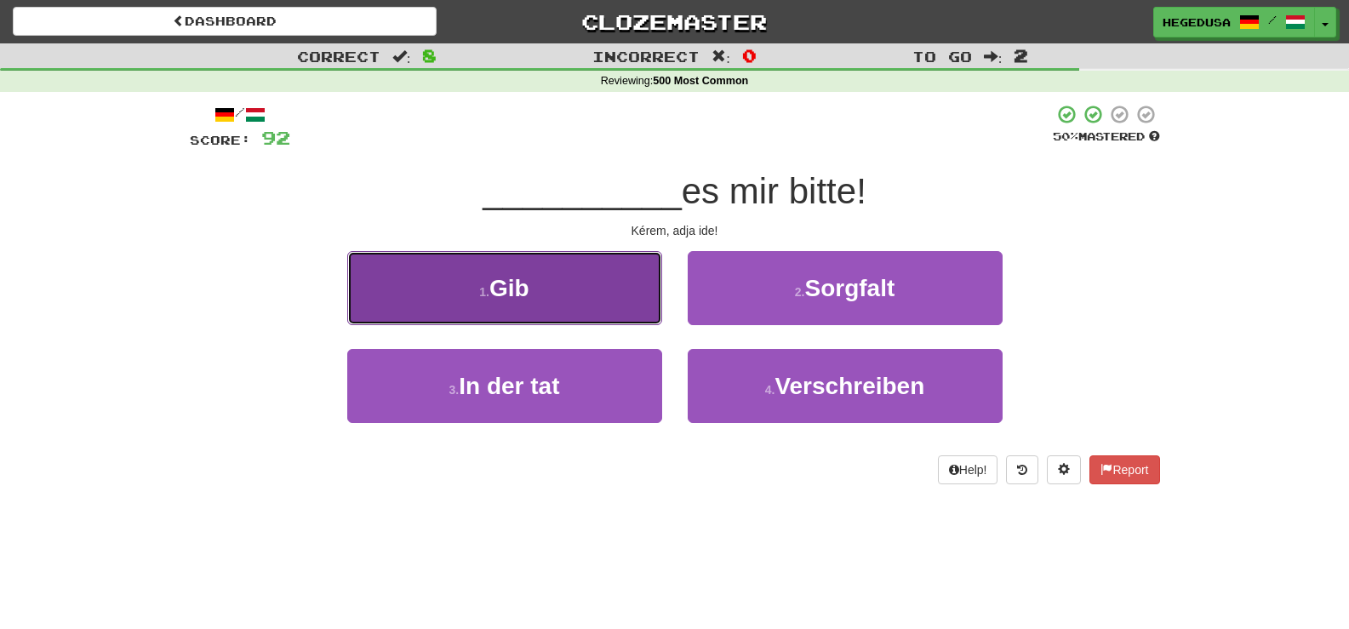
click at [577, 303] on button "1 . Gib" at bounding box center [504, 288] width 315 height 74
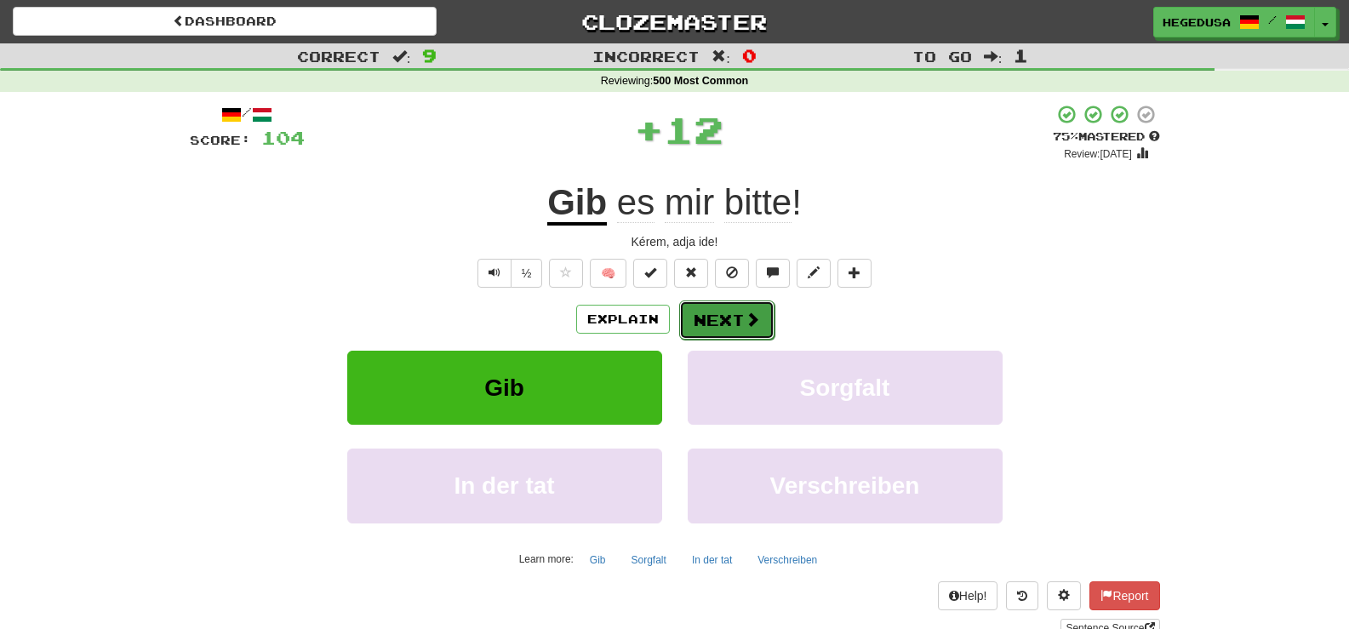
click at [699, 314] on button "Next" at bounding box center [726, 320] width 95 height 39
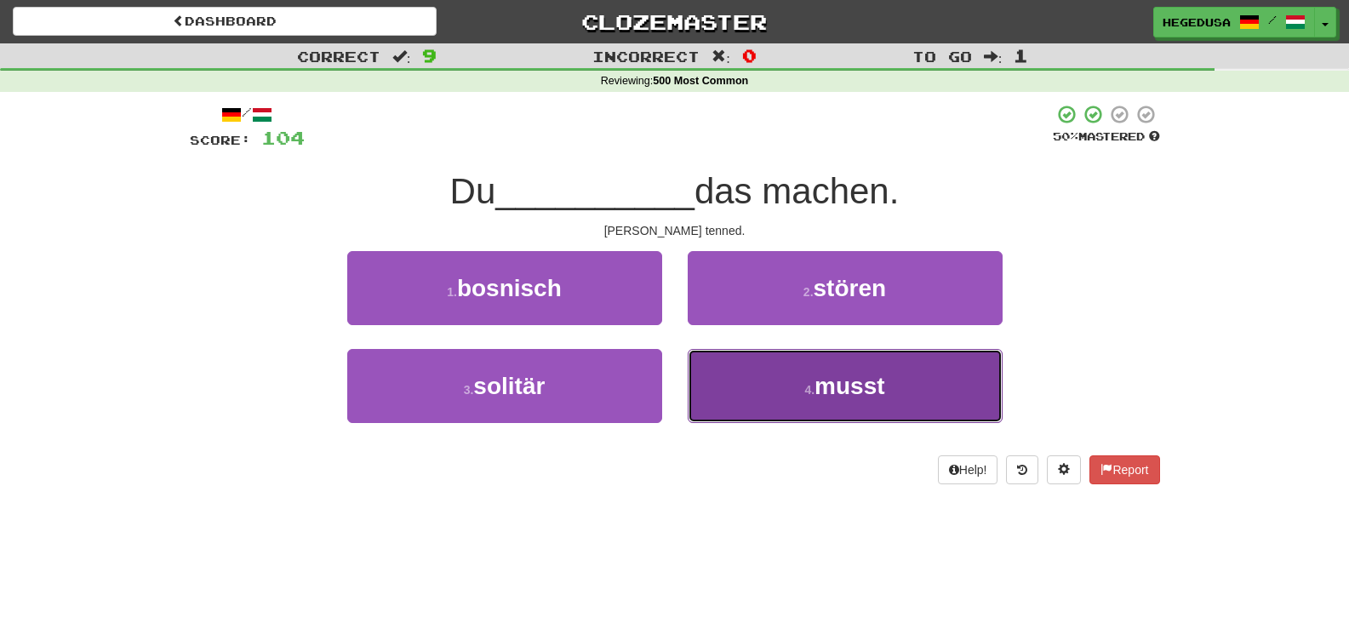
click at [699, 370] on button "4 . musst" at bounding box center [845, 386] width 315 height 74
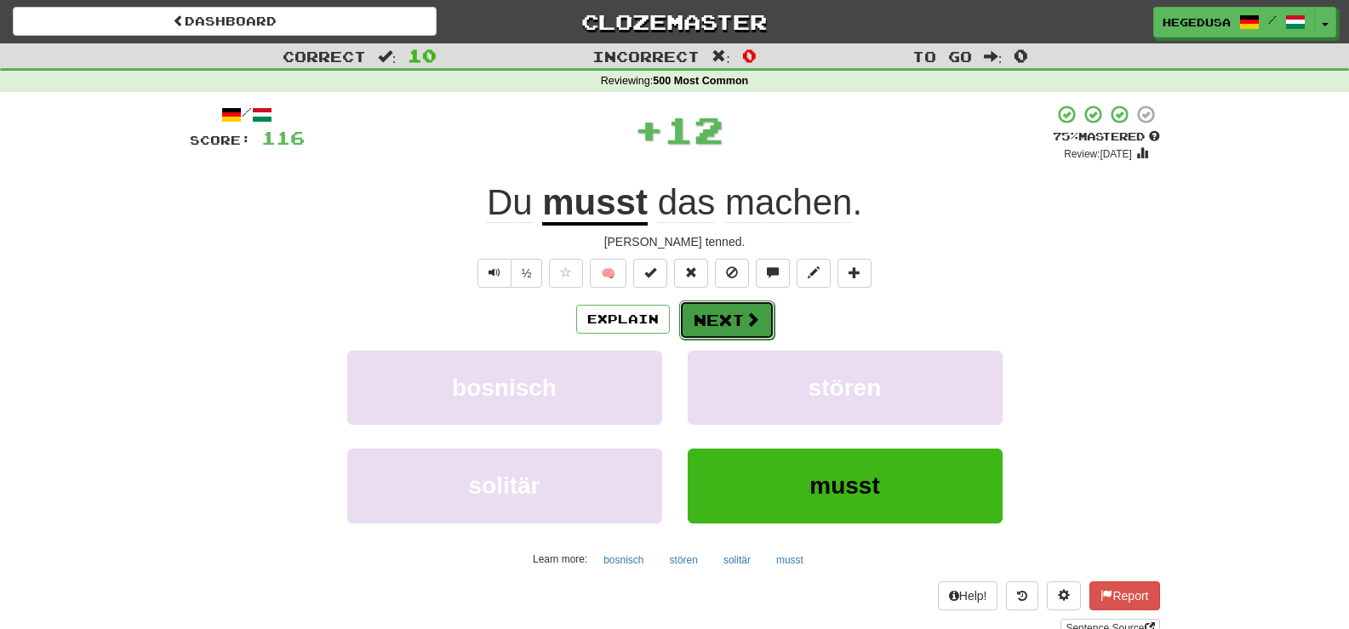
click at [683, 306] on button "Next" at bounding box center [726, 320] width 95 height 39
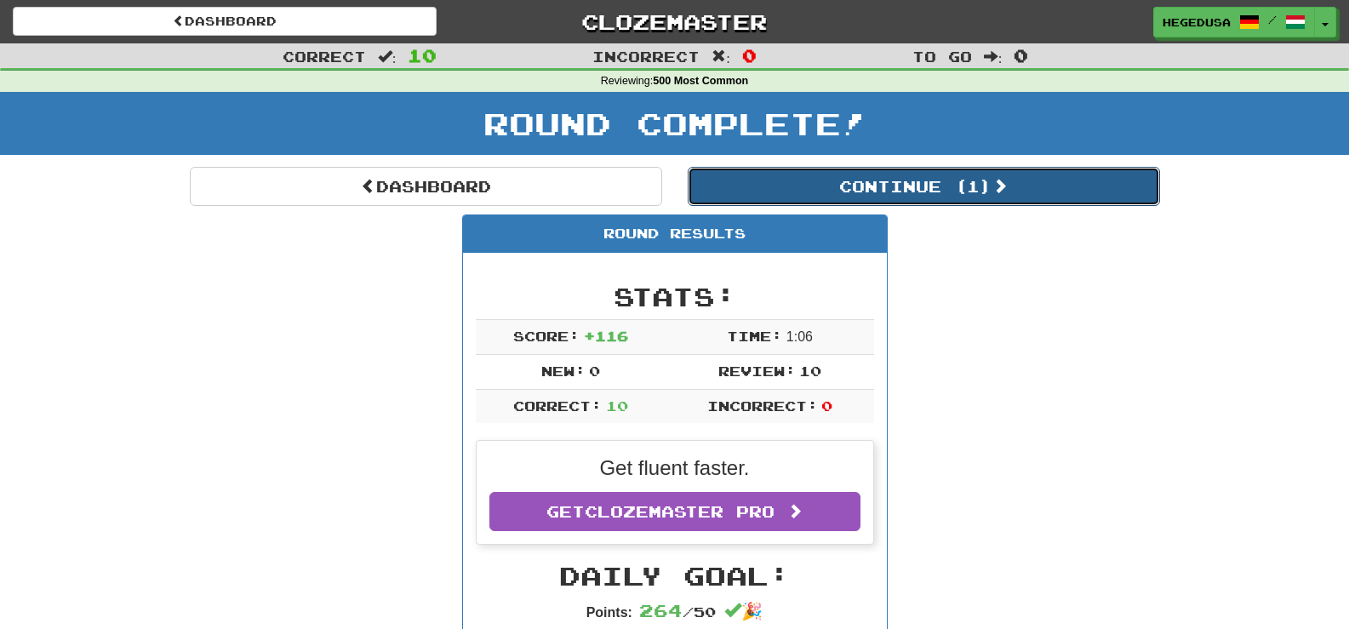
click at [761, 199] on button "Continue ( 1 )" at bounding box center [924, 186] width 472 height 39
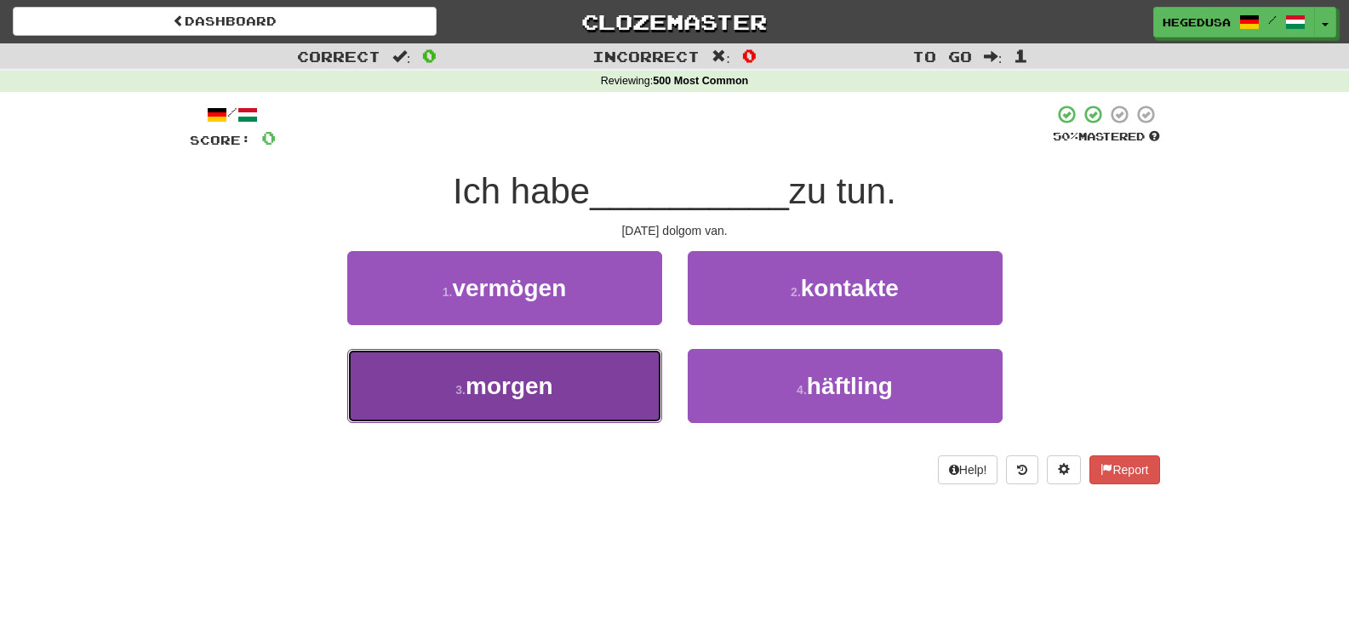
click at [468, 374] on span "morgen" at bounding box center [510, 386] width 88 height 26
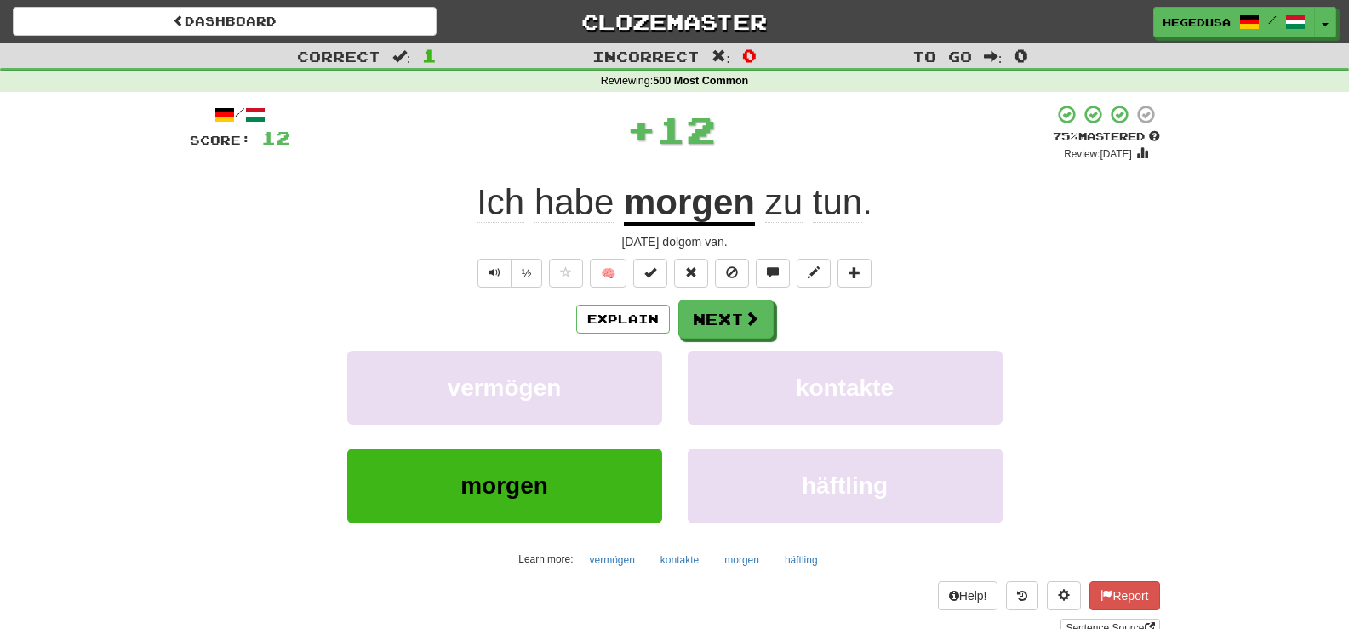
click at [776, 303] on div "Explain Next" at bounding box center [675, 319] width 971 height 39
click at [760, 319] on button "Next" at bounding box center [726, 320] width 95 height 39
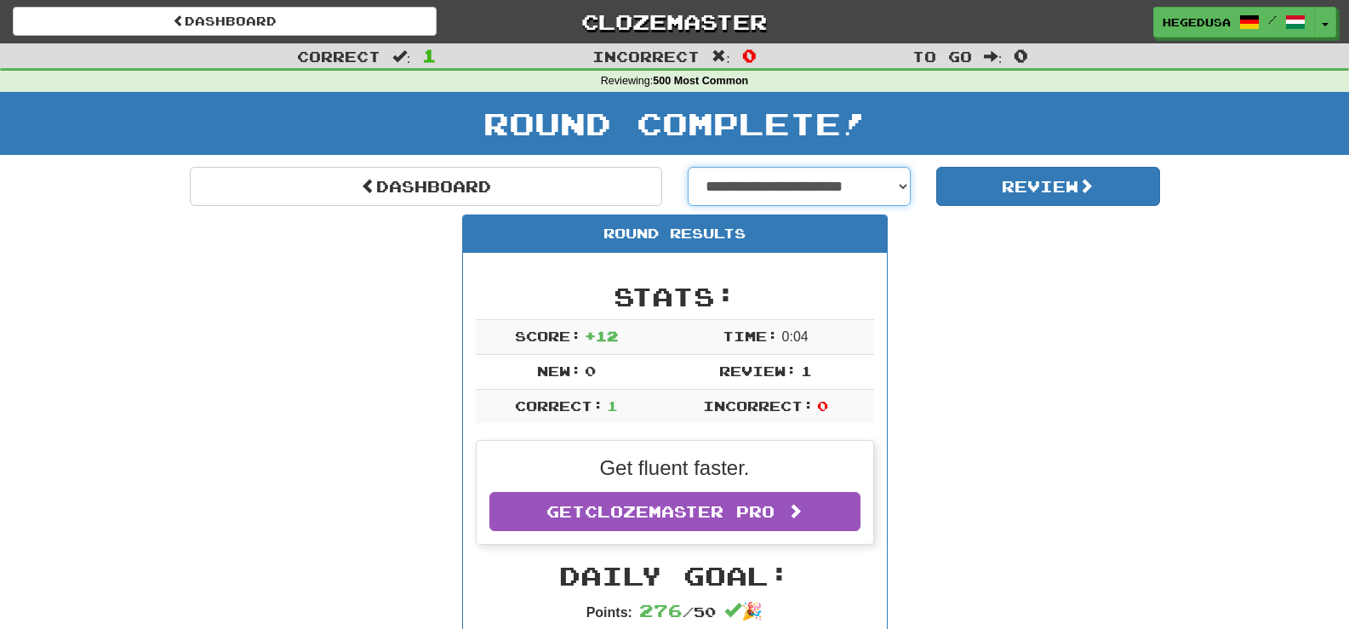
click at [830, 183] on select "**********" at bounding box center [800, 186] width 224 height 39
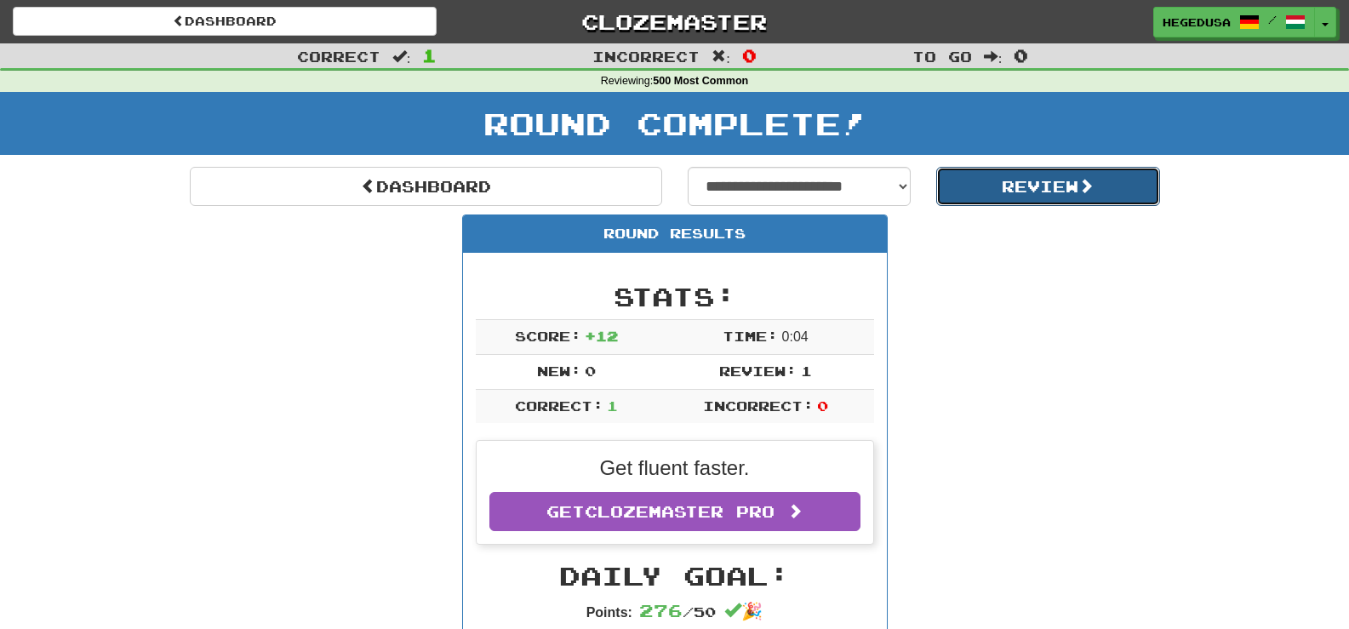
click at [965, 181] on button "Review" at bounding box center [1048, 186] width 224 height 39
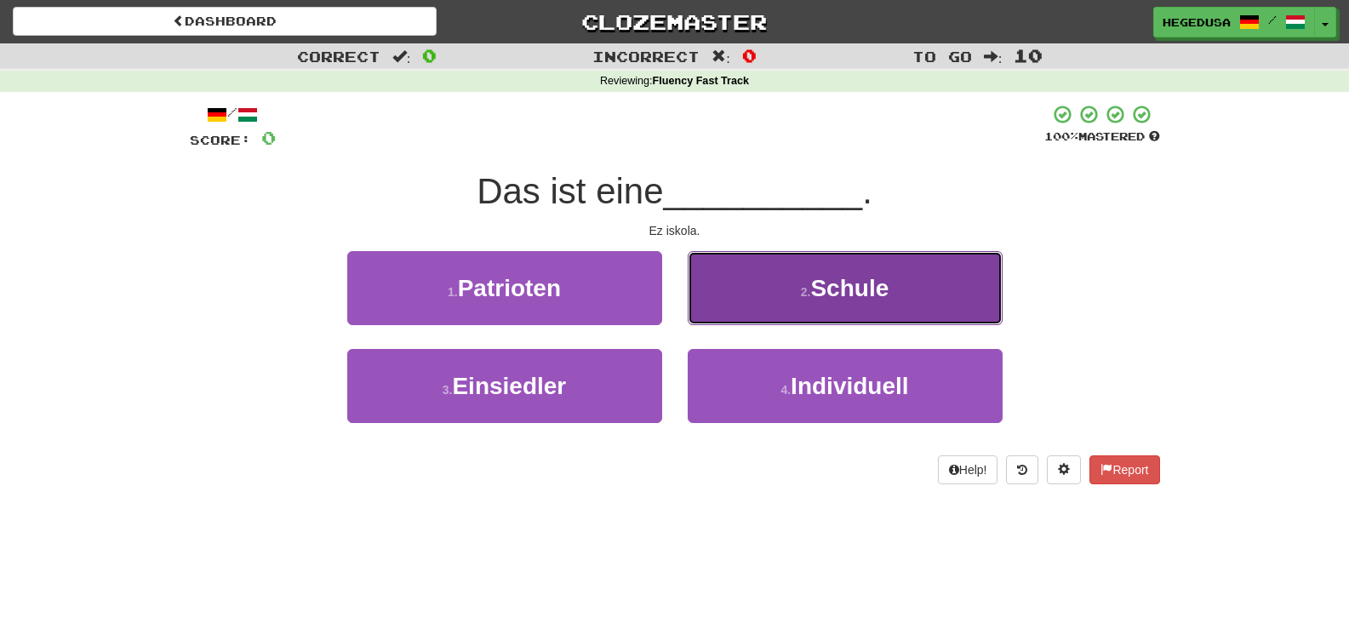
click at [899, 277] on button "2 . Schule" at bounding box center [845, 288] width 315 height 74
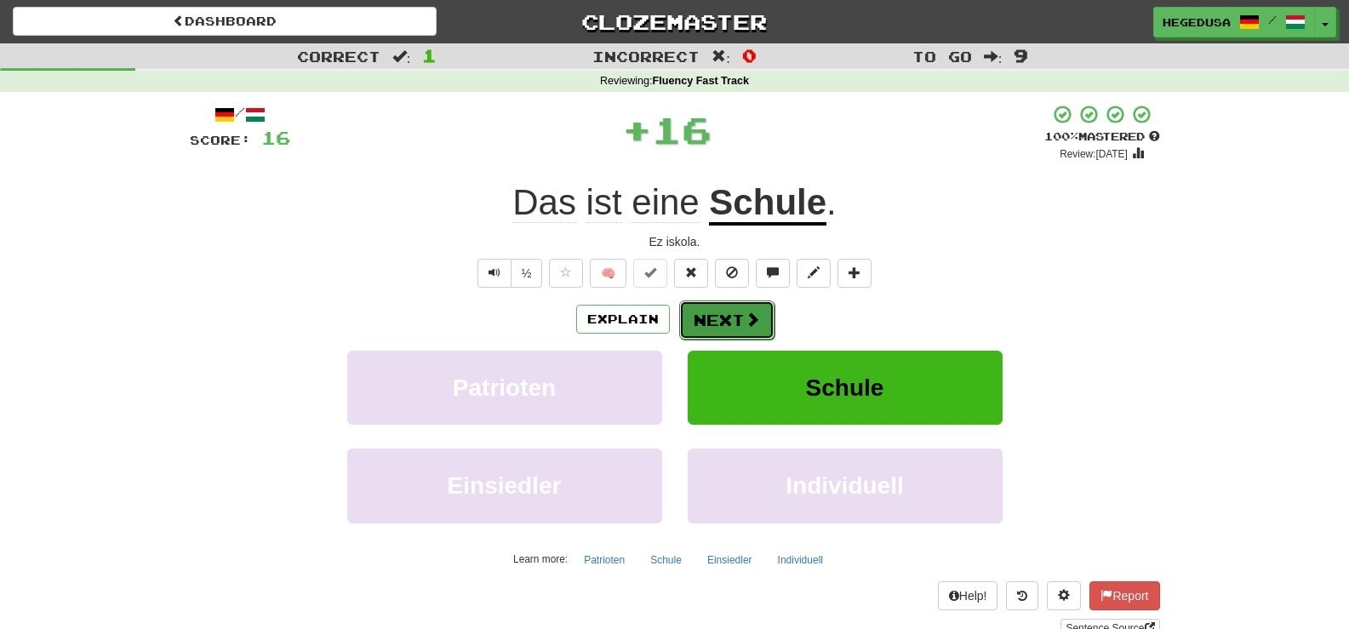
click at [724, 328] on button "Next" at bounding box center [726, 320] width 95 height 39
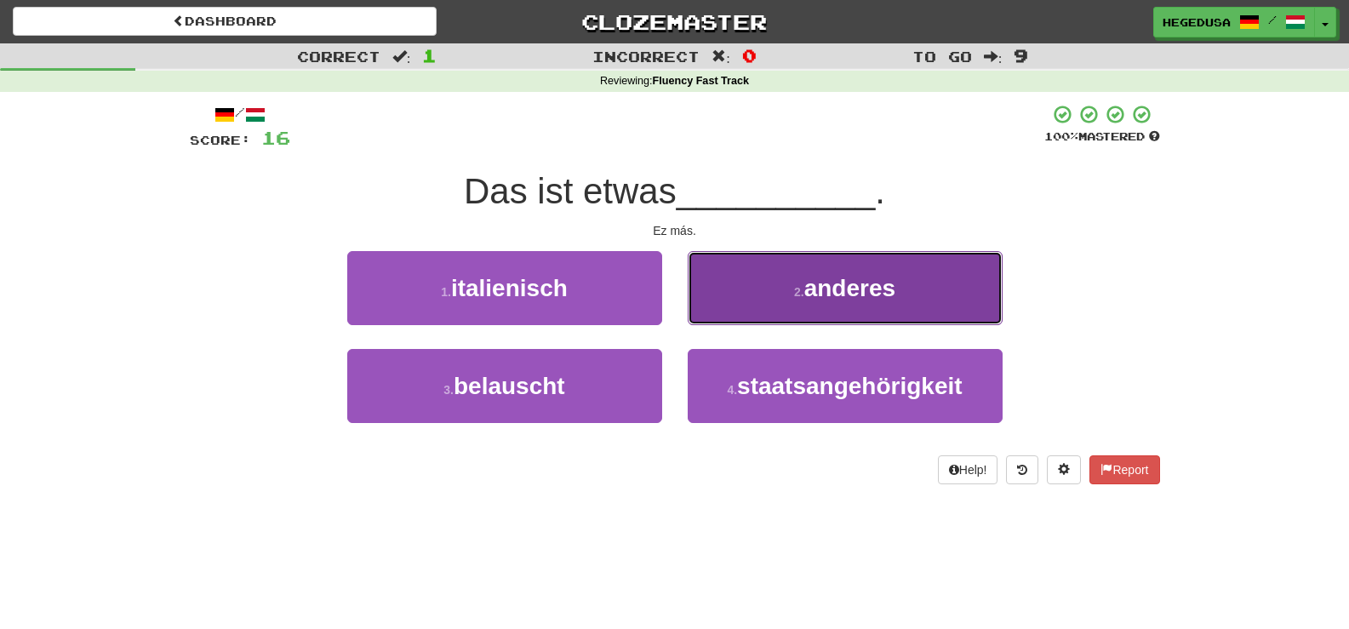
click at [728, 324] on button "2 . anderes" at bounding box center [845, 288] width 315 height 74
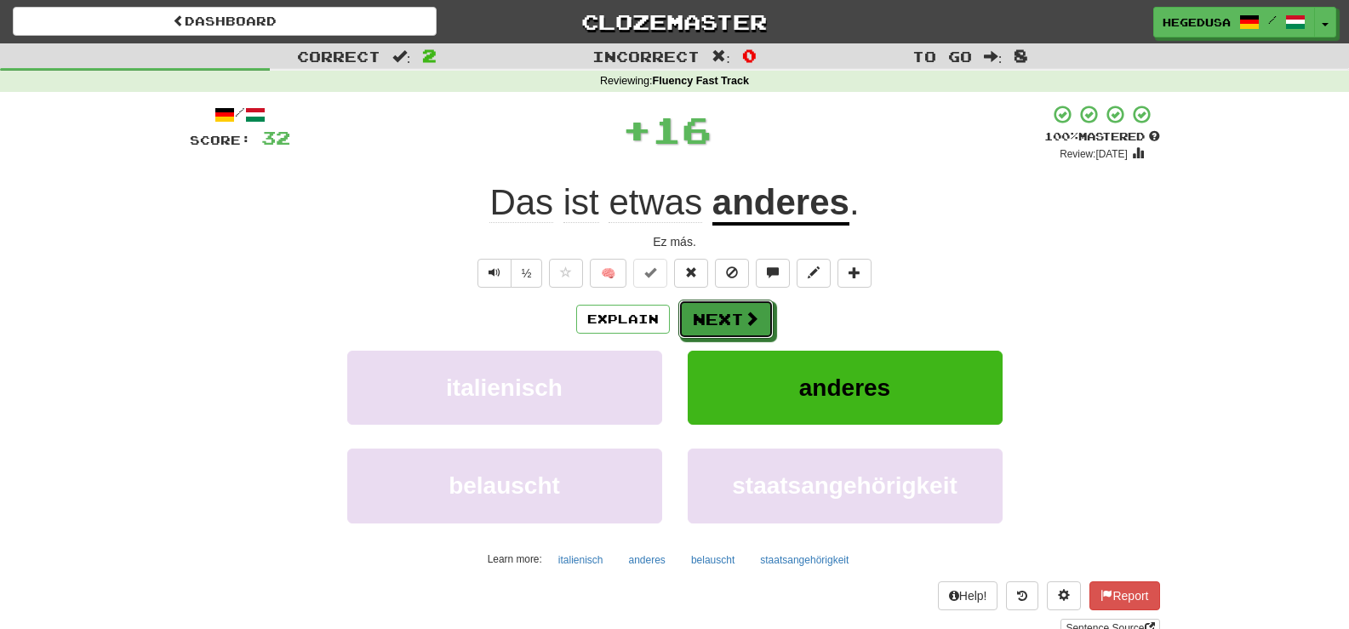
click at [728, 324] on button "Next" at bounding box center [726, 319] width 95 height 39
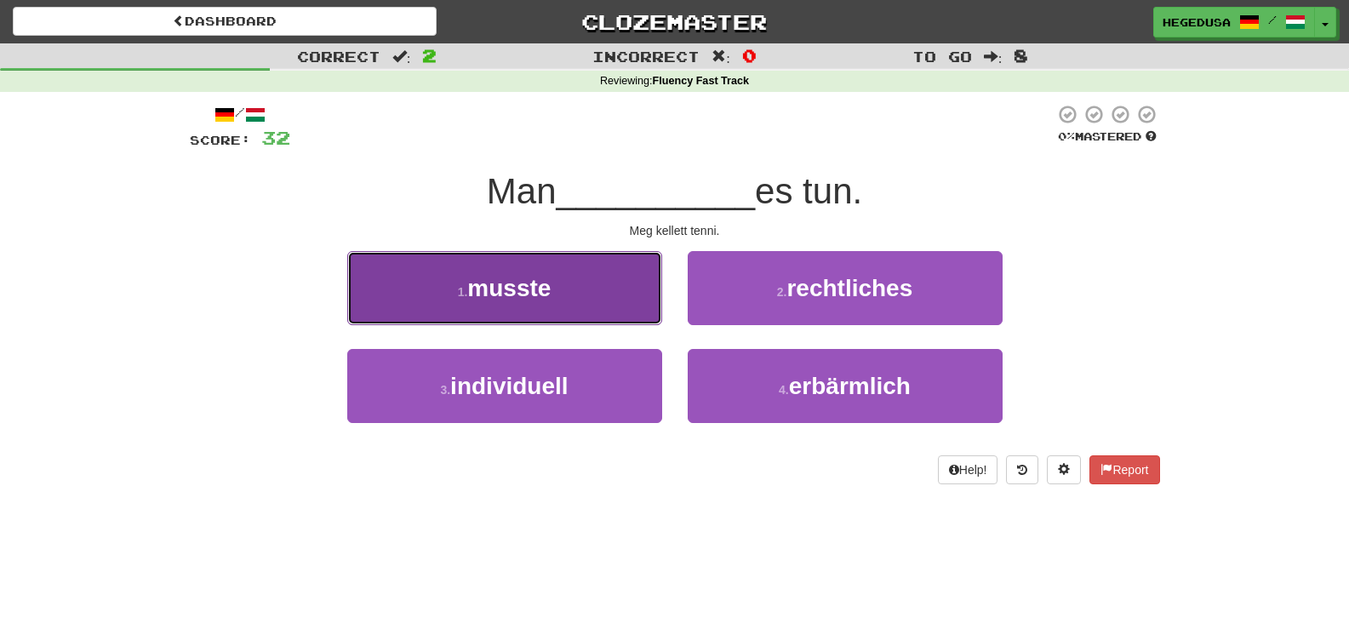
click at [500, 263] on button "1 . musste" at bounding box center [504, 288] width 315 height 74
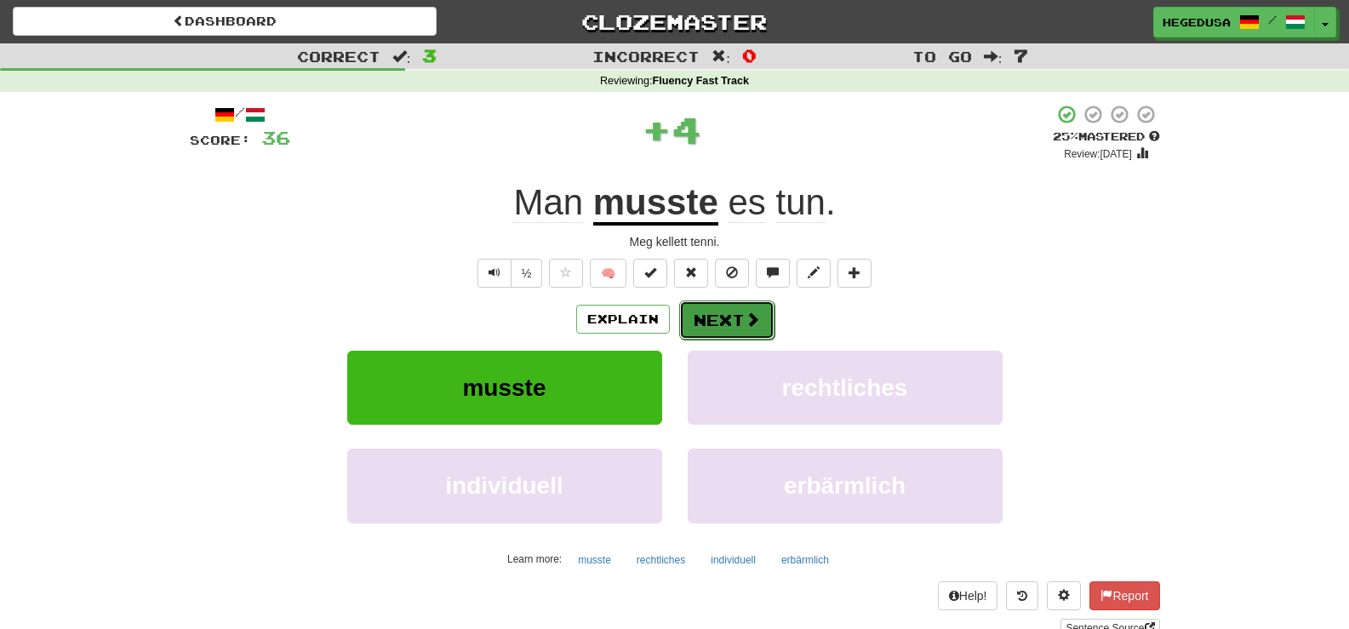
click at [757, 313] on span at bounding box center [752, 319] width 15 height 15
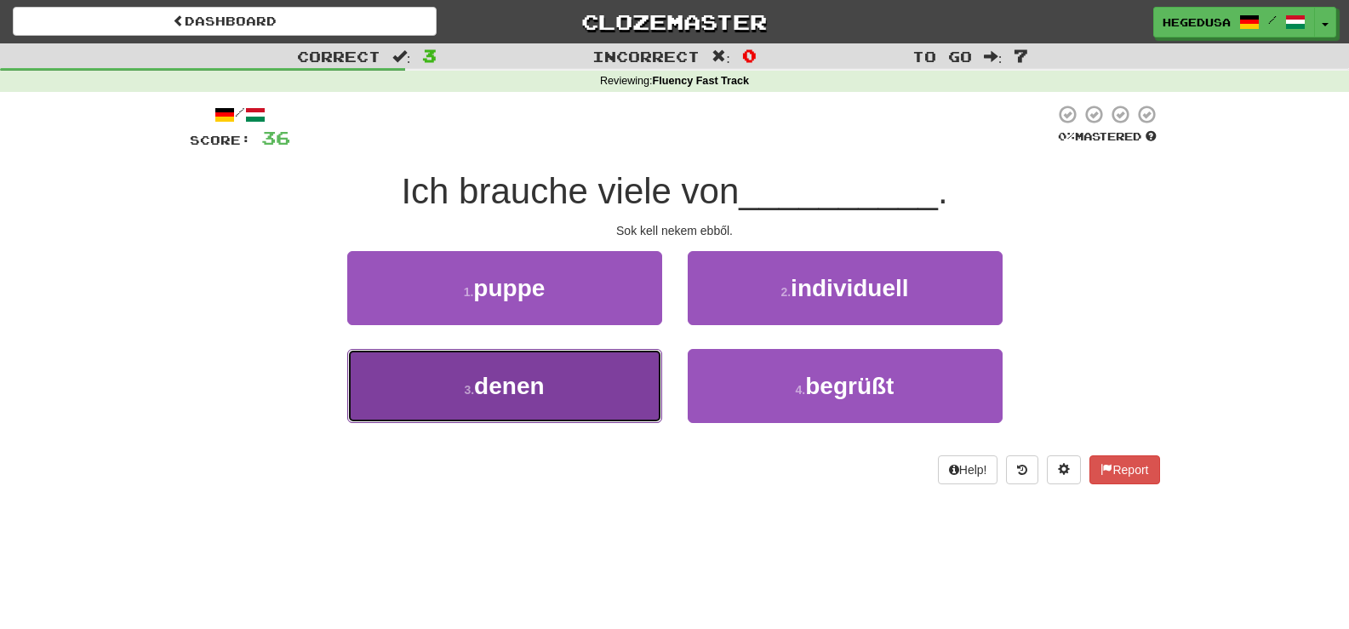
click at [612, 369] on button "3 . denen" at bounding box center [504, 386] width 315 height 74
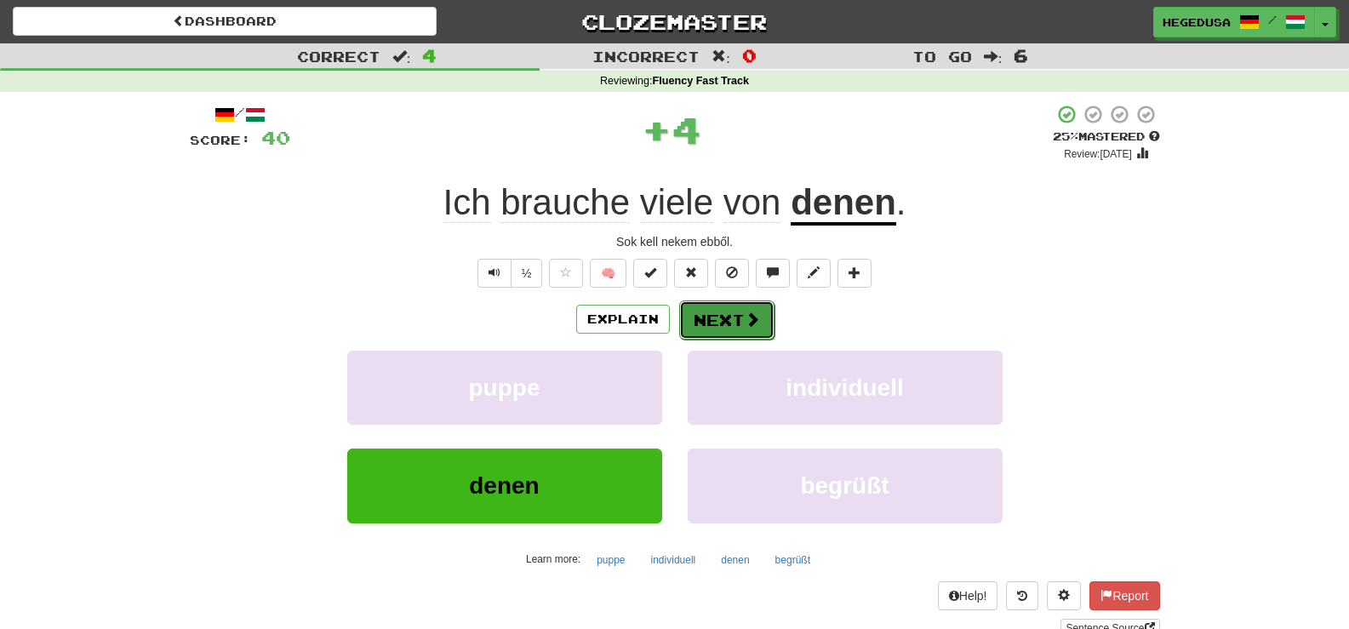
click at [741, 305] on button "Next" at bounding box center [726, 320] width 95 height 39
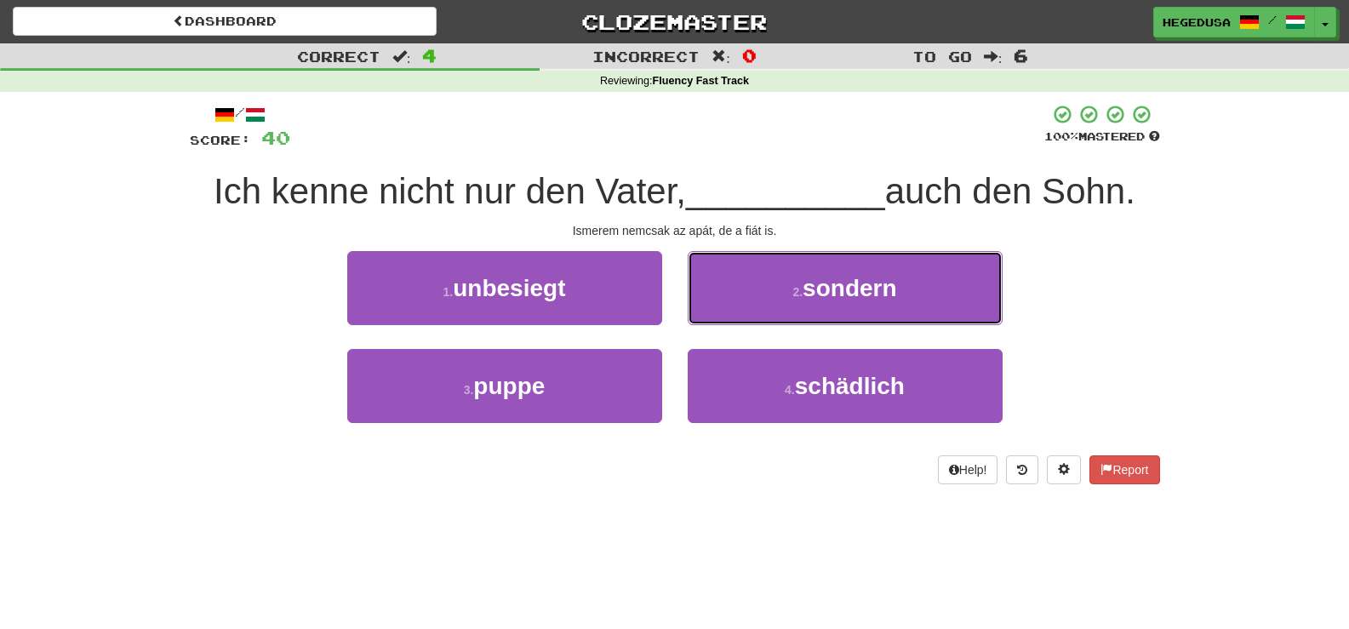
click at [741, 305] on button "2 . sondern" at bounding box center [845, 288] width 315 height 74
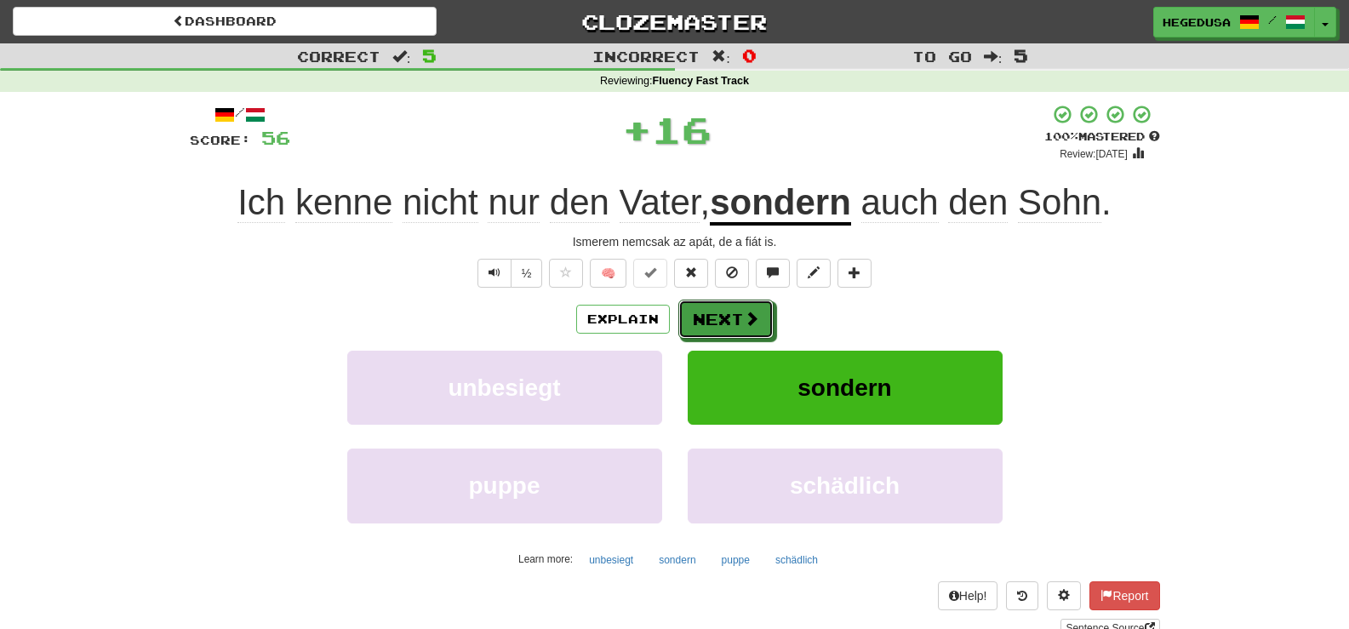
click at [741, 305] on button "Next" at bounding box center [726, 319] width 95 height 39
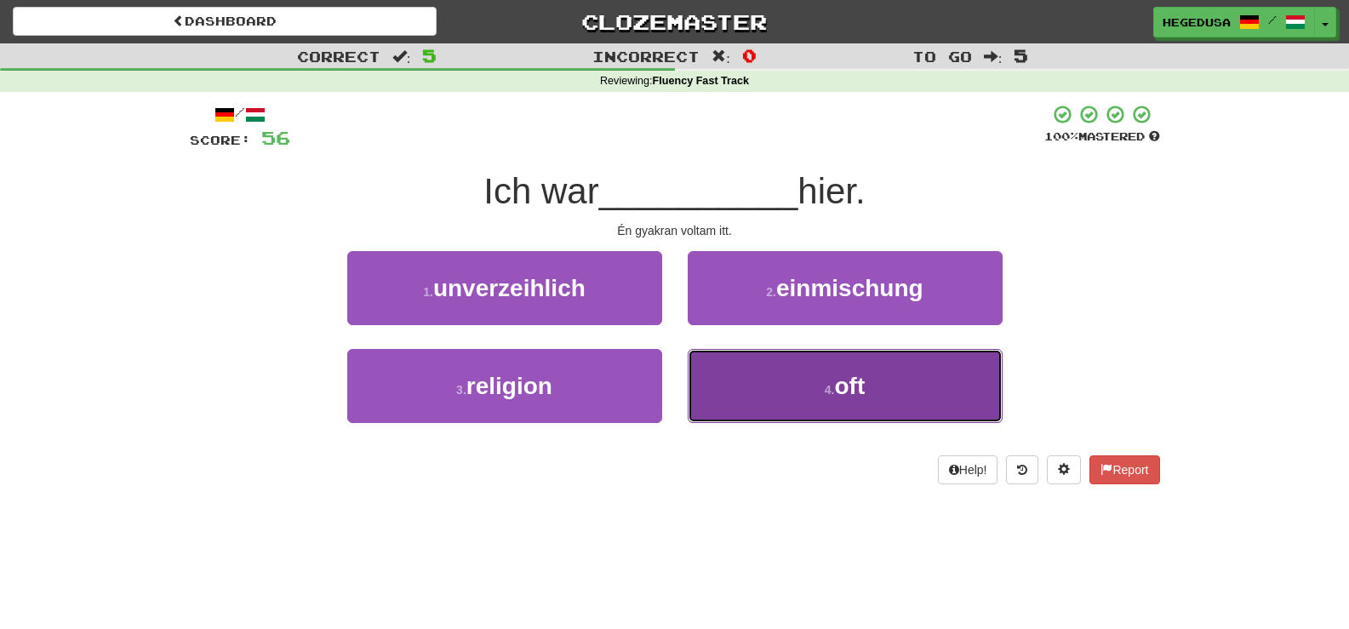
click at [794, 382] on button "4 . oft" at bounding box center [845, 386] width 315 height 74
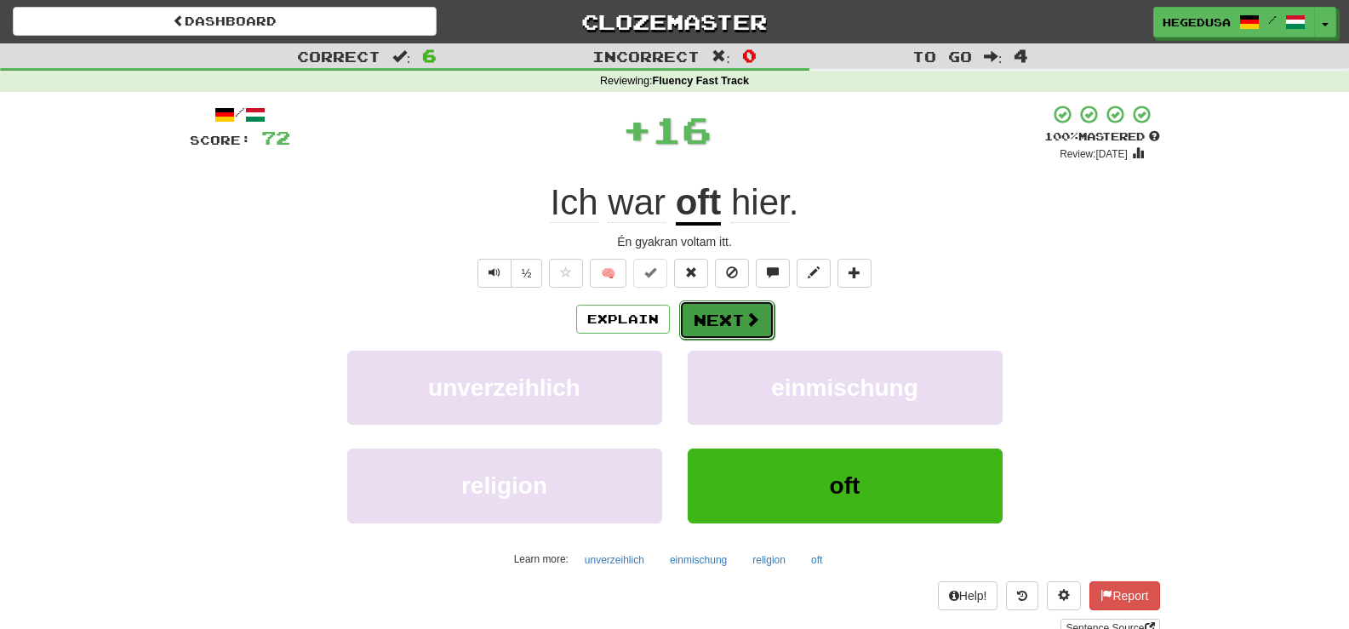
click at [748, 335] on button "Next" at bounding box center [726, 320] width 95 height 39
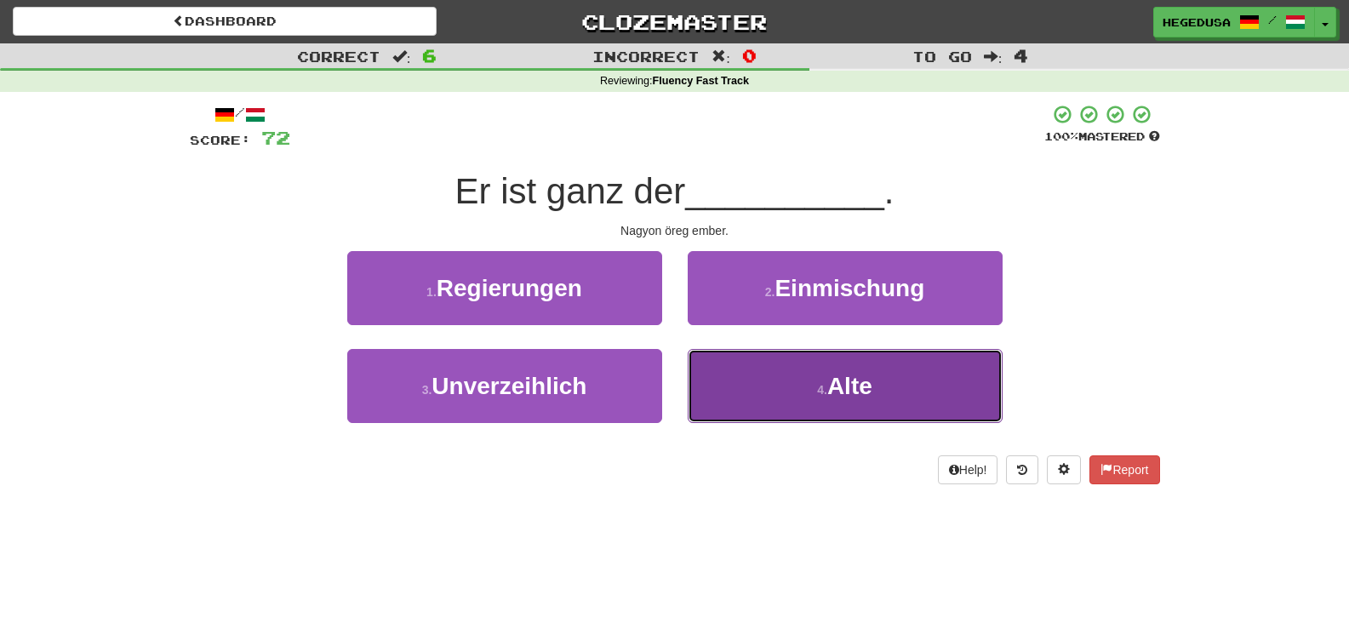
click at [781, 403] on button "4 . Alte" at bounding box center [845, 386] width 315 height 74
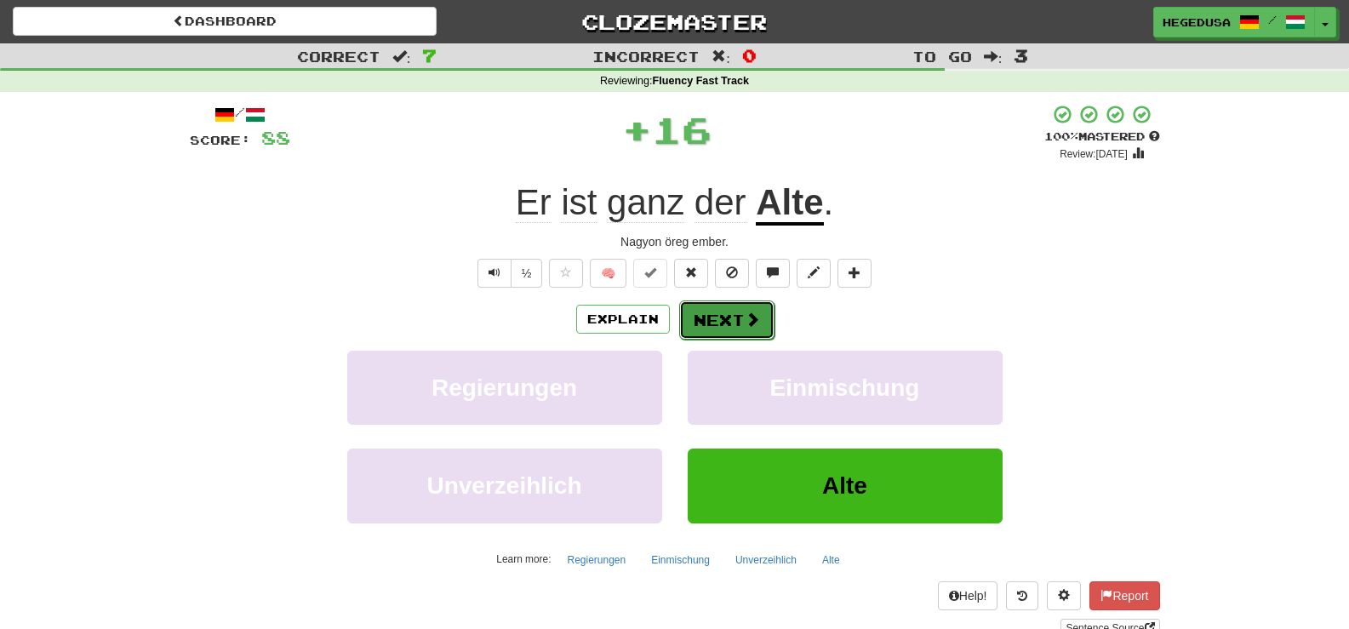
click at [726, 307] on button "Next" at bounding box center [726, 320] width 95 height 39
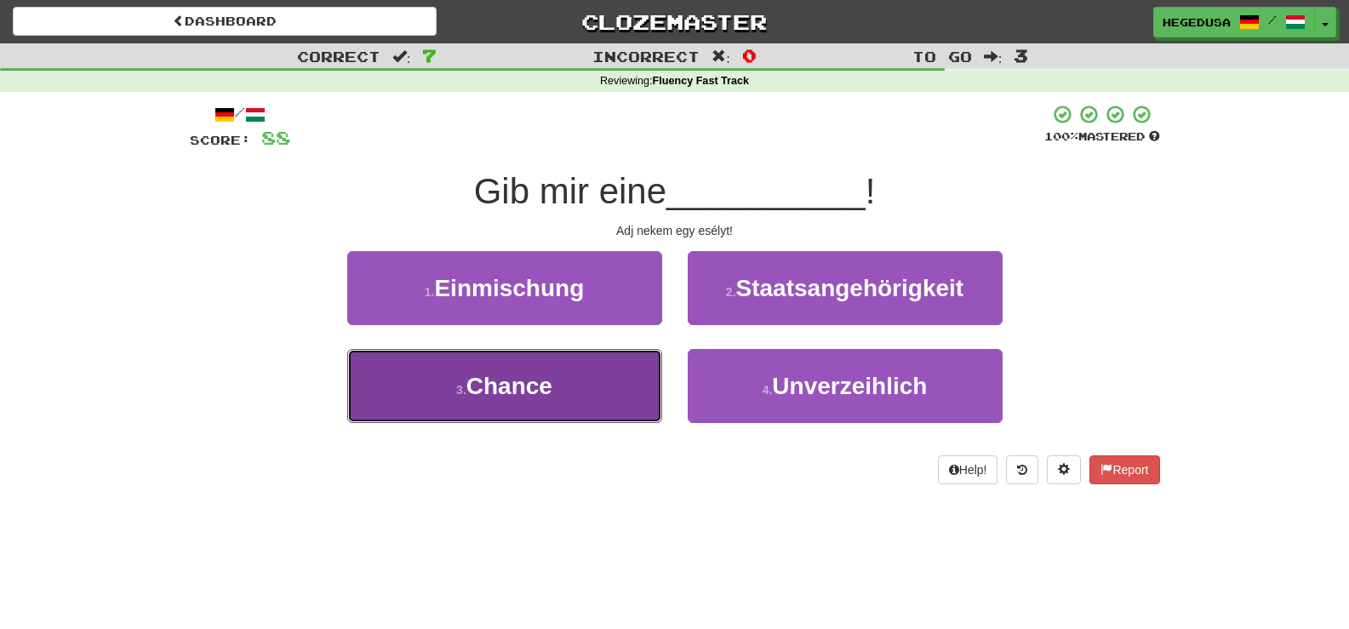
click at [565, 369] on button "3 . Chance" at bounding box center [504, 386] width 315 height 74
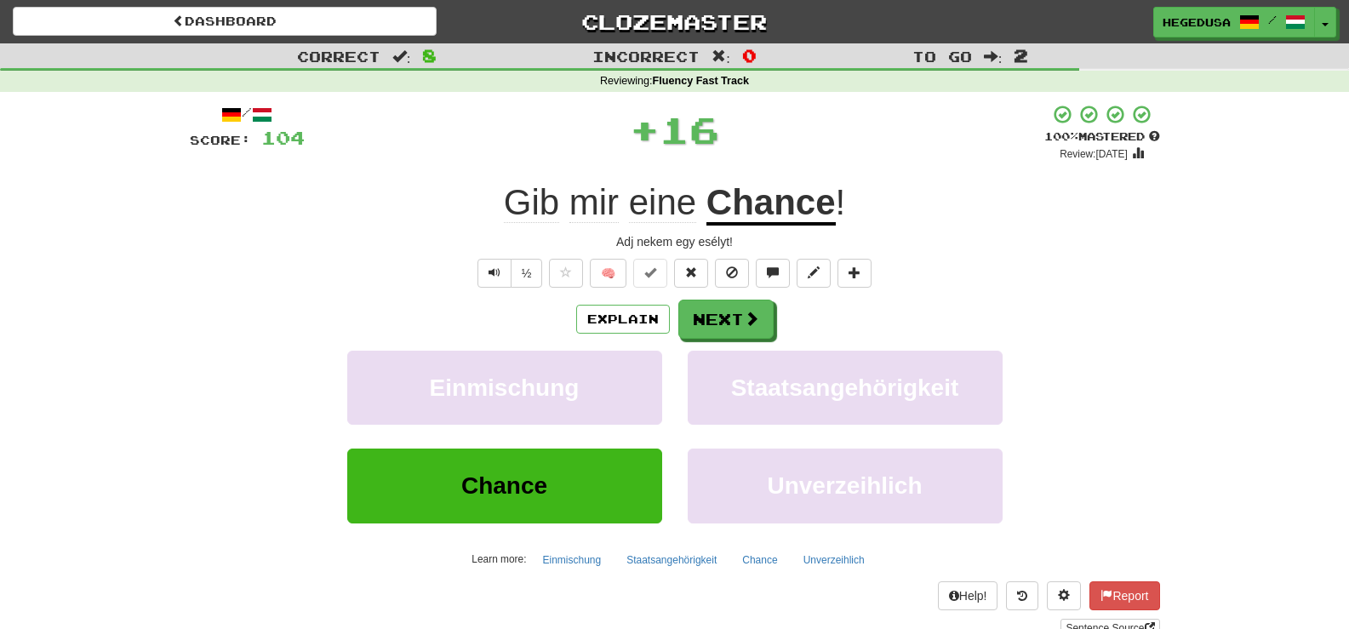
click at [778, 307] on div "Explain Next" at bounding box center [675, 319] width 971 height 39
click at [765, 312] on button "Next" at bounding box center [726, 320] width 95 height 39
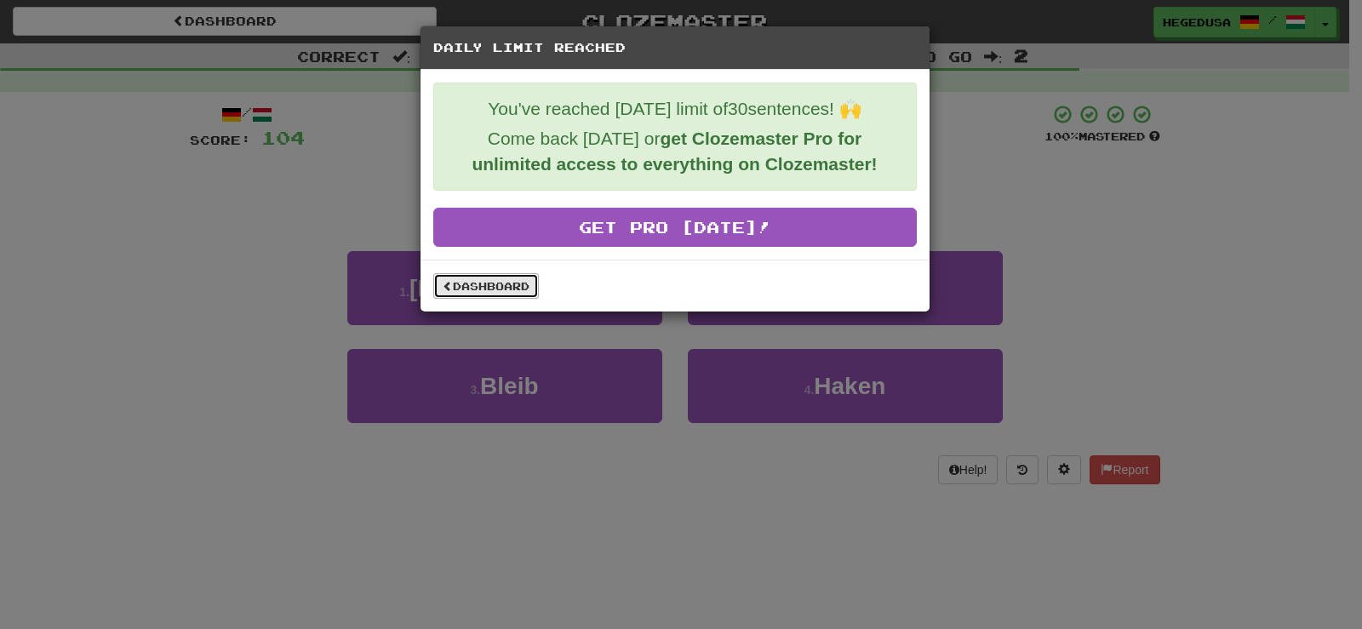
click at [472, 285] on link "Dashboard" at bounding box center [486, 286] width 106 height 26
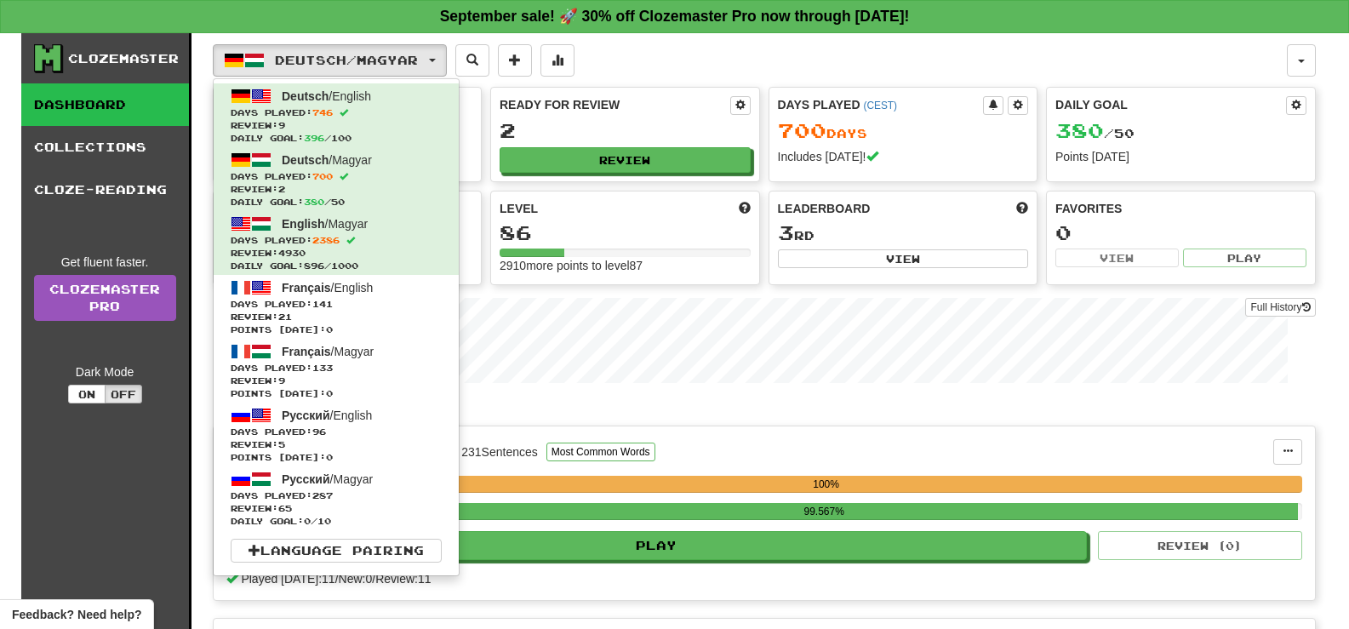
click at [817, 413] on p "In Progress" at bounding box center [764, 408] width 1103 height 17
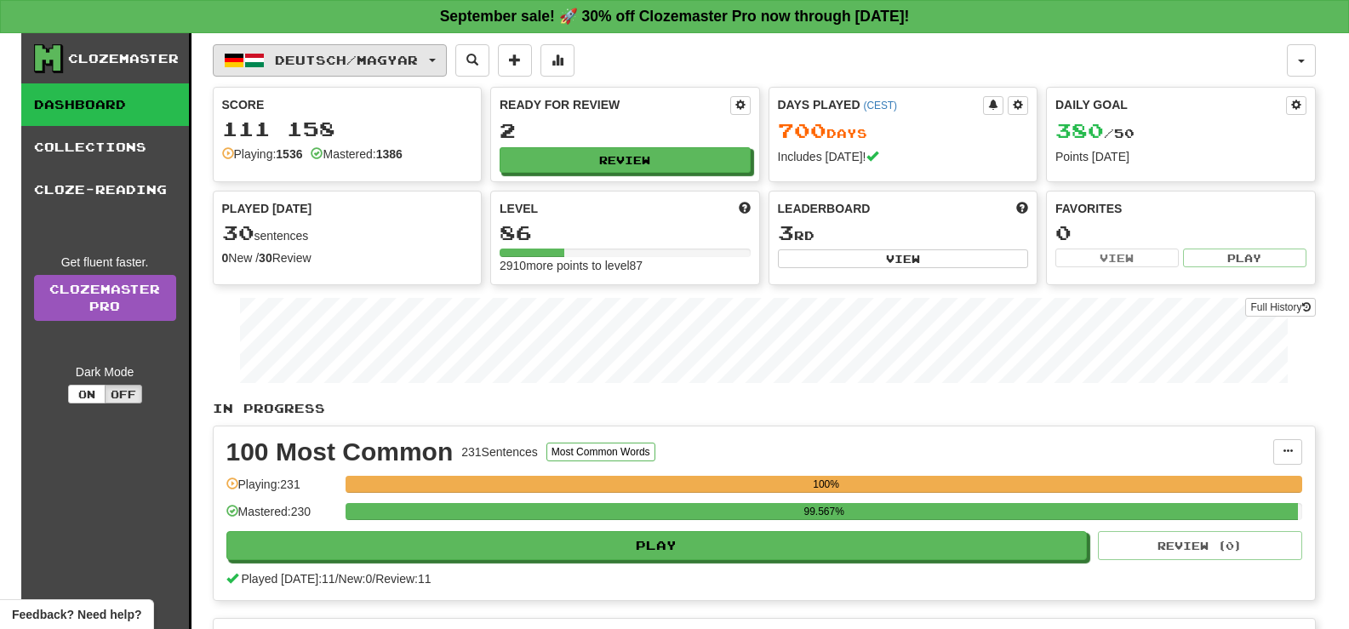
click at [376, 73] on button "Deutsch / Magyar" at bounding box center [330, 60] width 234 height 32
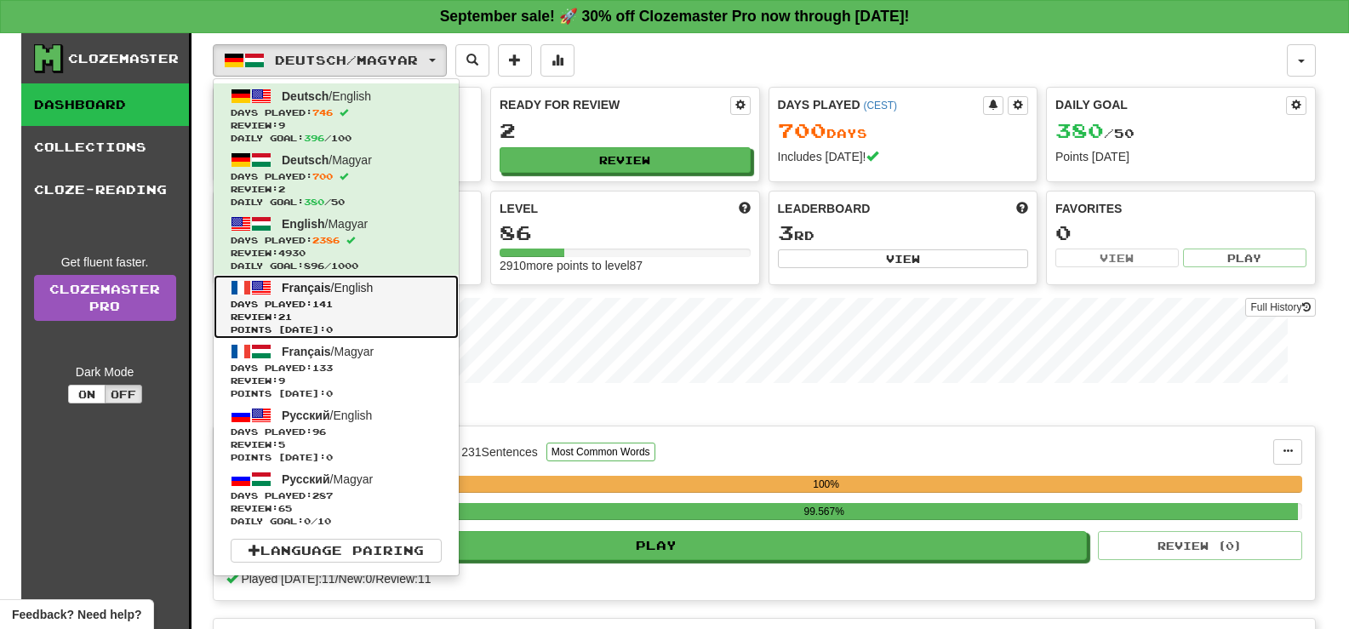
click at [403, 320] on span "Review: 21" at bounding box center [336, 317] width 211 height 13
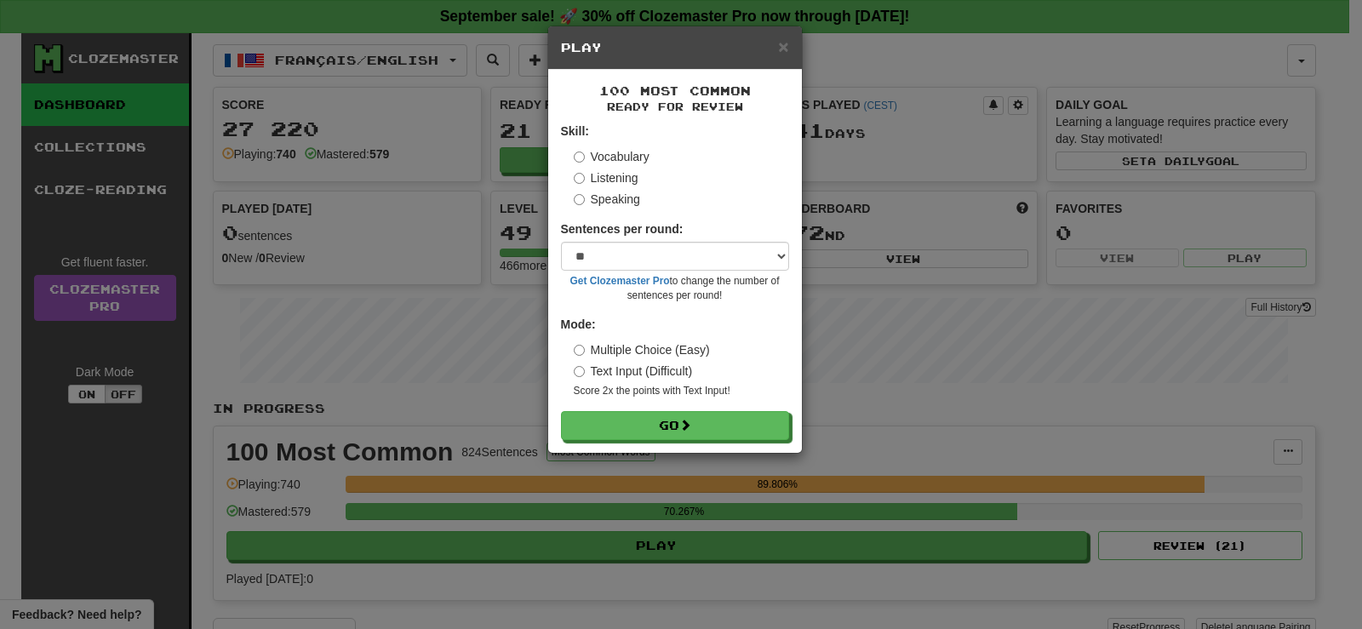
select select "**"
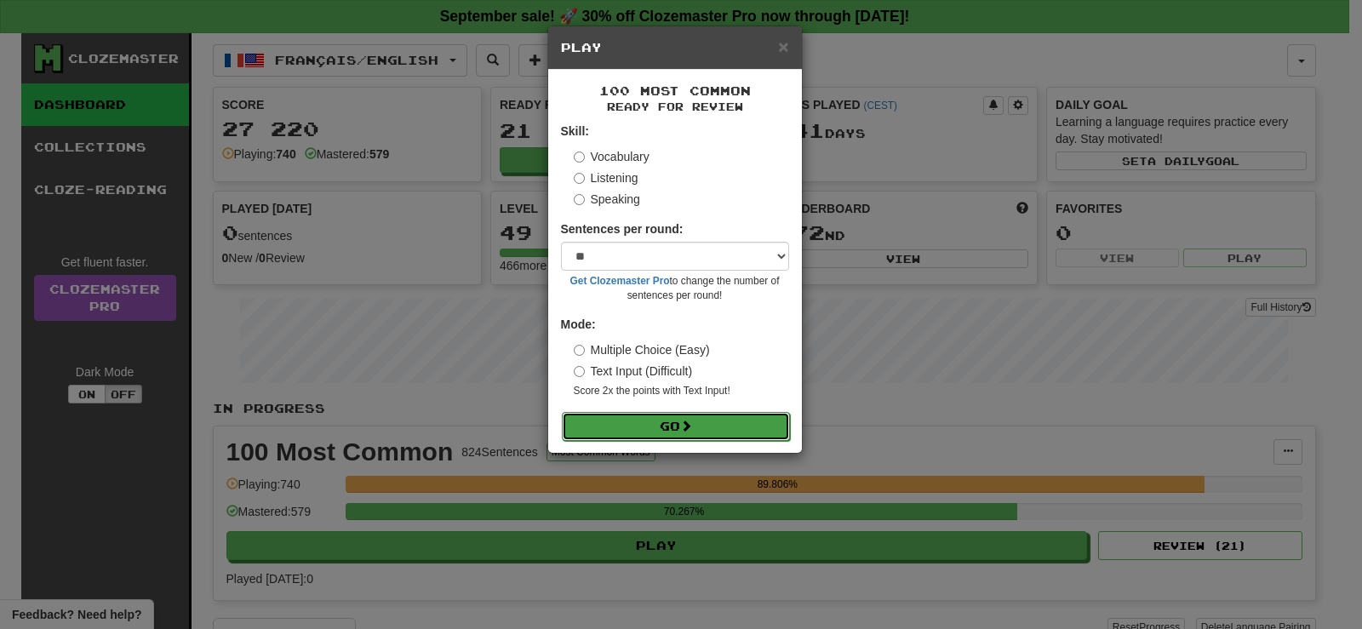
click at [742, 428] on button "Go" at bounding box center [676, 426] width 228 height 29
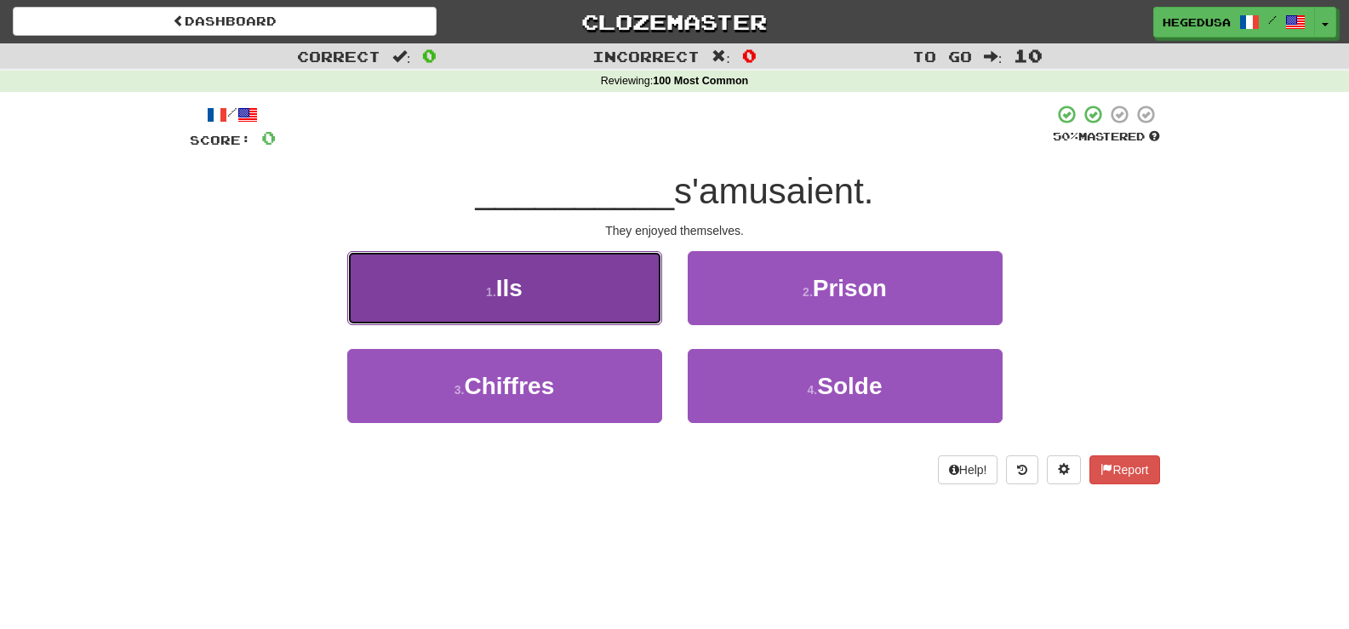
click at [625, 311] on button "1 . Ils" at bounding box center [504, 288] width 315 height 74
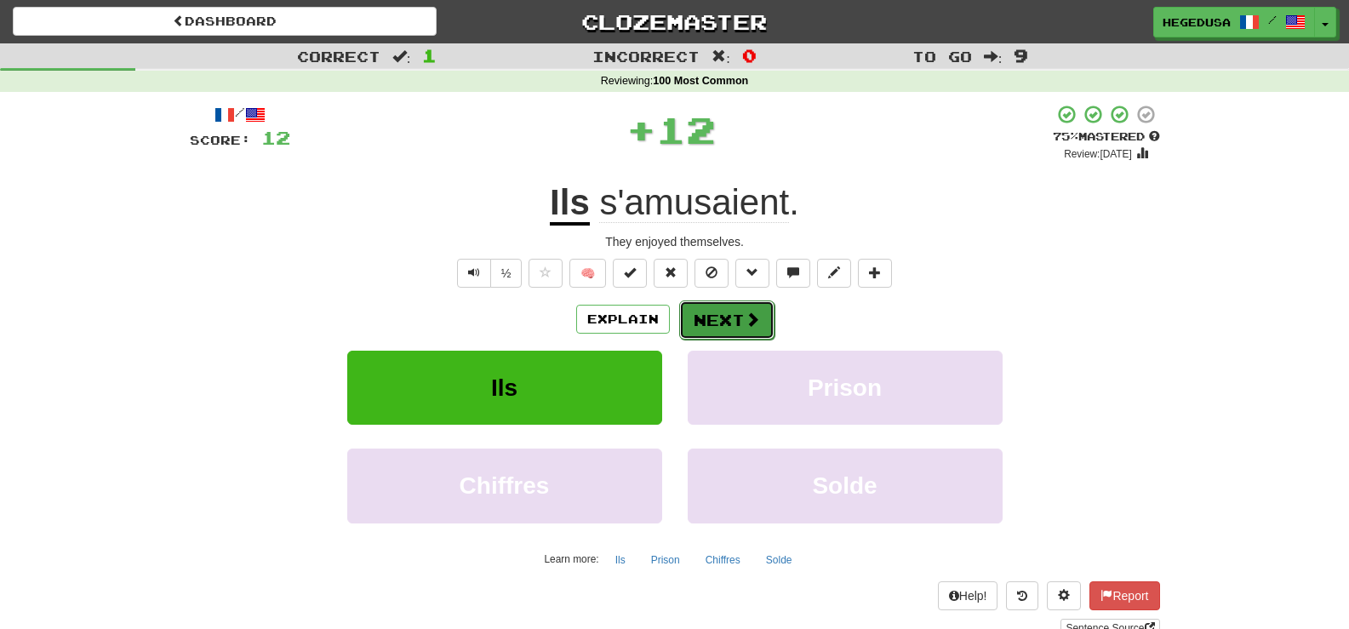
click at [738, 317] on button "Next" at bounding box center [726, 320] width 95 height 39
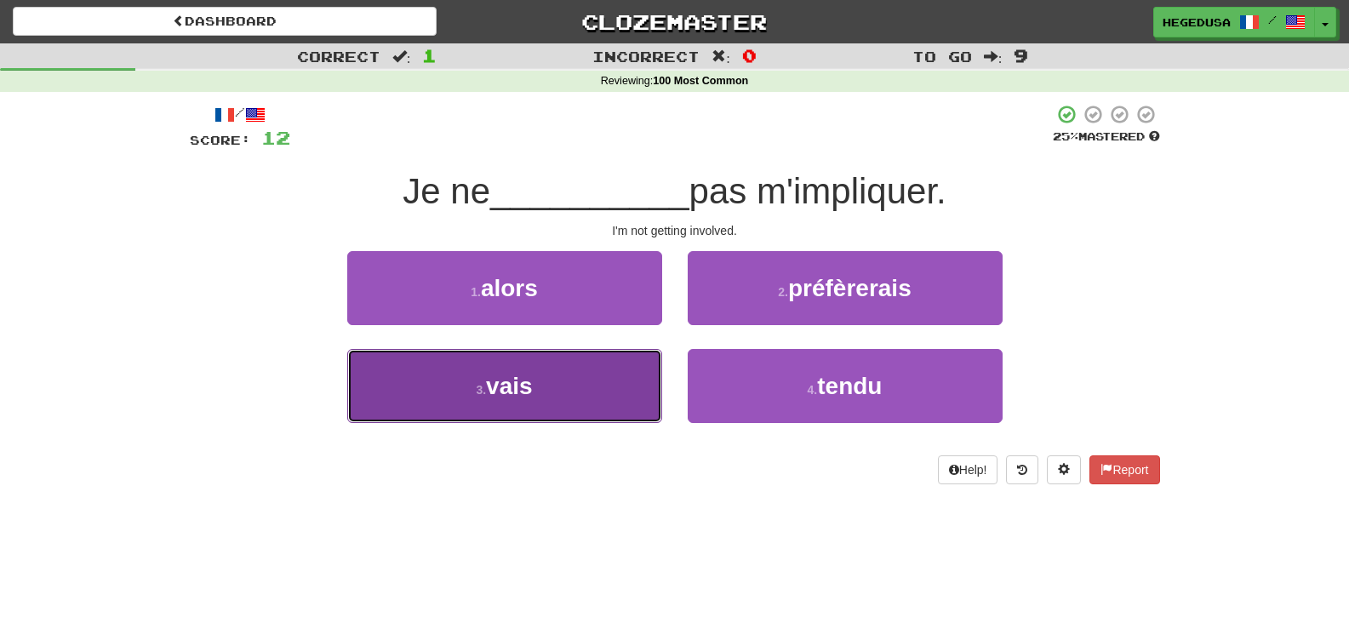
click at [518, 388] on span "vais" at bounding box center [509, 386] width 47 height 26
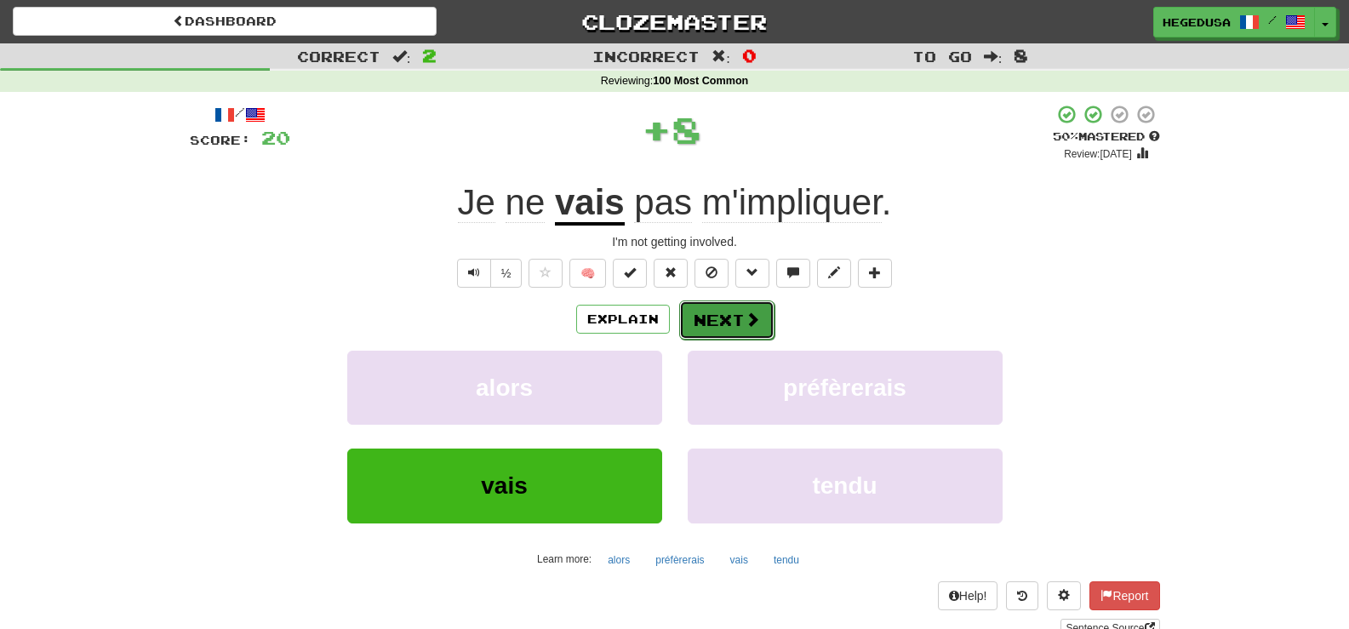
click at [745, 321] on span at bounding box center [752, 319] width 15 height 15
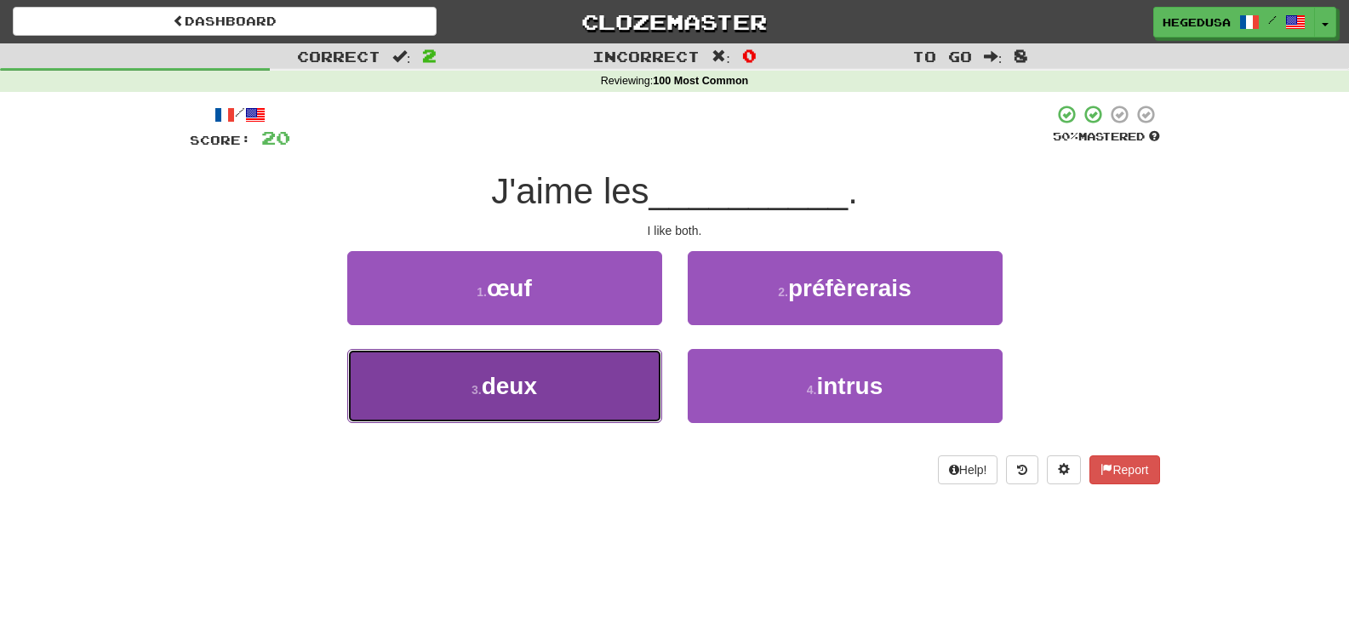
click at [587, 394] on button "3 . deux" at bounding box center [504, 386] width 315 height 74
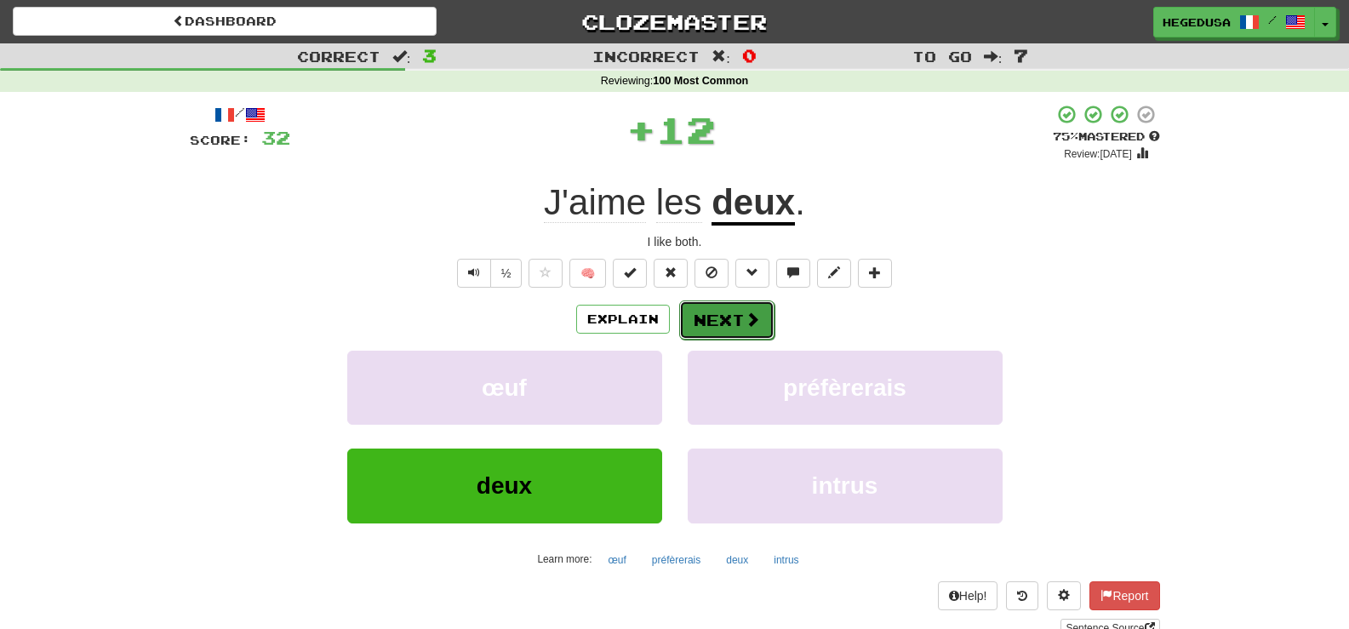
click at [713, 318] on button "Next" at bounding box center [726, 320] width 95 height 39
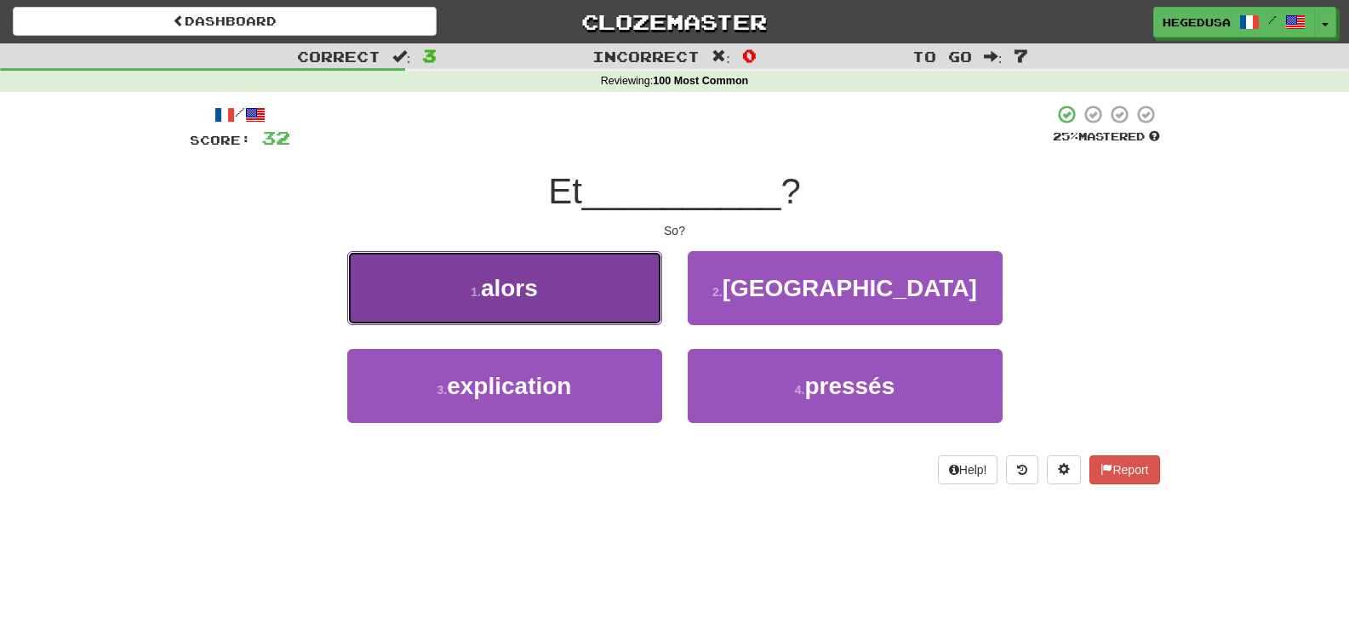
click at [546, 308] on button "1 . alors" at bounding box center [504, 288] width 315 height 74
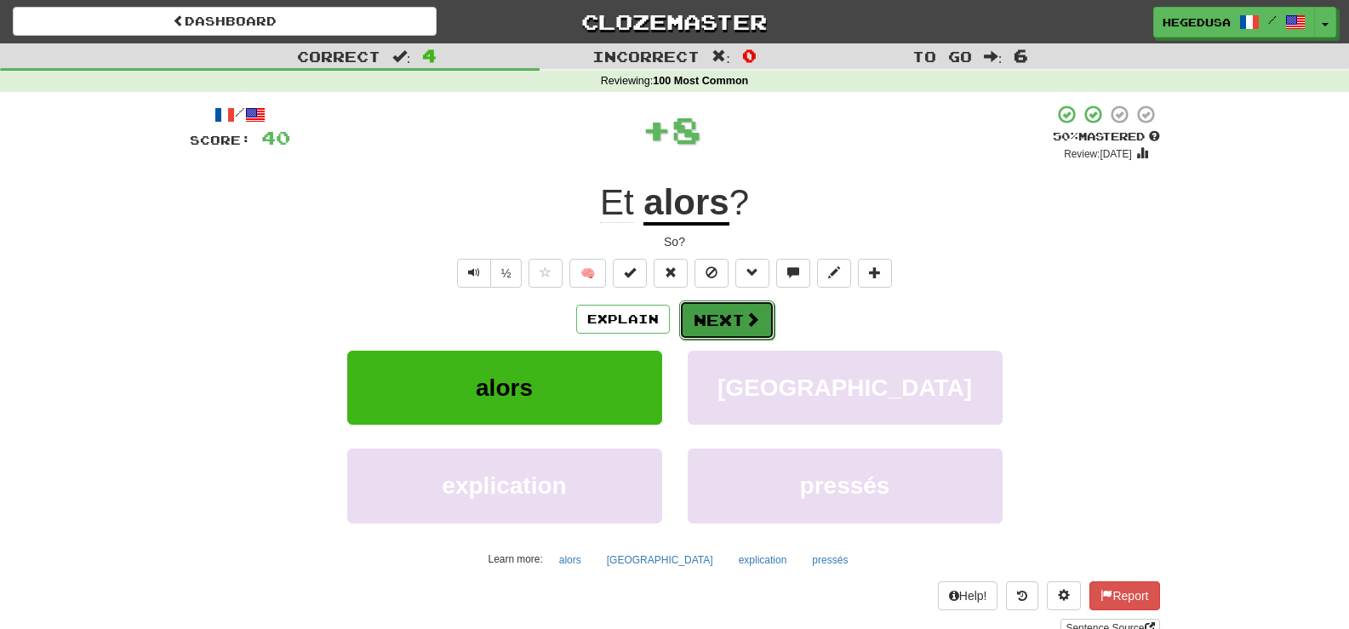
click at [707, 331] on button "Next" at bounding box center [726, 320] width 95 height 39
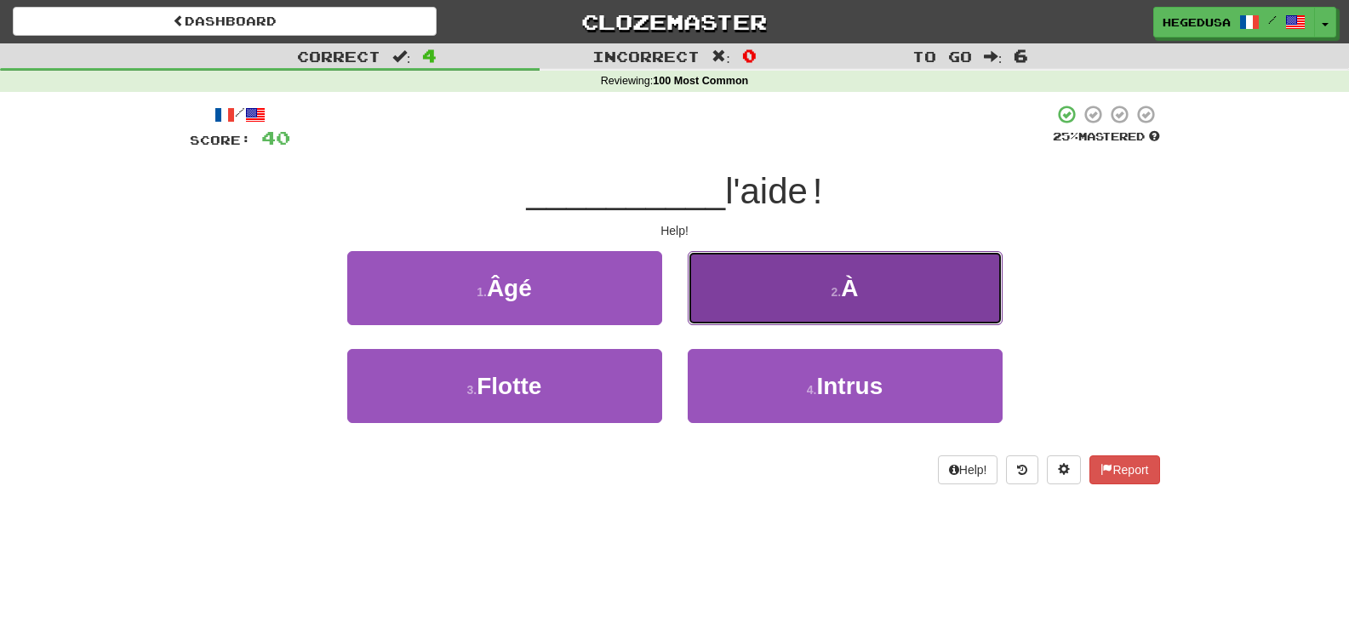
click at [784, 295] on button "2 . À" at bounding box center [845, 288] width 315 height 74
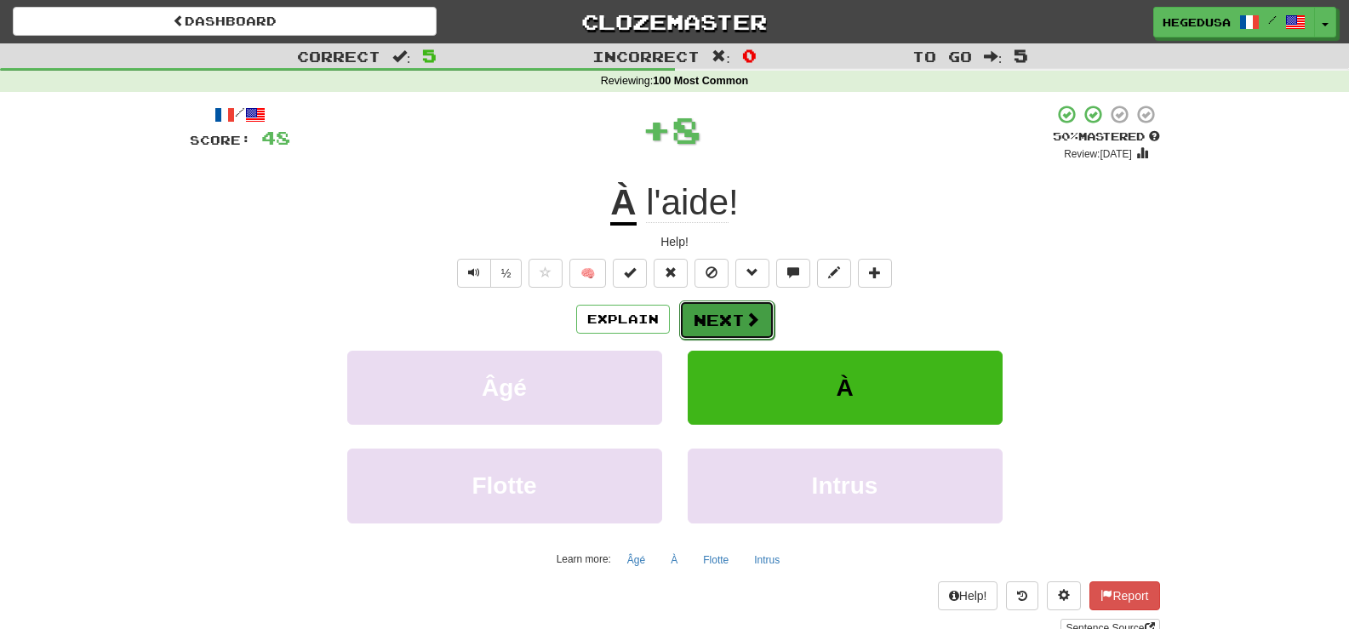
click at [705, 312] on button "Next" at bounding box center [726, 320] width 95 height 39
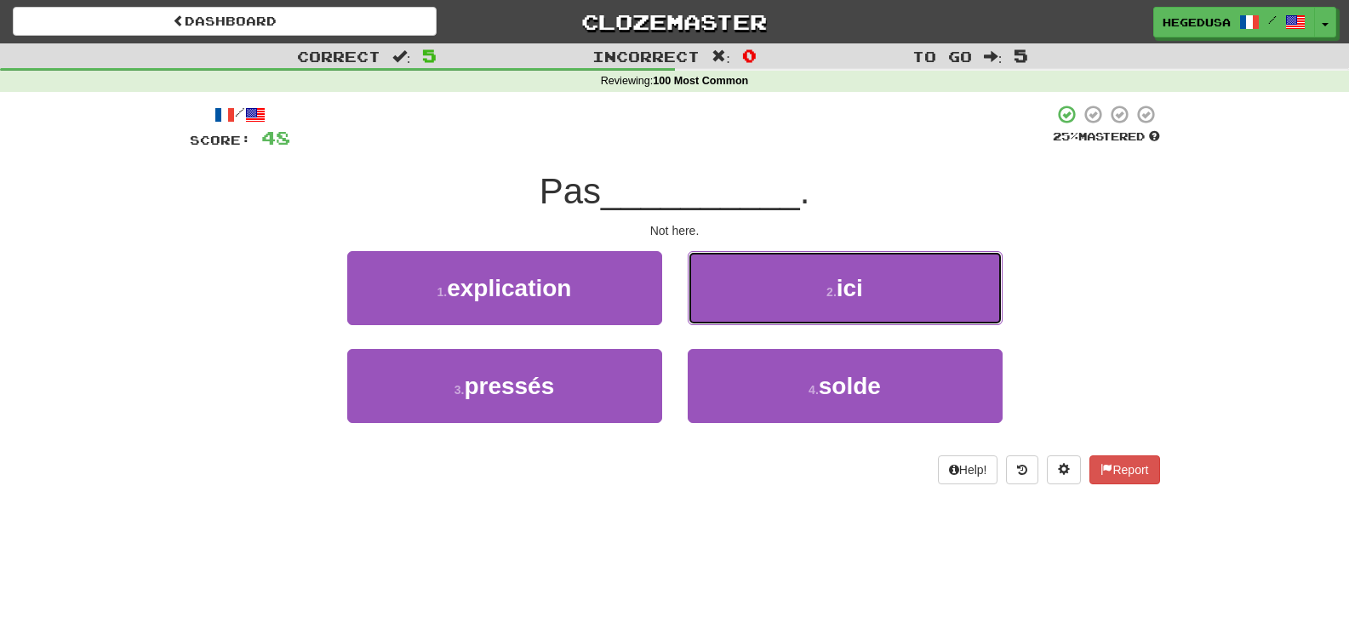
click at [705, 312] on button "2 . ici" at bounding box center [845, 288] width 315 height 74
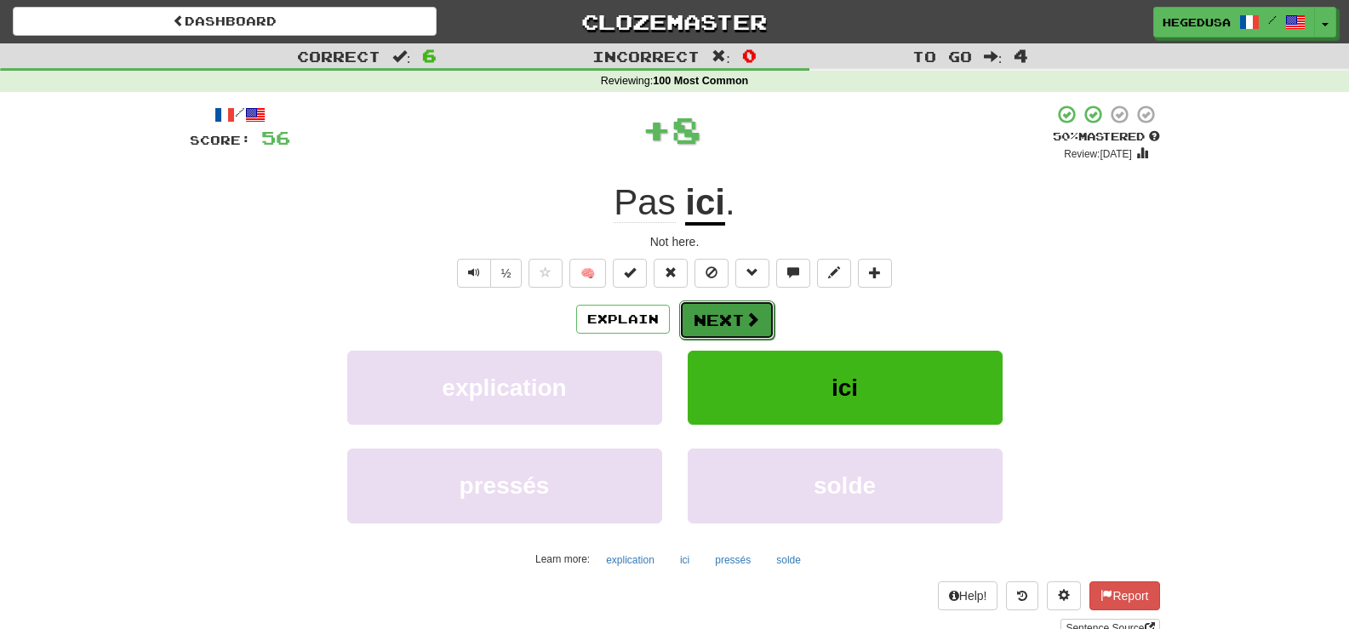
click at [730, 319] on button "Next" at bounding box center [726, 320] width 95 height 39
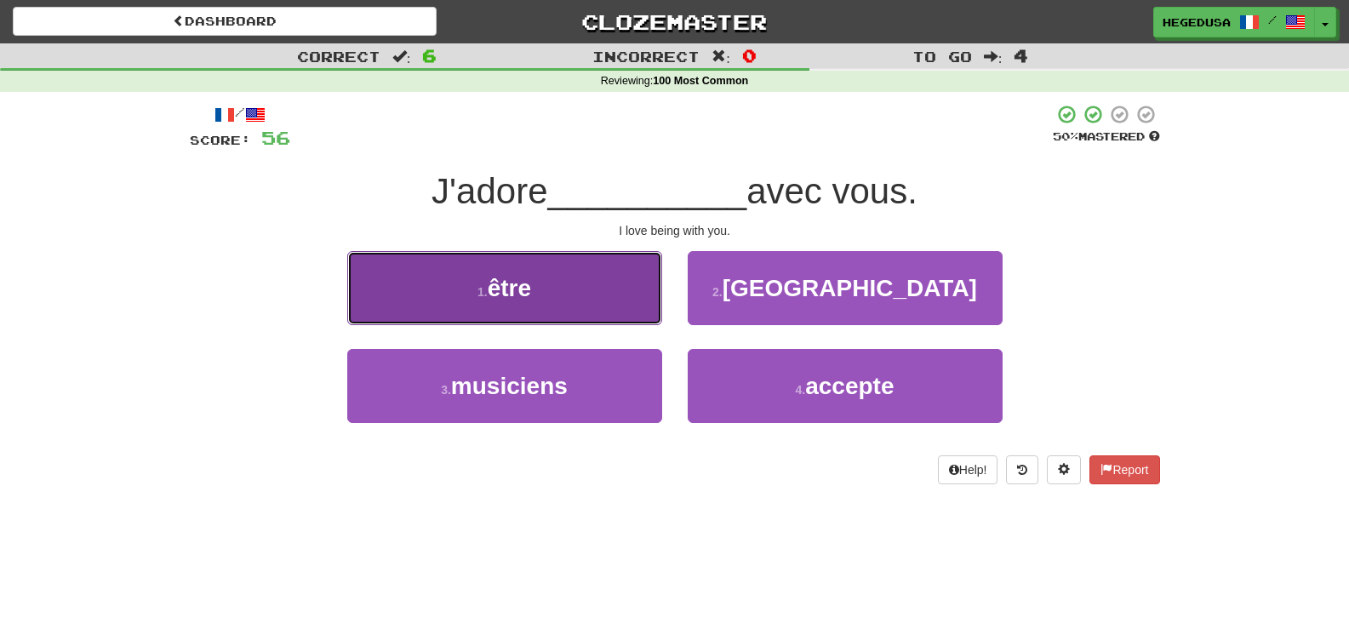
click at [603, 310] on button "1 . être" at bounding box center [504, 288] width 315 height 74
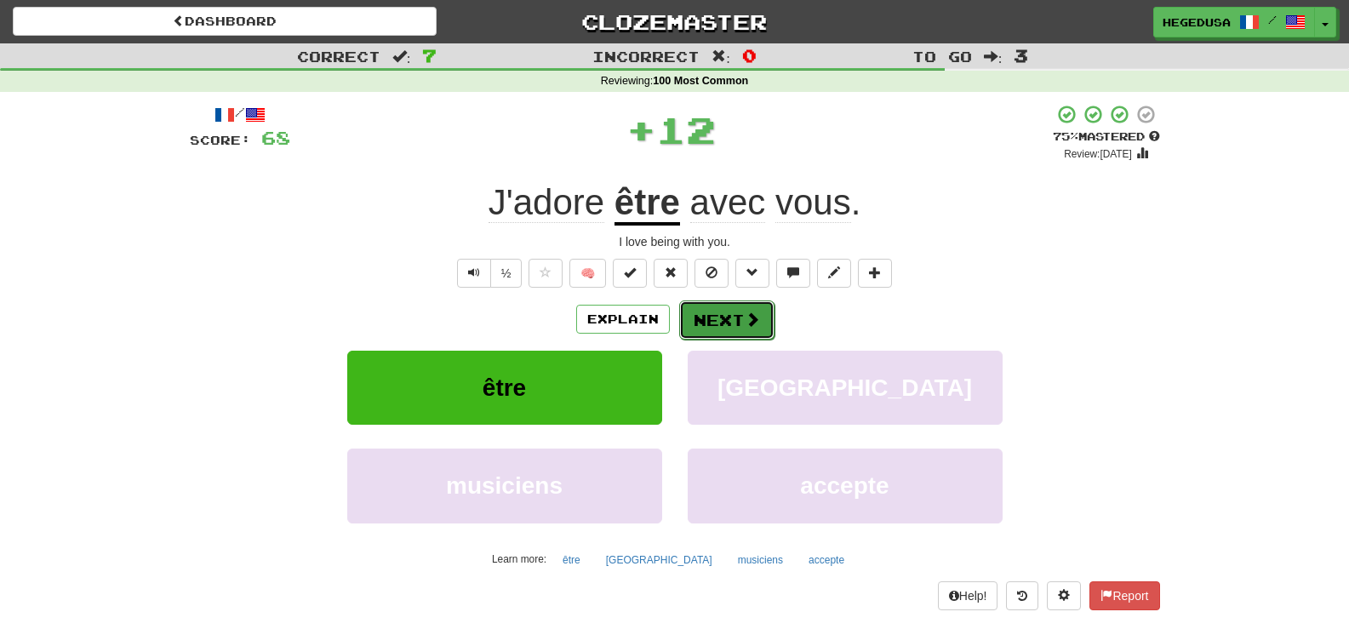
click at [741, 316] on button "Next" at bounding box center [726, 320] width 95 height 39
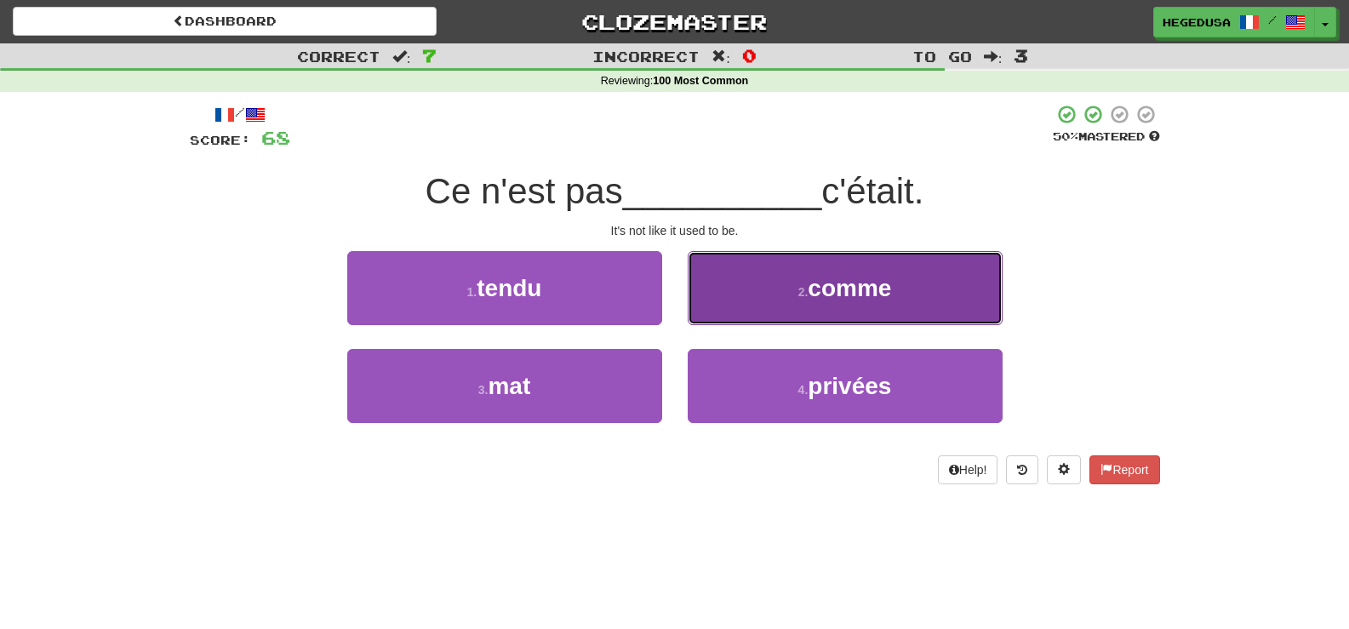
click at [834, 284] on span "comme" at bounding box center [849, 288] width 83 height 26
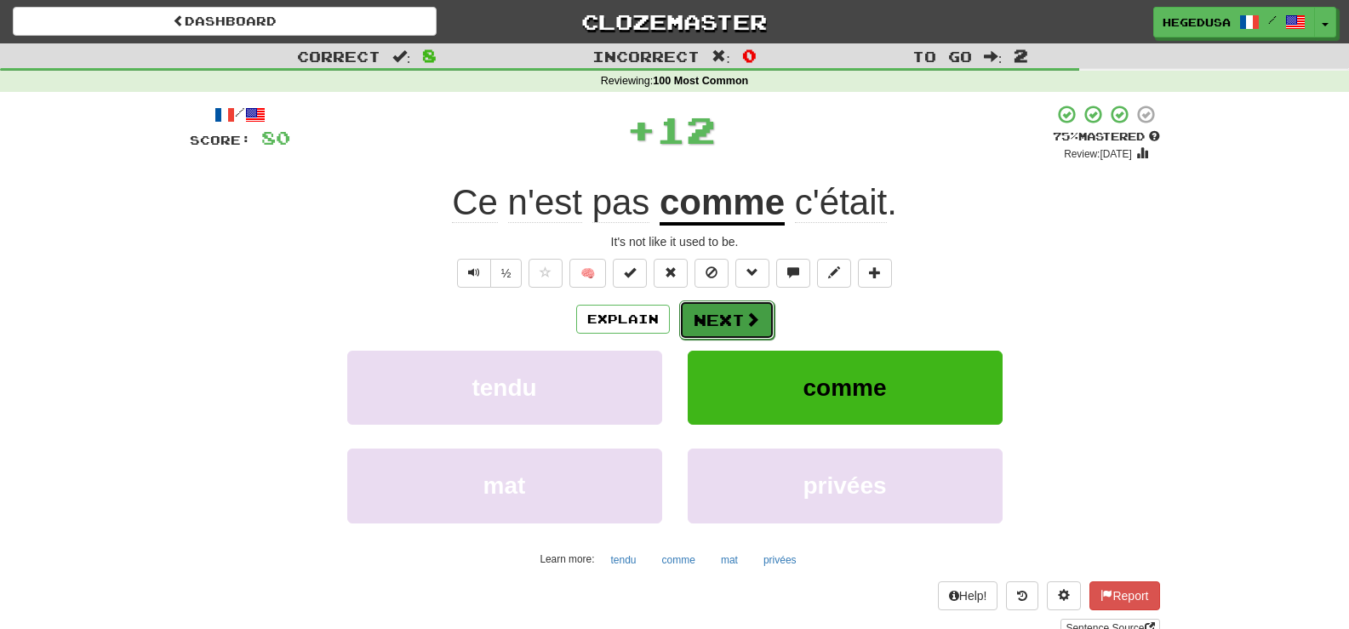
click at [756, 323] on span at bounding box center [752, 319] width 15 height 15
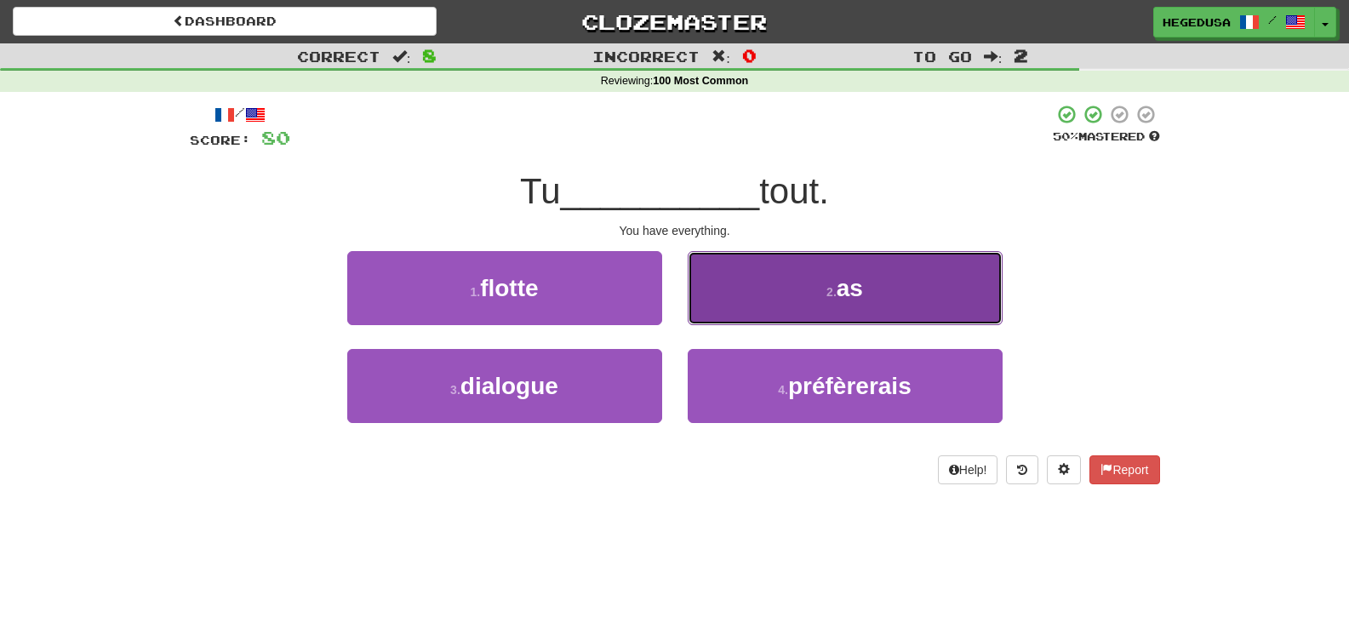
click at [787, 286] on button "2 . as" at bounding box center [845, 288] width 315 height 74
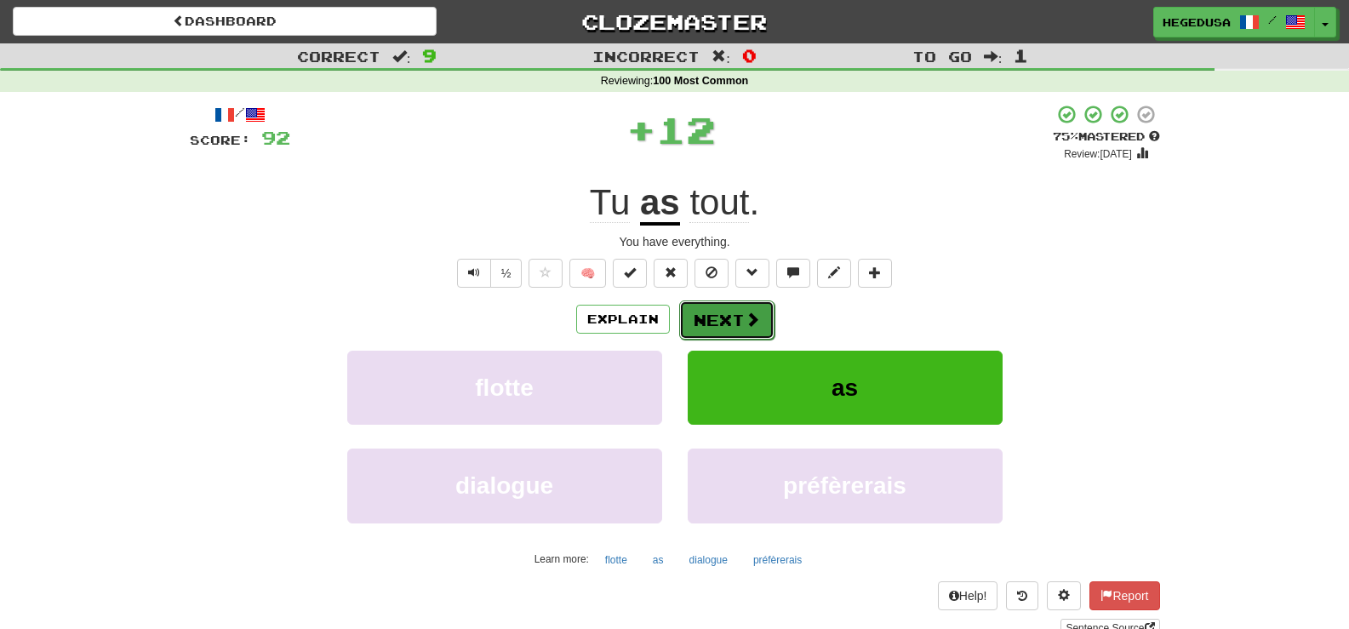
click at [739, 314] on button "Next" at bounding box center [726, 320] width 95 height 39
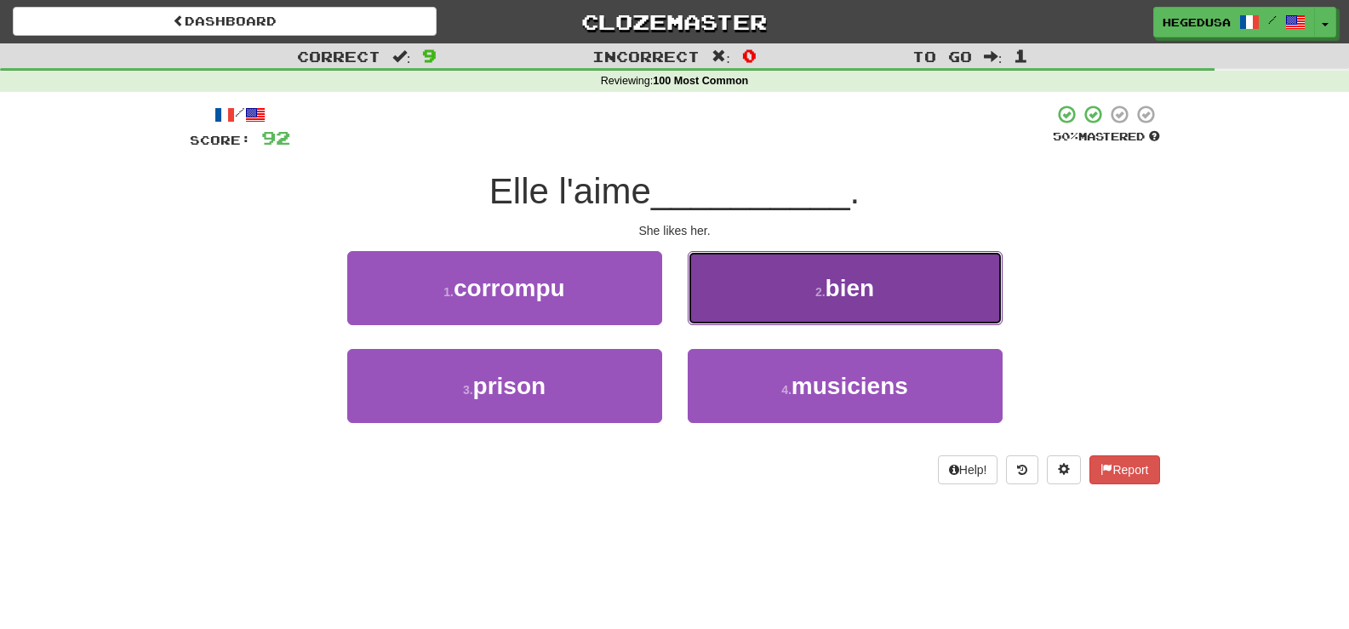
click at [765, 307] on button "2 . bien" at bounding box center [845, 288] width 315 height 74
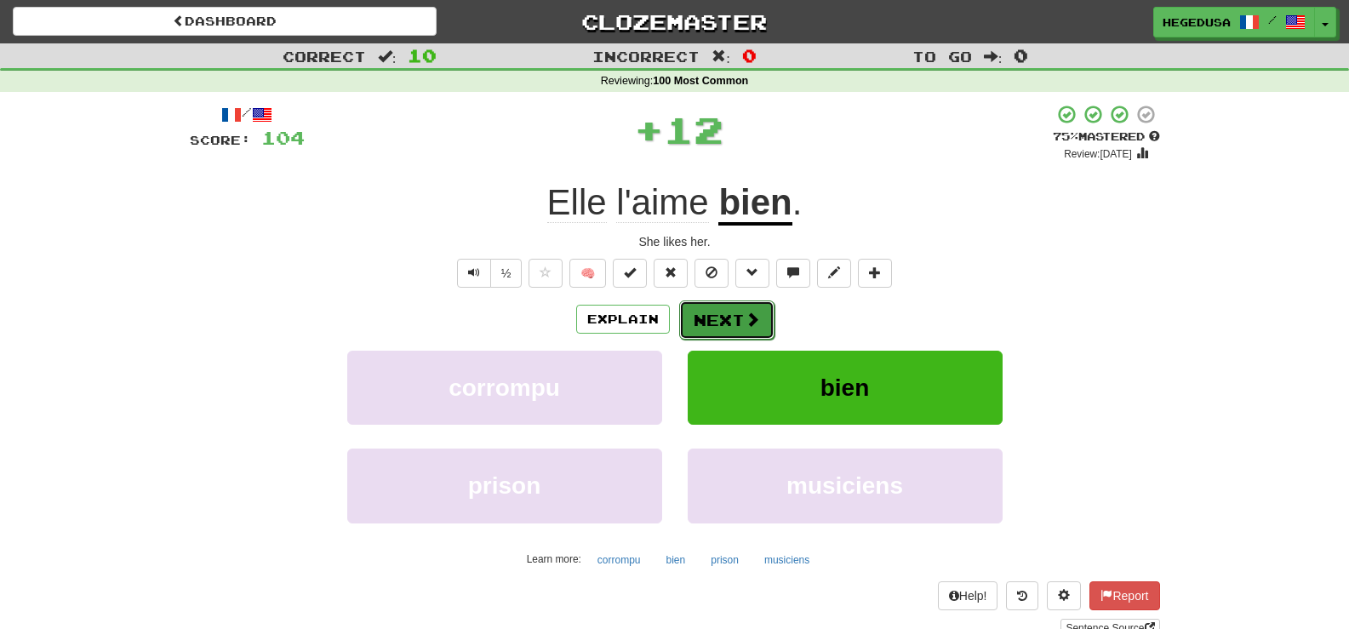
click at [726, 319] on button "Next" at bounding box center [726, 320] width 95 height 39
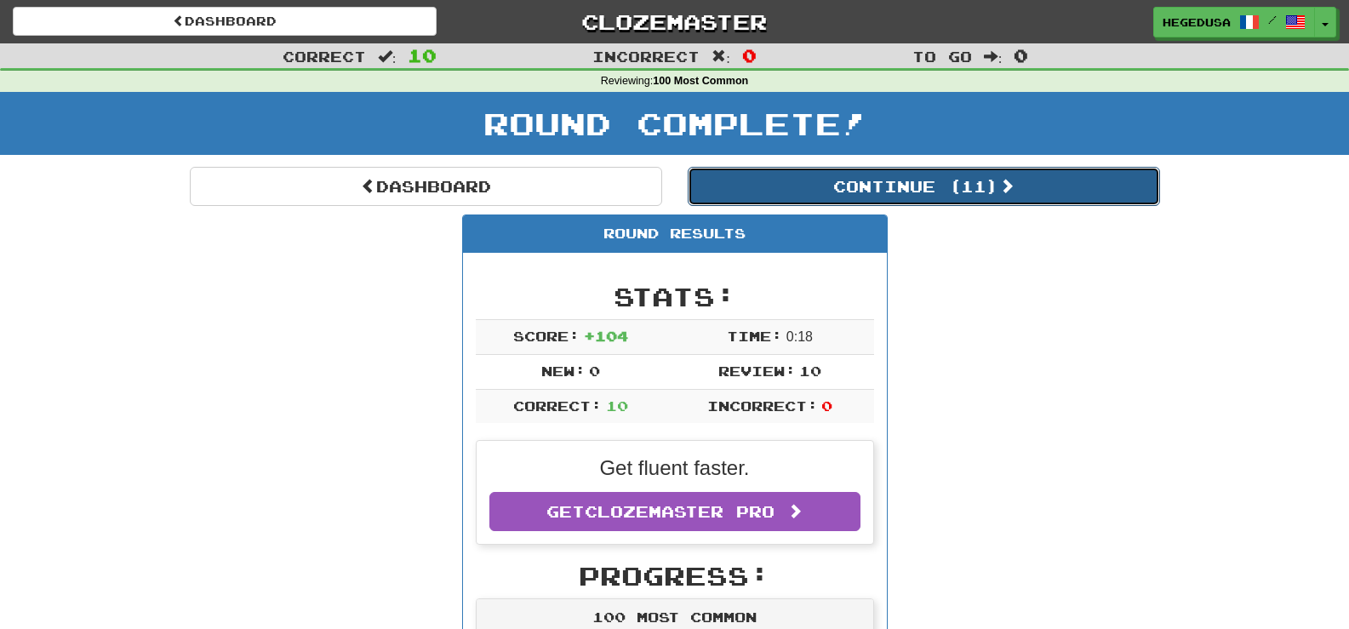
click at [889, 169] on button "Continue ( 11 )" at bounding box center [924, 186] width 472 height 39
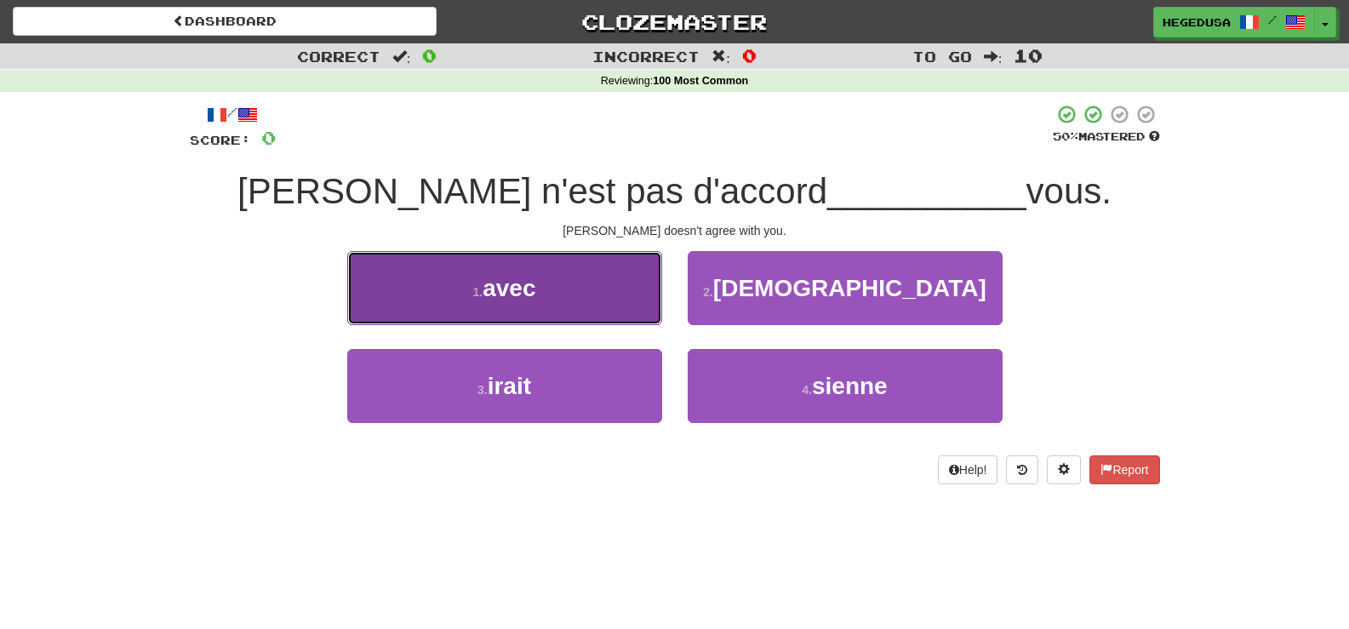
click at [574, 303] on button "1 . avec" at bounding box center [504, 288] width 315 height 74
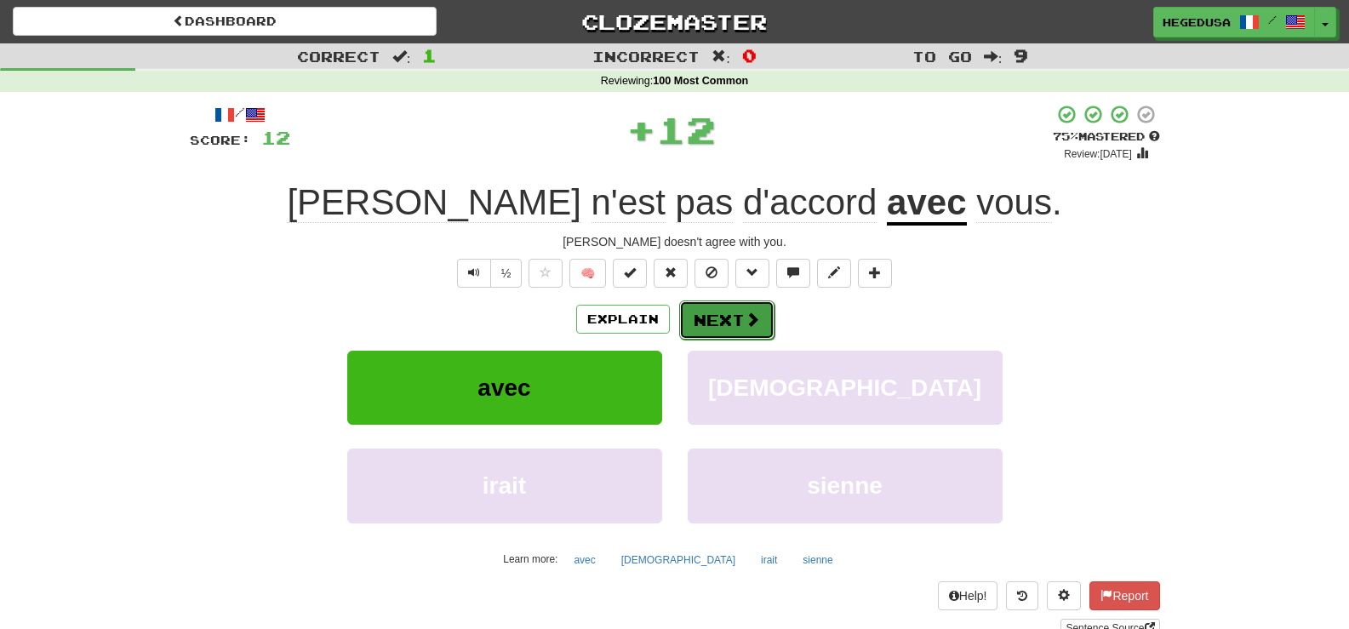
click at [715, 325] on button "Next" at bounding box center [726, 320] width 95 height 39
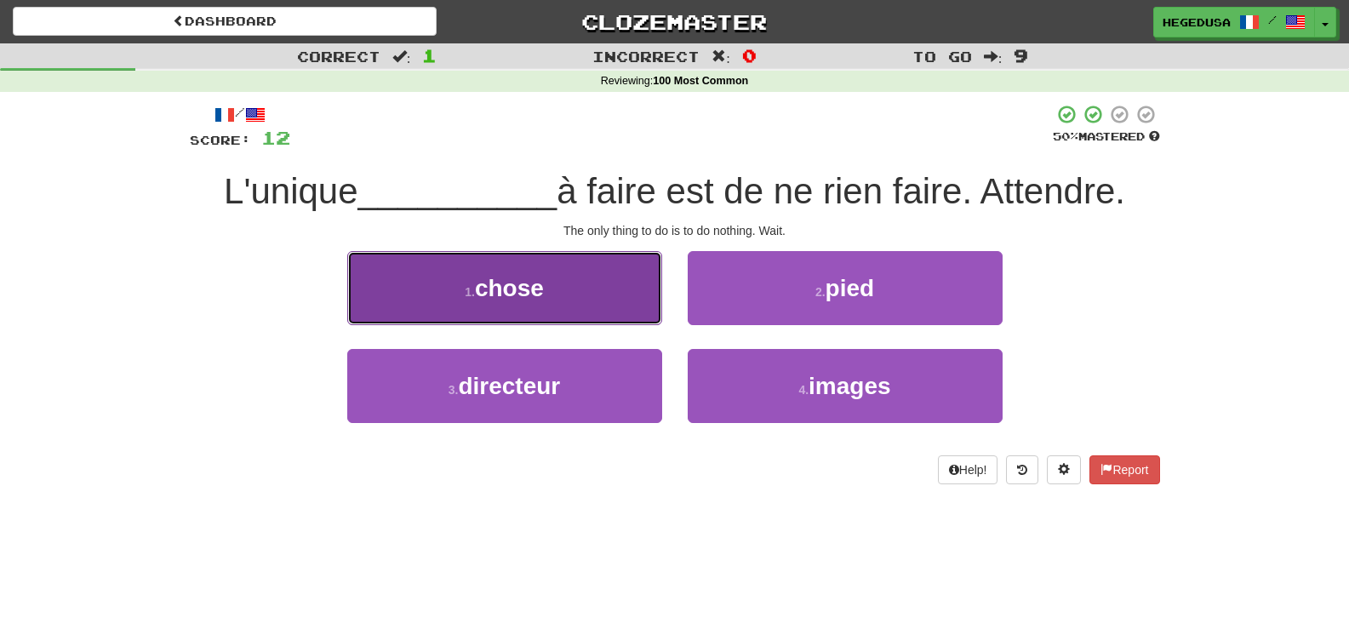
click at [625, 304] on button "1 . chose" at bounding box center [504, 288] width 315 height 74
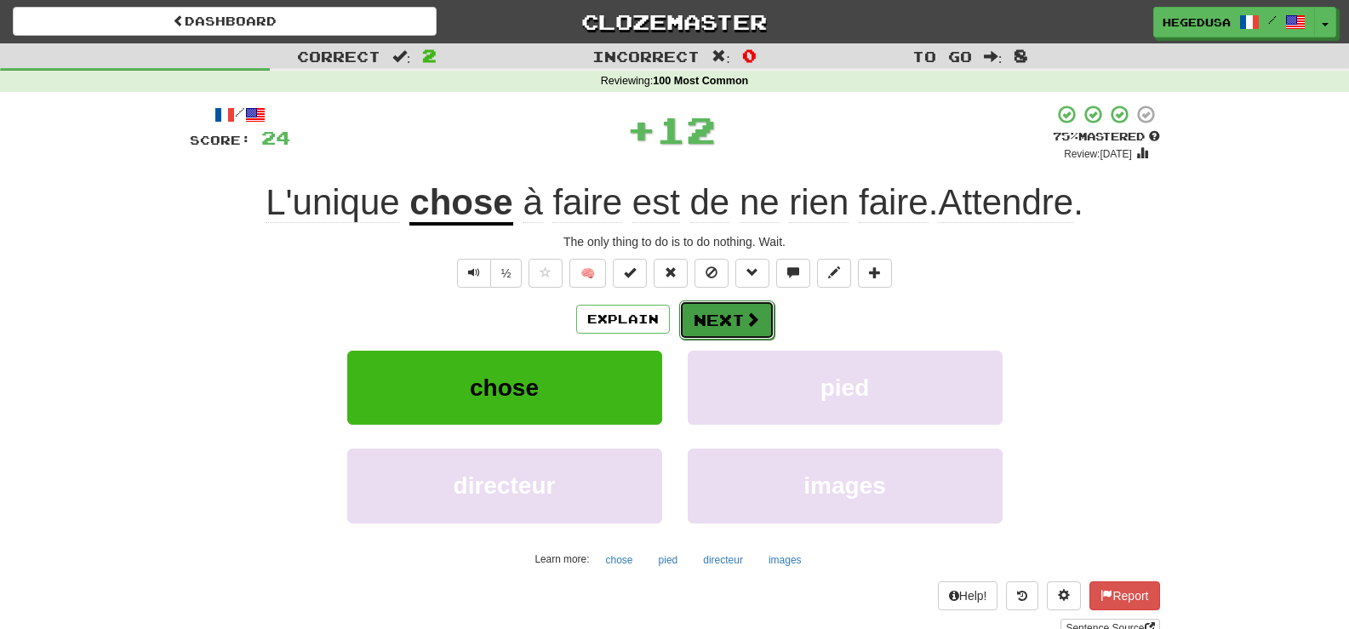
click at [715, 314] on button "Next" at bounding box center [726, 320] width 95 height 39
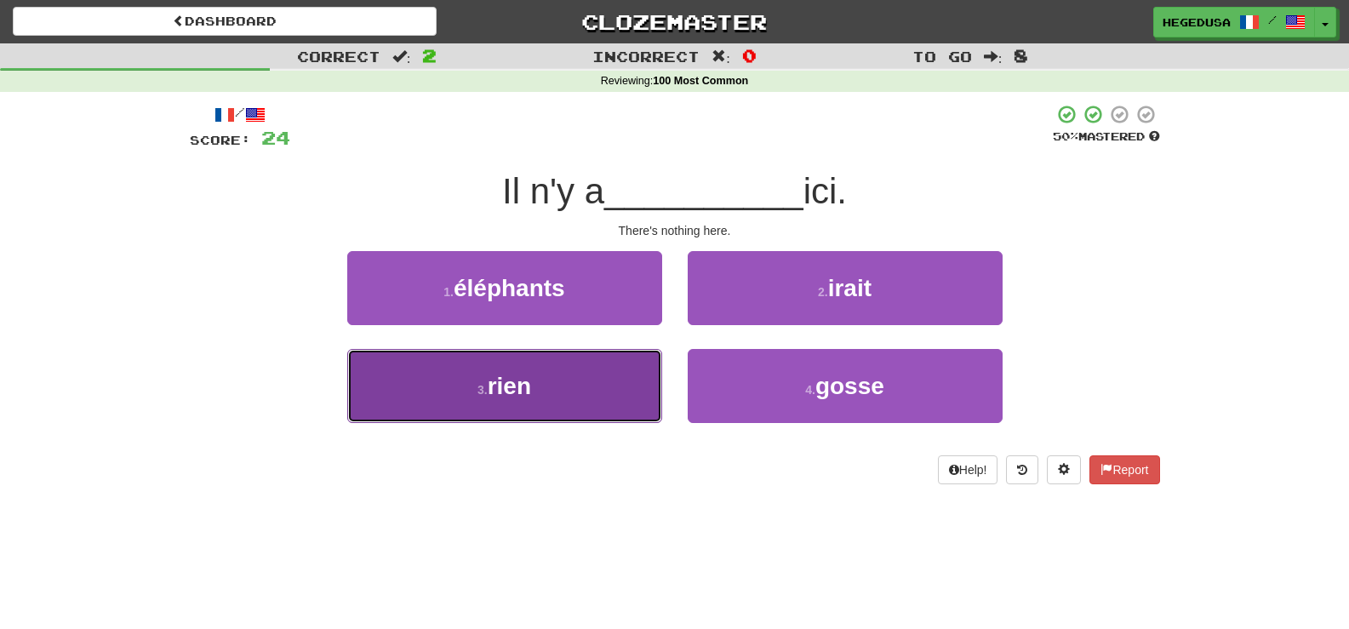
click at [630, 366] on button "3 . rien" at bounding box center [504, 386] width 315 height 74
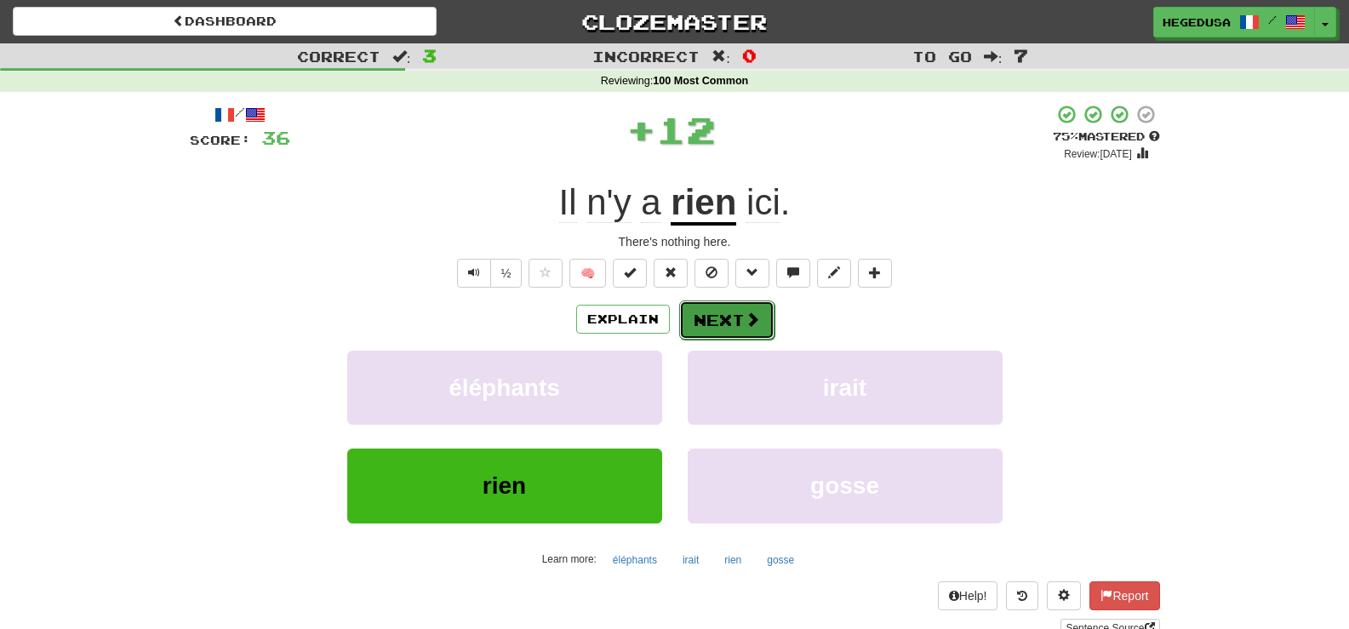
click at [753, 308] on button "Next" at bounding box center [726, 320] width 95 height 39
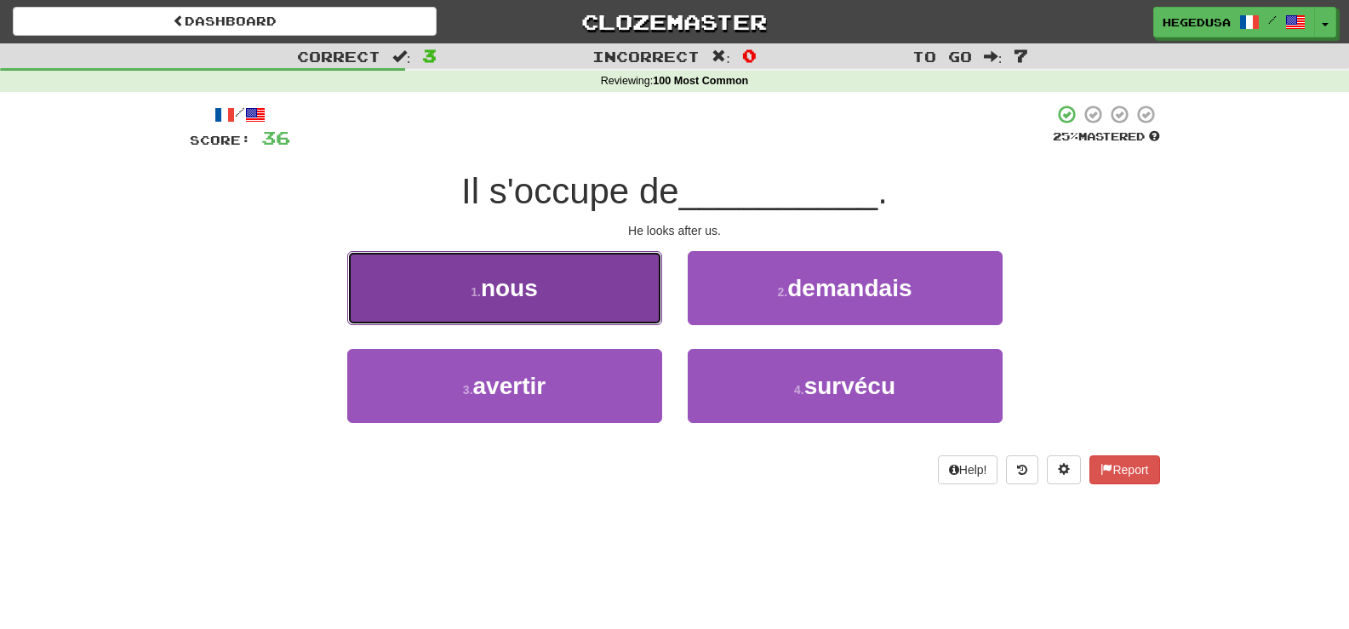
click at [621, 307] on button "1 . nous" at bounding box center [504, 288] width 315 height 74
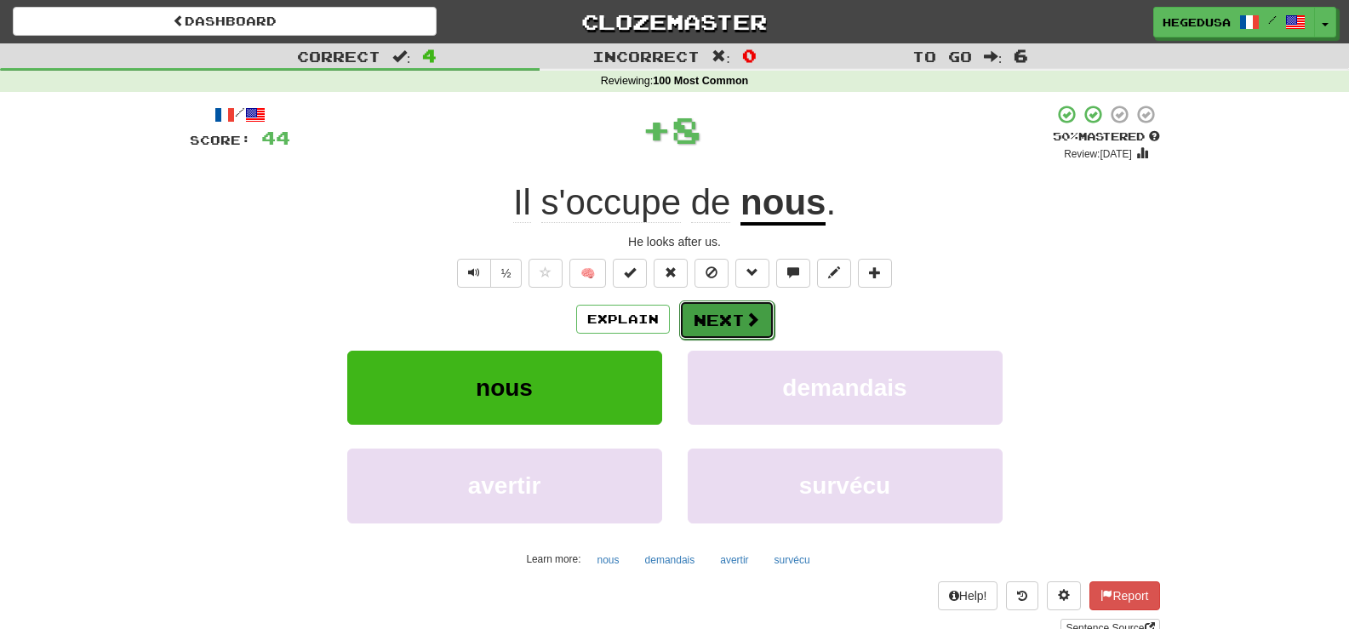
click at [769, 316] on button "Next" at bounding box center [726, 320] width 95 height 39
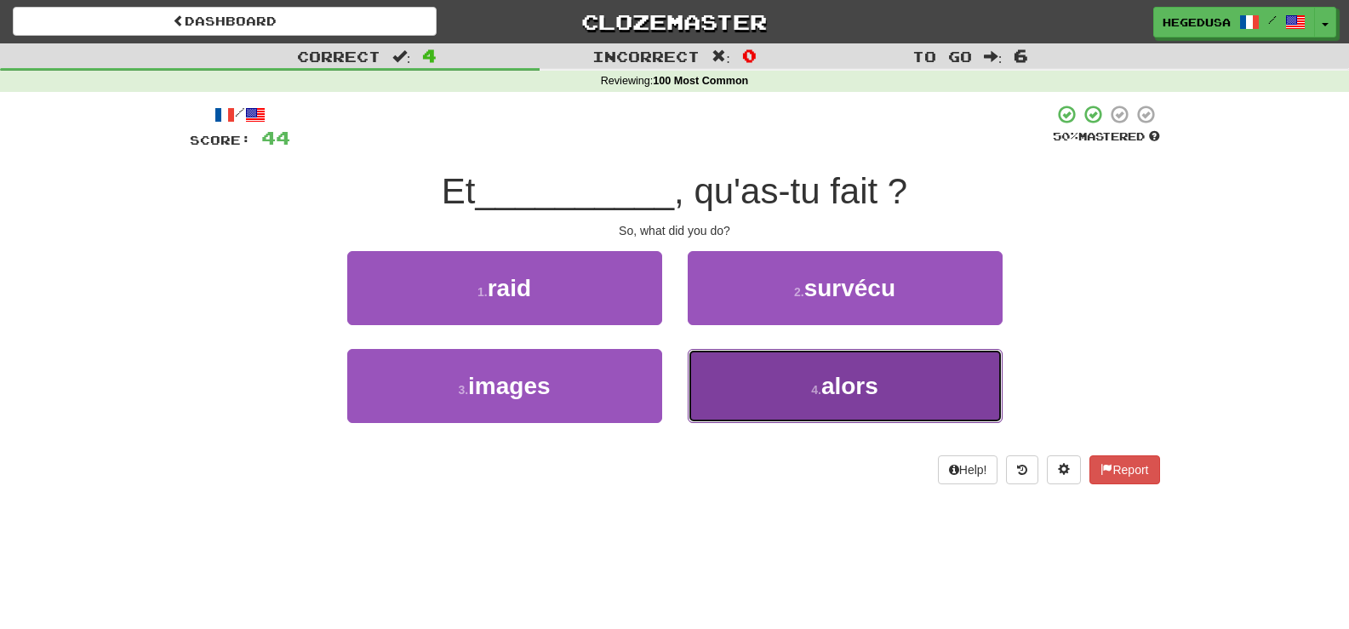
click at [817, 385] on small "4 ." at bounding box center [816, 390] width 10 height 14
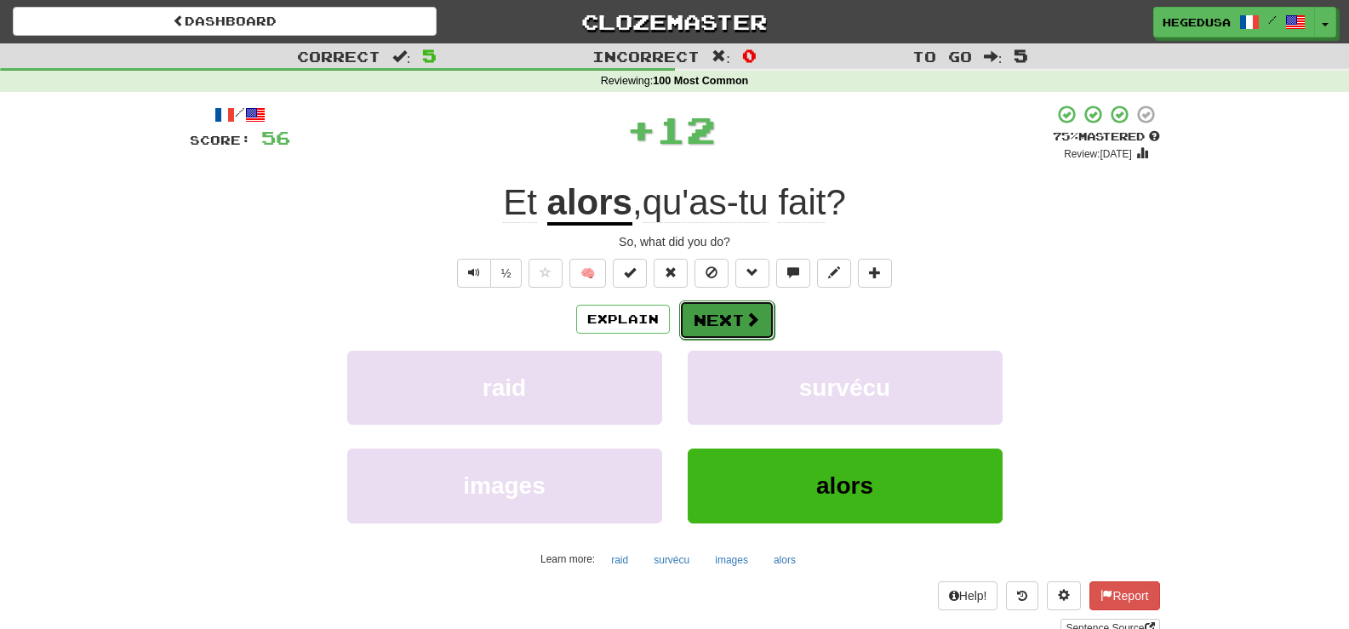
click at [752, 333] on button "Next" at bounding box center [726, 320] width 95 height 39
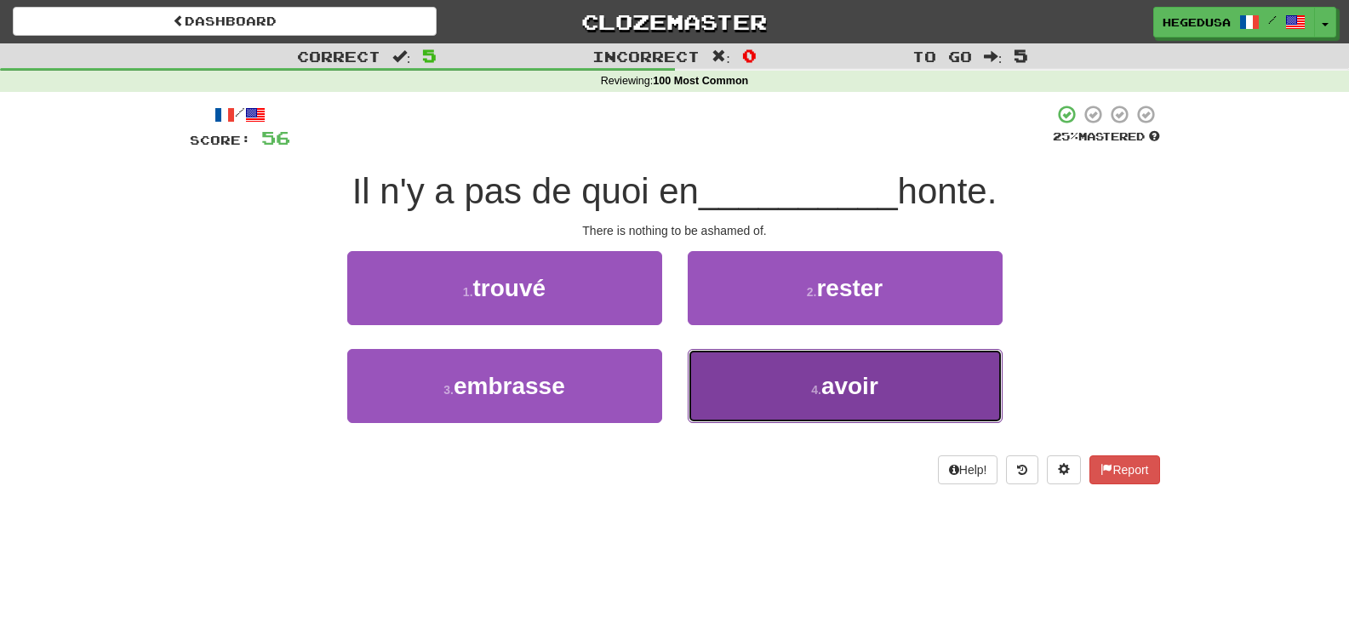
click at [768, 395] on button "4 . avoir" at bounding box center [845, 386] width 315 height 74
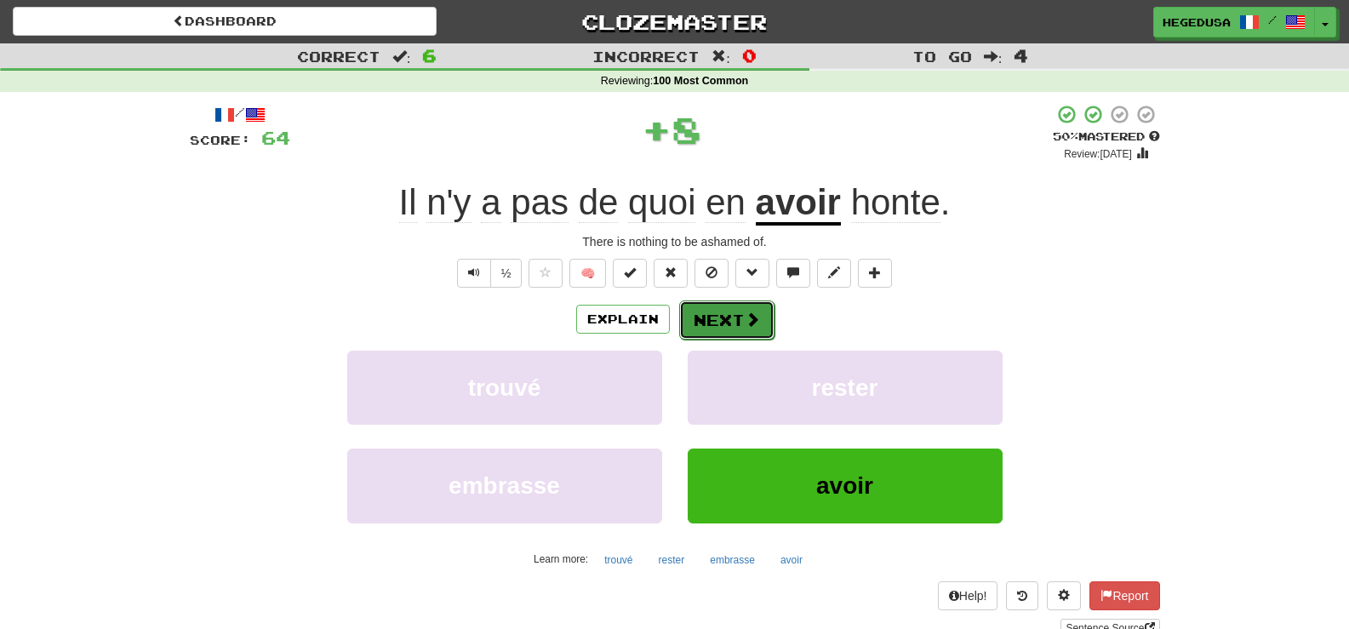
click at [747, 326] on span at bounding box center [752, 319] width 15 height 15
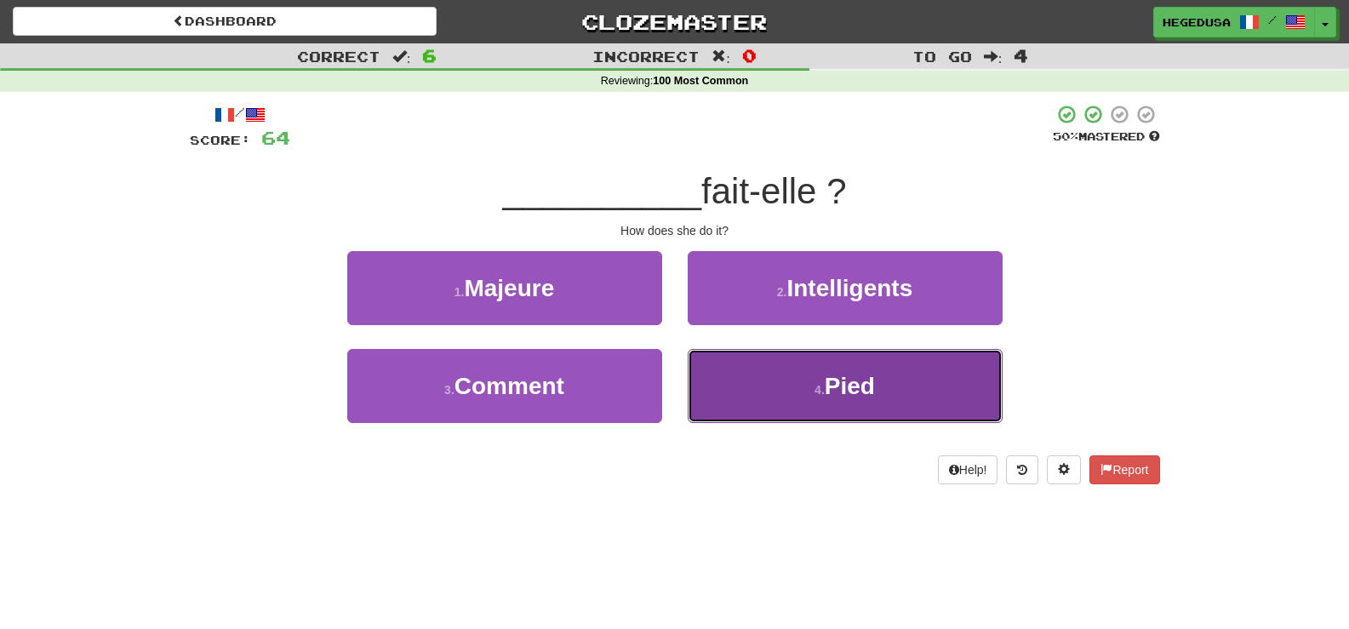
click at [776, 384] on button "4 . Pied" at bounding box center [845, 386] width 315 height 74
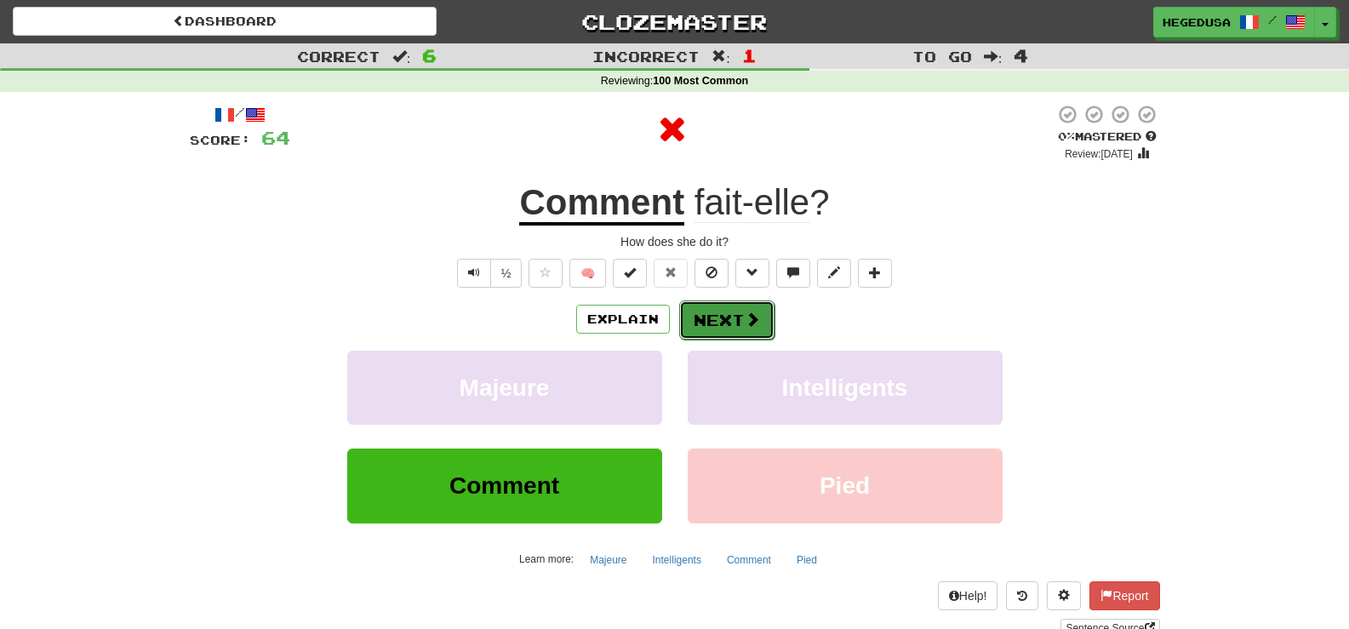
click at [747, 336] on button "Next" at bounding box center [726, 320] width 95 height 39
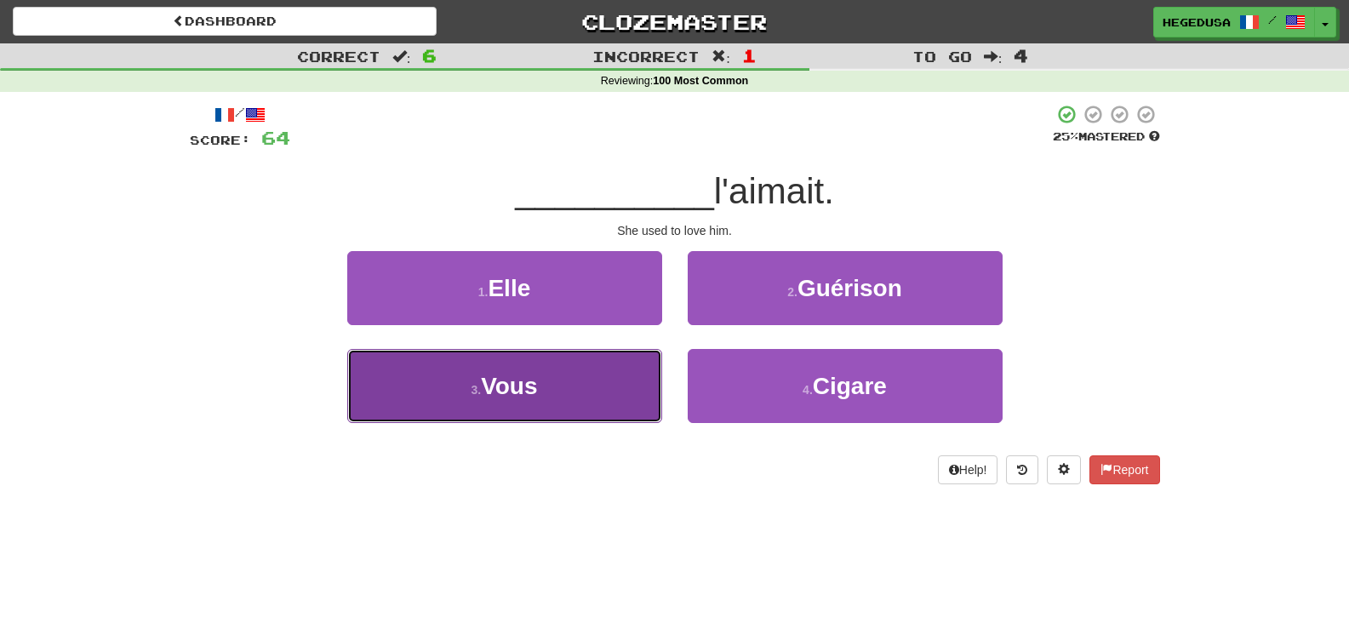
click at [615, 384] on button "3 . Vous" at bounding box center [504, 386] width 315 height 74
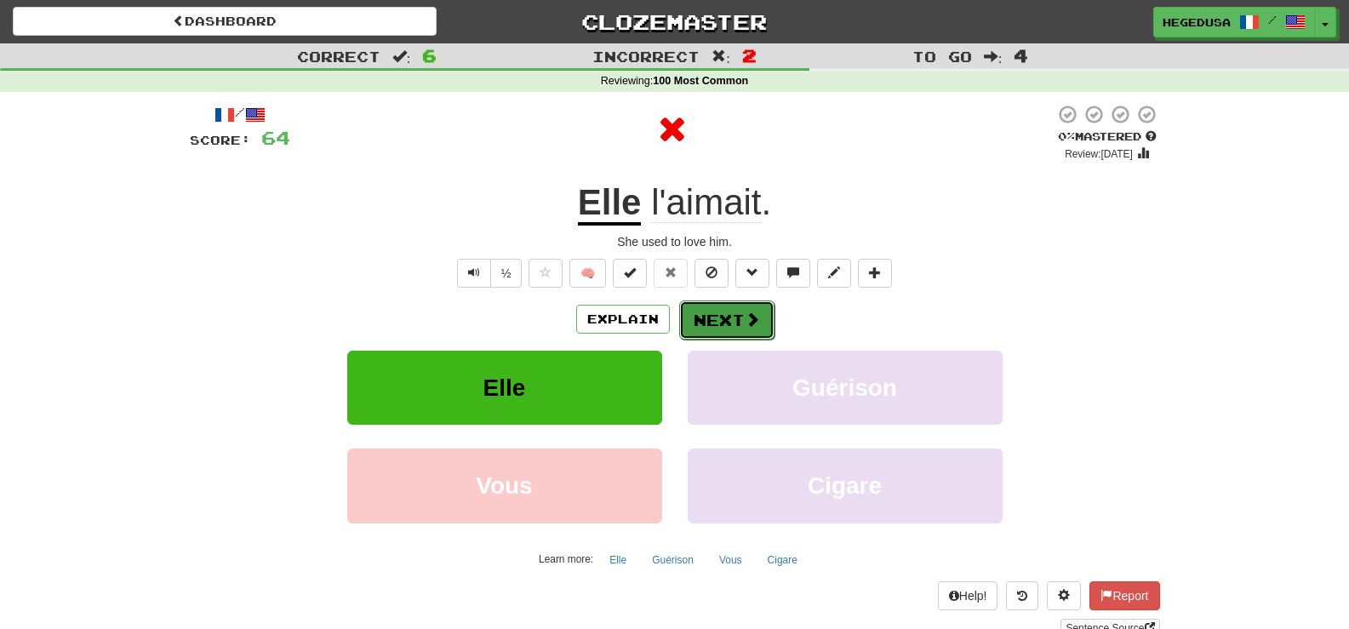
click at [720, 324] on button "Next" at bounding box center [726, 320] width 95 height 39
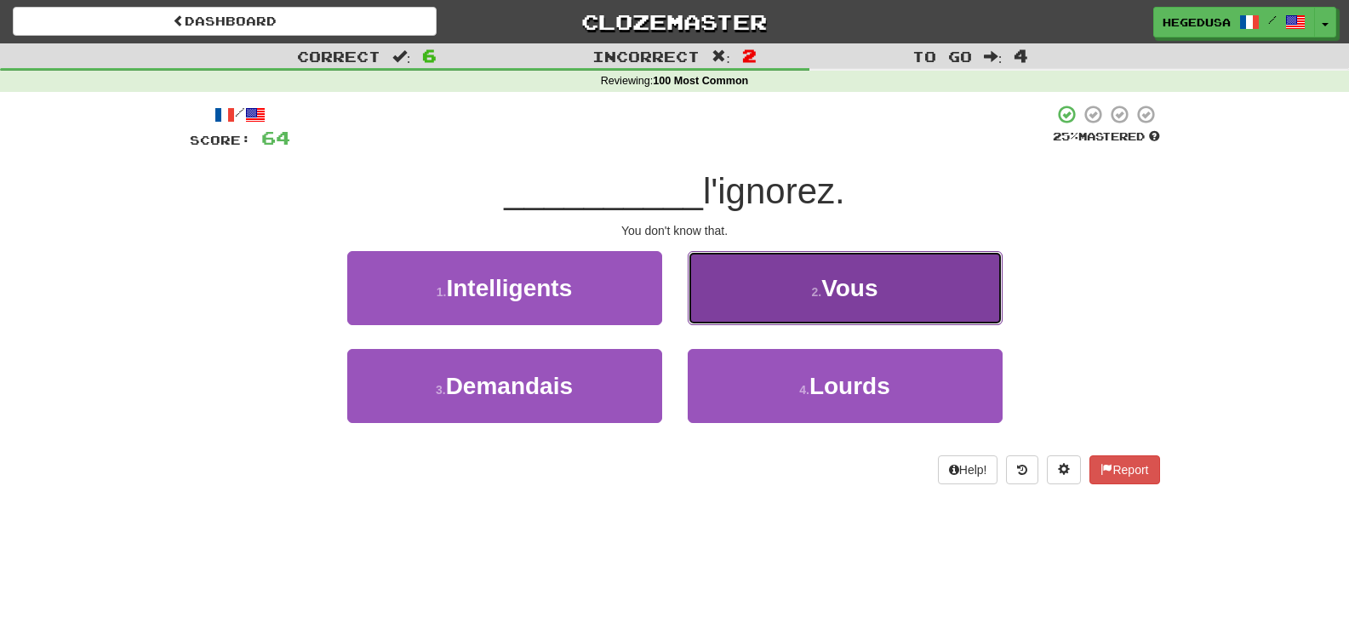
click at [734, 295] on button "2 . Vous" at bounding box center [845, 288] width 315 height 74
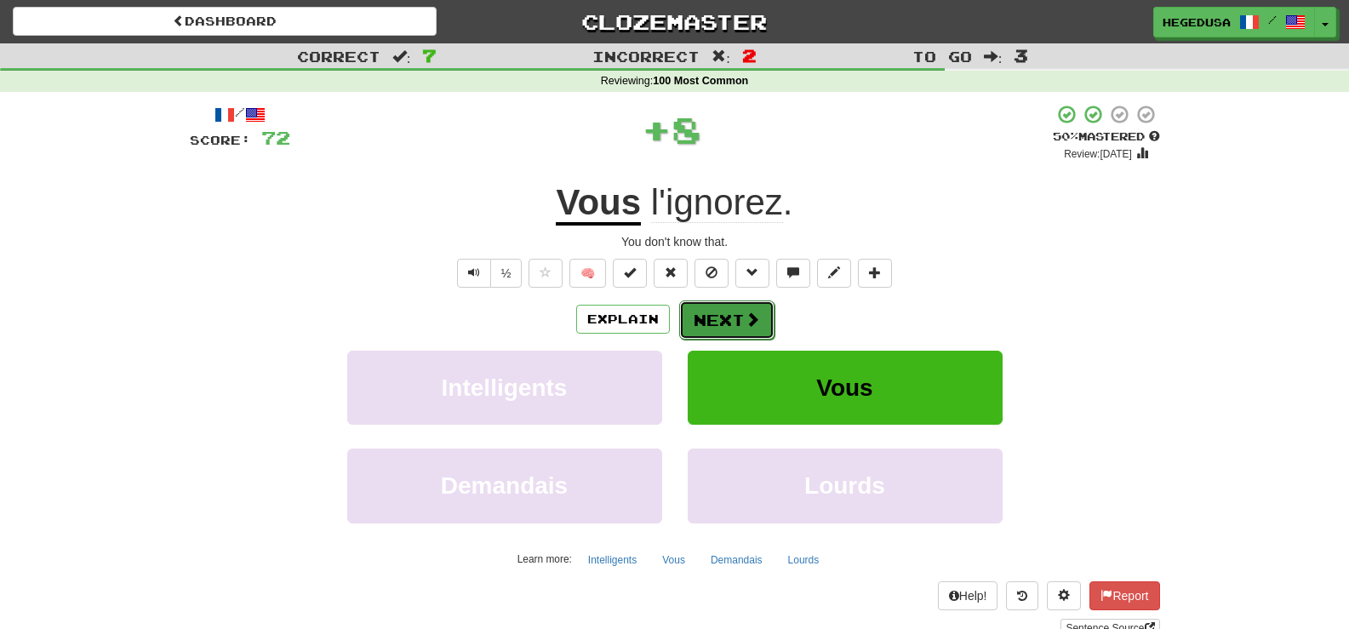
click at [726, 311] on button "Next" at bounding box center [726, 320] width 95 height 39
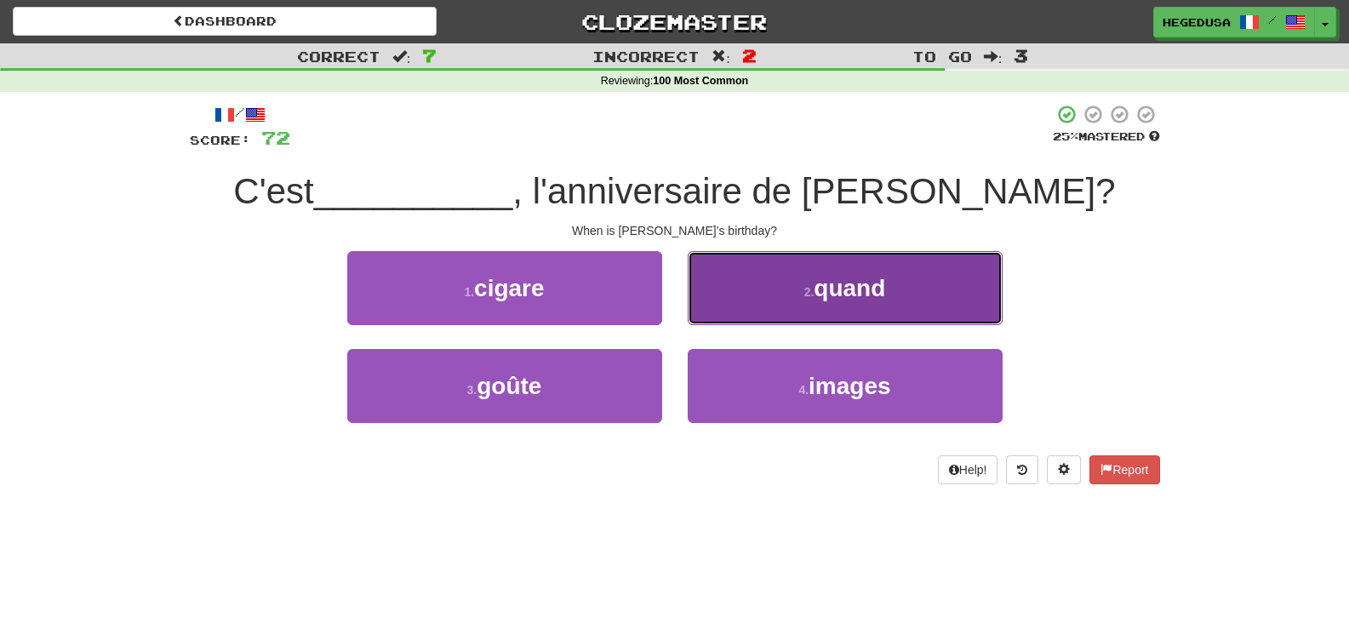
click at [733, 302] on button "2 . quand" at bounding box center [845, 288] width 315 height 74
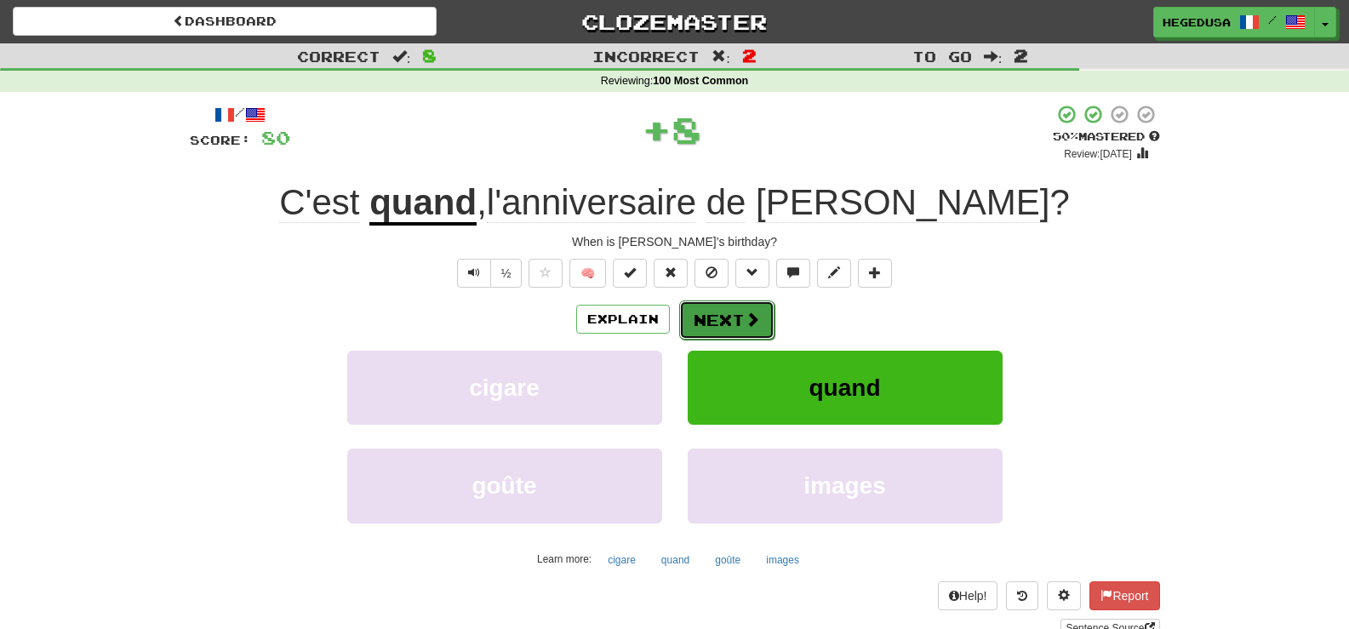
click at [728, 317] on button "Next" at bounding box center [726, 320] width 95 height 39
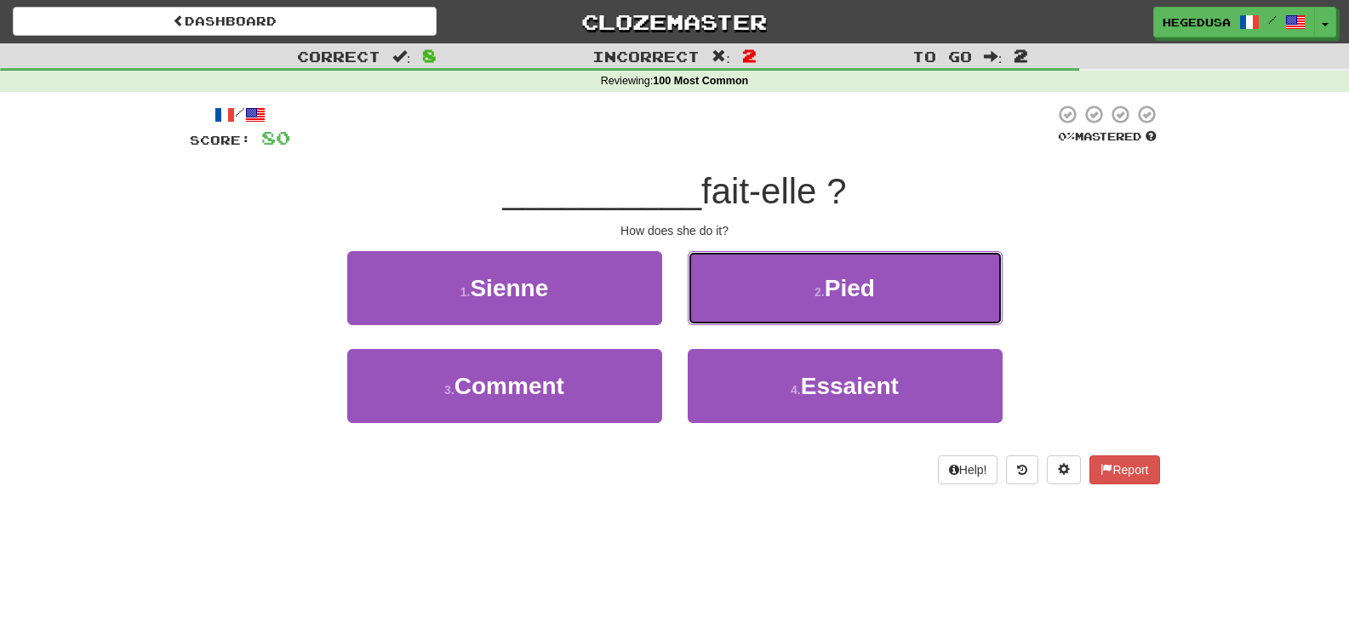
click at [728, 317] on button "2 . Pied" at bounding box center [845, 288] width 315 height 74
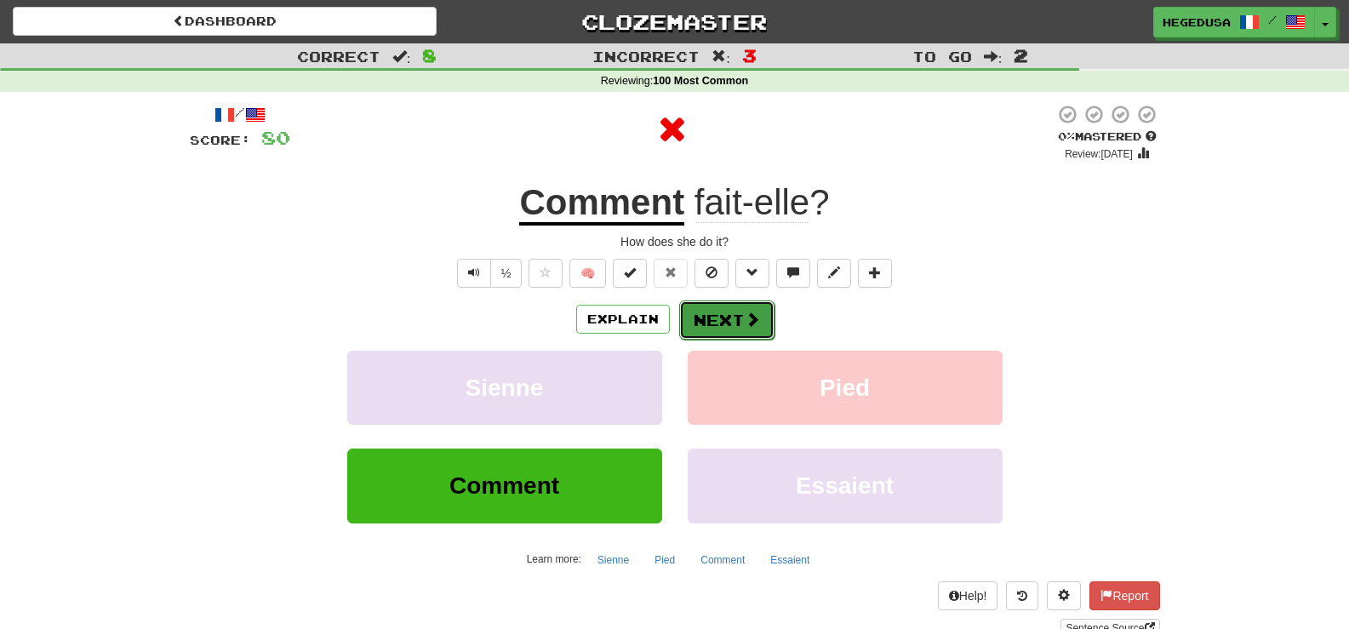
click at [727, 323] on button "Next" at bounding box center [726, 320] width 95 height 39
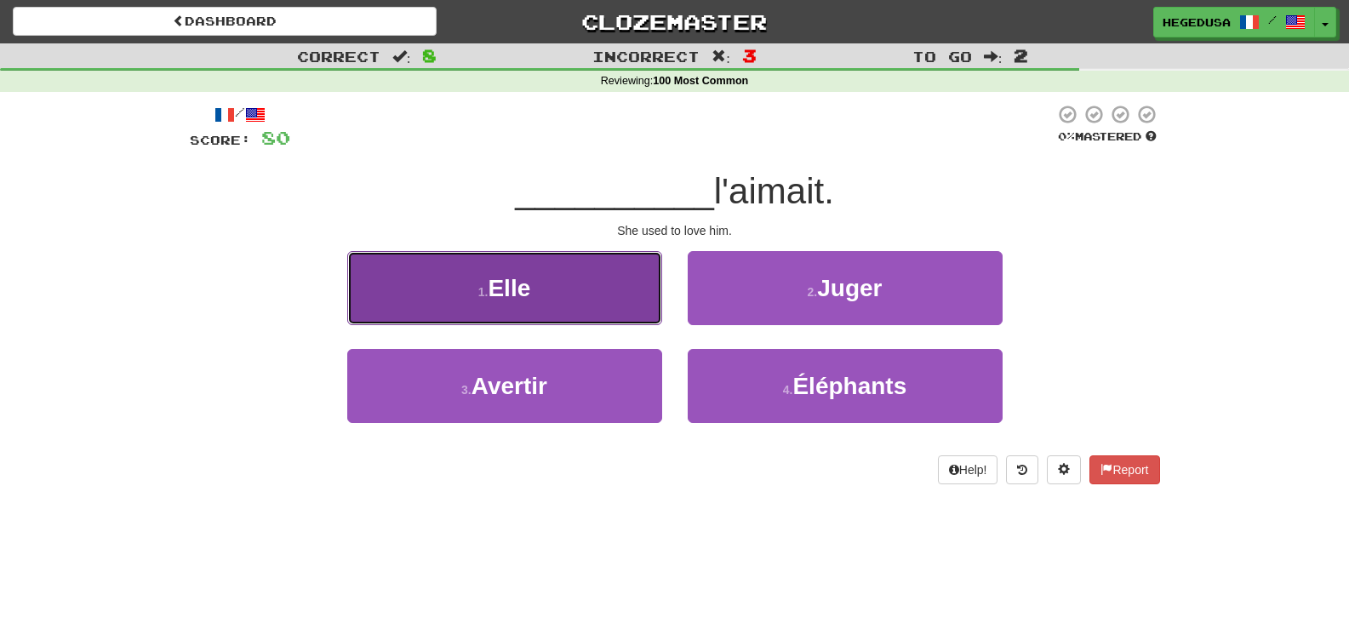
click at [630, 301] on button "1 . Elle" at bounding box center [504, 288] width 315 height 74
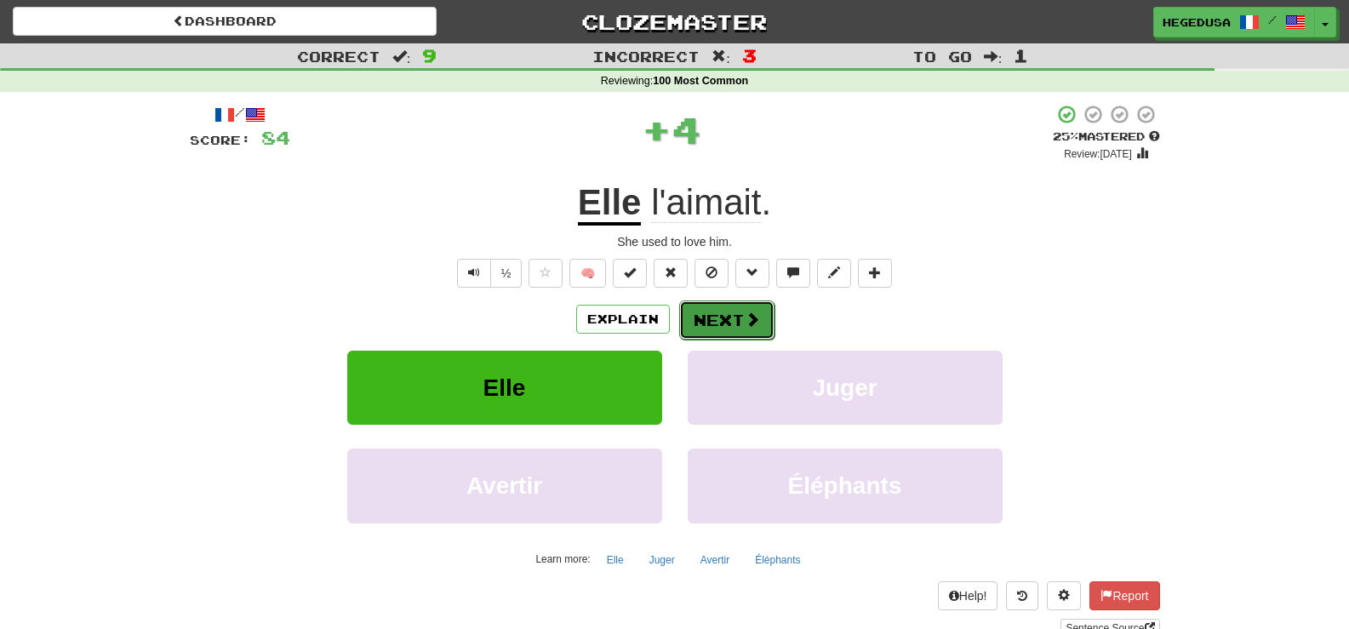
click at [754, 312] on span at bounding box center [752, 319] width 15 height 15
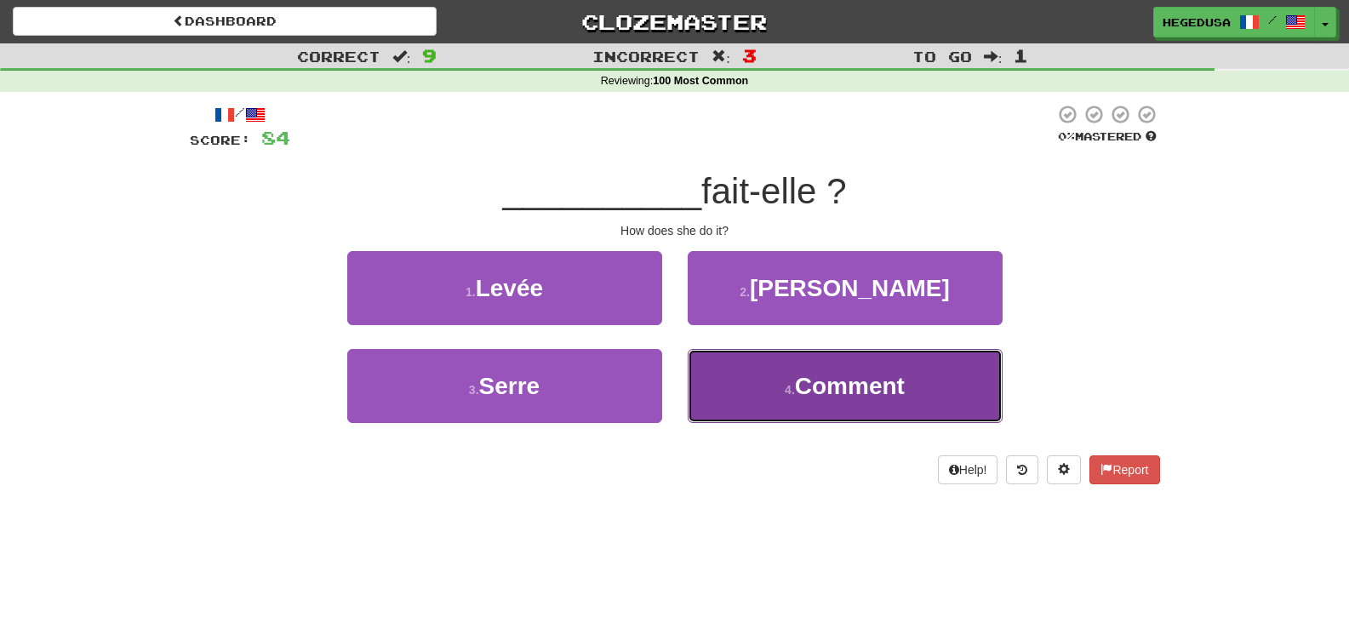
click at [785, 364] on button "4 . Comment" at bounding box center [845, 386] width 315 height 74
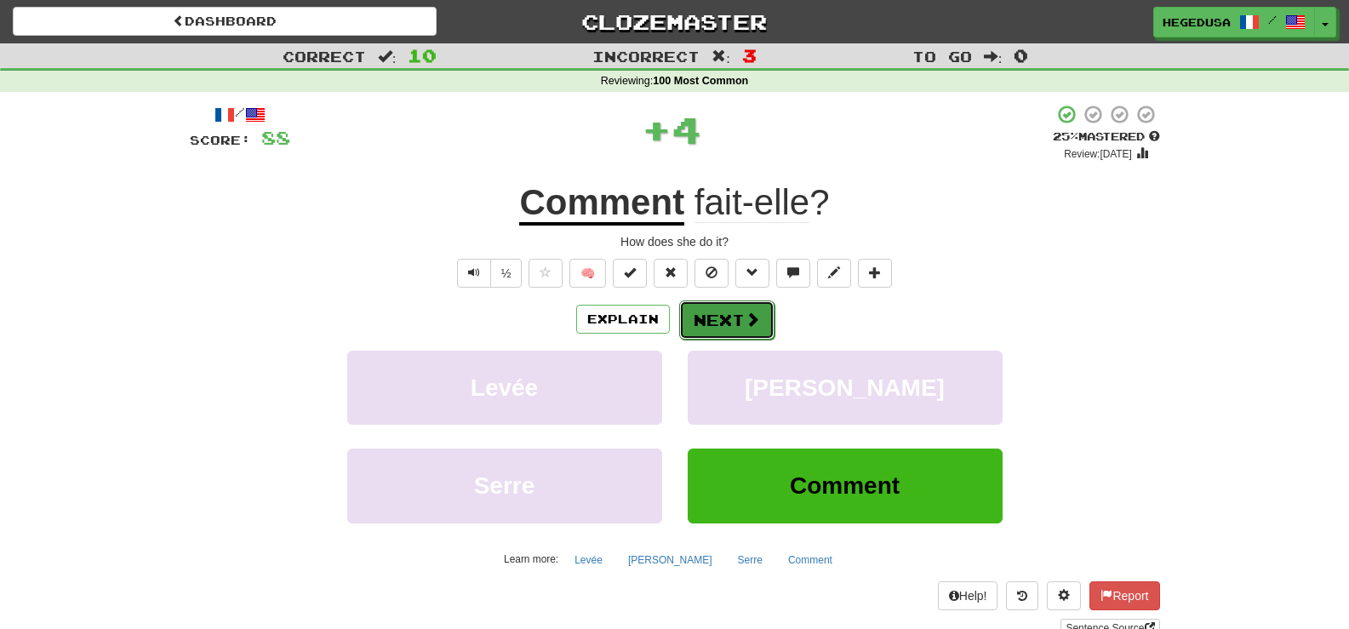
click at [742, 330] on button "Next" at bounding box center [726, 320] width 95 height 39
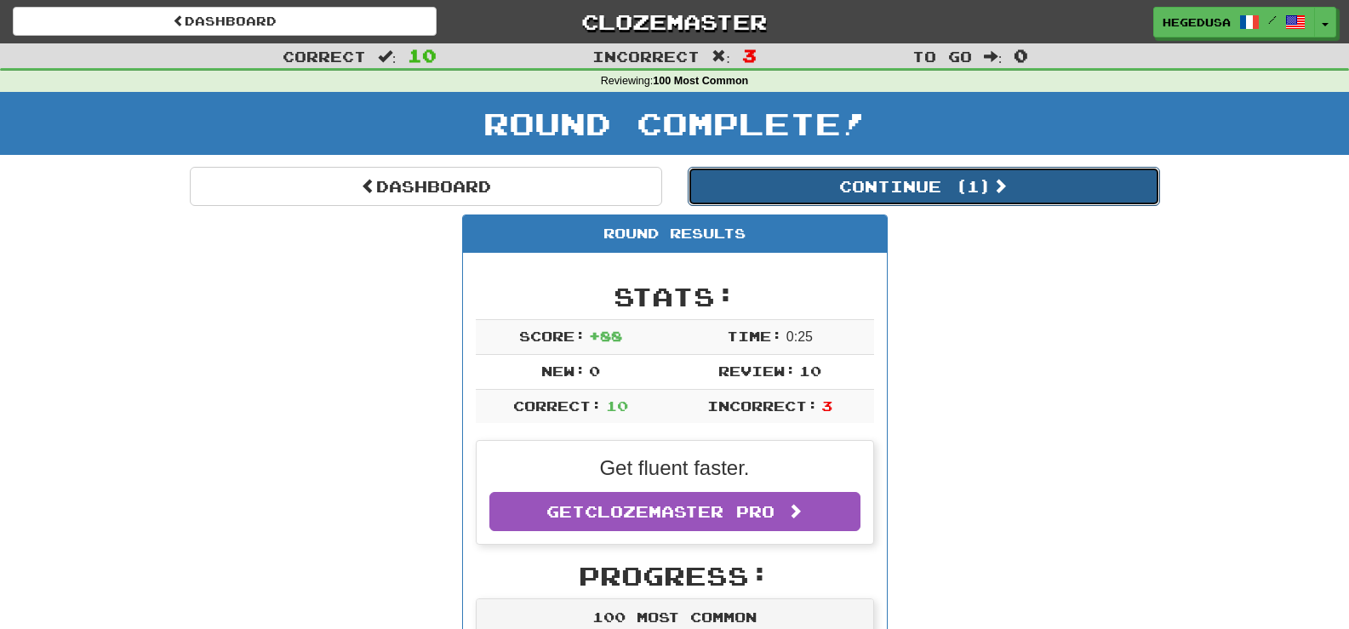
click at [862, 173] on button "Continue ( 1 )" at bounding box center [924, 186] width 472 height 39
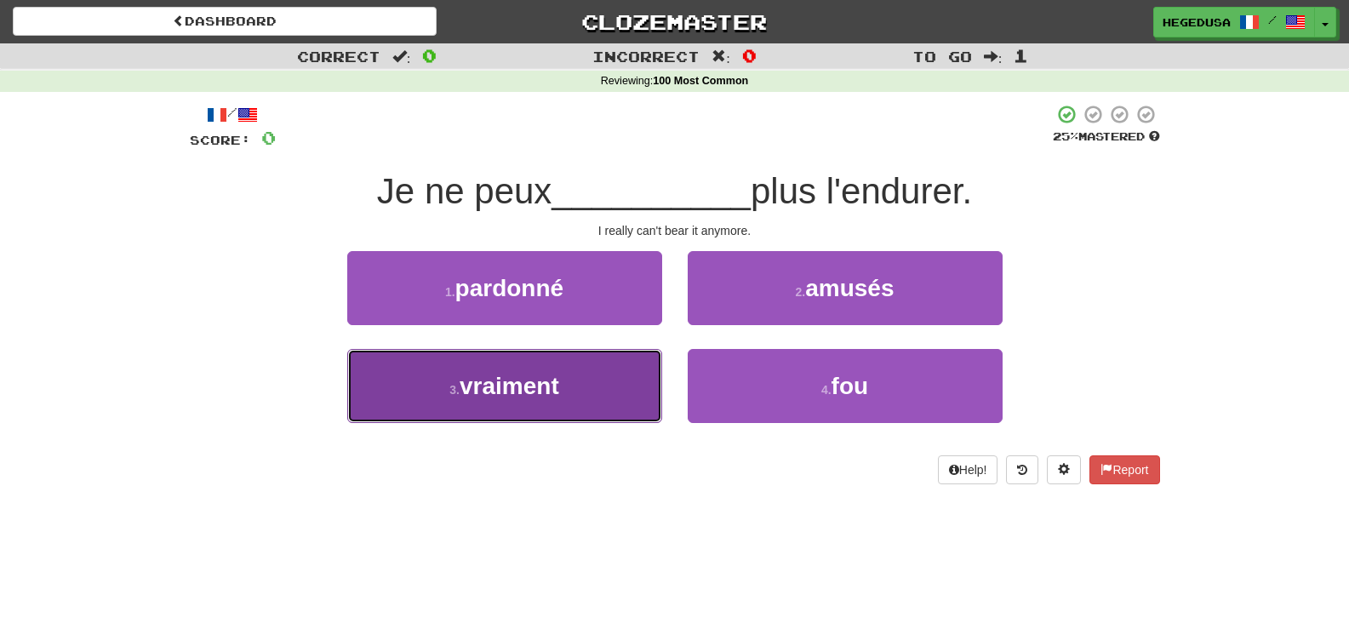
click at [458, 387] on small "3 ." at bounding box center [455, 390] width 10 height 14
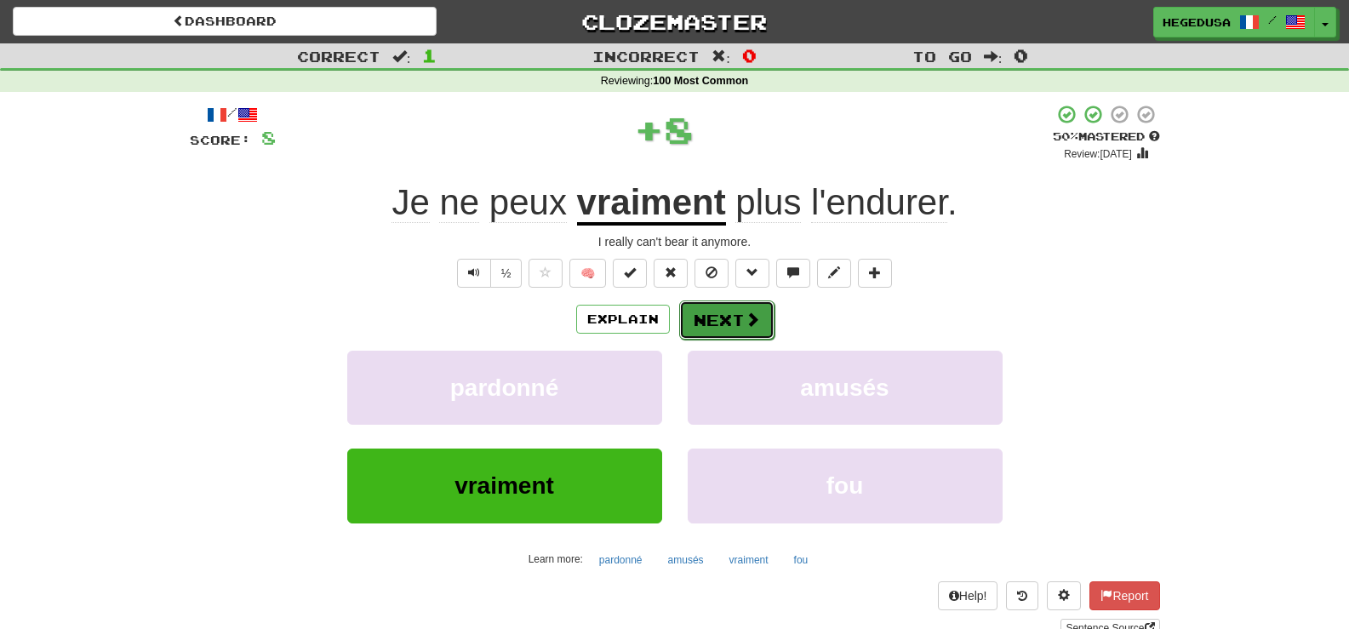
click at [713, 322] on button "Next" at bounding box center [726, 320] width 95 height 39
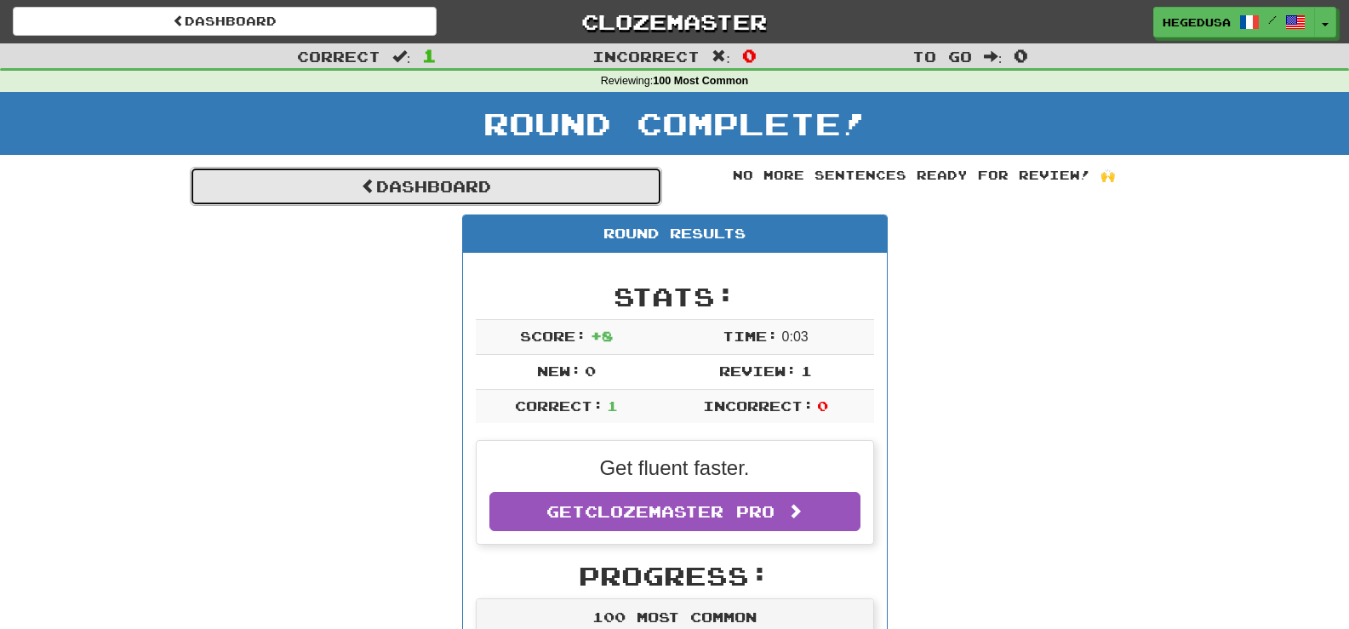
click at [609, 191] on link "Dashboard" at bounding box center [426, 186] width 472 height 39
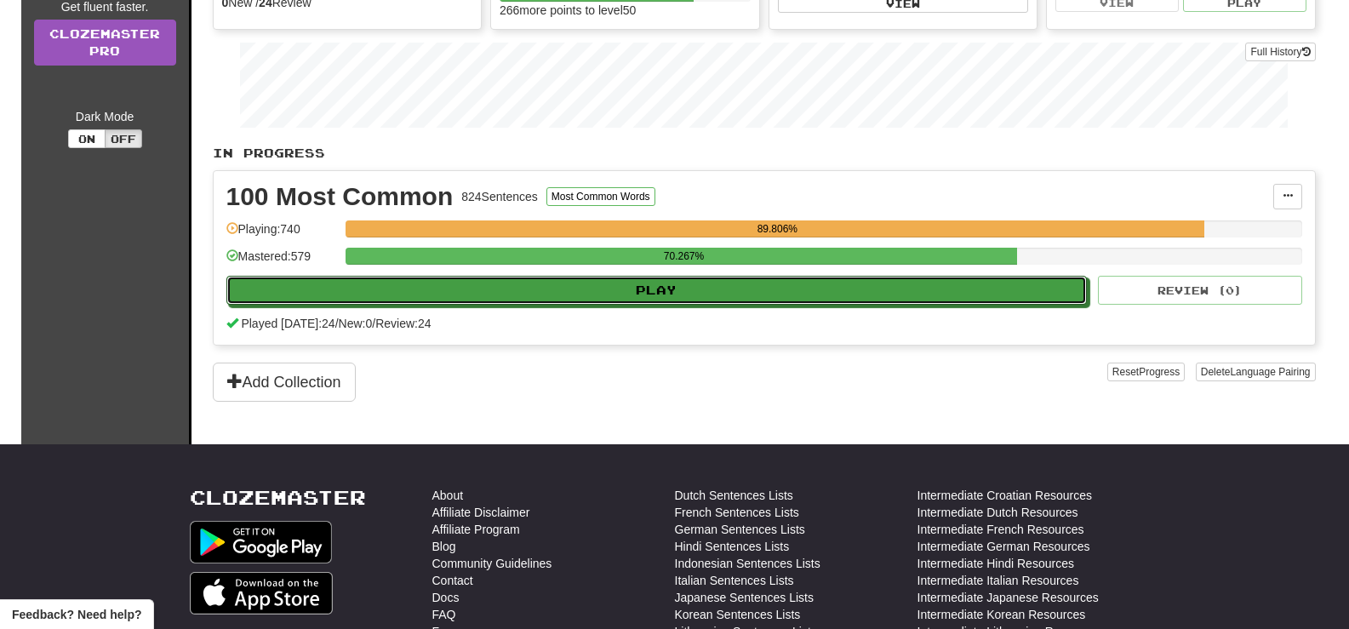
click at [667, 294] on button "Play" at bounding box center [657, 290] width 862 height 29
select select "**"
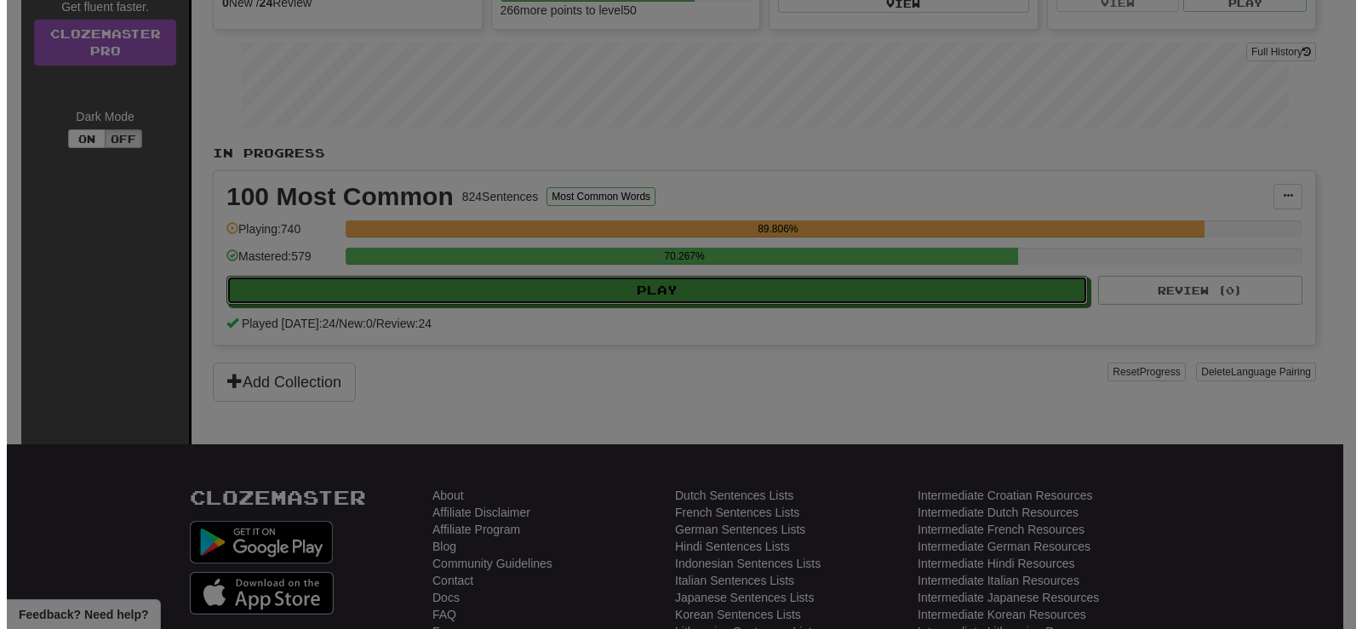
scroll to position [255, 0]
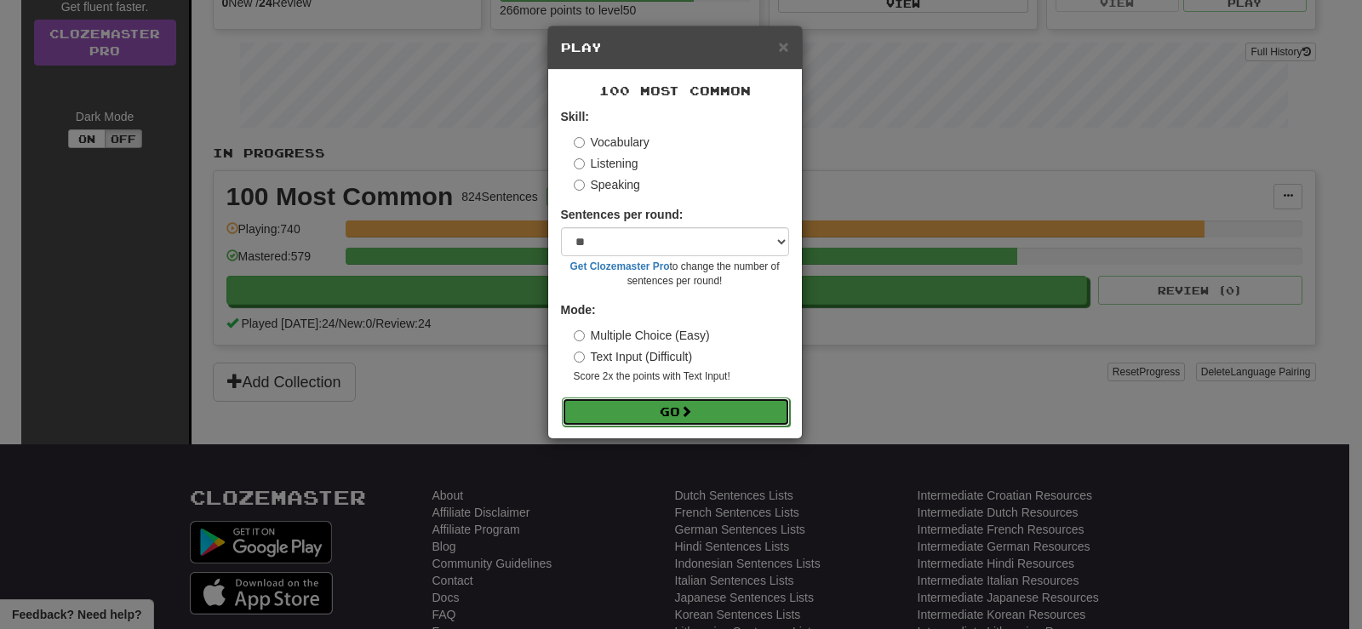
click at [737, 406] on button "Go" at bounding box center [676, 412] width 228 height 29
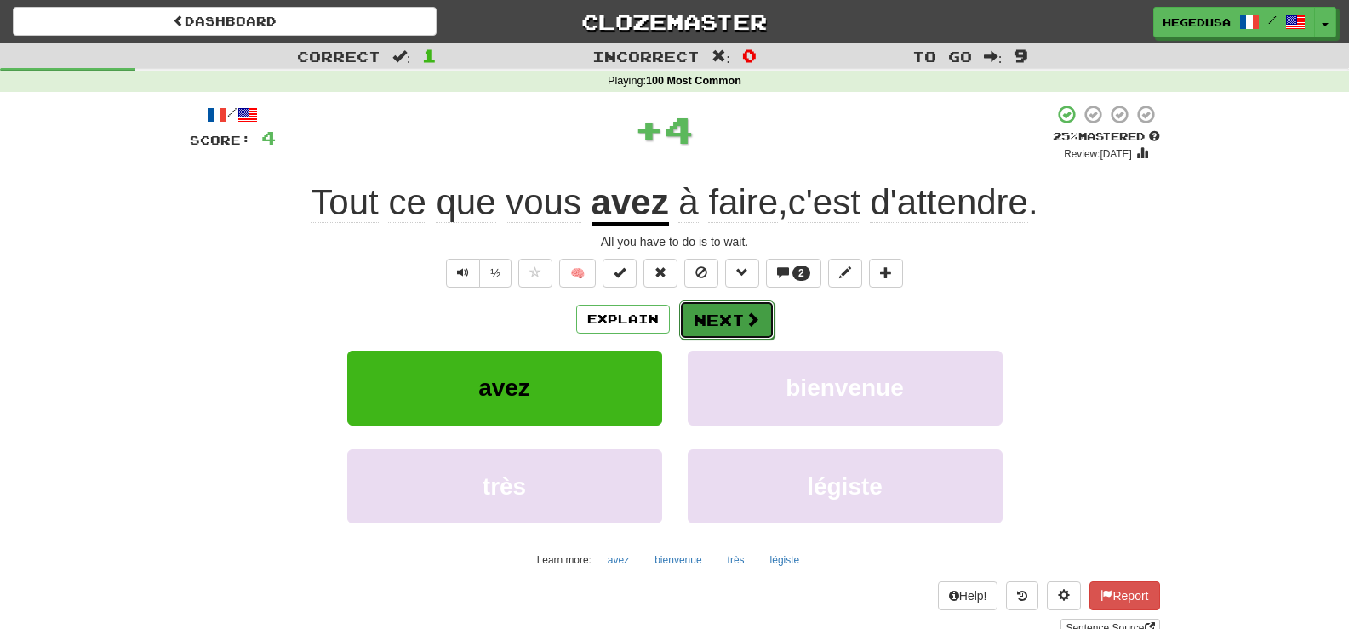
click at [732, 321] on button "Next" at bounding box center [726, 320] width 95 height 39
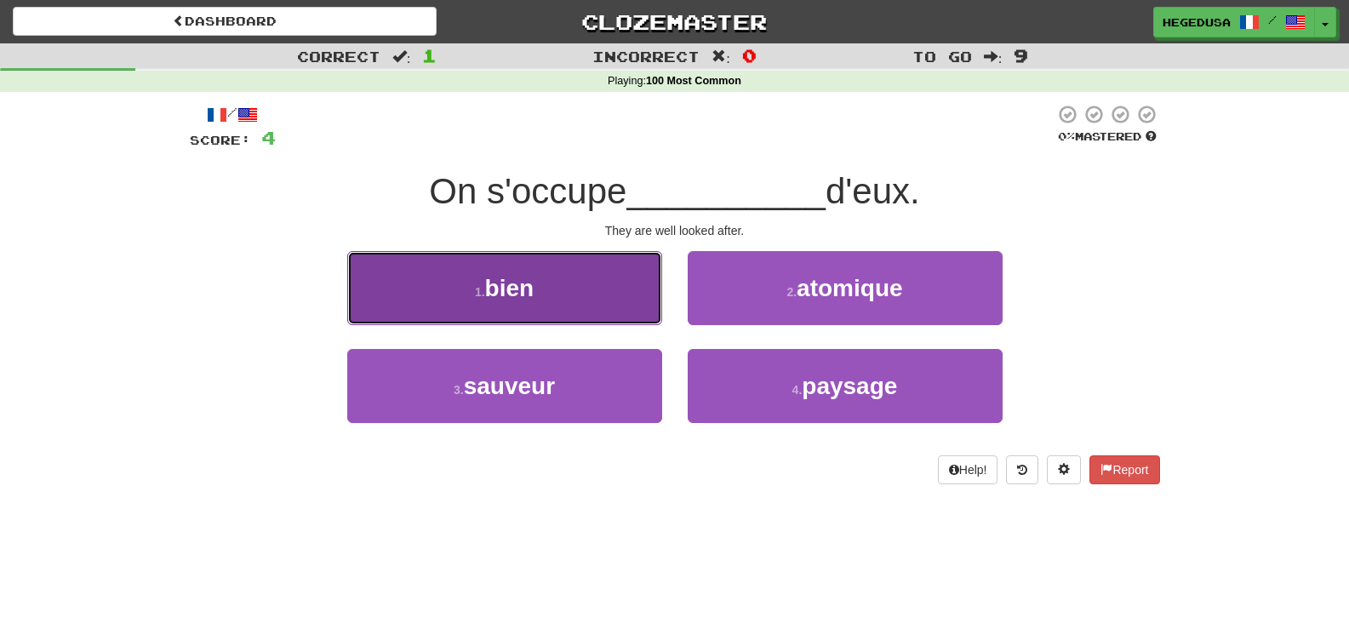
click at [564, 310] on button "1 . bien" at bounding box center [504, 288] width 315 height 74
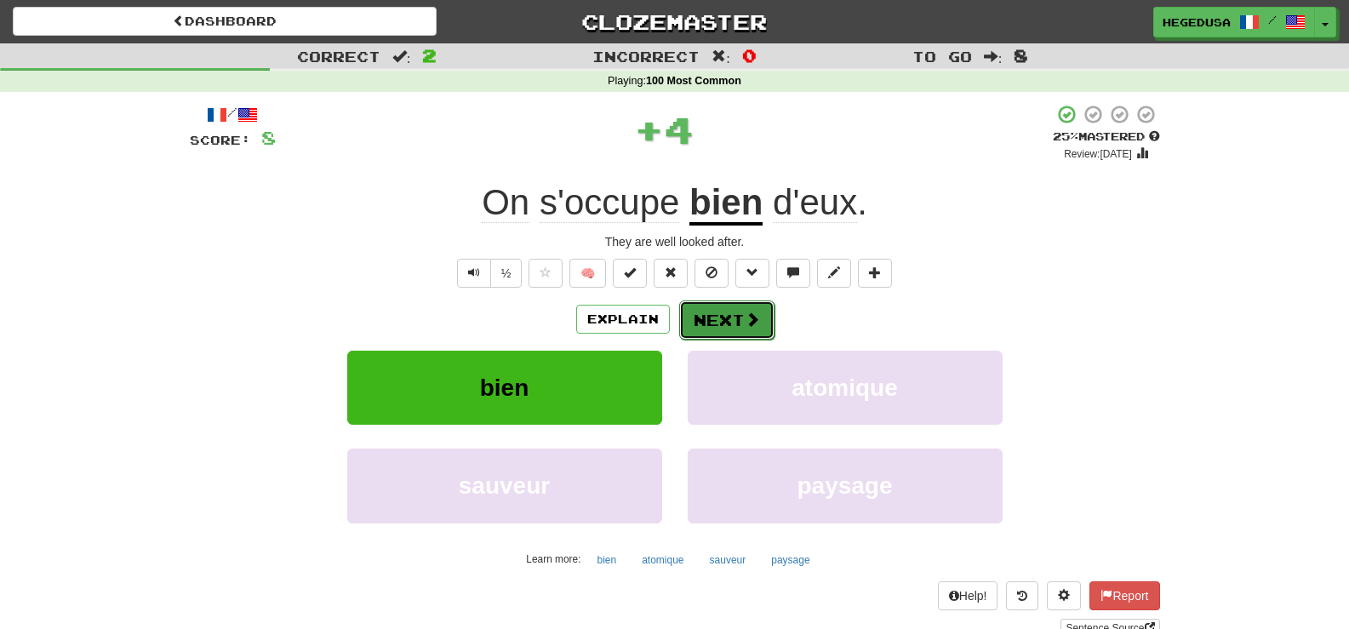
click at [751, 320] on span at bounding box center [752, 319] width 15 height 15
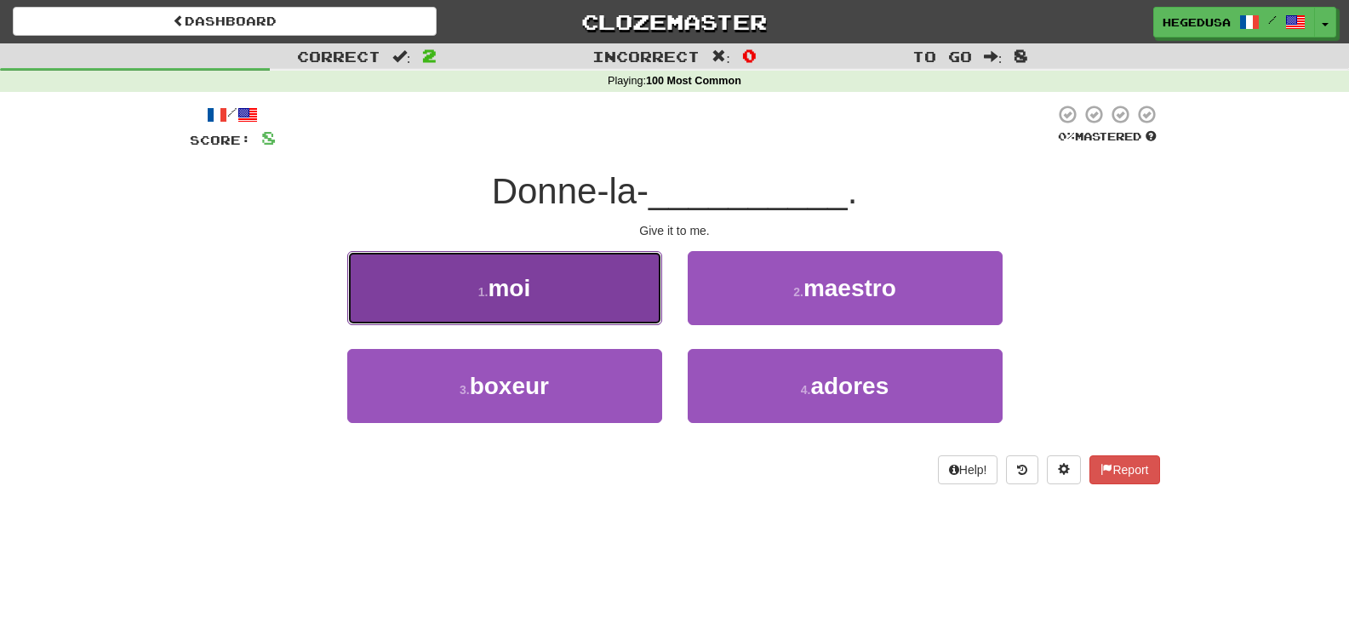
click at [627, 304] on button "1 . moi" at bounding box center [504, 288] width 315 height 74
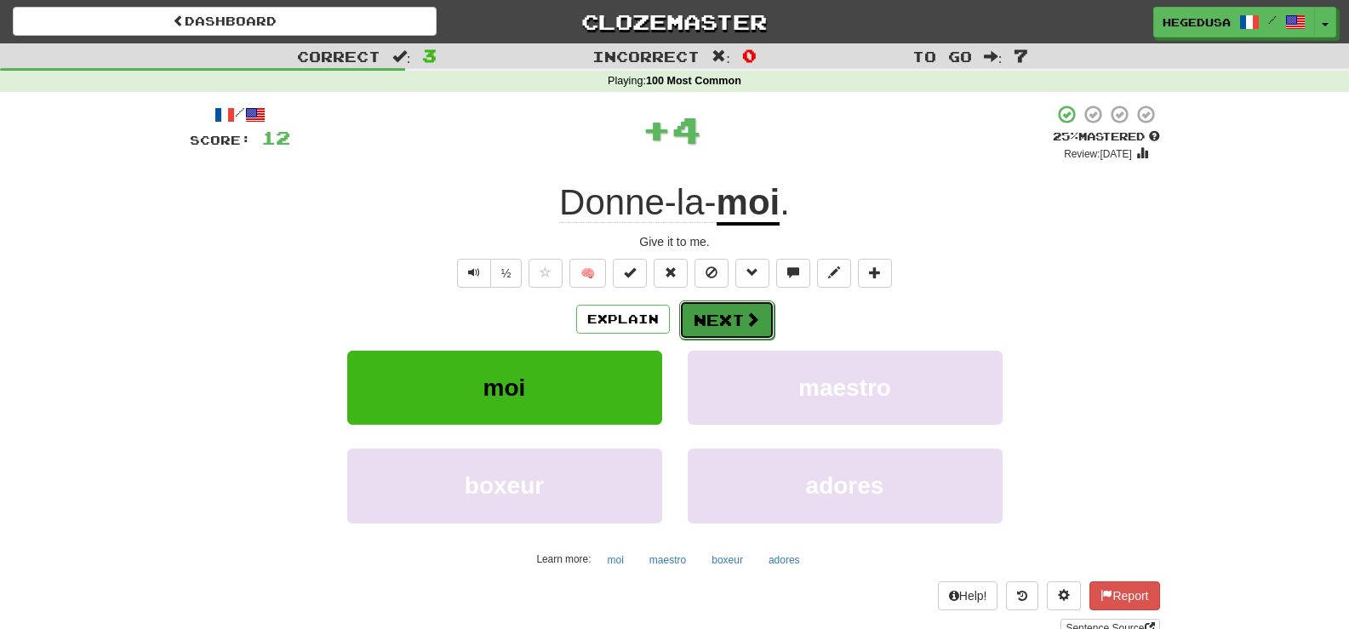
click at [759, 318] on button "Next" at bounding box center [726, 320] width 95 height 39
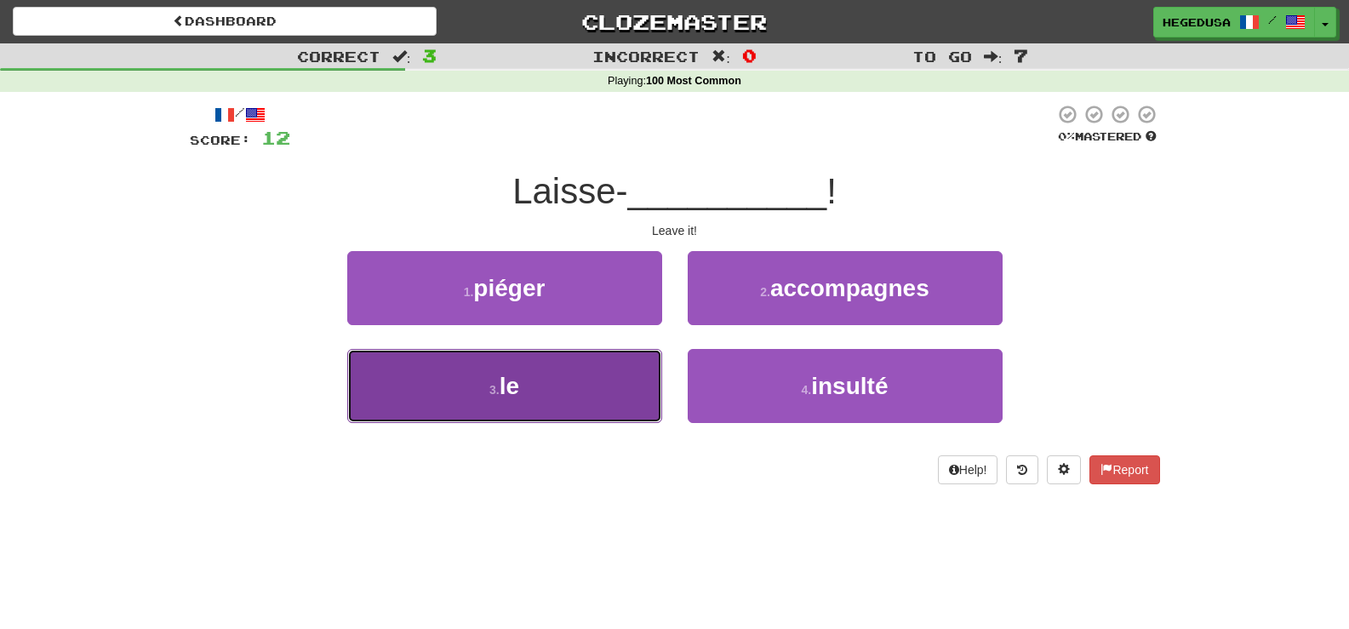
click at [615, 375] on button "3 . le" at bounding box center [504, 386] width 315 height 74
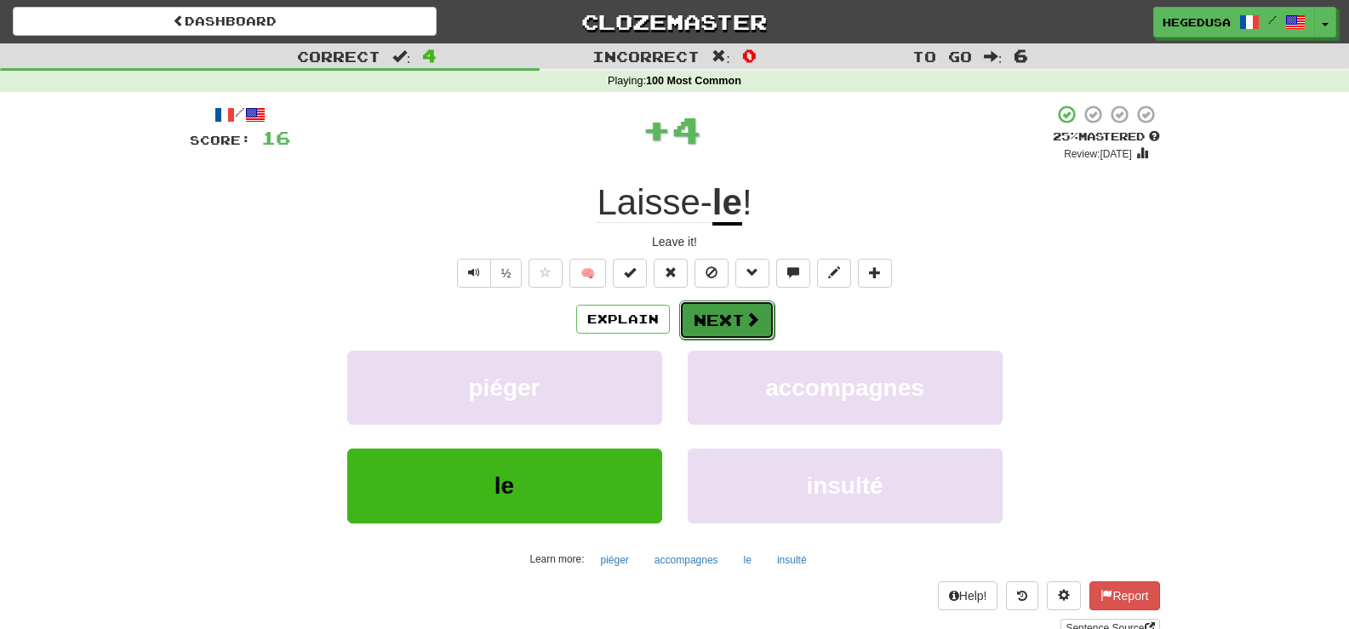
click at [713, 323] on button "Next" at bounding box center [726, 320] width 95 height 39
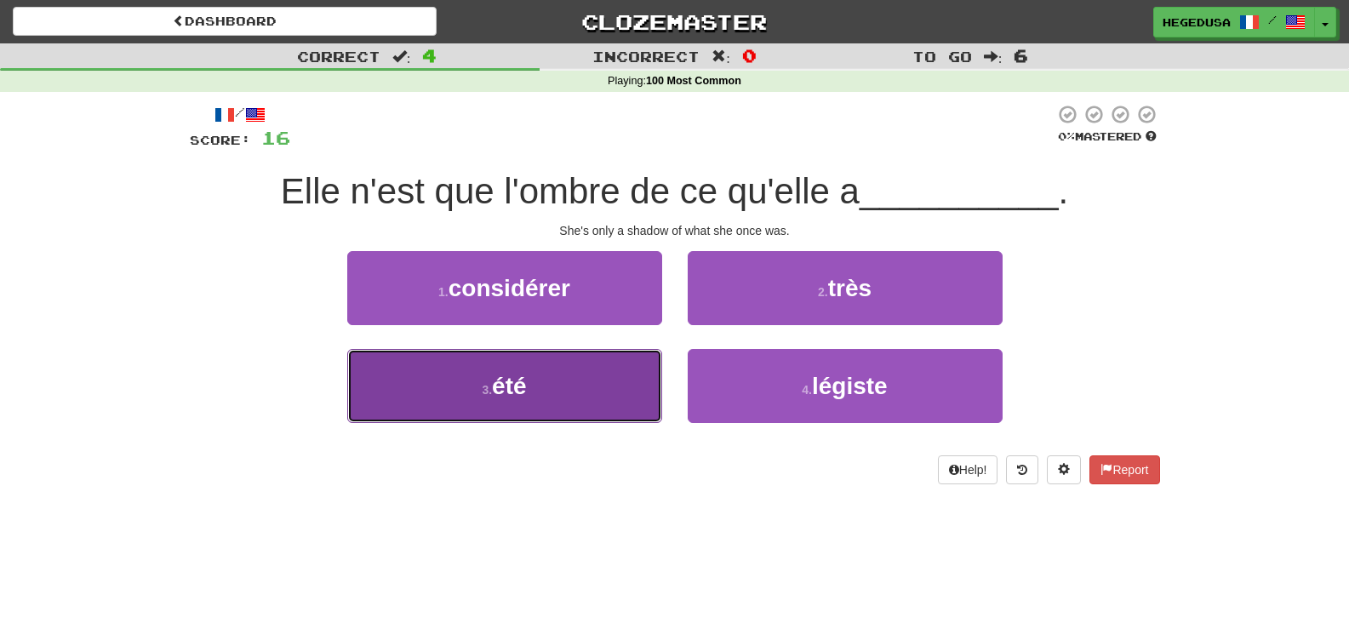
click at [576, 371] on button "3 . été" at bounding box center [504, 386] width 315 height 74
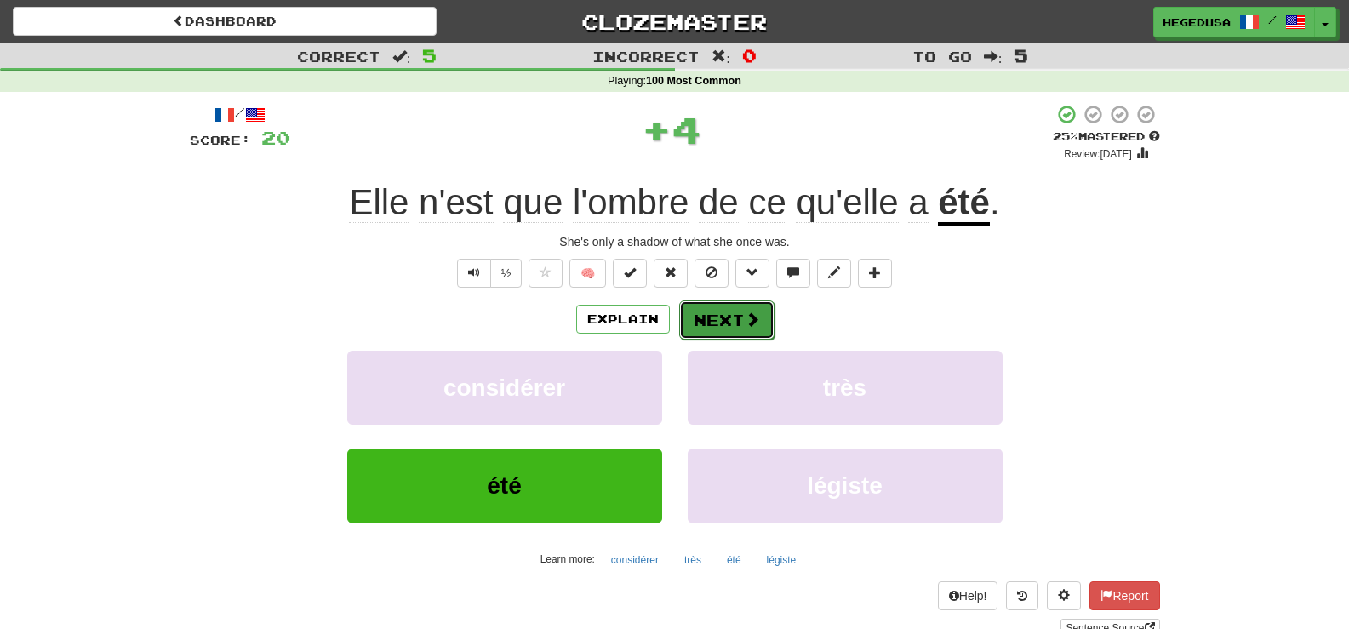
click at [702, 314] on button "Next" at bounding box center [726, 320] width 95 height 39
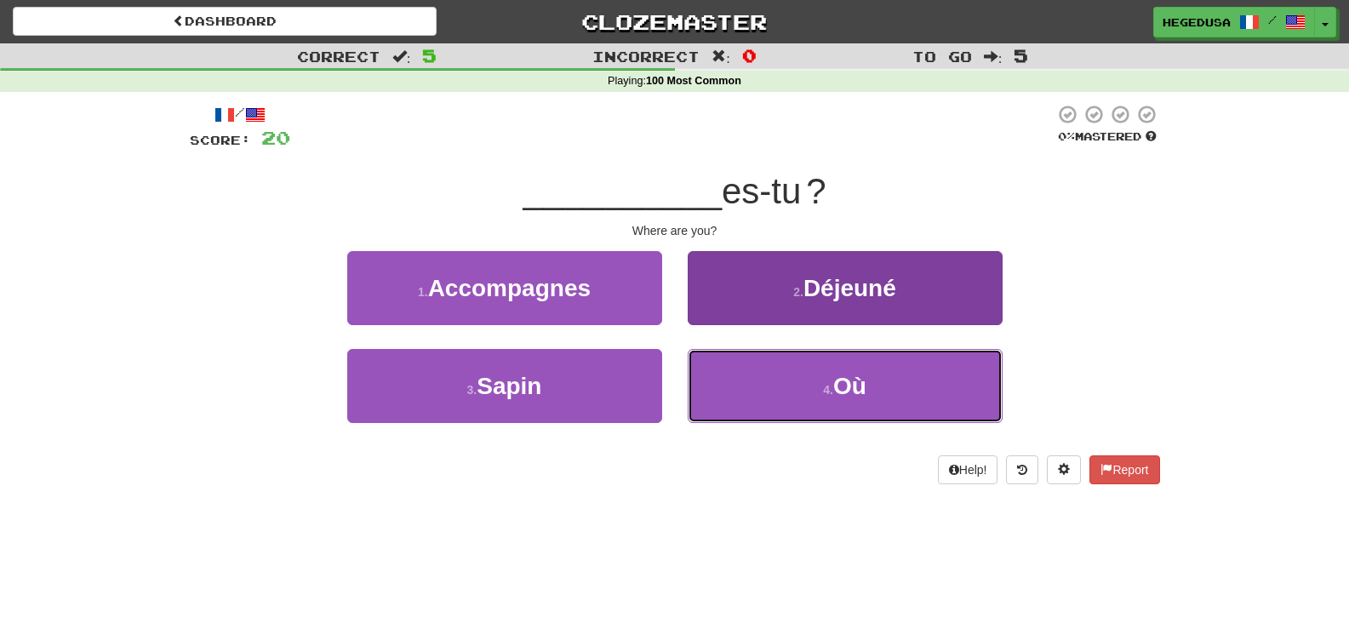
click at [747, 373] on button "4 . Où" at bounding box center [845, 386] width 315 height 74
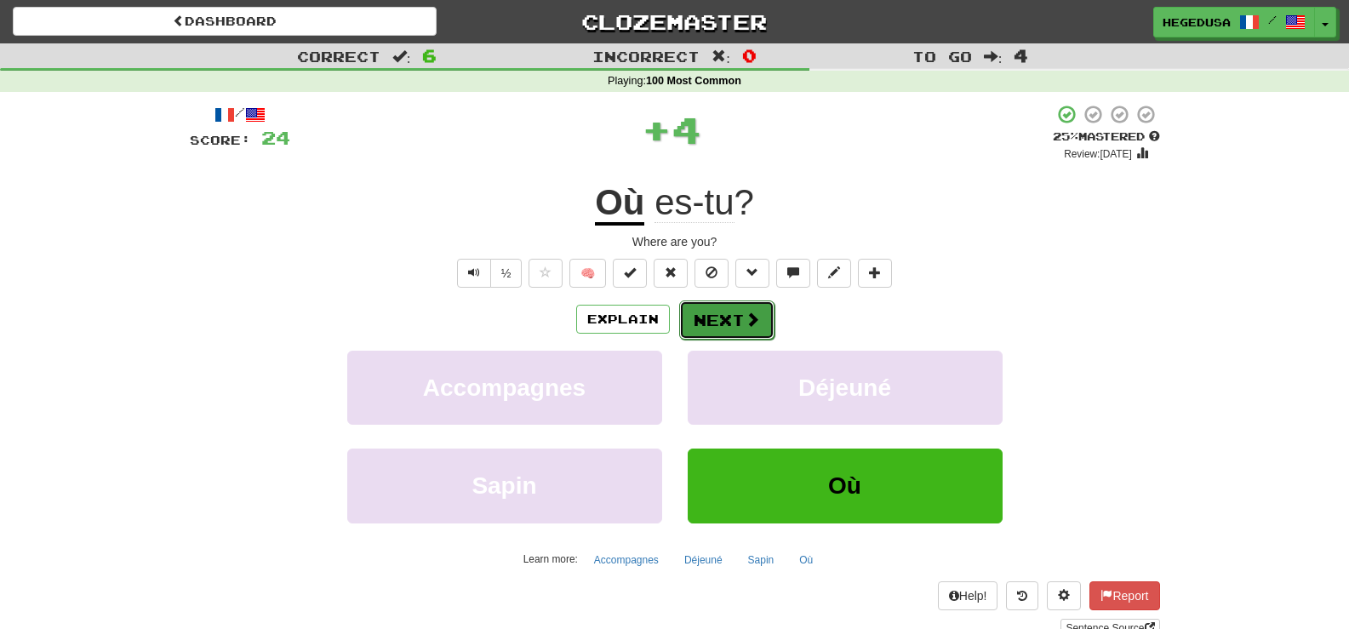
click at [715, 317] on button "Next" at bounding box center [726, 320] width 95 height 39
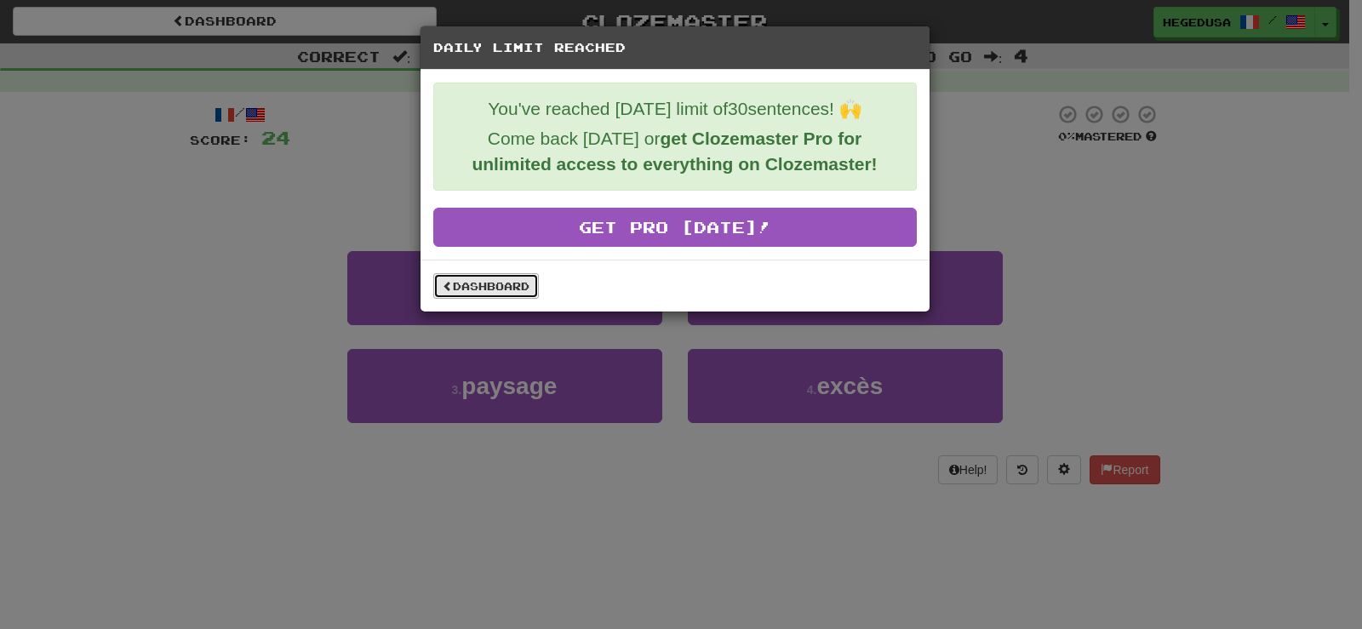
click at [484, 276] on link "Dashboard" at bounding box center [486, 286] width 106 height 26
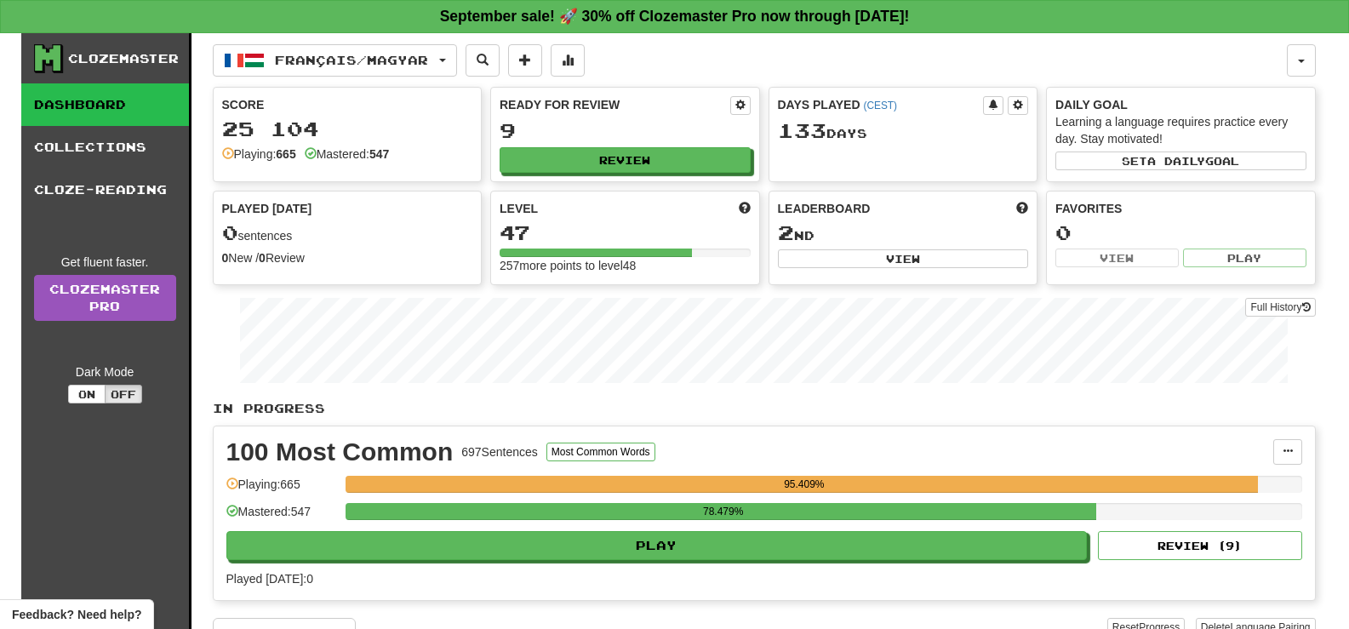
click at [571, 163] on button "Review" at bounding box center [625, 160] width 251 height 26
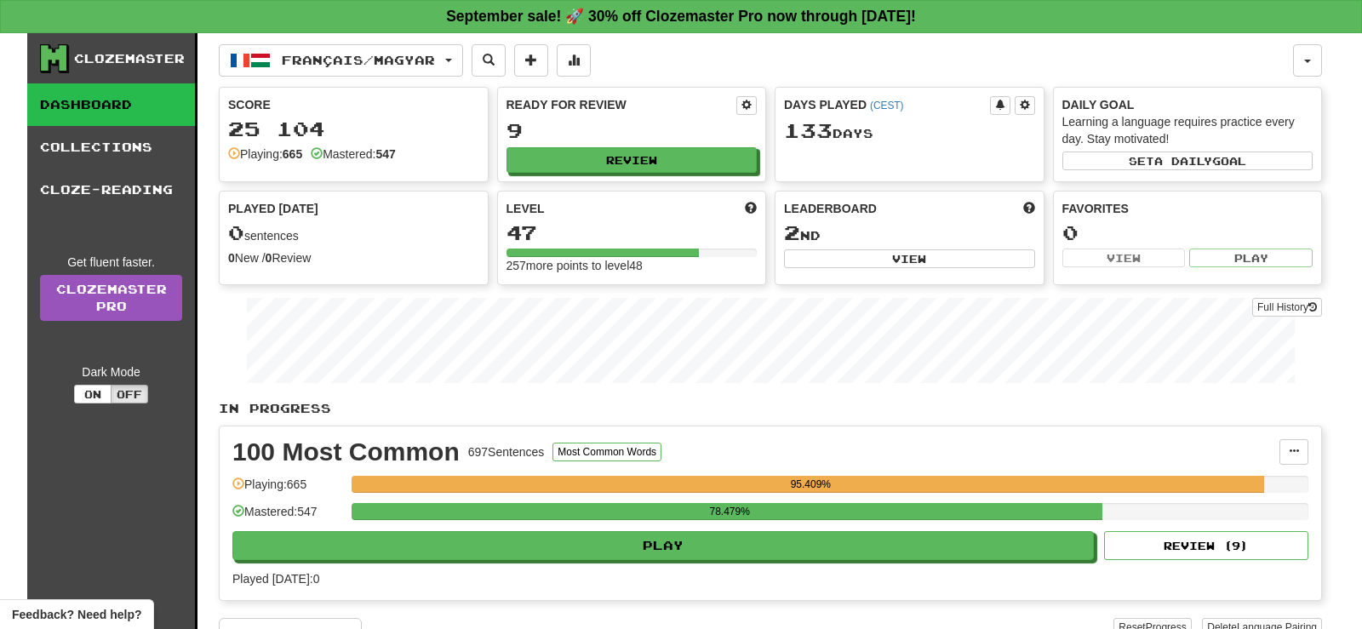
select select "**"
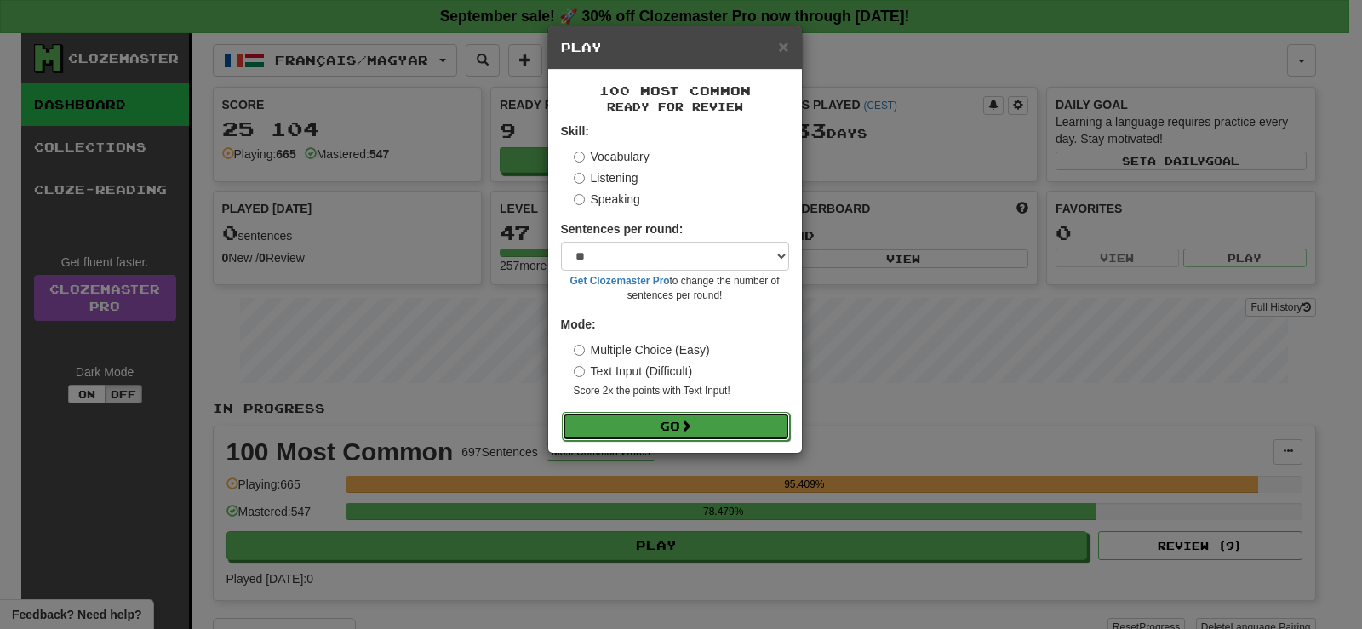
click at [637, 427] on button "Go" at bounding box center [676, 426] width 228 height 29
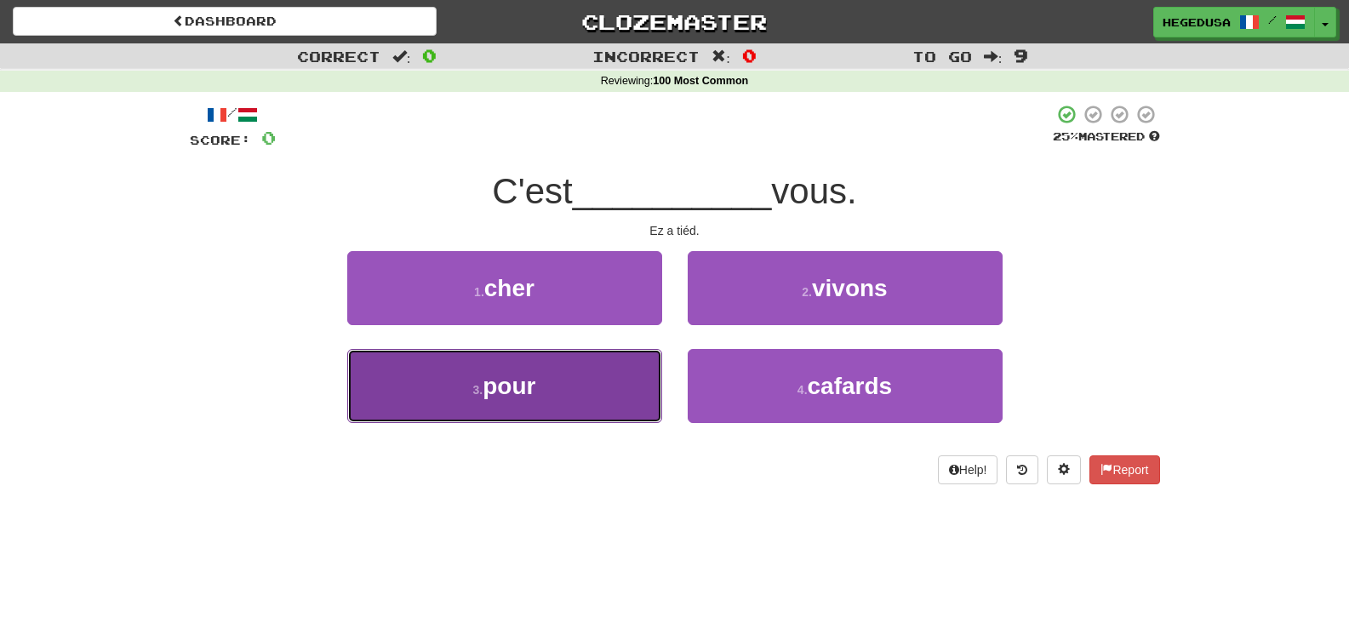
click at [591, 394] on button "3 . pour" at bounding box center [504, 386] width 315 height 74
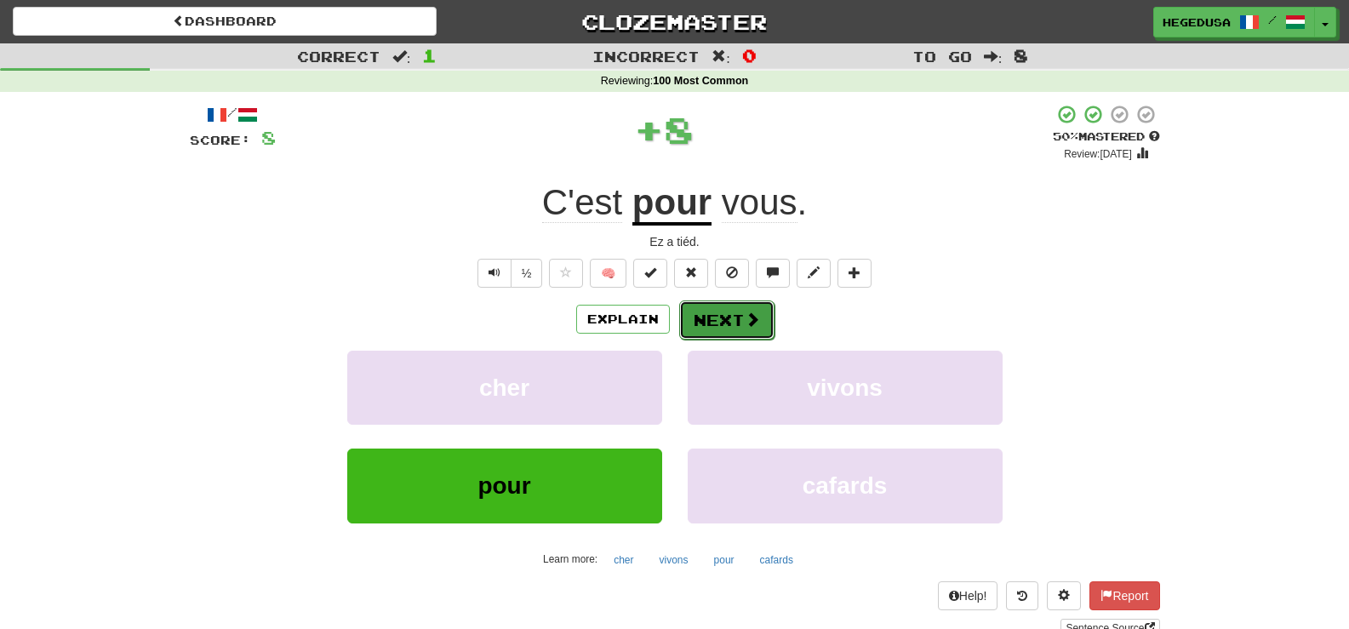
click at [730, 316] on button "Next" at bounding box center [726, 320] width 95 height 39
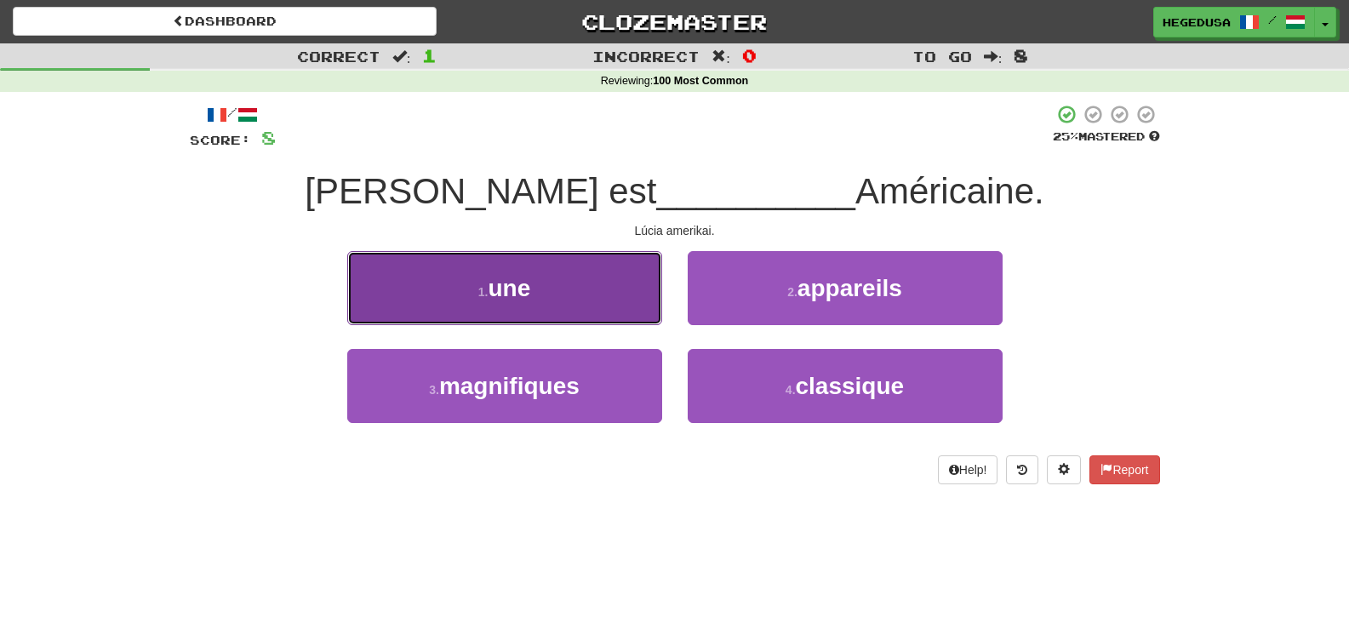
click at [572, 300] on button "1 . une" at bounding box center [504, 288] width 315 height 74
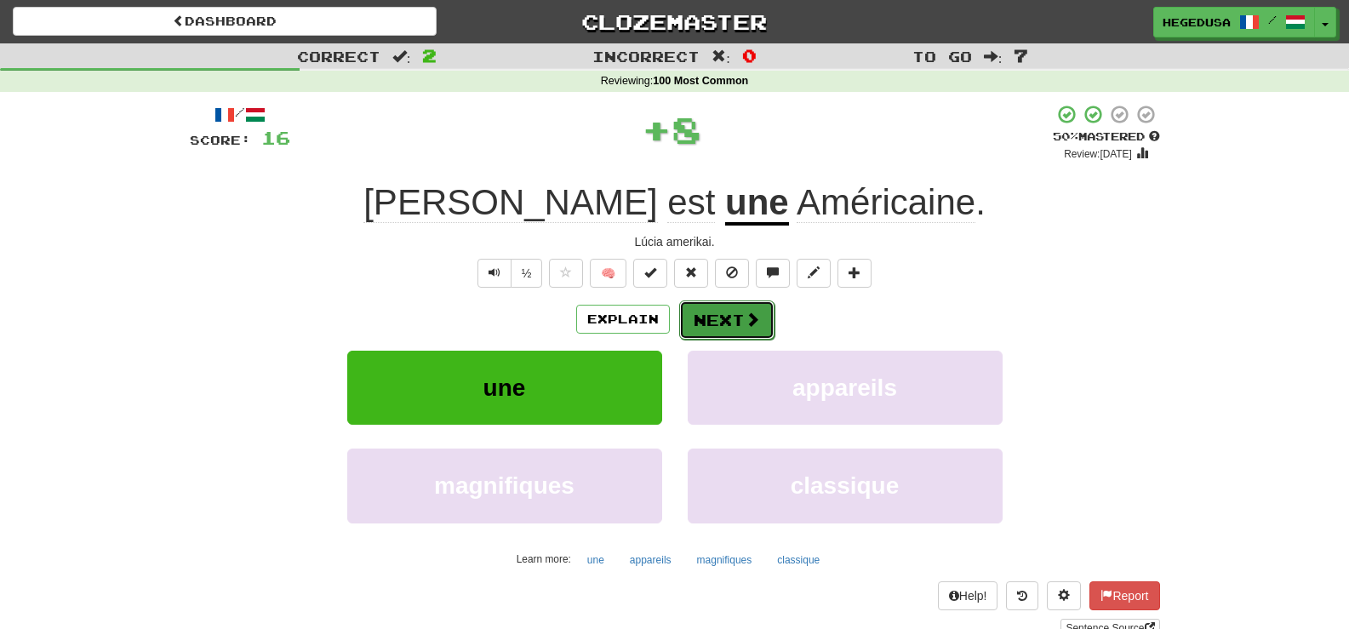
click at [707, 315] on button "Next" at bounding box center [726, 320] width 95 height 39
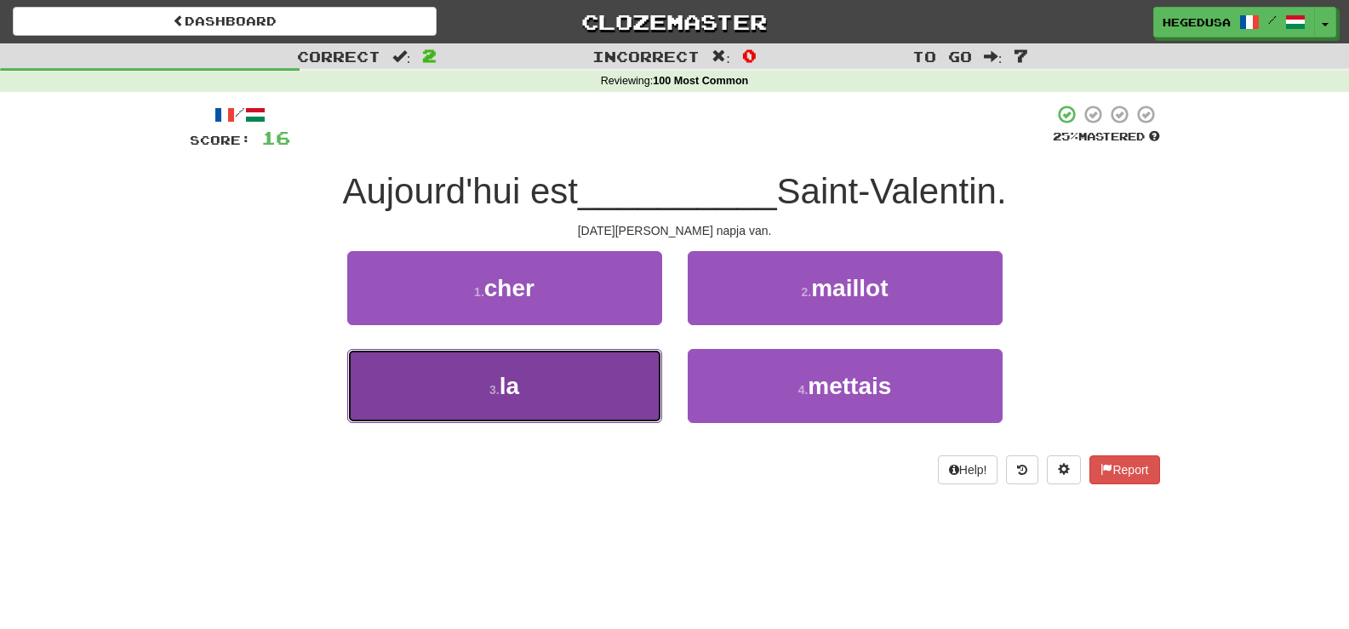
click at [621, 398] on button "3 . la" at bounding box center [504, 386] width 315 height 74
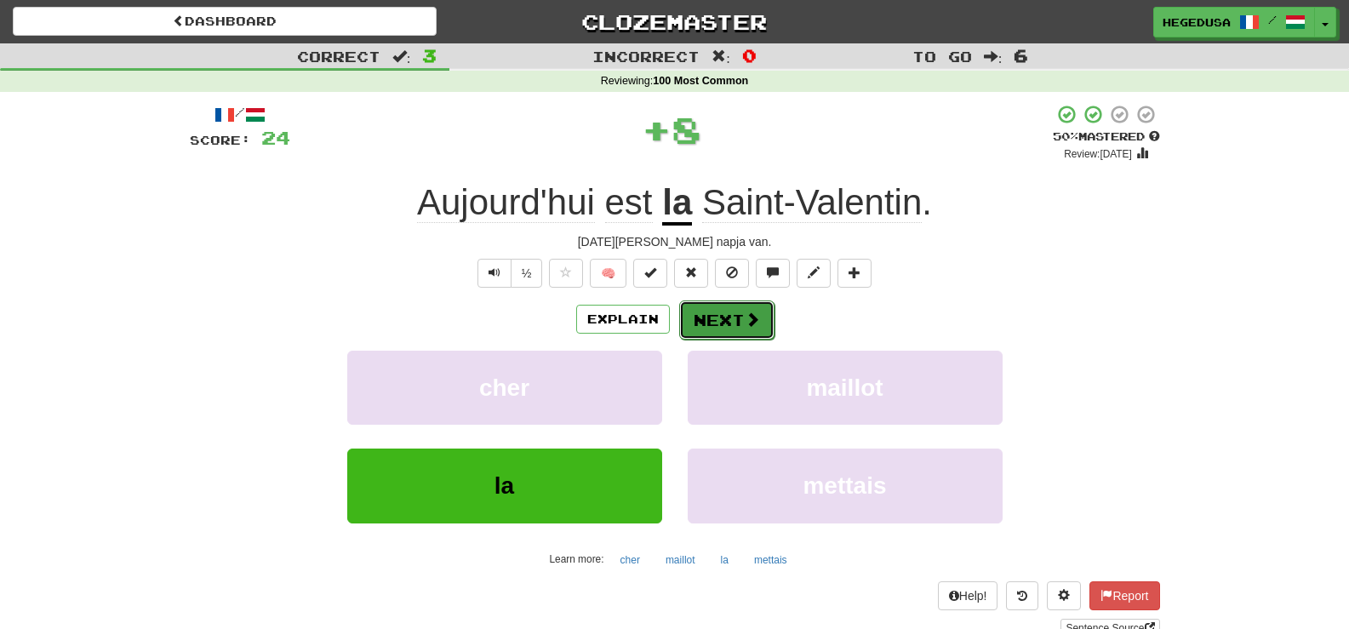
click at [748, 325] on span at bounding box center [752, 319] width 15 height 15
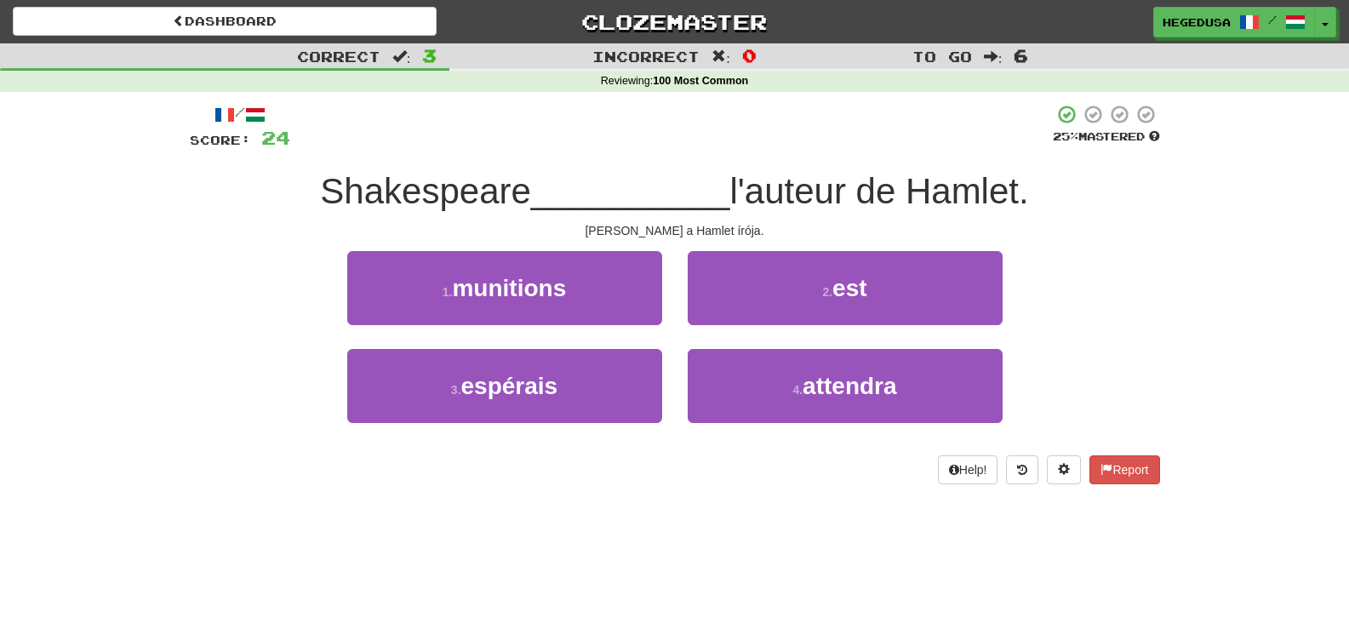
click at [748, 325] on div "2 . est" at bounding box center [845, 300] width 341 height 98
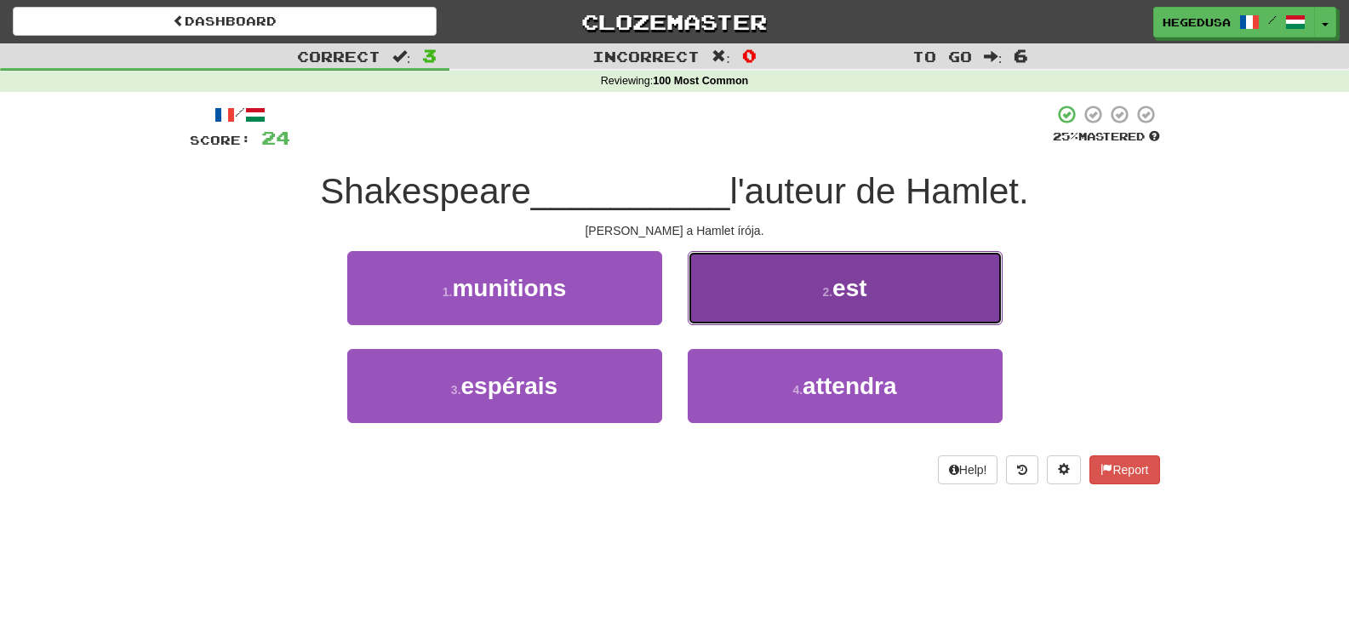
click at [742, 306] on button "2 . est" at bounding box center [845, 288] width 315 height 74
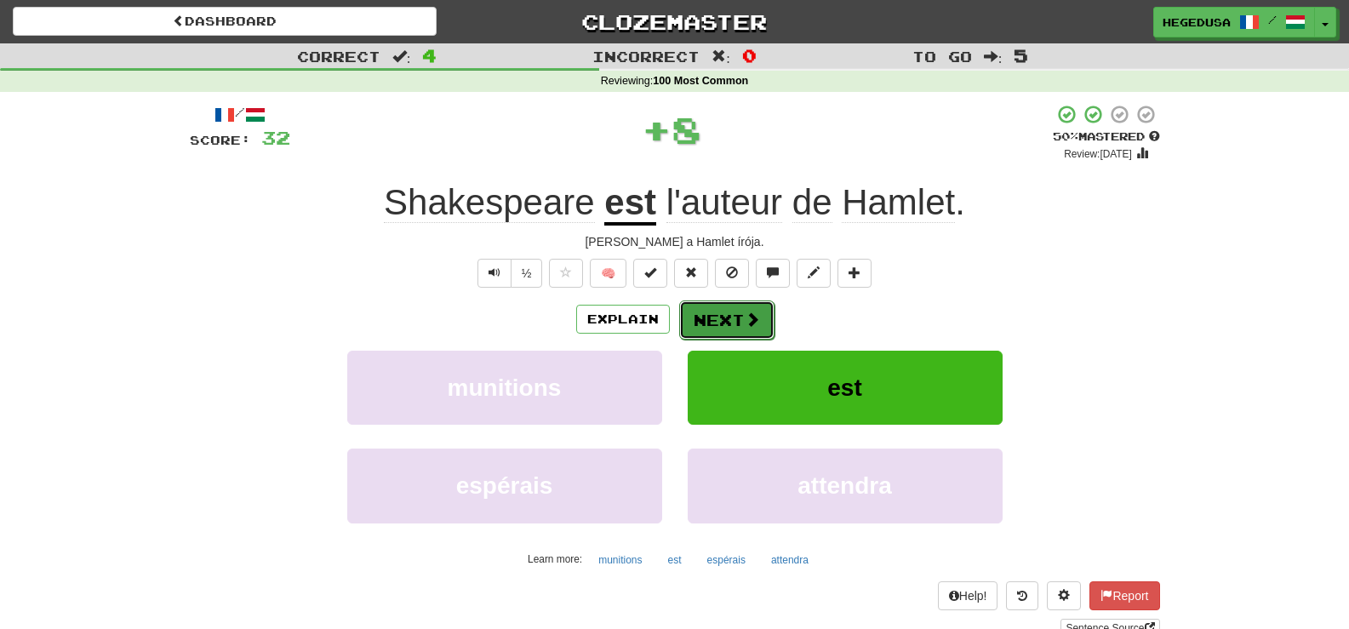
click at [731, 318] on button "Next" at bounding box center [726, 320] width 95 height 39
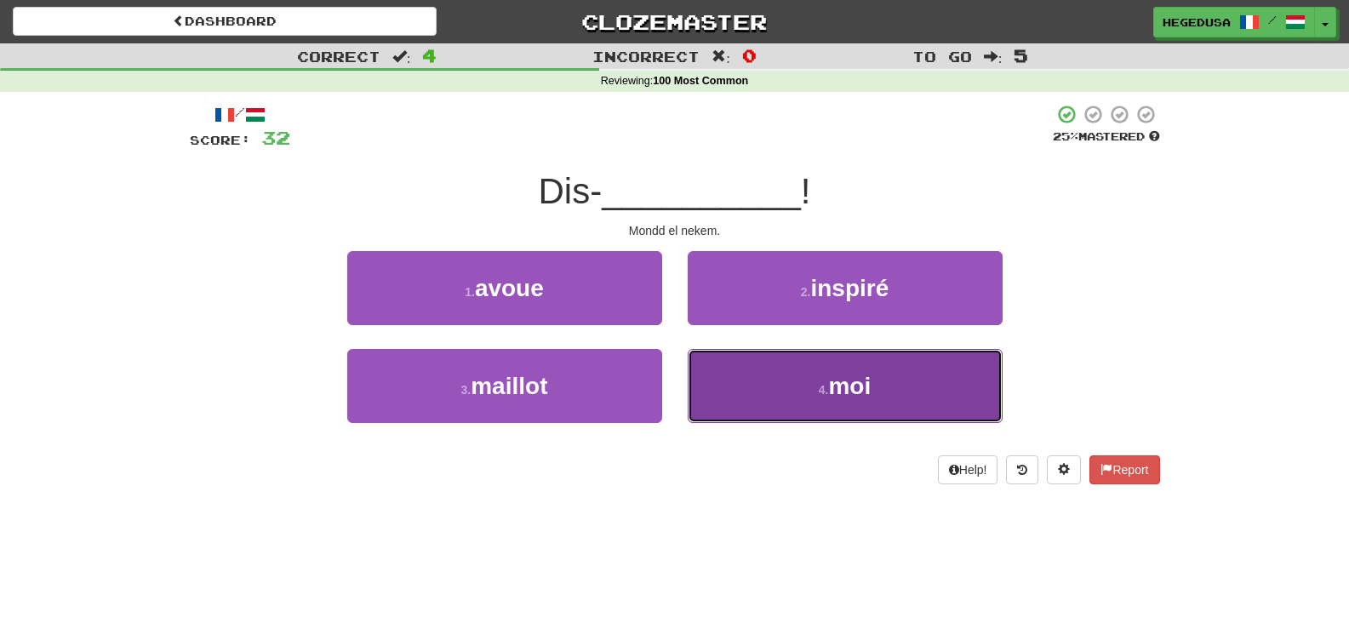
click at [764, 398] on button "4 . moi" at bounding box center [845, 386] width 315 height 74
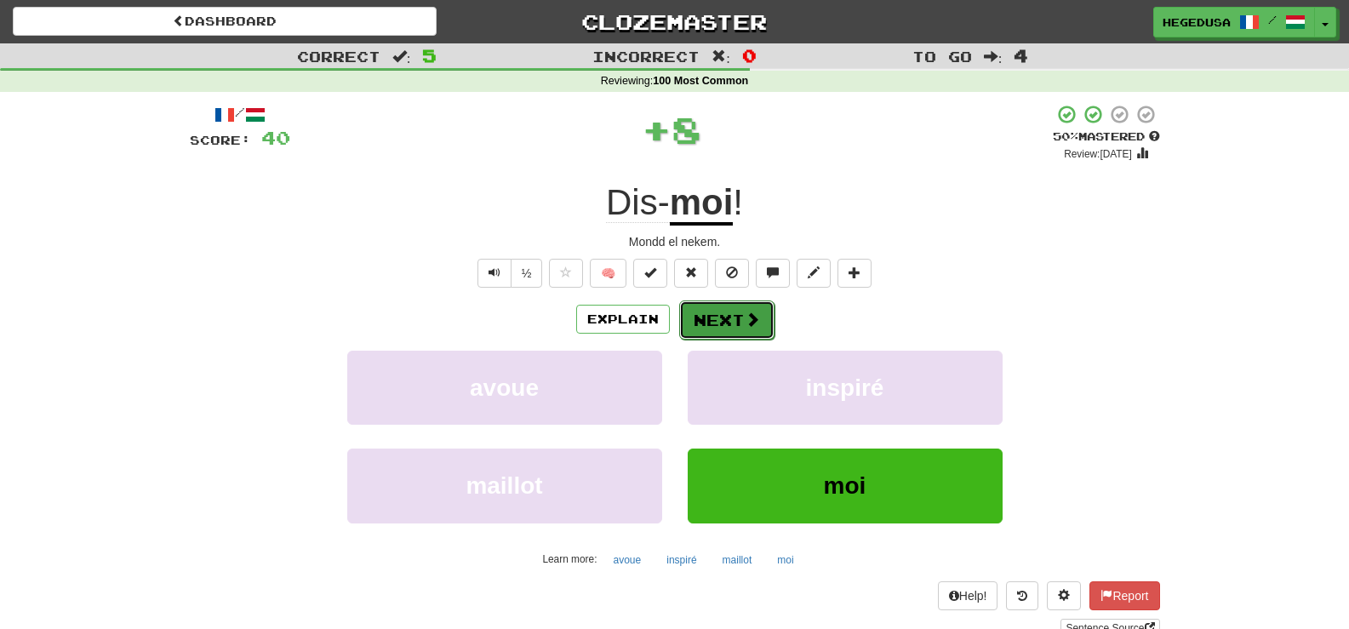
click at [718, 324] on button "Next" at bounding box center [726, 320] width 95 height 39
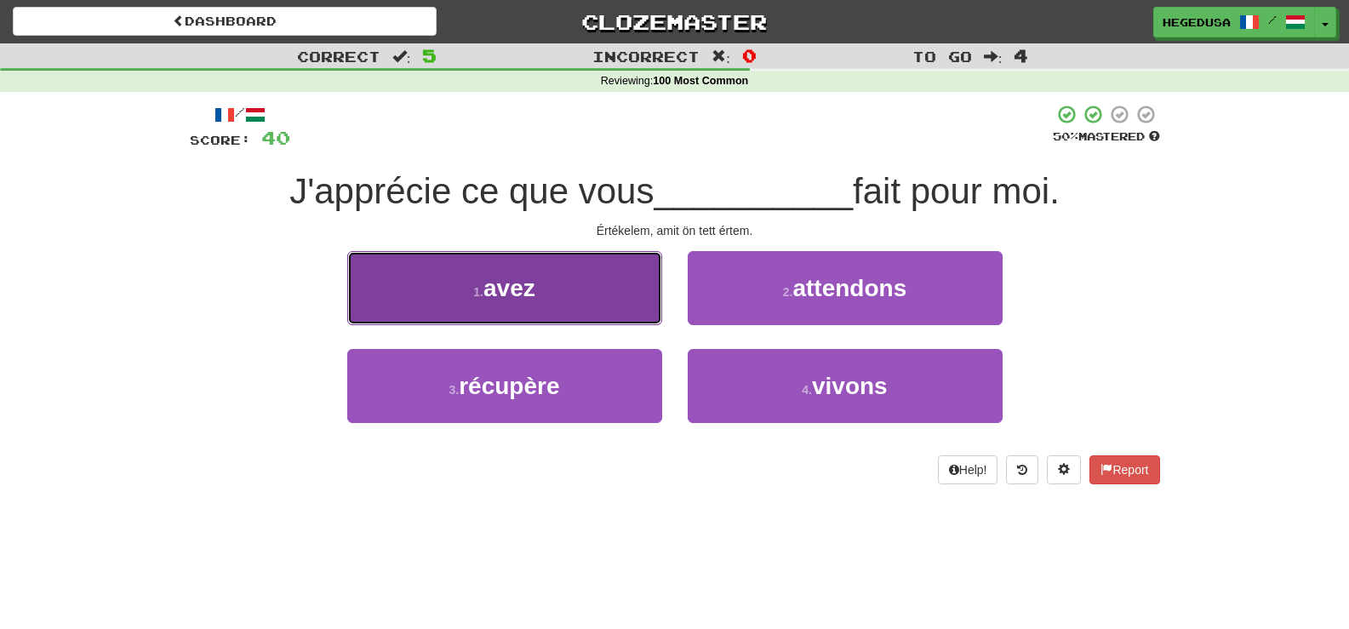
click at [615, 300] on button "1 . avez" at bounding box center [504, 288] width 315 height 74
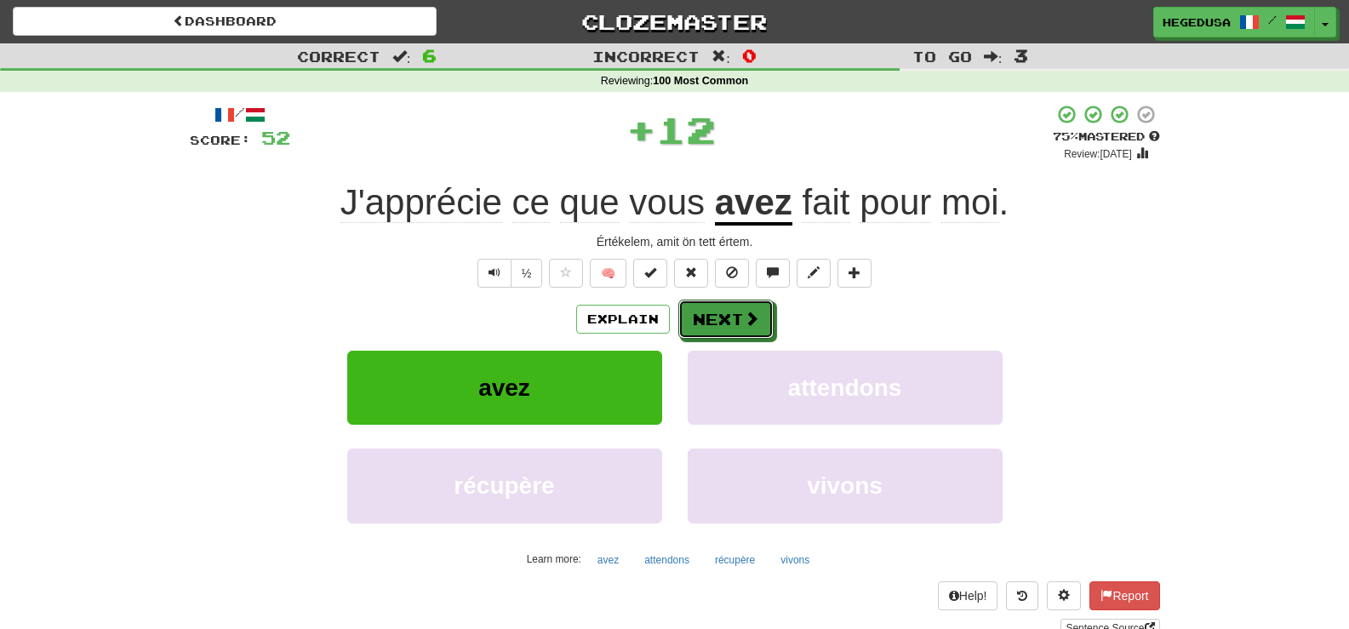
click at [720, 315] on button "Next" at bounding box center [726, 319] width 95 height 39
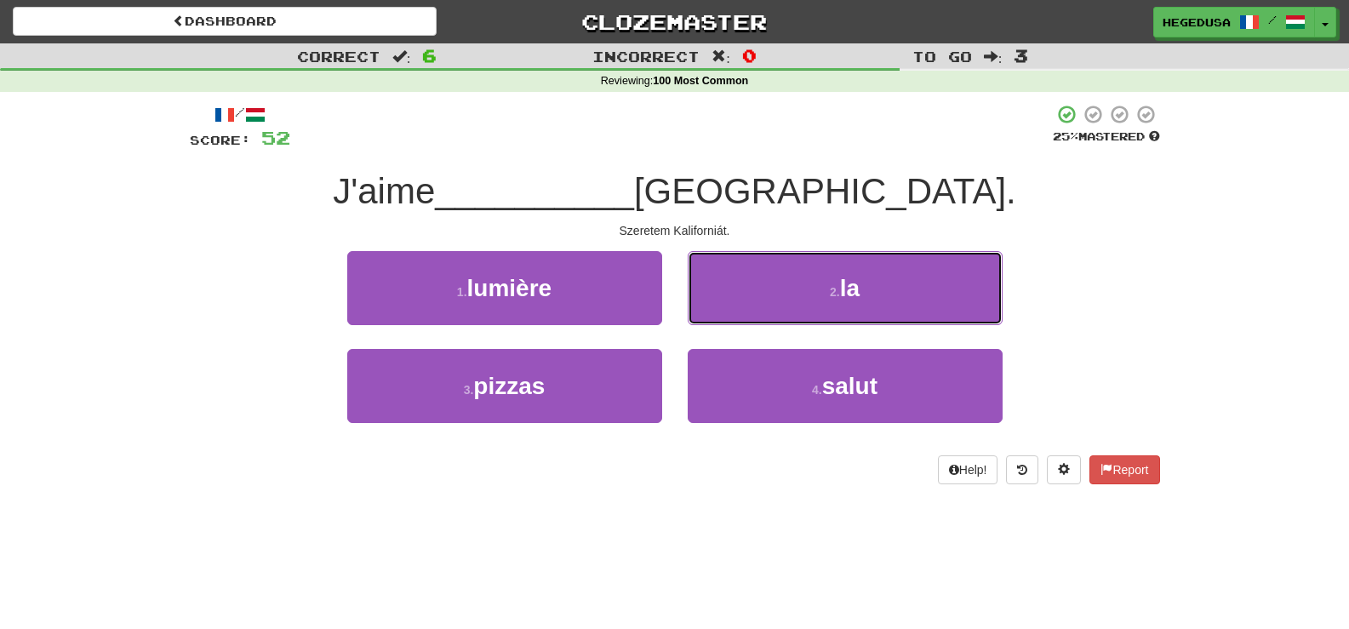
click at [720, 315] on button "2 . la" at bounding box center [845, 288] width 315 height 74
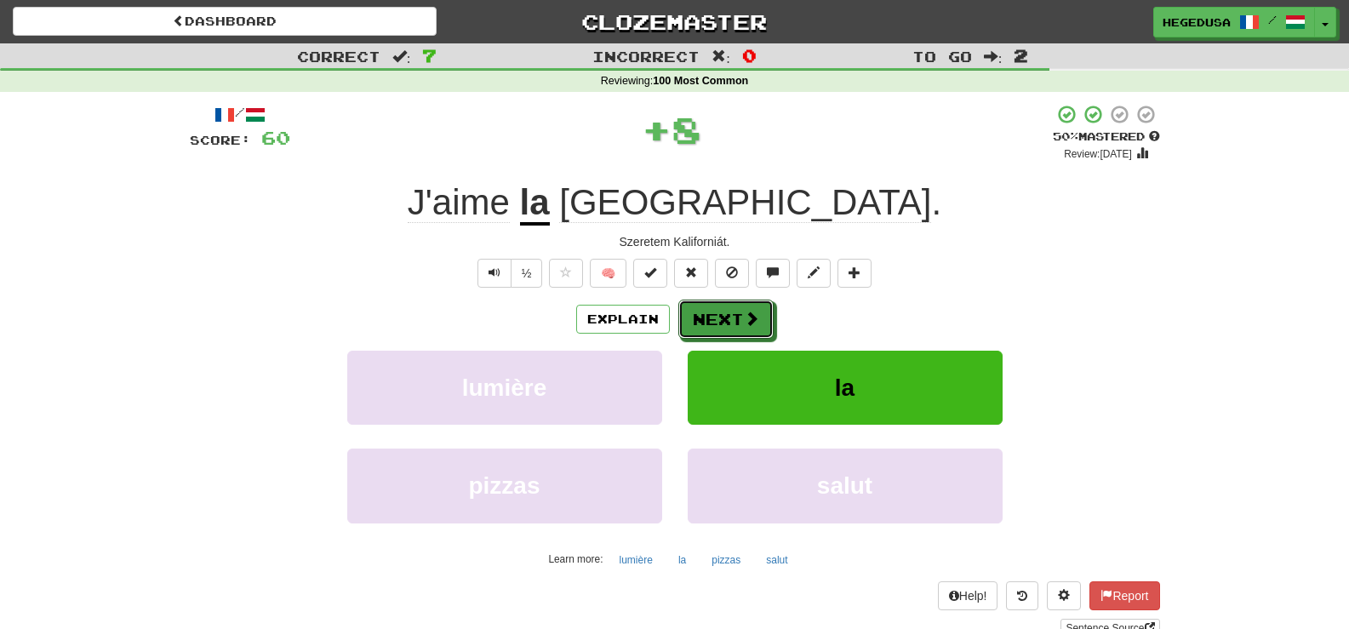
click at [720, 315] on button "Next" at bounding box center [726, 319] width 95 height 39
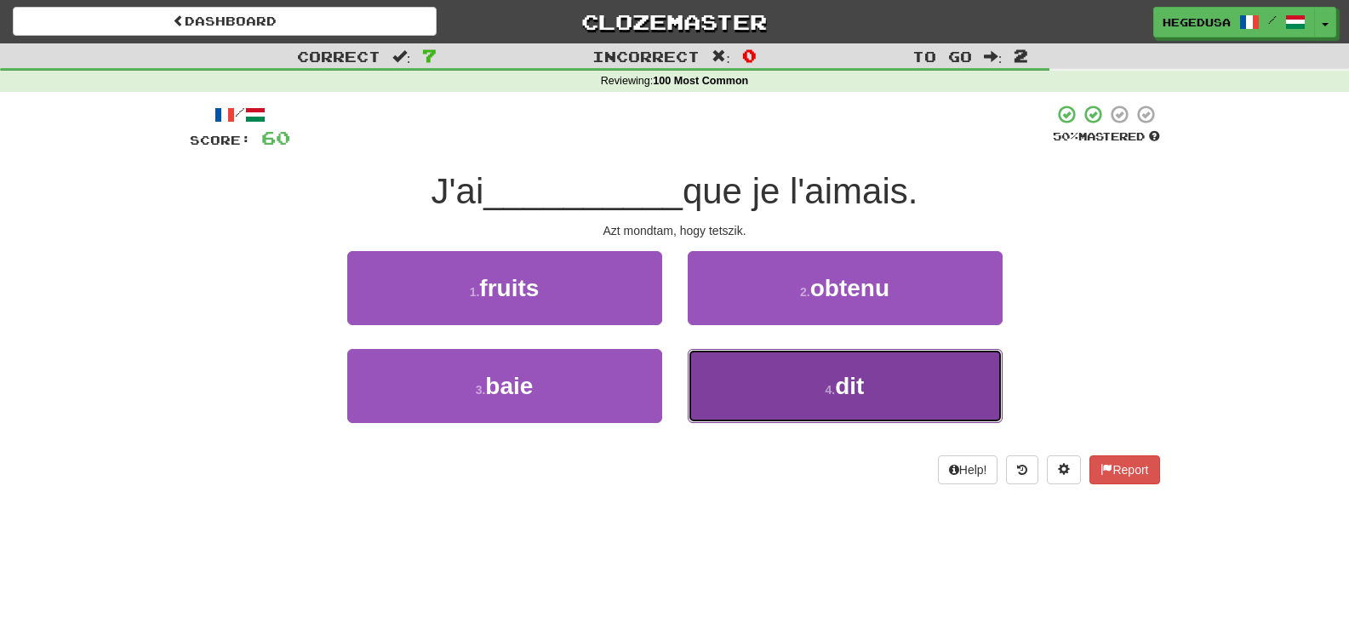
click at [769, 392] on button "4 . dit" at bounding box center [845, 386] width 315 height 74
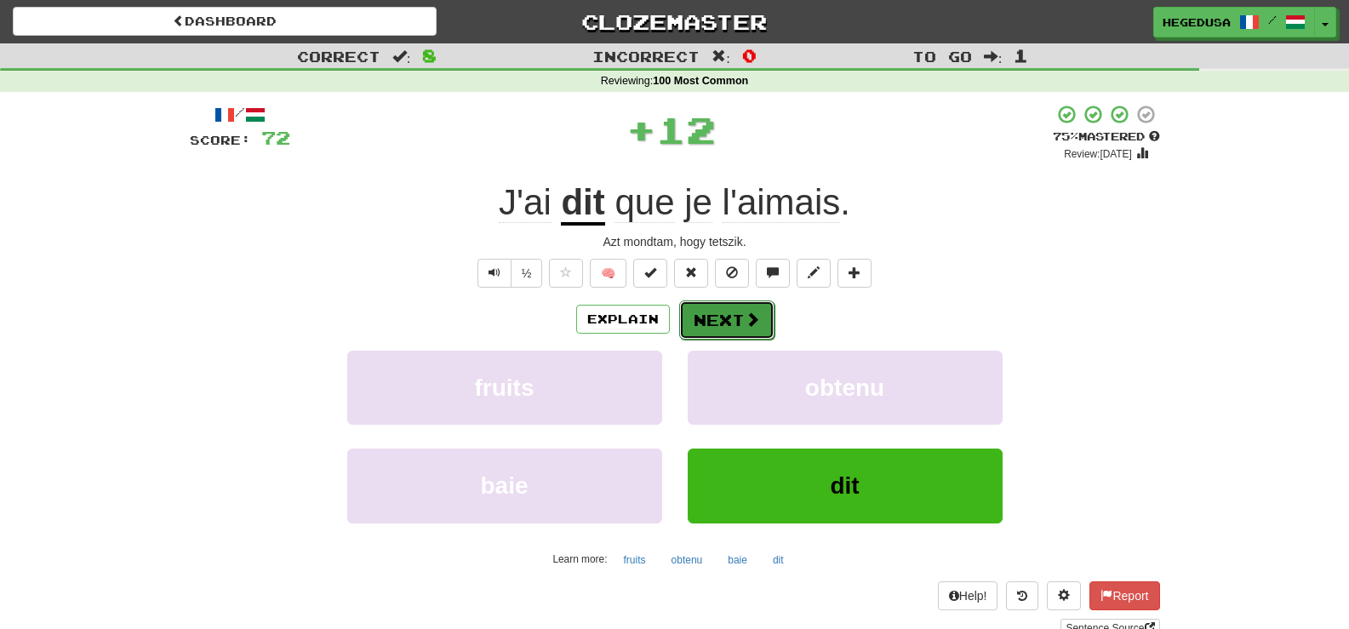
click at [702, 315] on button "Next" at bounding box center [726, 320] width 95 height 39
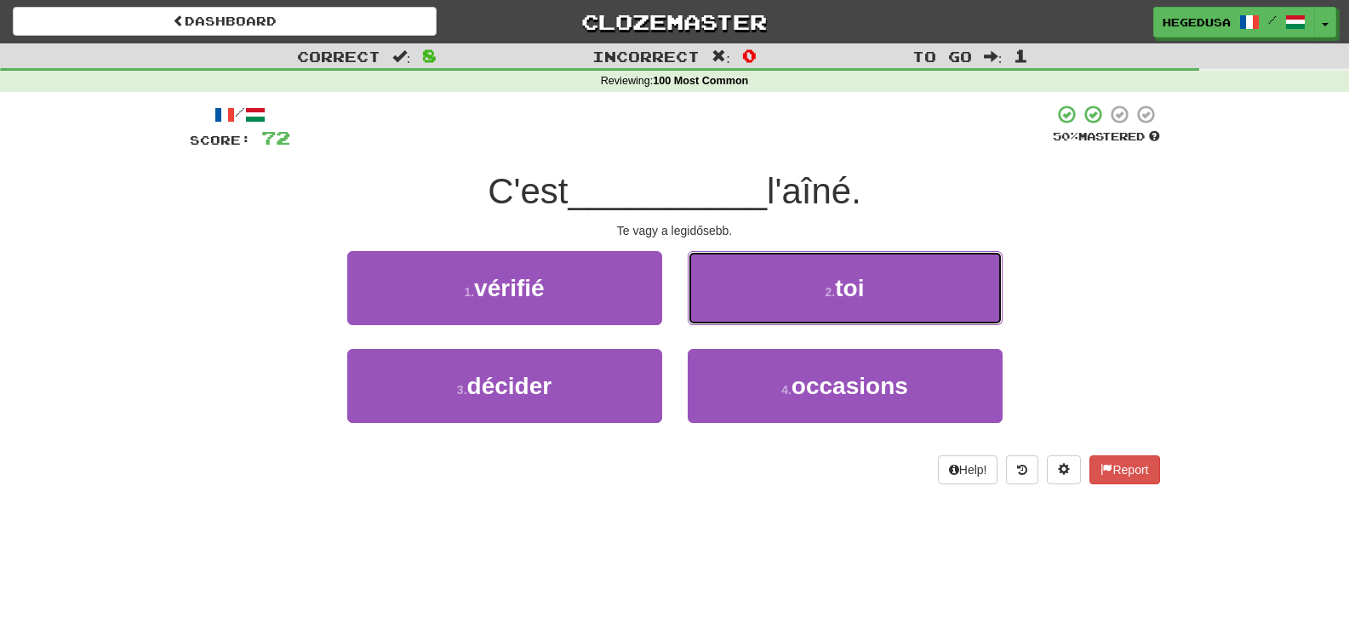
click at [702, 315] on button "2 . toi" at bounding box center [845, 288] width 315 height 74
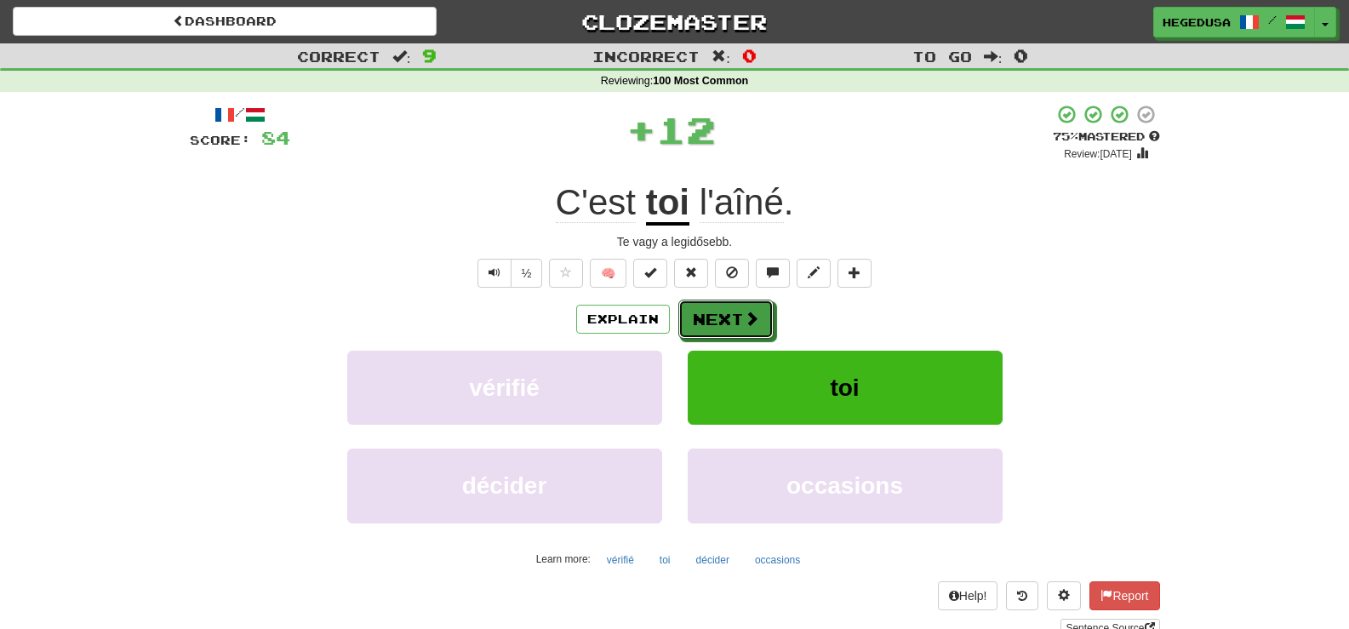
click at [702, 315] on button "Next" at bounding box center [726, 319] width 95 height 39
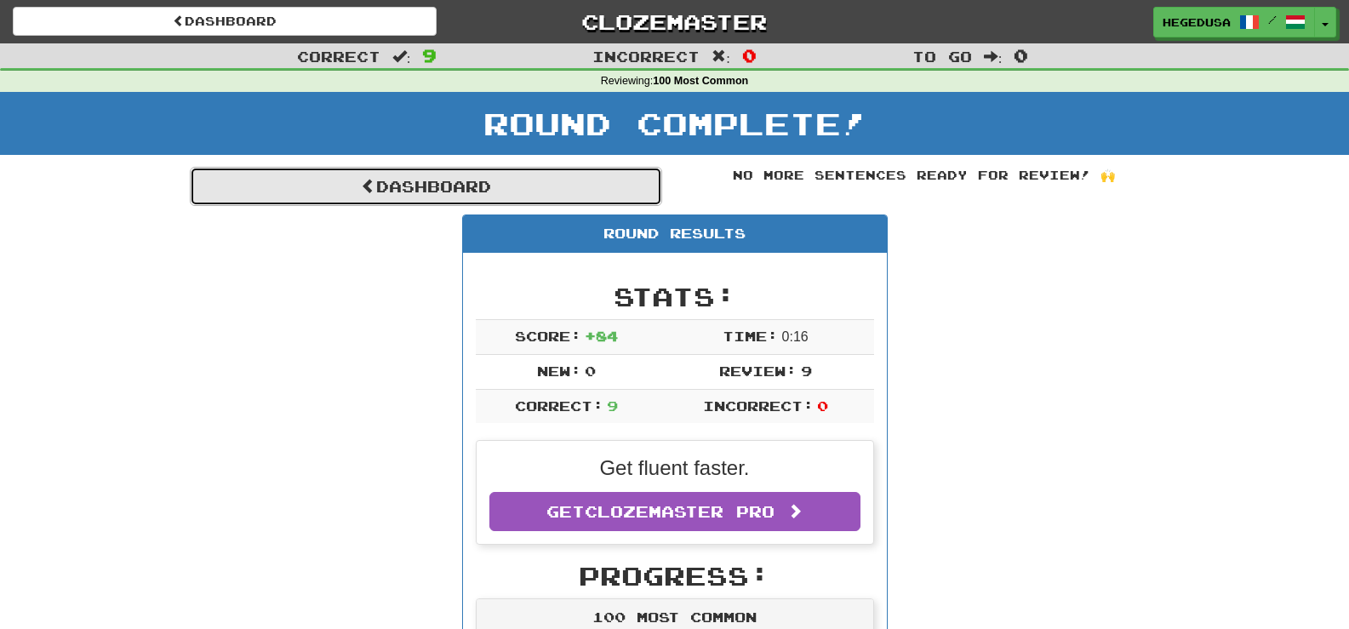
click at [610, 195] on link "Dashboard" at bounding box center [426, 186] width 472 height 39
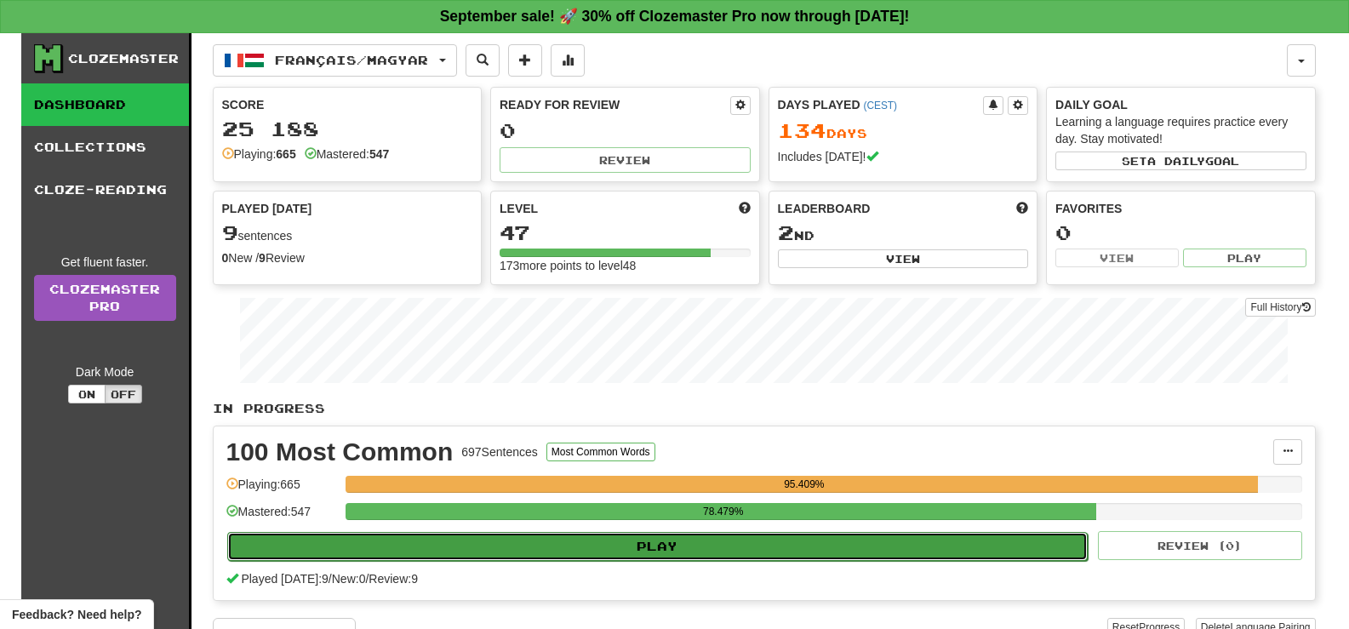
click at [829, 547] on button "Play" at bounding box center [658, 546] width 862 height 29
select select "**"
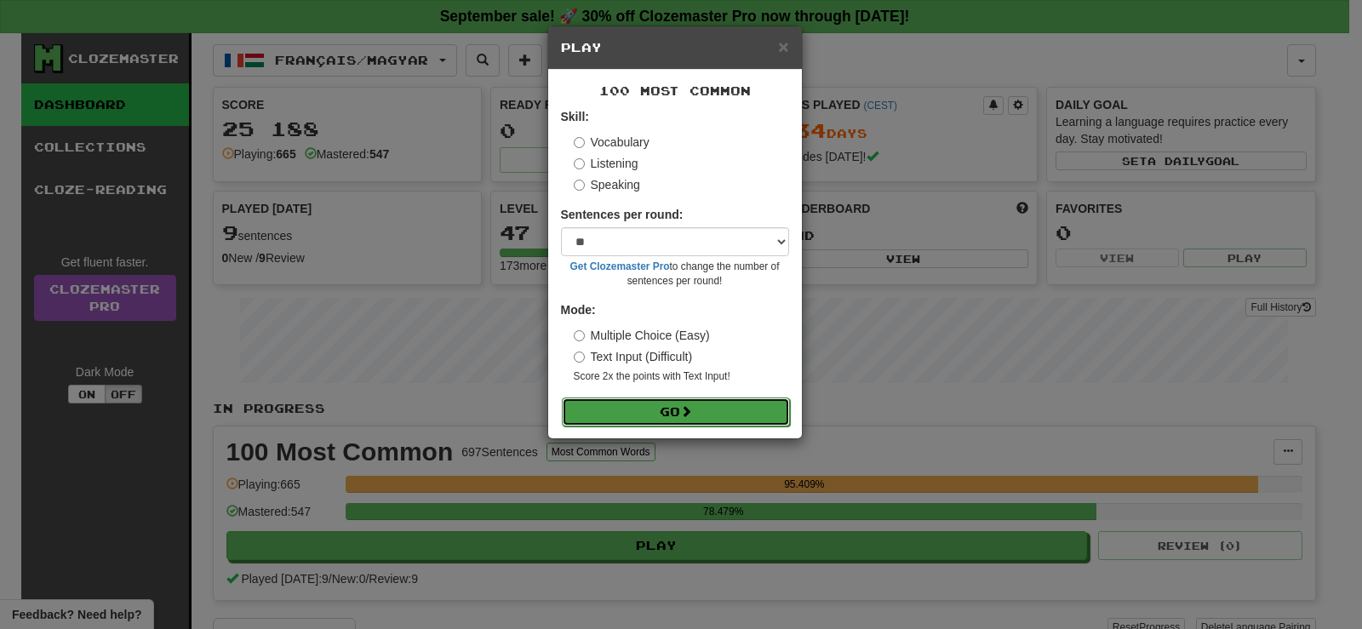
click at [698, 412] on button "Go" at bounding box center [676, 412] width 228 height 29
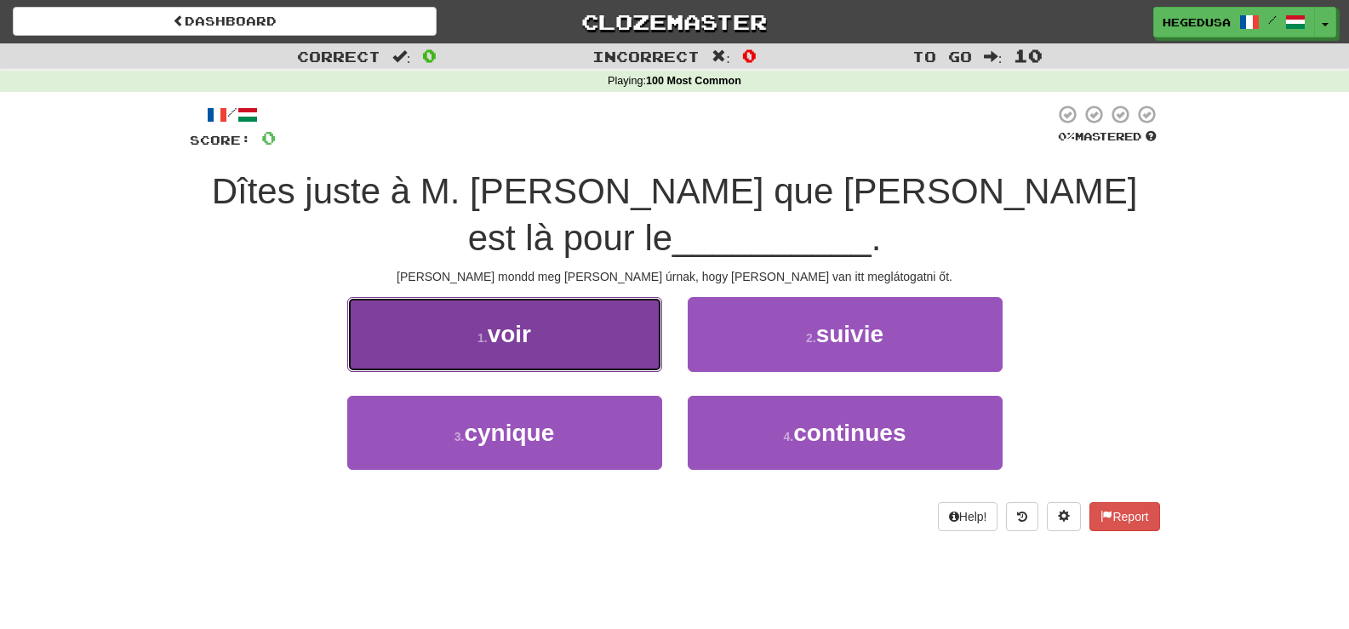
click at [612, 343] on button "1 . voir" at bounding box center [504, 334] width 315 height 74
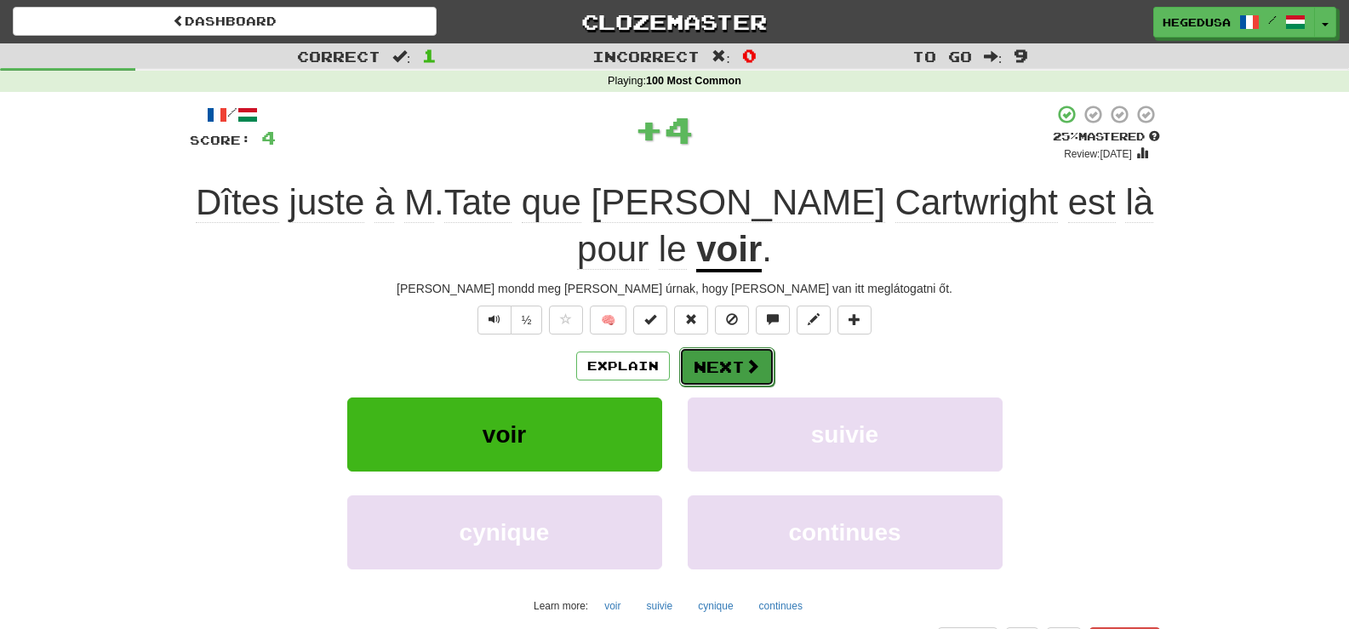
click at [720, 352] on button "Next" at bounding box center [726, 366] width 95 height 39
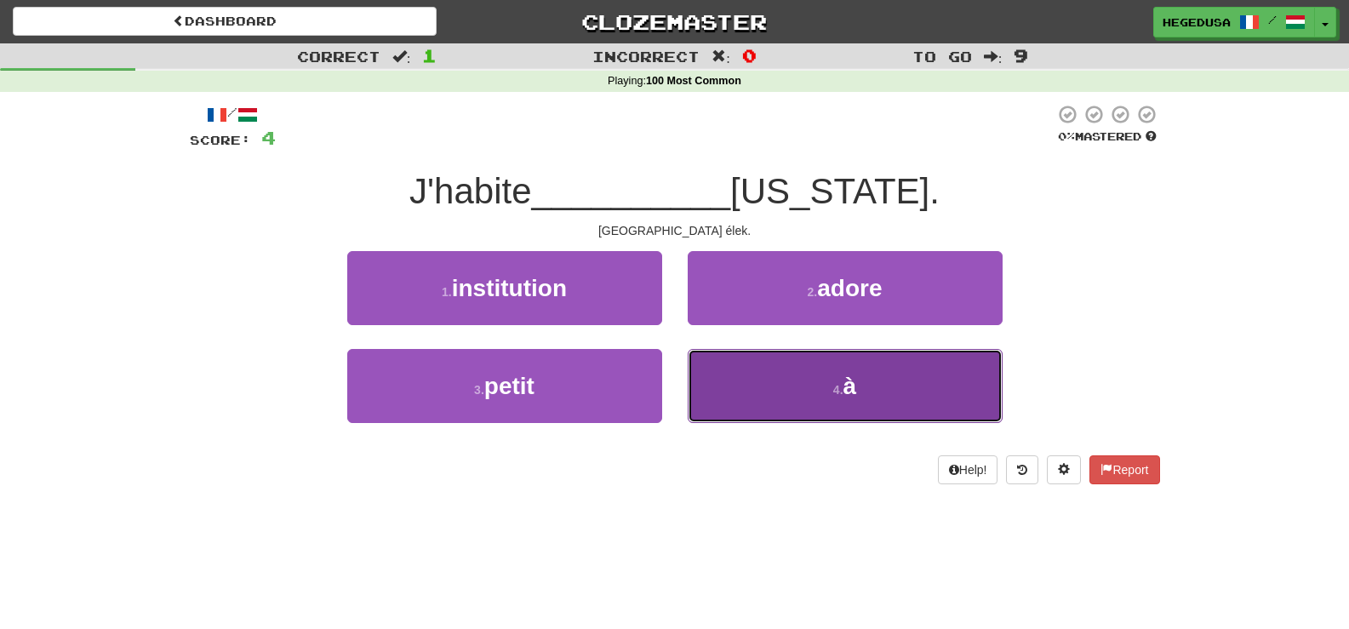
click at [724, 369] on button "4 . à" at bounding box center [845, 386] width 315 height 74
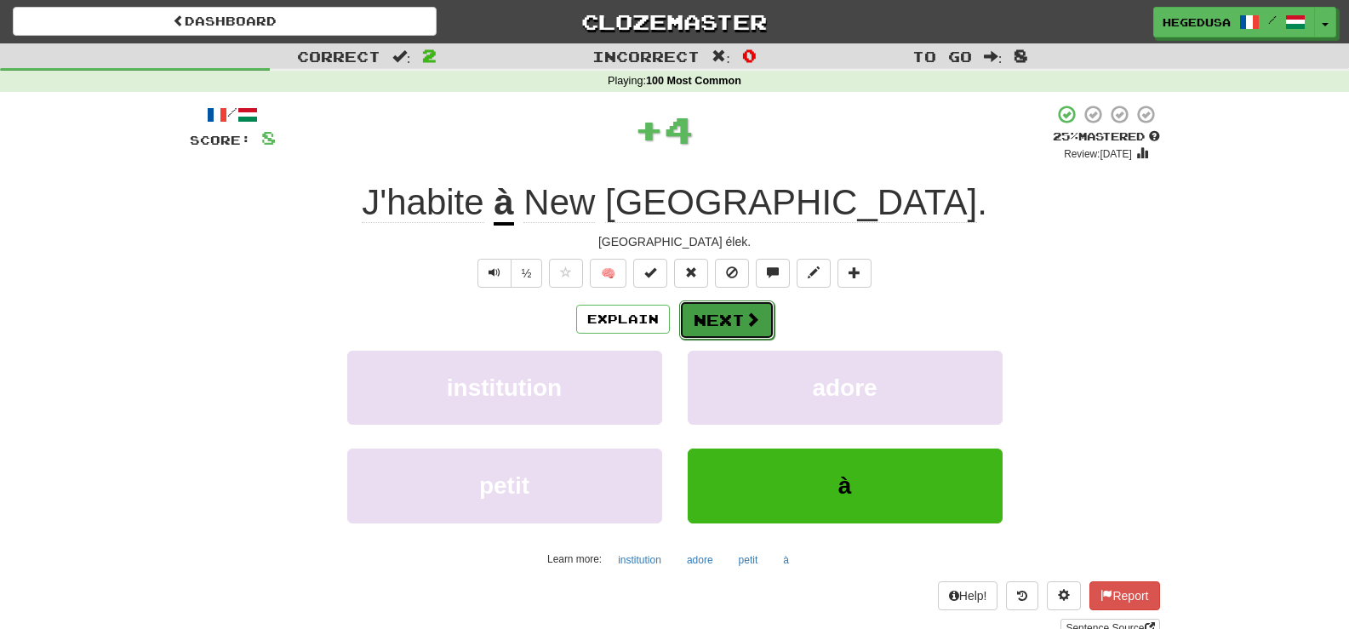
click at [720, 337] on button "Next" at bounding box center [726, 320] width 95 height 39
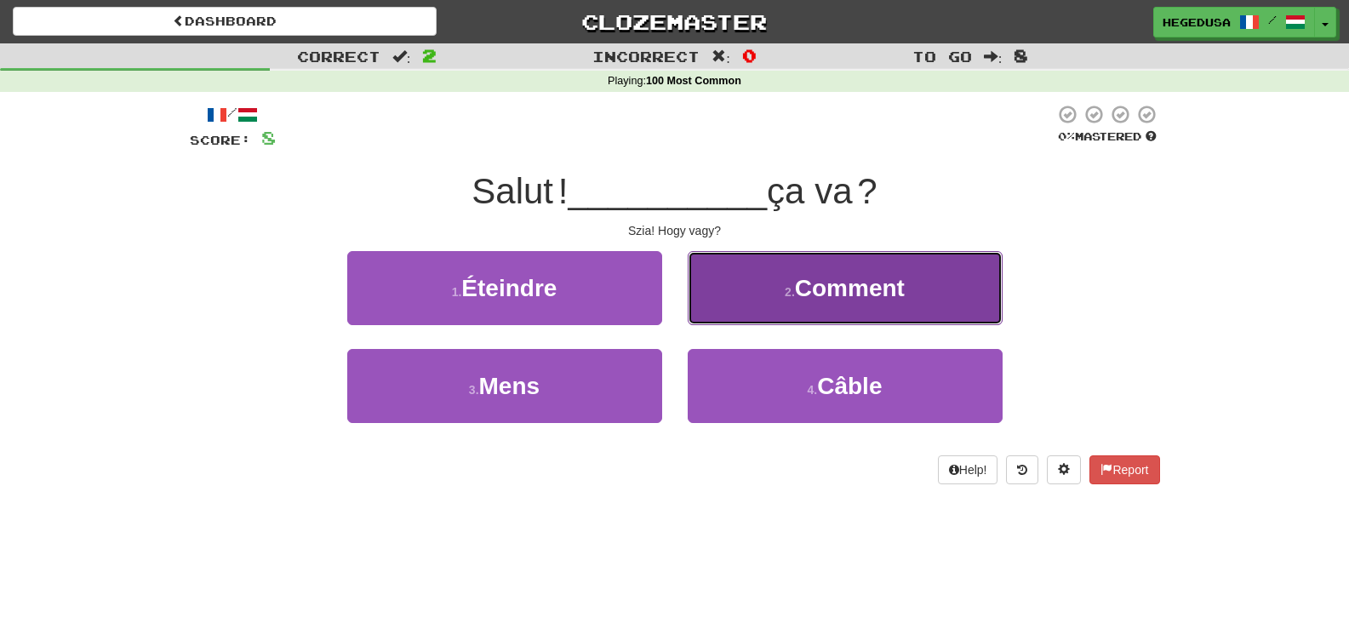
click at [739, 285] on button "2 . Comment" at bounding box center [845, 288] width 315 height 74
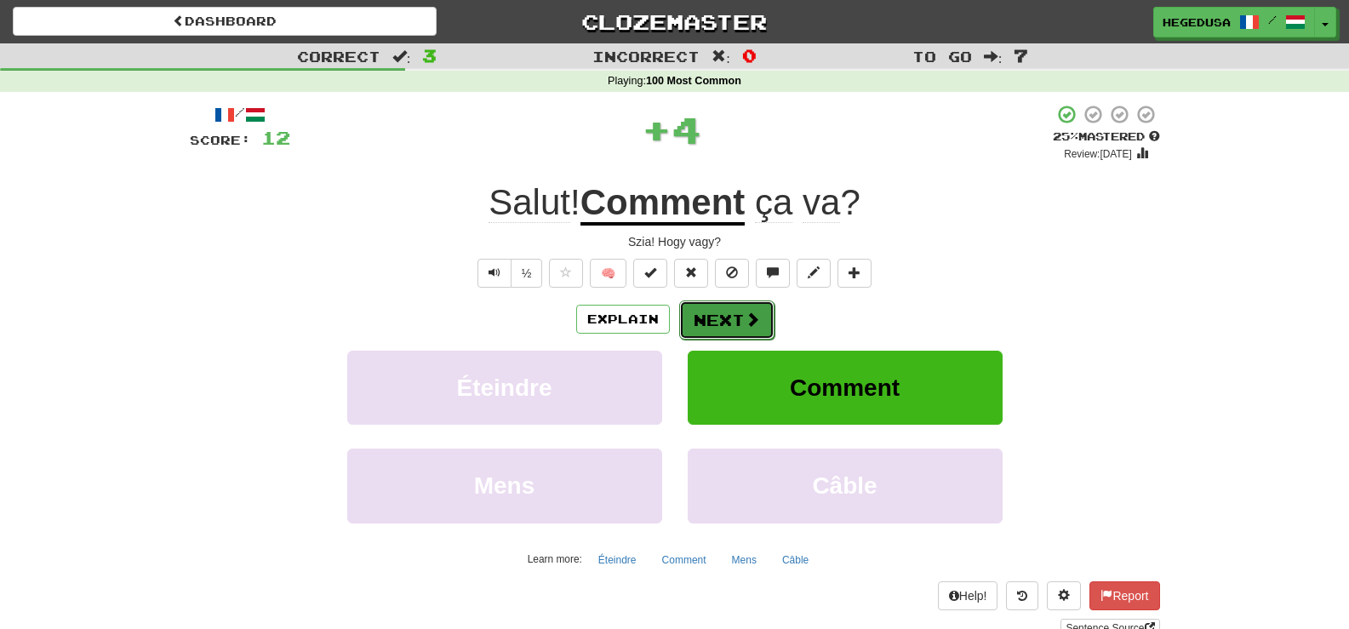
click at [726, 305] on button "Next" at bounding box center [726, 320] width 95 height 39
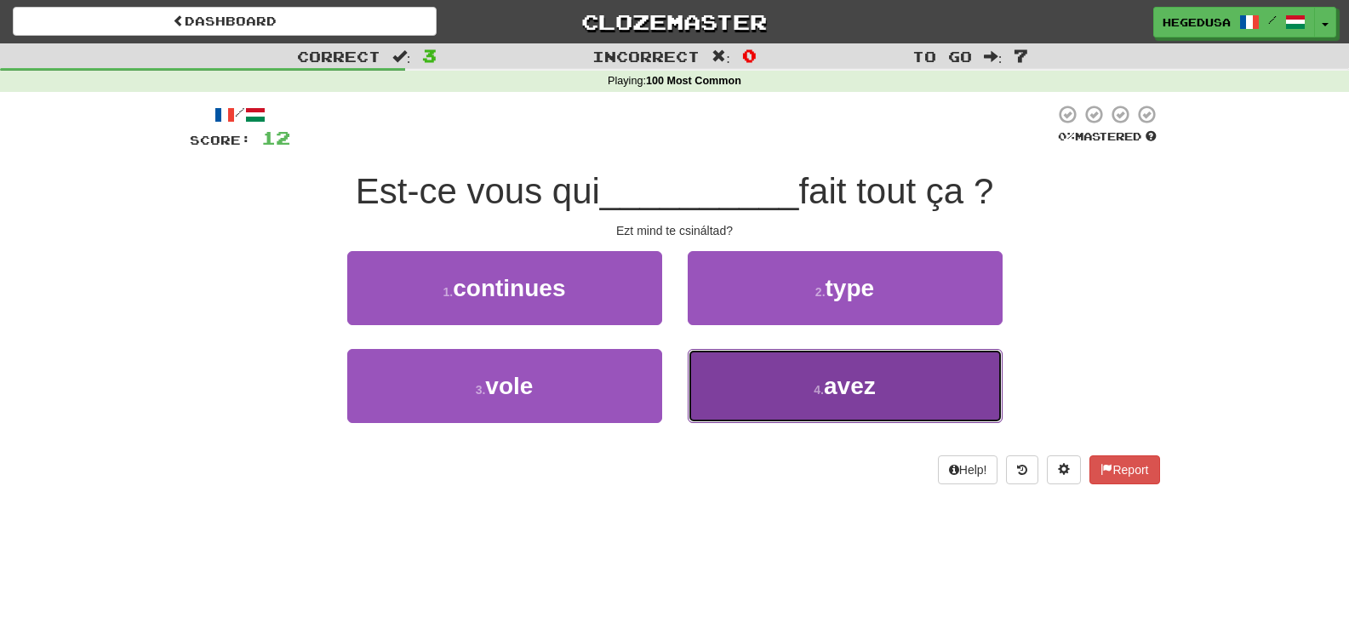
click at [922, 363] on button "4 . avez" at bounding box center [845, 386] width 315 height 74
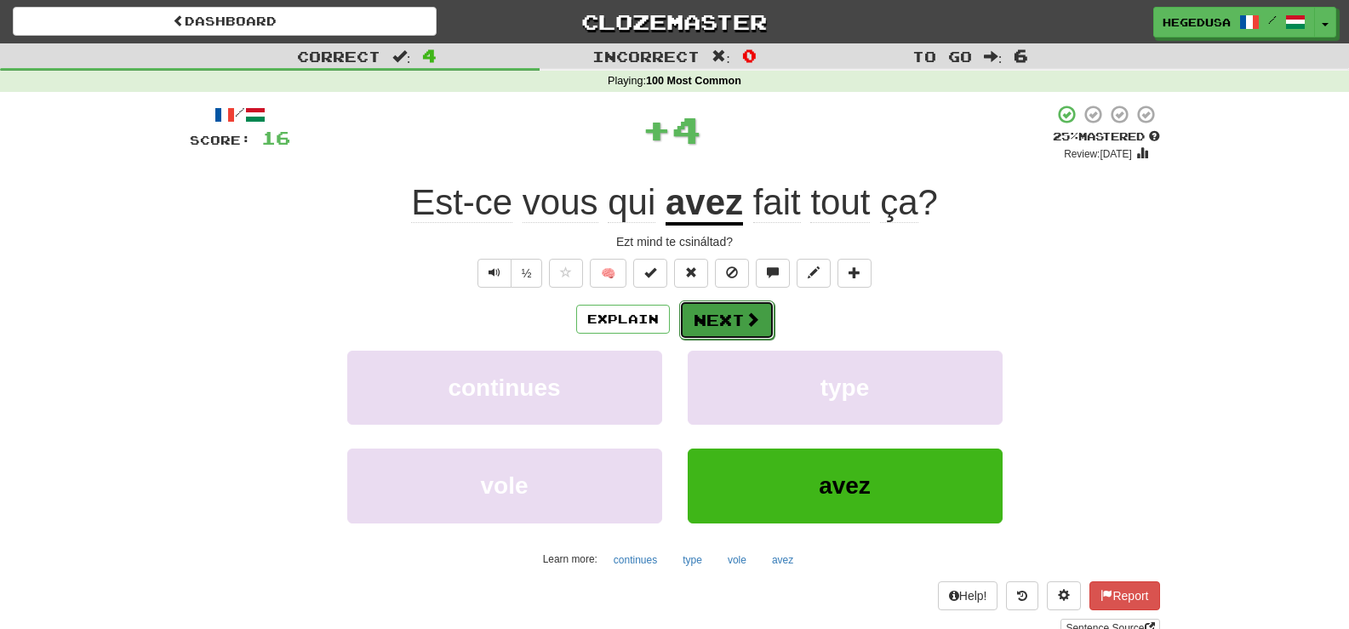
click at [745, 315] on span at bounding box center [752, 319] width 15 height 15
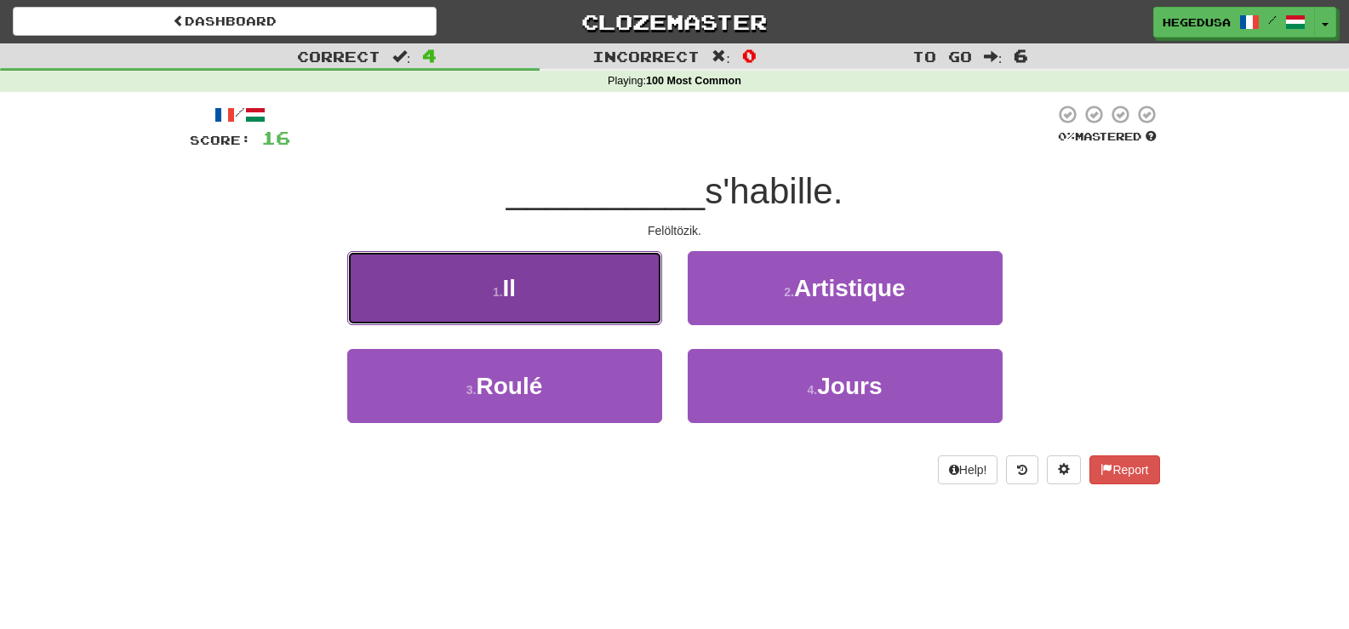
click at [484, 310] on button "1 . Il" at bounding box center [504, 288] width 315 height 74
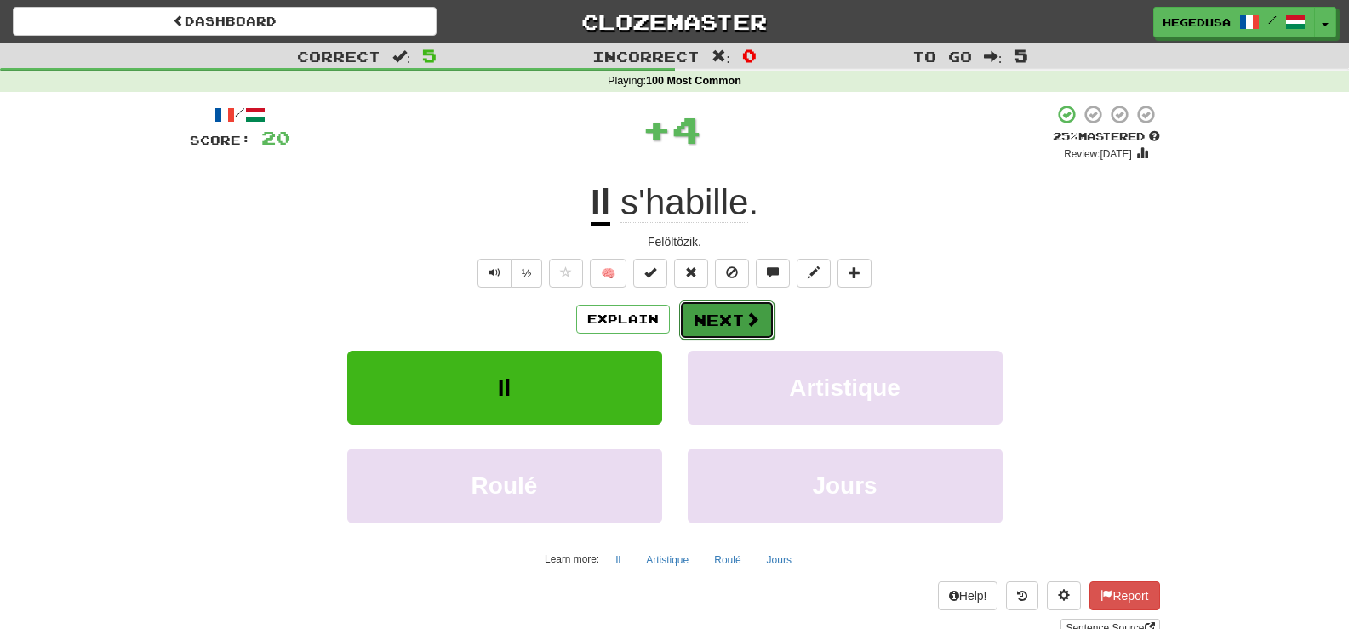
click at [732, 309] on button "Next" at bounding box center [726, 320] width 95 height 39
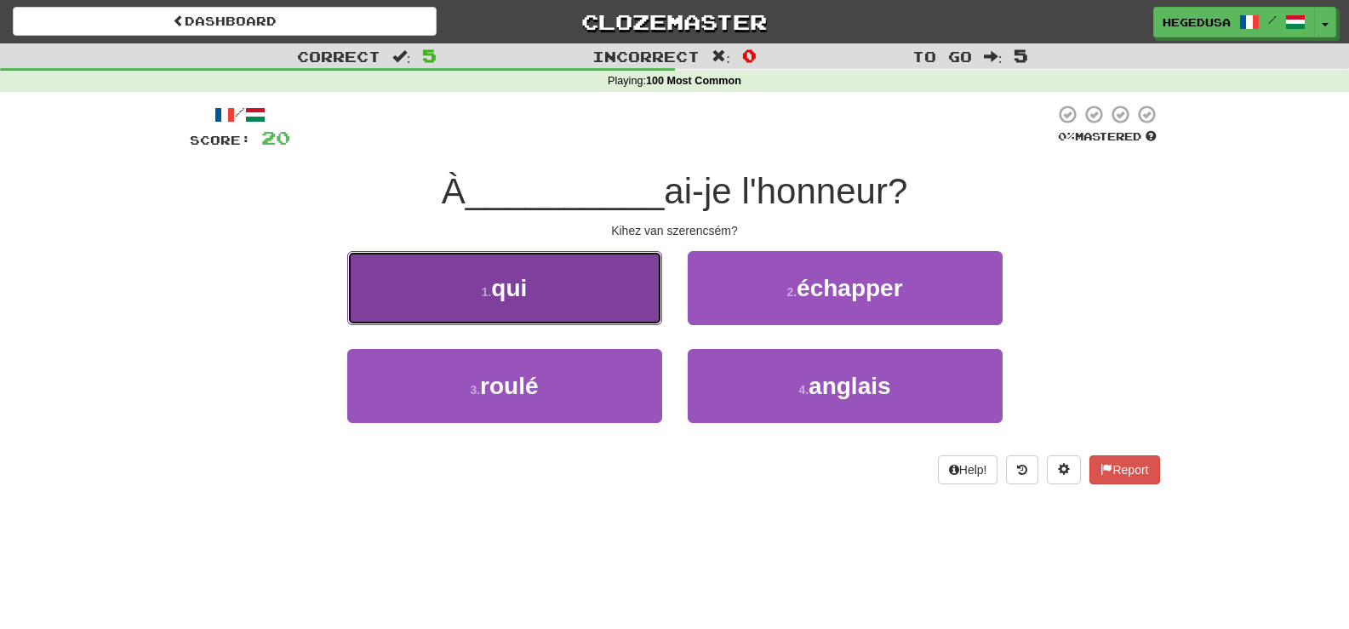
click at [585, 306] on button "1 . qui" at bounding box center [504, 288] width 315 height 74
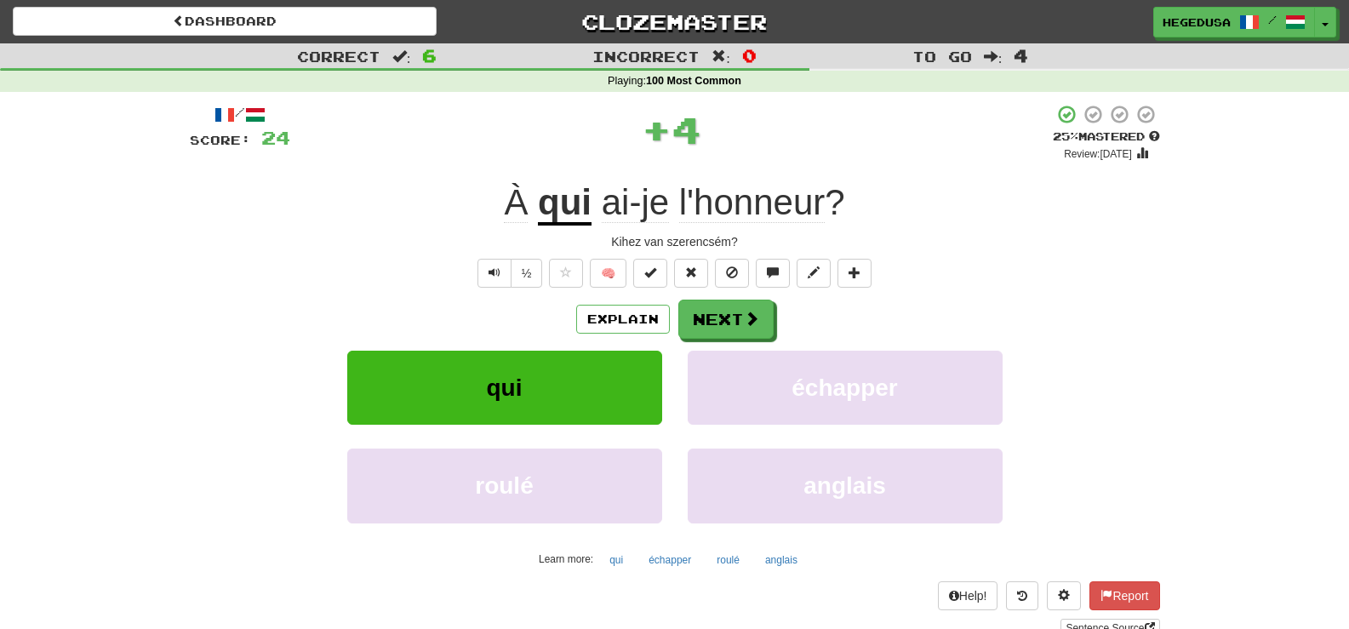
click at [815, 312] on div "Explain Next" at bounding box center [675, 319] width 971 height 39
click at [745, 320] on span at bounding box center [752, 319] width 15 height 15
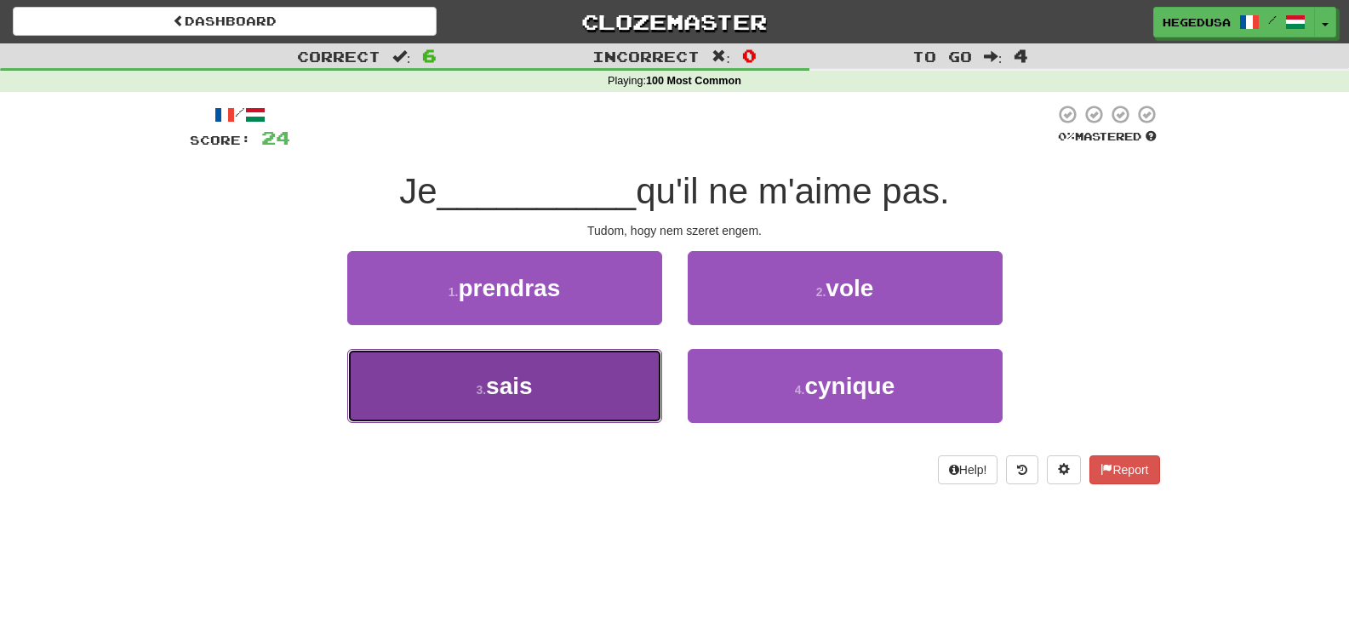
click at [619, 392] on button "3 . sais" at bounding box center [504, 386] width 315 height 74
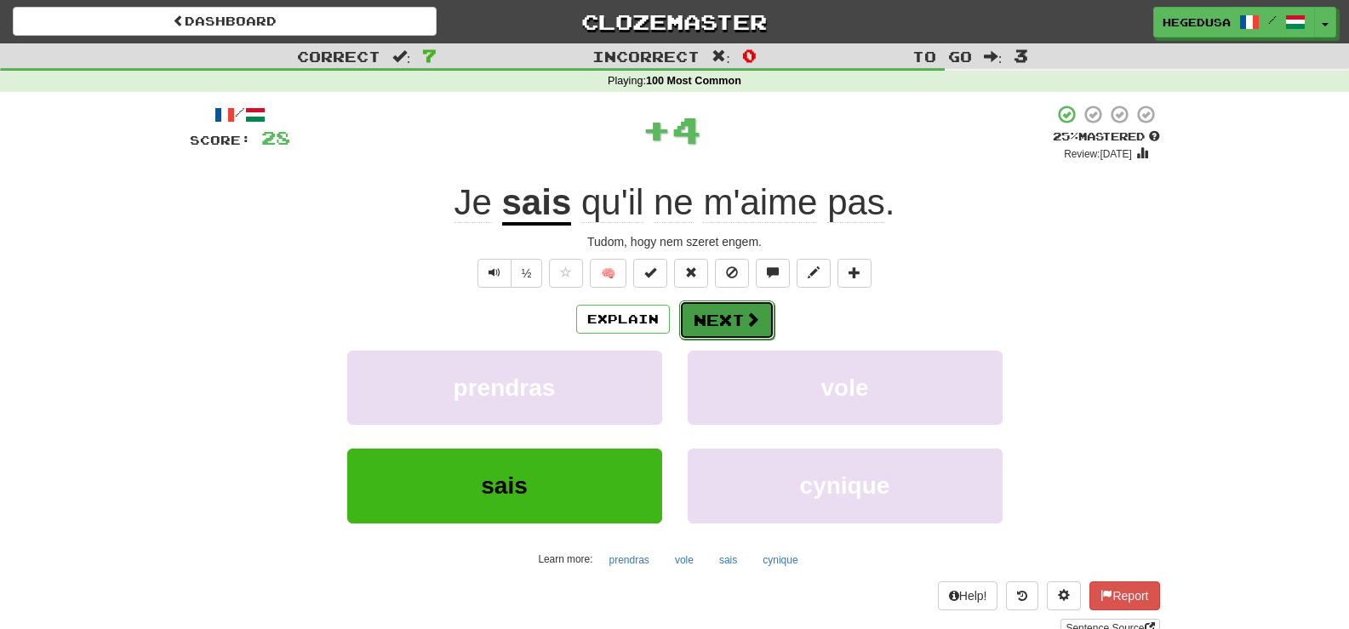
click at [709, 314] on button "Next" at bounding box center [726, 320] width 95 height 39
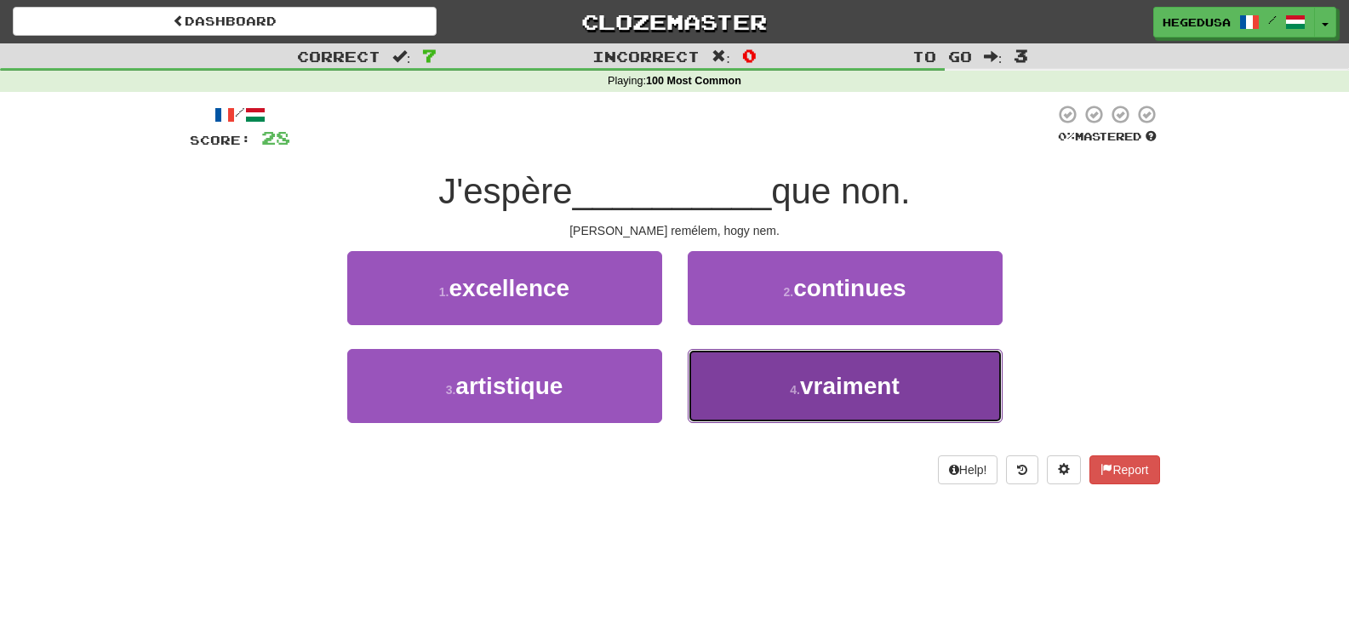
click at [800, 377] on button "4 . vraiment" at bounding box center [845, 386] width 315 height 74
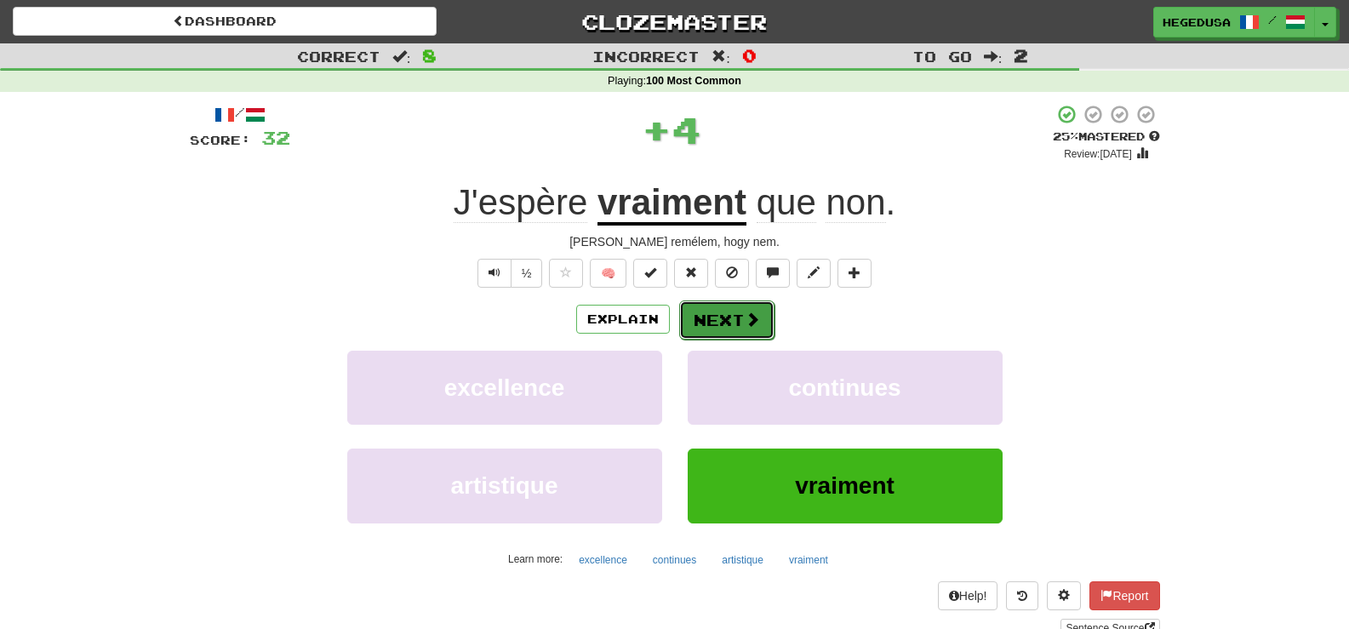
click at [748, 323] on span at bounding box center [752, 319] width 15 height 15
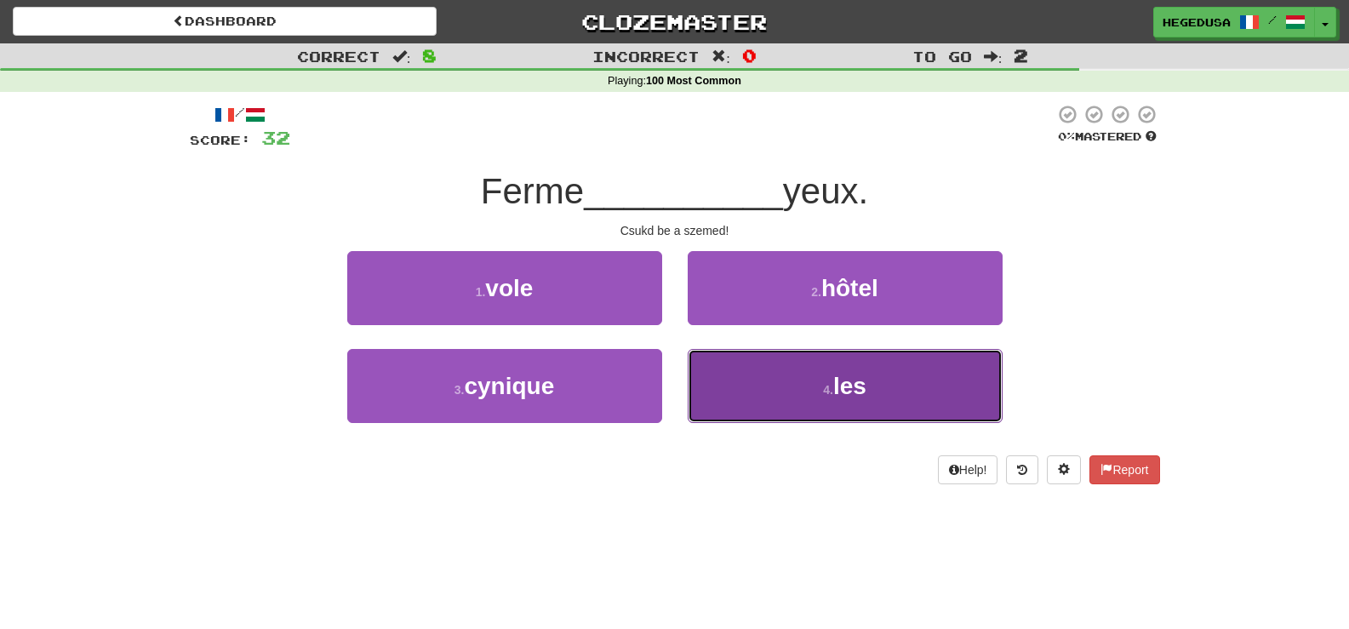
click at [775, 378] on button "4 . les" at bounding box center [845, 386] width 315 height 74
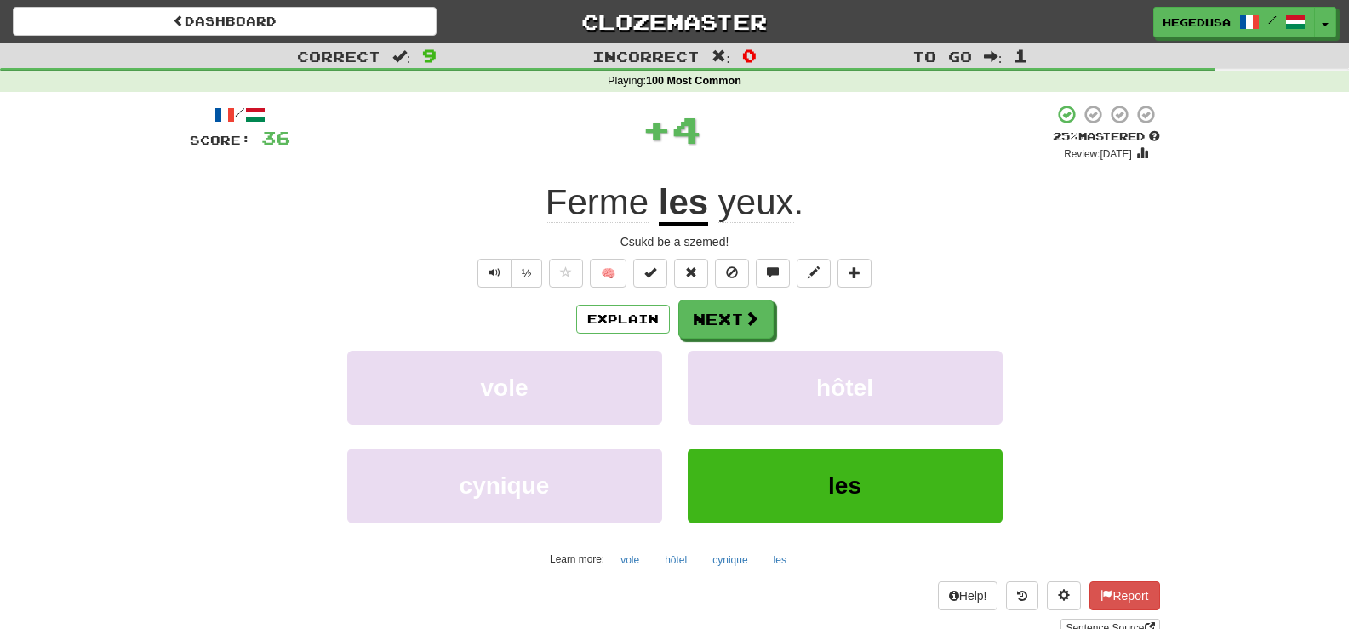
click at [783, 315] on div "Explain Next" at bounding box center [675, 319] width 971 height 39
click at [722, 322] on button "Next" at bounding box center [726, 320] width 95 height 39
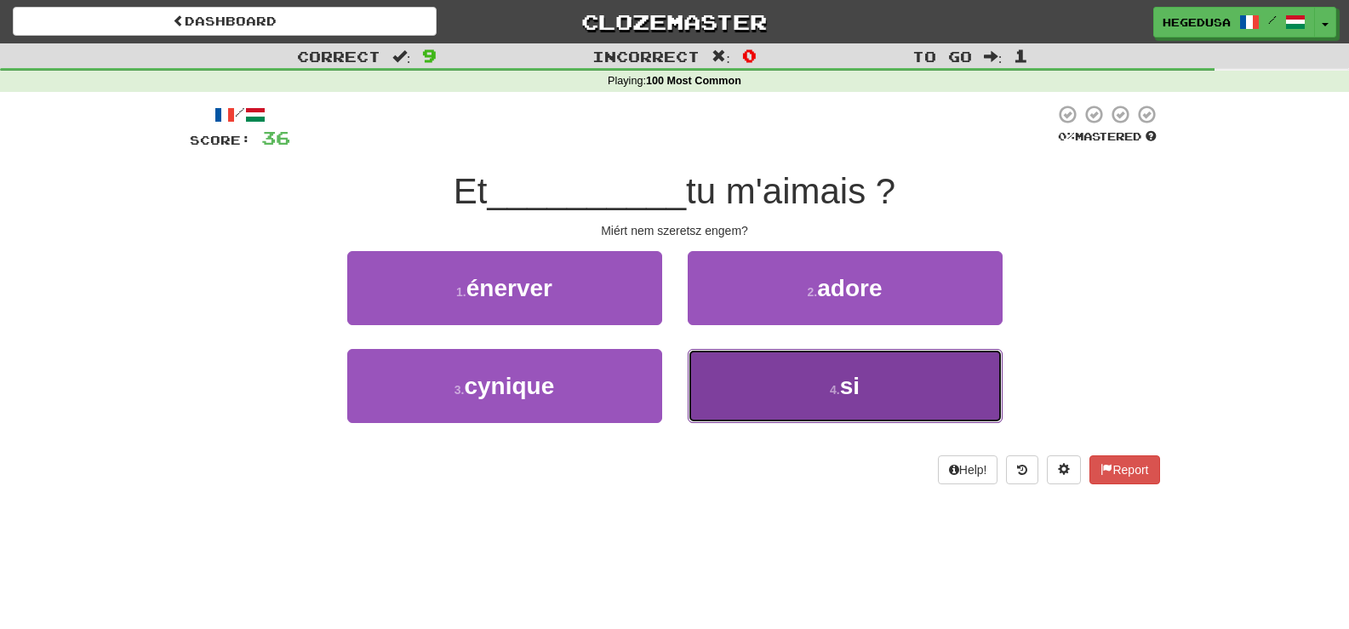
click at [787, 395] on button "4 . si" at bounding box center [845, 386] width 315 height 74
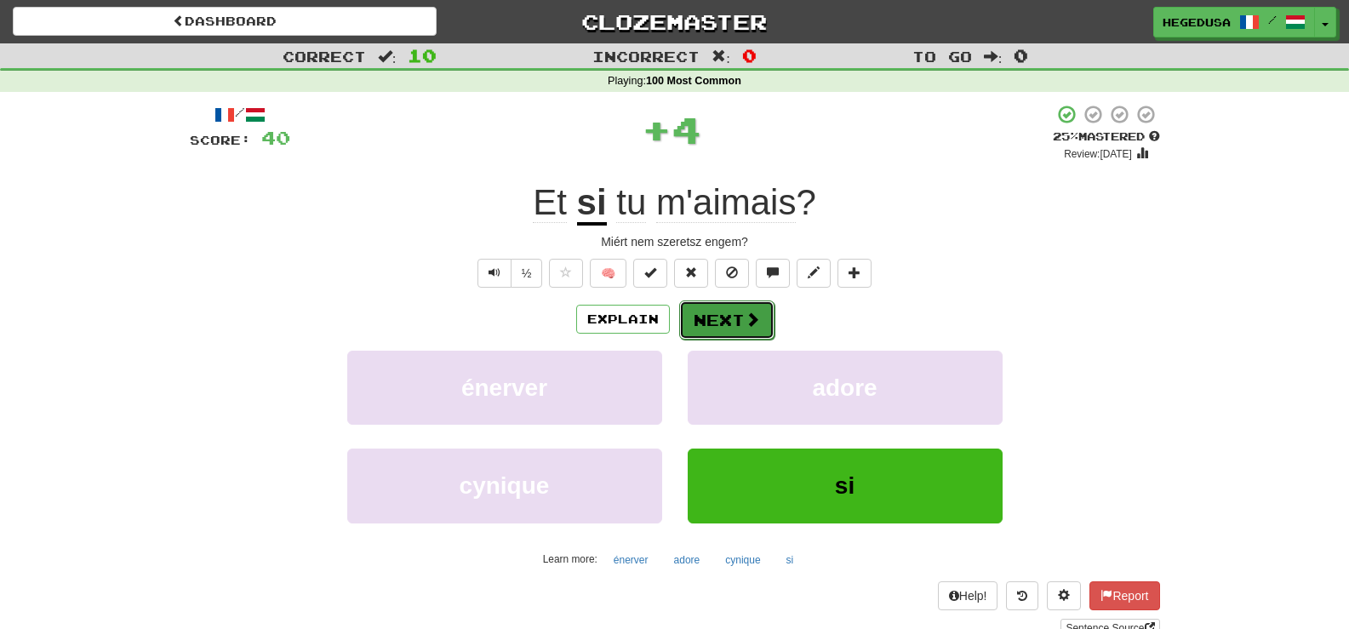
click at [734, 321] on button "Next" at bounding box center [726, 320] width 95 height 39
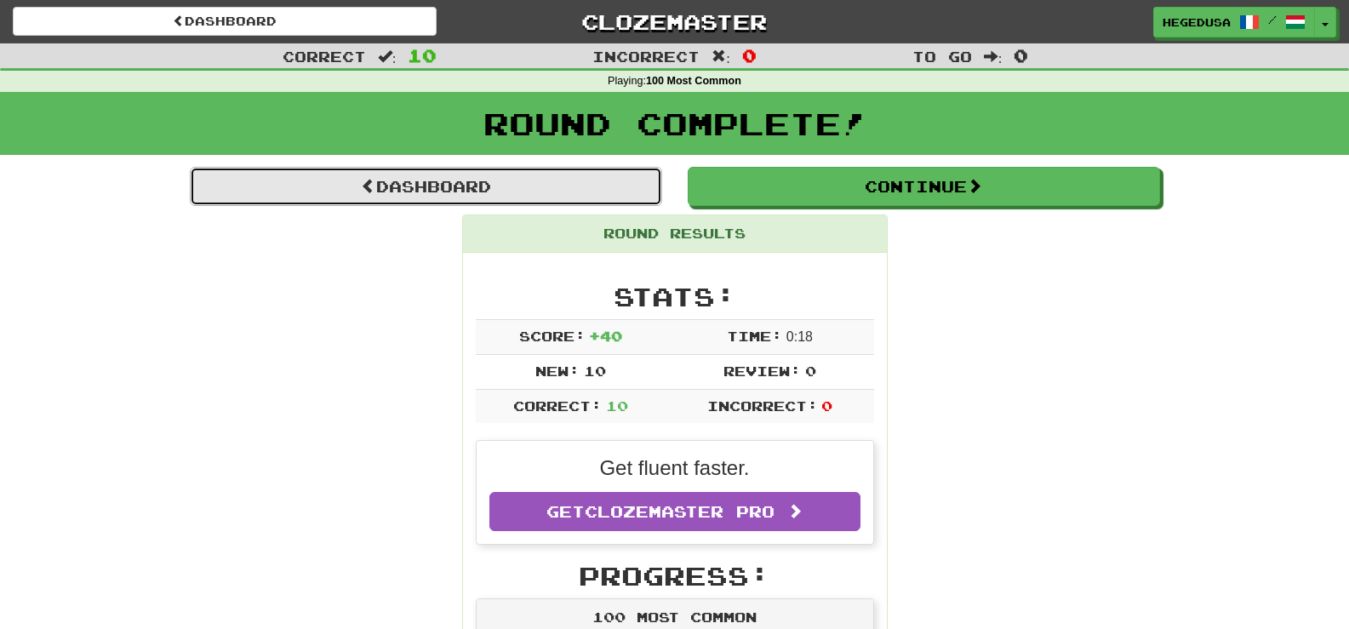
click at [589, 174] on link "Dashboard" at bounding box center [426, 186] width 472 height 39
